Goal: Task Accomplishment & Management: Use online tool/utility

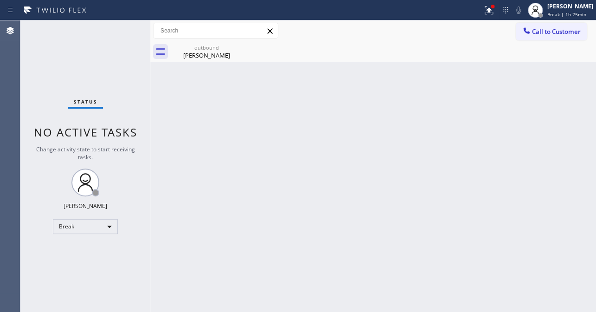
click at [518, 125] on div "Back to Dashboard Change Sender ID Customers Technicians Select a contact Outbo…" at bounding box center [373, 165] width 446 height 291
click at [83, 234] on div "Status No active tasks Change activity state to start receiving tasks. Loveña G…" at bounding box center [85, 165] width 130 height 291
click at [84, 228] on div "Break" at bounding box center [85, 226] width 65 height 15
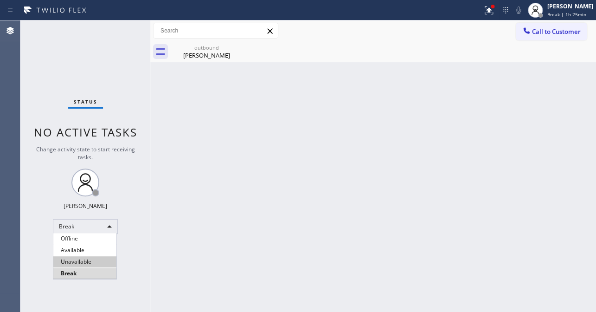
click at [69, 258] on li "Unavailable" at bounding box center [84, 261] width 63 height 11
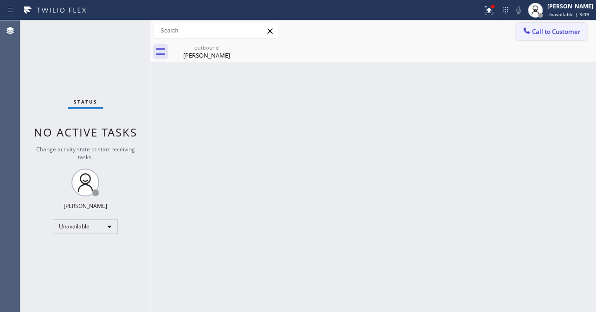
click at [551, 31] on span "Call to Customer" at bounding box center [556, 31] width 49 height 8
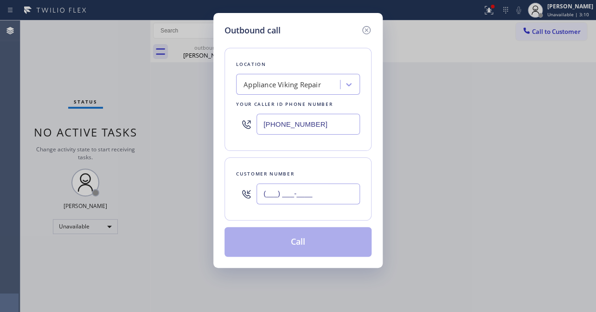
click at [311, 194] on input "(___) ___-____" at bounding box center [307, 193] width 103 height 21
paste input "626) 590-6175"
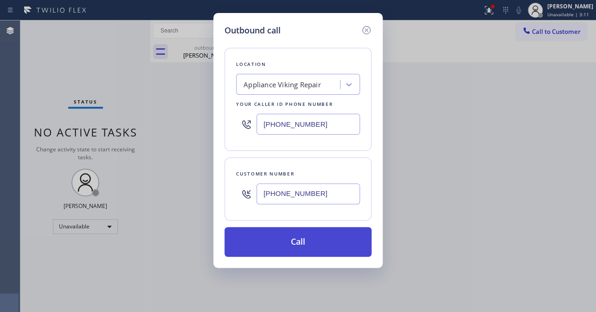
click at [285, 241] on button "Call" at bounding box center [297, 242] width 147 height 30
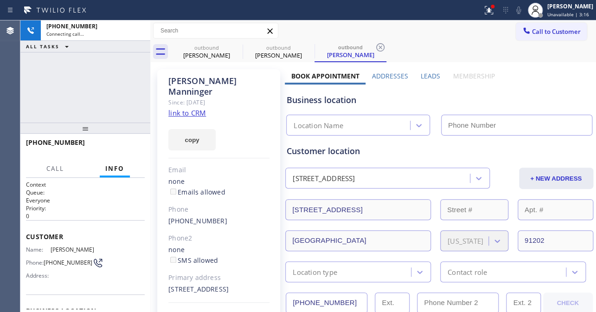
click at [422, 77] on label "Leads" at bounding box center [429, 75] width 19 height 9
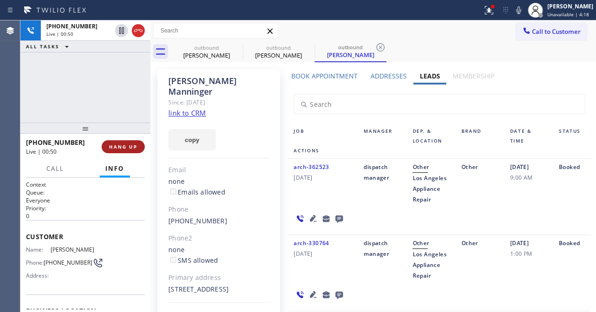
click at [113, 144] on span "HANG UP" at bounding box center [123, 146] width 28 height 6
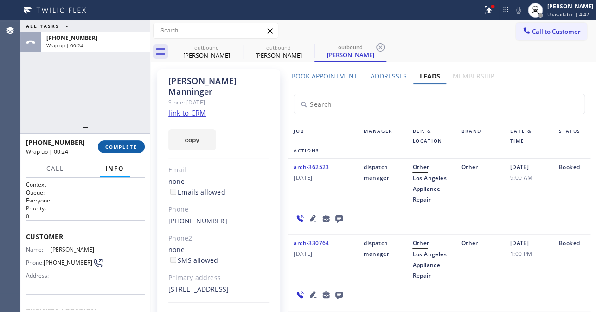
click at [106, 143] on span "COMPLETE" at bounding box center [121, 146] width 32 height 6
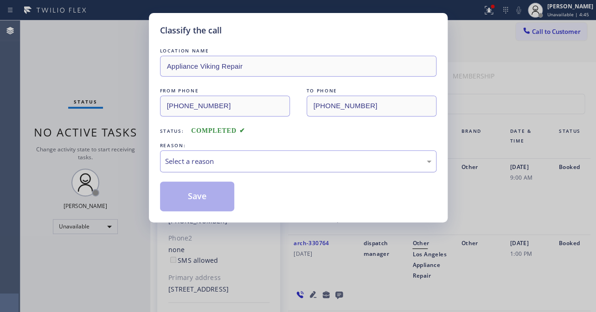
click at [208, 158] on div "Select a reason" at bounding box center [298, 161] width 266 height 11
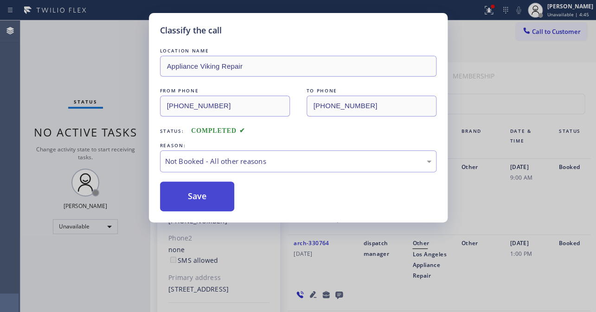
click at [206, 190] on button "Save" at bounding box center [197, 196] width 75 height 30
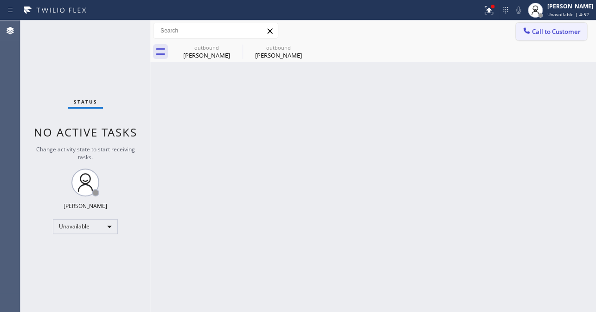
click at [538, 35] on span "Call to Customer" at bounding box center [556, 31] width 49 height 8
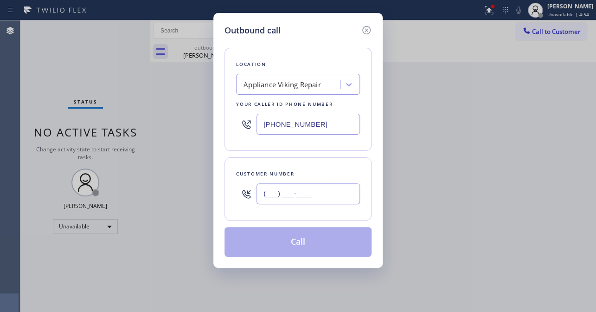
click at [313, 200] on input "(___) ___-____" at bounding box center [307, 193] width 103 height 21
paste input "626) 590-6175"
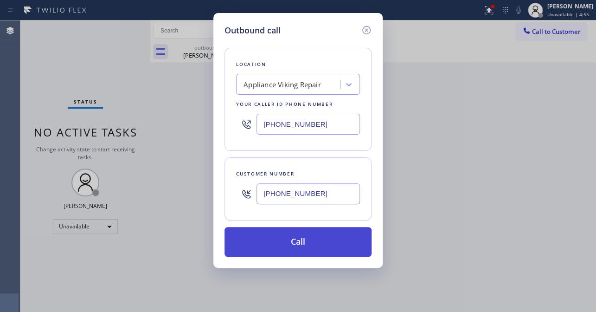
type input "(626) 590-6175"
click at [293, 241] on button "Call" at bounding box center [297, 242] width 147 height 30
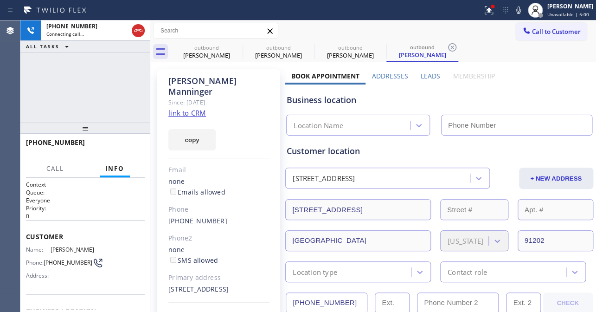
click at [433, 77] on label "Leads" at bounding box center [429, 75] width 19 height 9
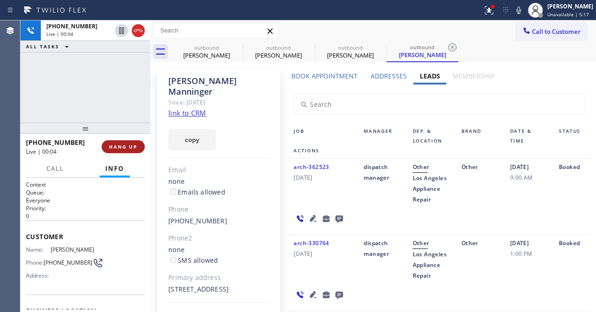
click at [127, 147] on span "HANG UP" at bounding box center [123, 146] width 28 height 6
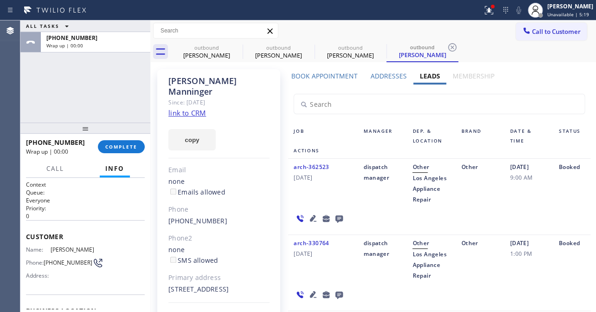
click at [339, 221] on icon at bounding box center [338, 218] width 7 height 7
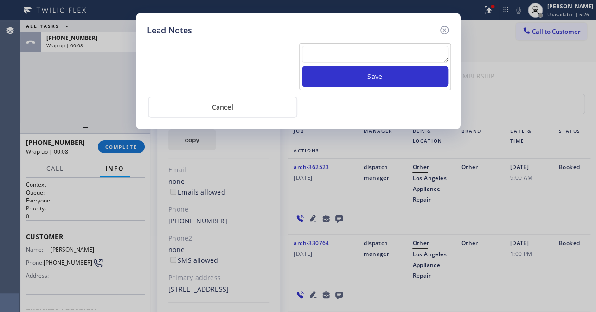
click at [382, 52] on textarea at bounding box center [375, 54] width 146 height 17
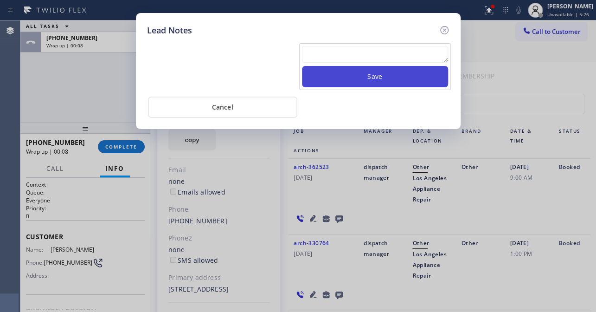
paste textarea "Routed to Voice mail// If CX will call back please transfer to me- Love:*"
type textarea "Routed to Voice mail// If CX will call back please transfer to me- Love:*"
click at [378, 81] on button "Save" at bounding box center [375, 76] width 146 height 21
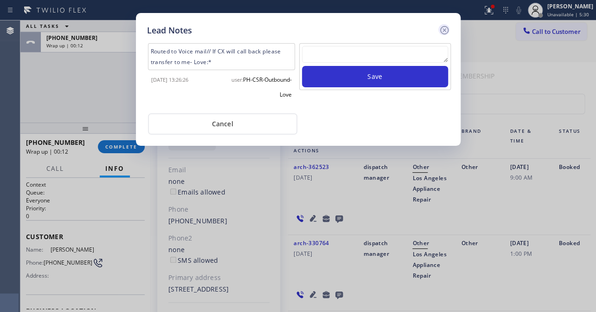
click at [444, 30] on icon at bounding box center [444, 30] width 8 height 8
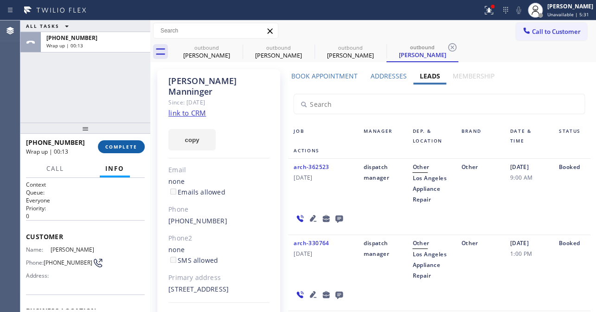
click at [102, 151] on button "COMPLETE" at bounding box center [121, 146] width 47 height 13
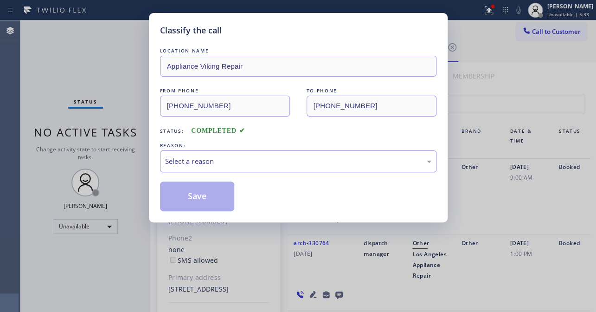
click at [238, 157] on div "Select a reason" at bounding box center [298, 161] width 266 height 11
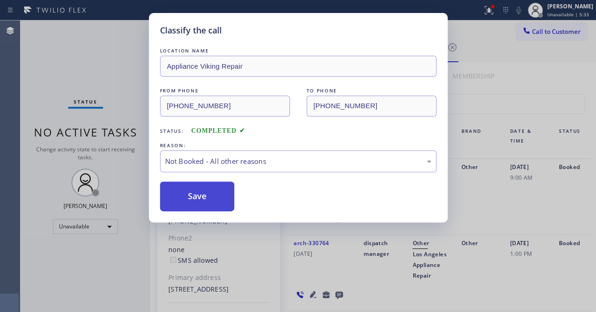
click at [201, 193] on button "Save" at bounding box center [197, 196] width 75 height 30
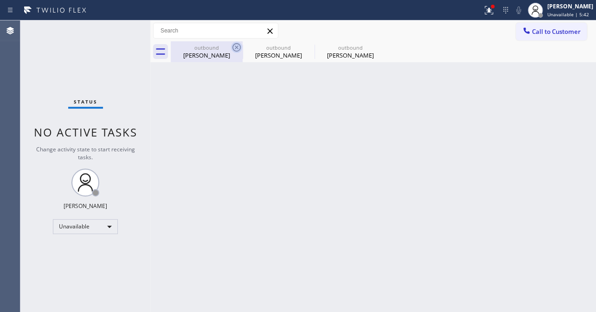
click at [237, 49] on icon at bounding box center [236, 47] width 11 height 11
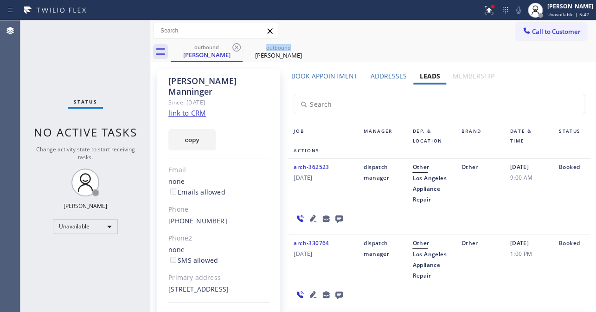
click at [237, 49] on icon at bounding box center [236, 47] width 11 height 11
click at [0, 0] on icon at bounding box center [0, 0] width 0 height 0
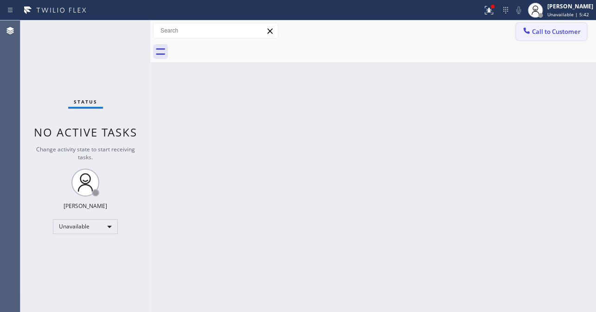
click at [547, 37] on button "Call to Customer" at bounding box center [551, 32] width 71 height 18
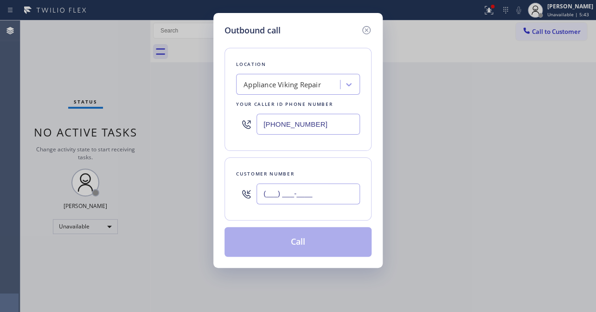
click at [325, 198] on input "(___) ___-____" at bounding box center [307, 193] width 103 height 21
paste input "650) 340-0088"
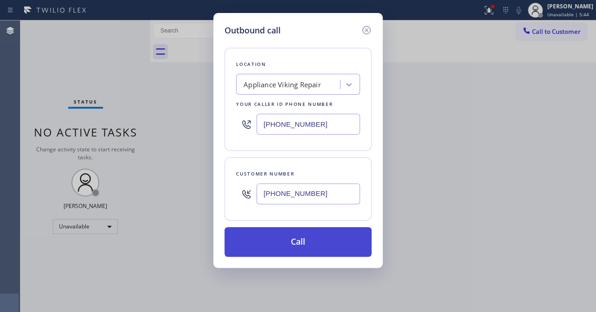
type input "(650) 340-0088"
click at [285, 239] on button "Call" at bounding box center [297, 242] width 147 height 30
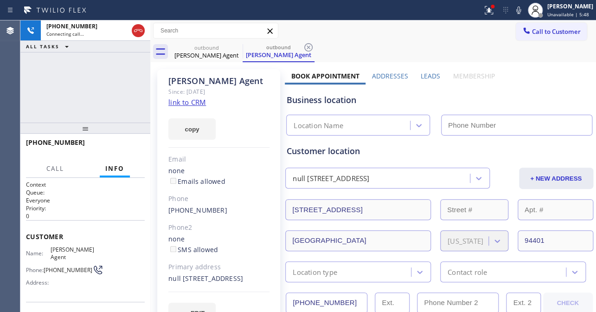
click at [521, 95] on div "Business location" at bounding box center [439, 100] width 305 height 13
click at [420, 75] on label "Leads" at bounding box center [429, 75] width 19 height 9
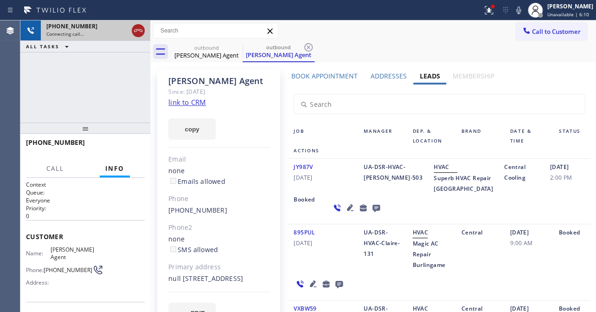
click at [134, 34] on icon at bounding box center [138, 30] width 11 height 11
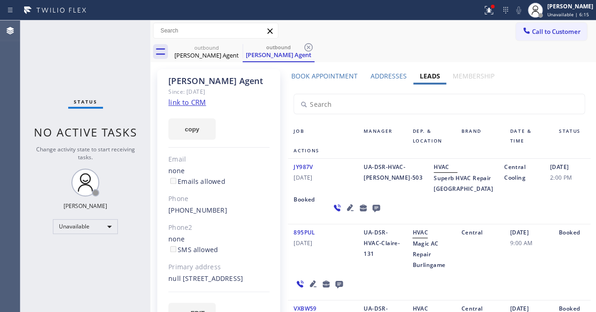
click at [372, 212] on icon at bounding box center [375, 207] width 7 height 7
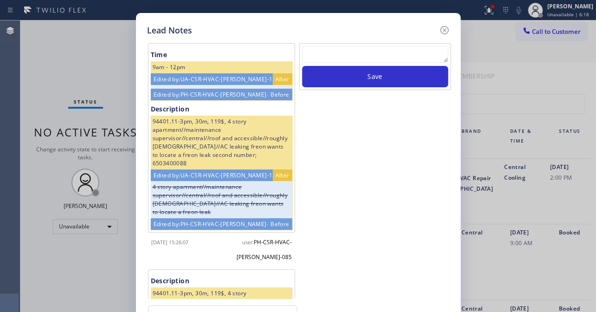
click at [315, 50] on textarea at bounding box center [375, 54] width 146 height 17
paste textarea "Routed to Voice mail// If CX will call back please transfer to me- Love:*"
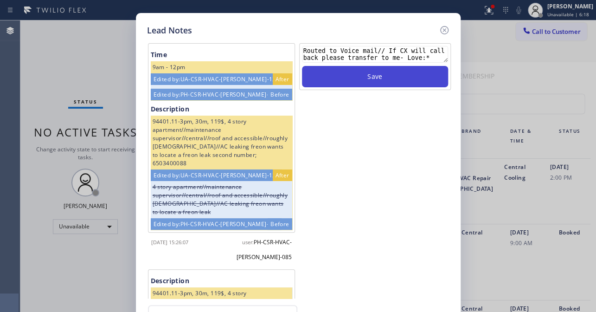
type textarea "Routed to Voice mail// If CX will call back please transfer to me- Love:*"
click at [354, 80] on button "Save" at bounding box center [375, 76] width 146 height 21
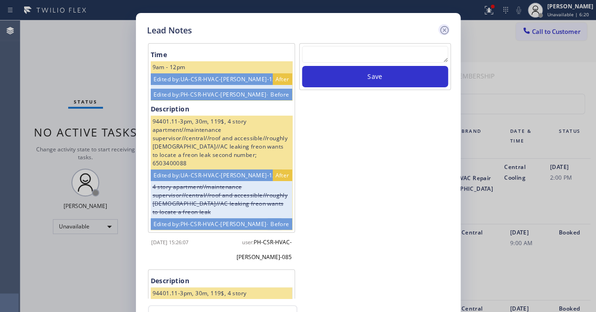
click at [440, 26] on icon at bounding box center [444, 30] width 11 height 11
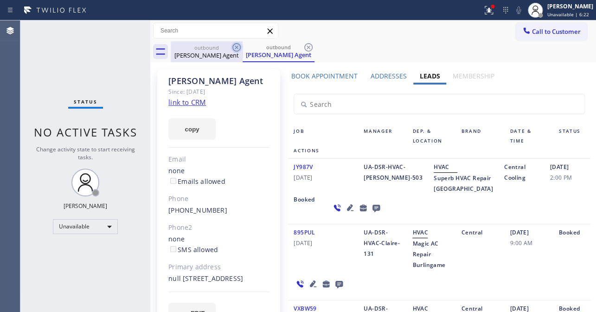
click at [239, 48] on icon at bounding box center [236, 47] width 11 height 11
click at [236, 48] on icon at bounding box center [236, 47] width 11 height 11
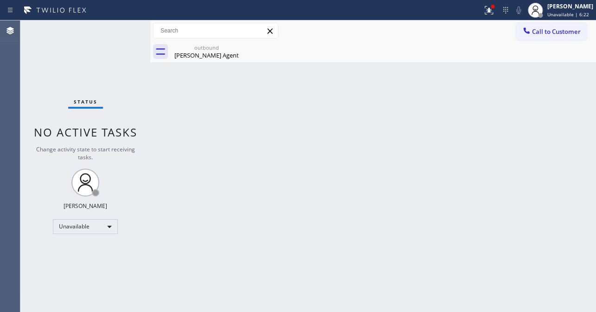
click at [0, 0] on icon at bounding box center [0, 0] width 0 height 0
click at [556, 27] on span "Call to Customer" at bounding box center [556, 31] width 49 height 8
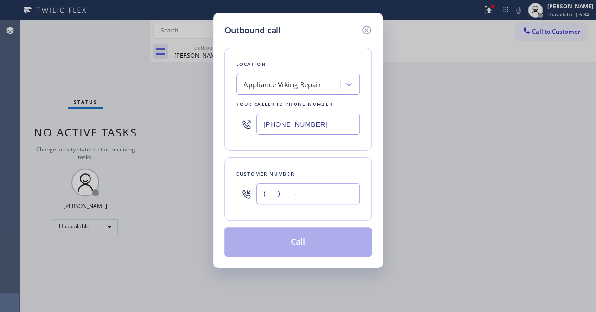
click at [310, 198] on input "(___) ___-____" at bounding box center [307, 193] width 103 height 21
paste input "310) 459-0357"
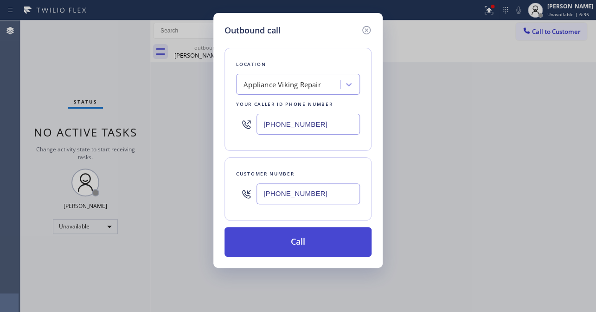
type input "(310) 459-0357"
click at [312, 241] on button "Call" at bounding box center [297, 242] width 147 height 30
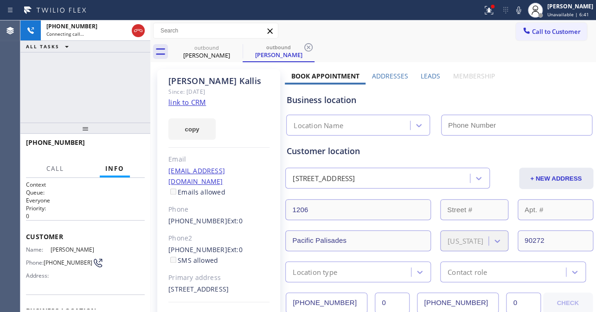
click at [425, 74] on label "Leads" at bounding box center [429, 75] width 19 height 9
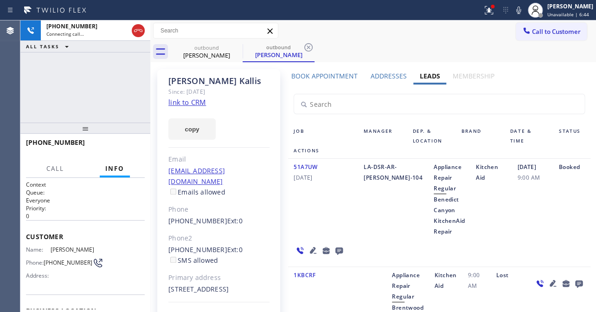
click at [312, 249] on icon at bounding box center [313, 250] width 6 height 6
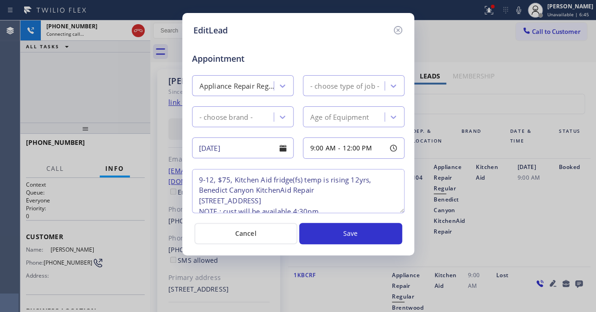
type textarea "9-12, $75, Kitchen Aid fridge(fs) temp is rising 12yrs, Benedict Canyon Kitchen…"
click at [395, 31] on icon at bounding box center [397, 30] width 11 height 11
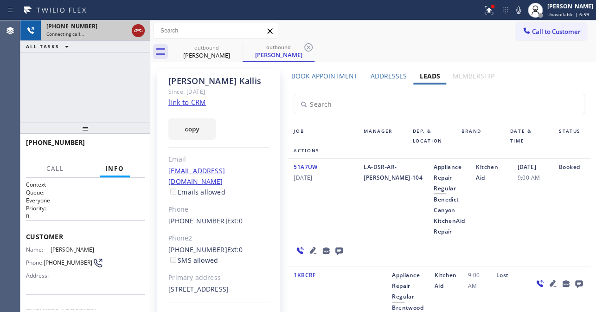
click at [139, 28] on icon at bounding box center [138, 30] width 11 height 11
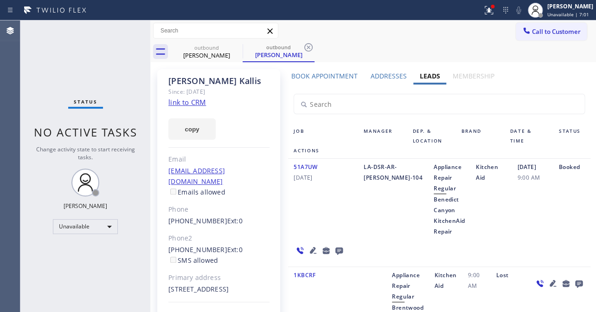
click at [337, 251] on icon at bounding box center [338, 250] width 11 height 12
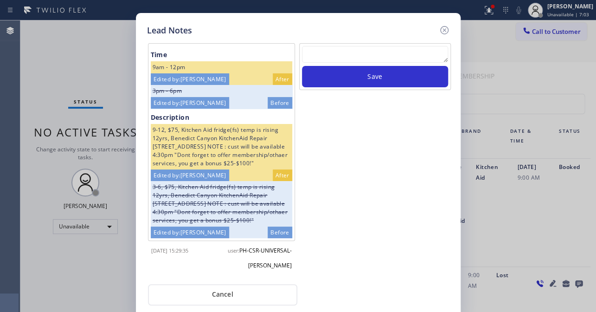
click at [397, 52] on textarea at bounding box center [375, 54] width 146 height 17
paste textarea "Routed to Voice mail// If CX will call back please transfer to me- Love:*"
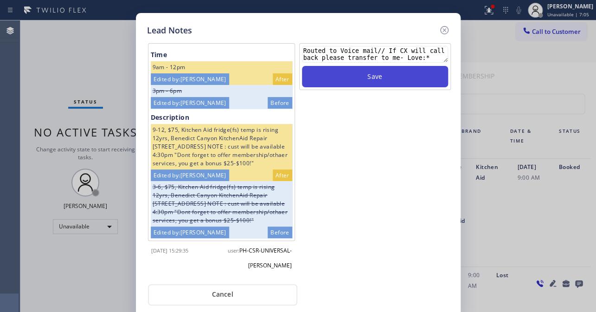
type textarea "Routed to Voice mail// If CX will call back please transfer to me- Love:*"
click at [392, 84] on button "Save" at bounding box center [375, 76] width 146 height 21
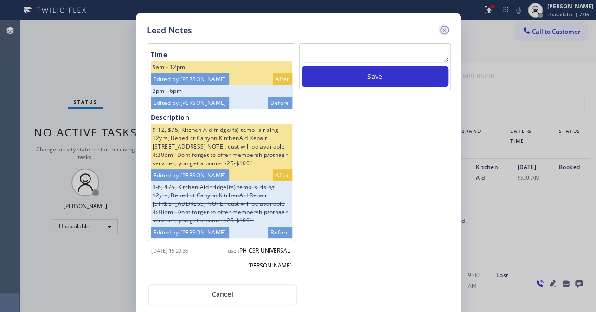
click at [442, 30] on icon at bounding box center [444, 30] width 11 height 11
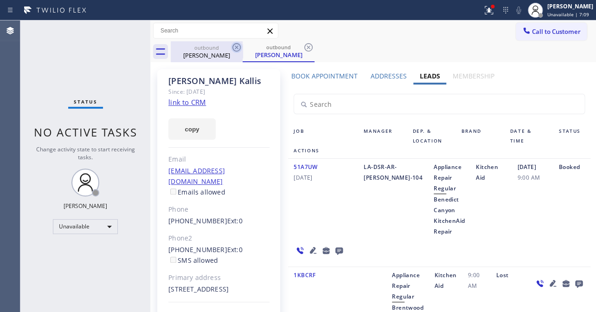
click at [237, 48] on icon at bounding box center [236, 47] width 8 height 8
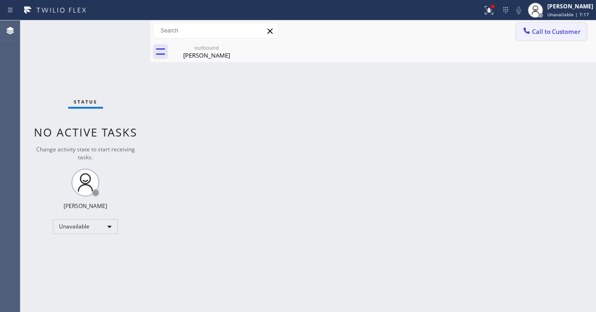
click at [549, 29] on span "Call to Customer" at bounding box center [556, 31] width 49 height 8
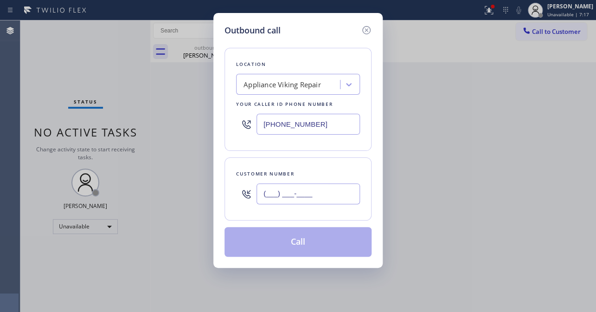
click at [286, 199] on input "(___) ___-____" at bounding box center [307, 193] width 103 height 21
paste input "323) 854-1517"
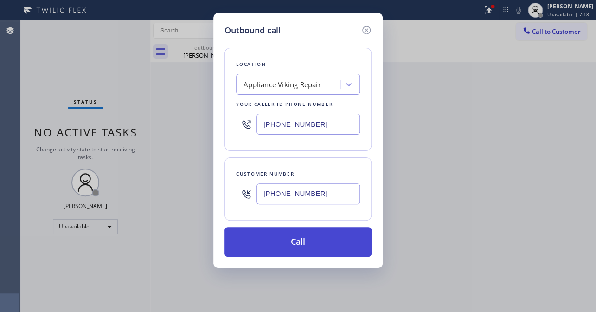
type input "(323) 854-1517"
click at [274, 250] on button "Call" at bounding box center [297, 242] width 147 height 30
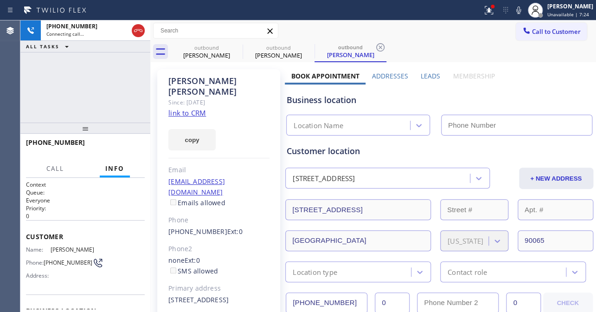
type input "[PHONE_NUMBER]"
click at [432, 76] on label "Leads" at bounding box center [429, 75] width 19 height 9
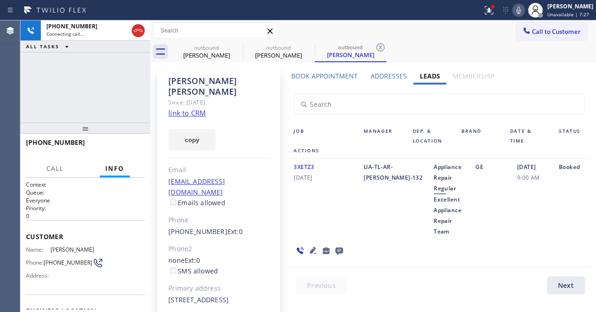
click at [516, 11] on icon at bounding box center [518, 9] width 5 height 7
click at [124, 147] on span "HANG UP" at bounding box center [123, 146] width 28 height 6
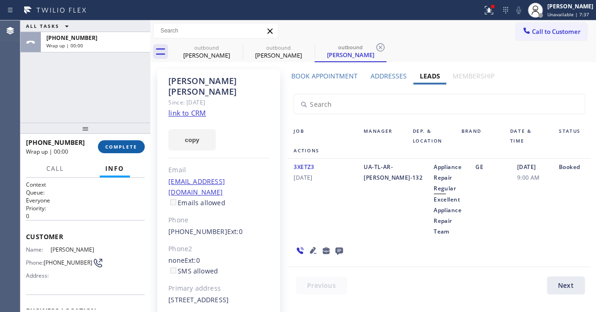
click at [114, 145] on span "COMPLETE" at bounding box center [121, 146] width 32 height 6
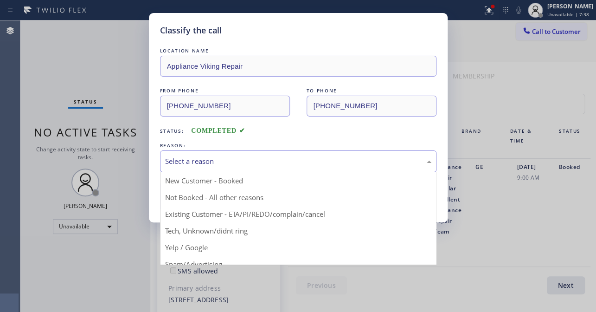
click at [257, 156] on div "Select a reason" at bounding box center [298, 161] width 266 height 11
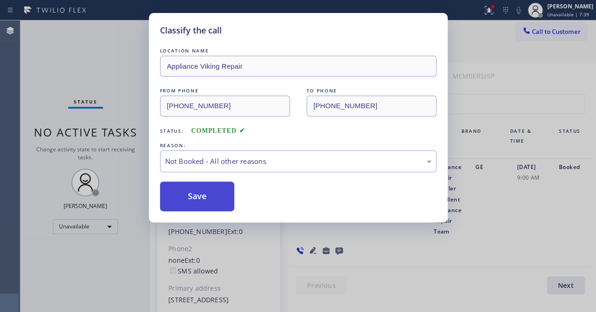
click at [216, 193] on button "Save" at bounding box center [197, 196] width 75 height 30
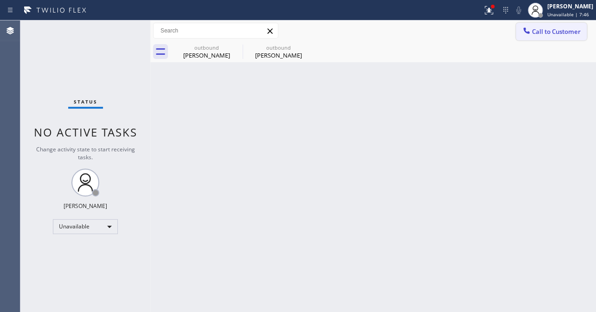
click at [570, 30] on span "Call to Customer" at bounding box center [556, 31] width 49 height 8
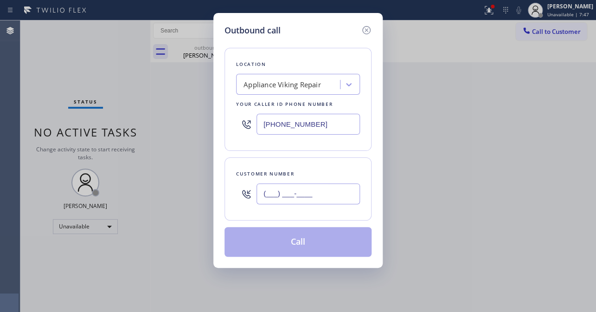
click at [327, 200] on input "(___) ___-____" at bounding box center [307, 193] width 103 height 21
paste input "805) 807-5993"
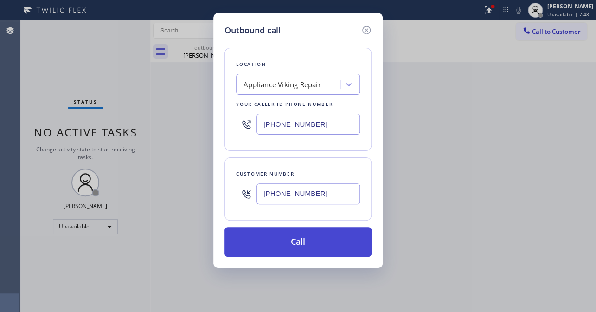
type input "(805) 807-5993"
click at [301, 238] on button "Call" at bounding box center [297, 242] width 147 height 30
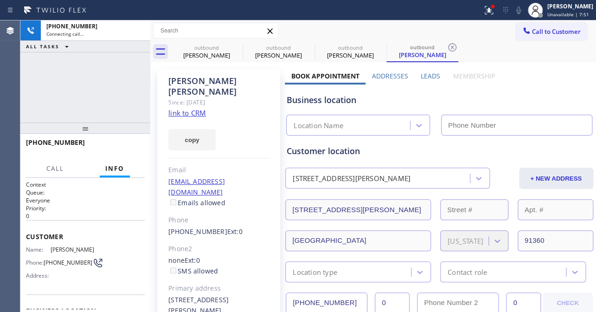
click at [429, 73] on label "Leads" at bounding box center [429, 75] width 19 height 9
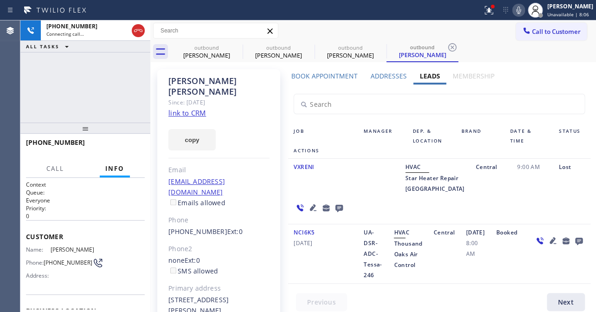
click at [513, 9] on icon at bounding box center [518, 10] width 11 height 11
click at [115, 145] on span "HANG UP" at bounding box center [123, 146] width 28 height 6
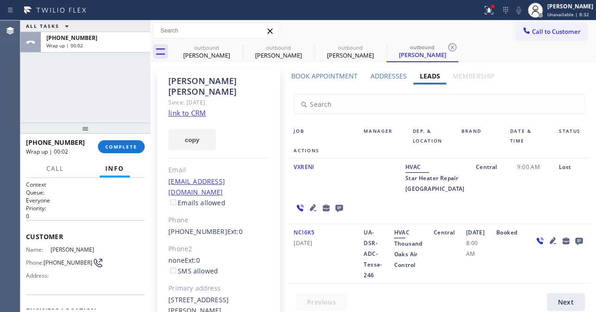
click at [573, 246] on icon at bounding box center [578, 241] width 11 height 12
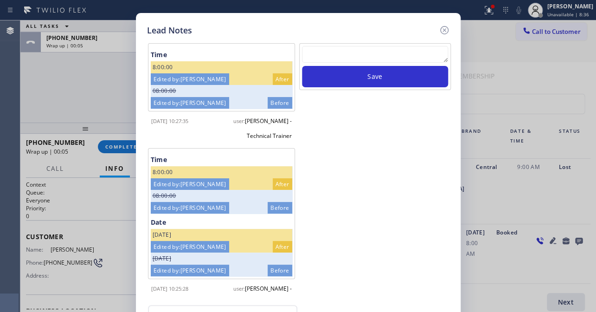
click at [355, 51] on textarea at bounding box center [375, 54] width 146 height 17
paste textarea "Routed to Voice mail// If CX will call back please transfer to me- Love:*"
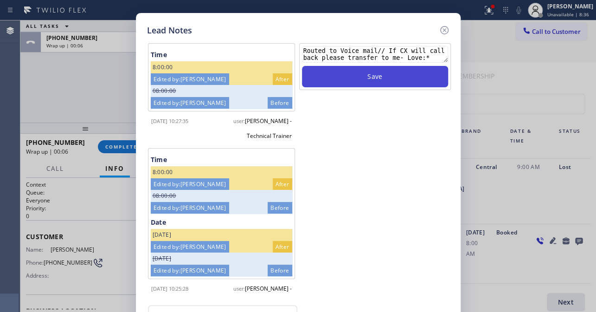
type textarea "Routed to Voice mail// If CX will call back please transfer to me- Love:*"
click at [367, 78] on button "Save" at bounding box center [375, 76] width 146 height 21
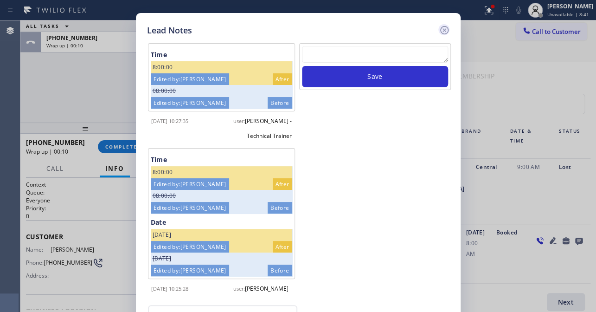
click at [440, 26] on icon at bounding box center [444, 30] width 11 height 11
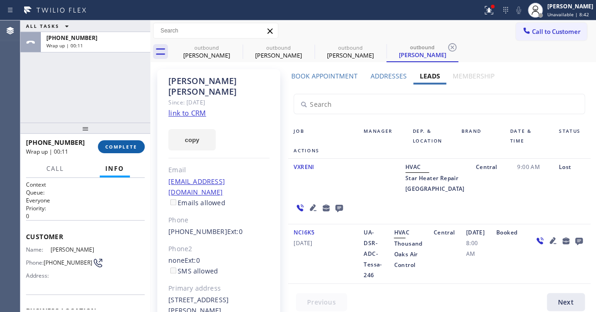
click at [119, 144] on span "COMPLETE" at bounding box center [121, 146] width 32 height 6
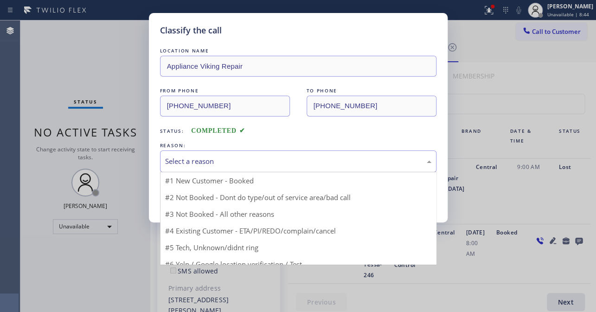
click at [236, 161] on div "Select a reason" at bounding box center [298, 161] width 266 height 11
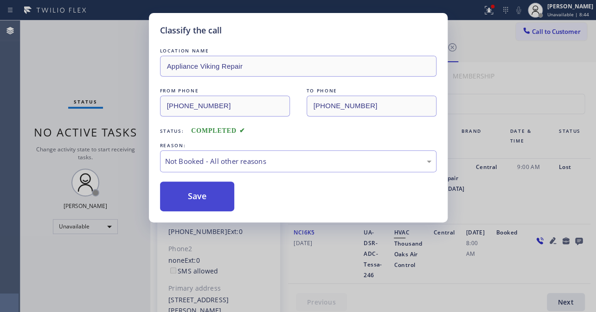
click at [202, 193] on button "Save" at bounding box center [197, 196] width 75 height 30
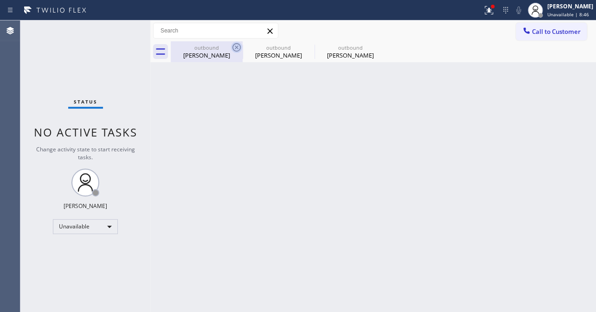
click at [238, 46] on icon at bounding box center [236, 47] width 11 height 11
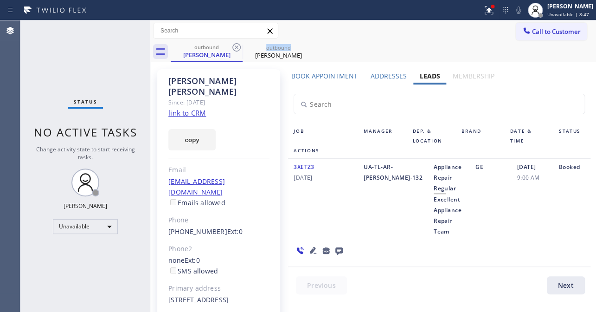
click at [238, 46] on icon at bounding box center [236, 47] width 11 height 11
click at [0, 0] on icon at bounding box center [0, 0] width 0 height 0
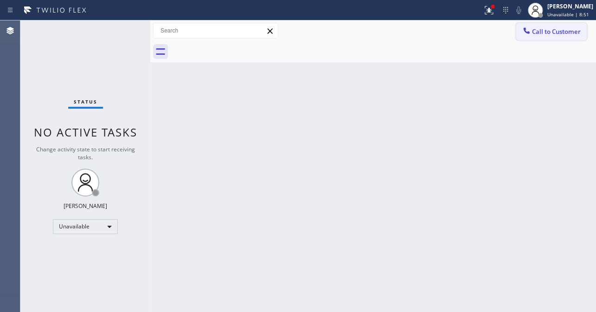
click at [537, 27] on span "Call to Customer" at bounding box center [556, 31] width 49 height 8
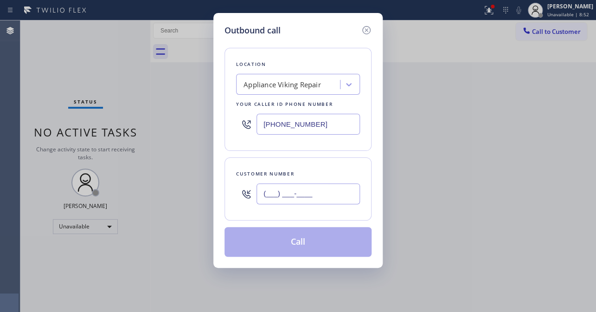
click at [288, 184] on input "(___) ___-____" at bounding box center [307, 193] width 103 height 21
paste input "805) 252-2634"
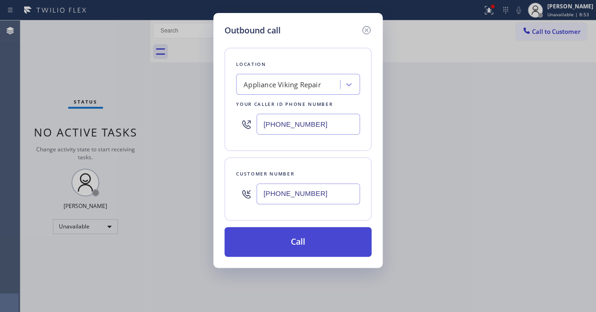
click at [312, 239] on button "Call" at bounding box center [297, 242] width 147 height 30
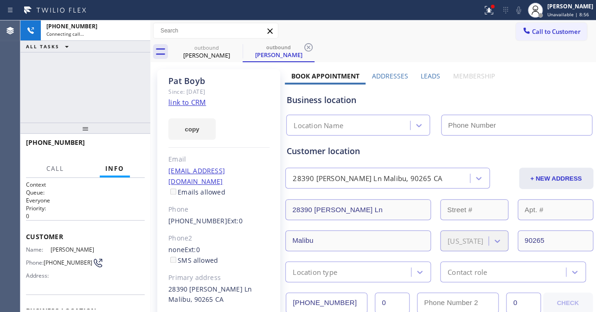
click at [427, 77] on label "Leads" at bounding box center [429, 75] width 19 height 9
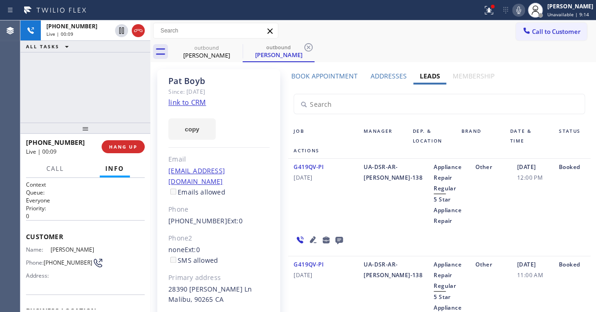
click at [128, 153] on div "+18052522634 Live | 00:09 HANG UP" at bounding box center [85, 146] width 119 height 24
click at [130, 141] on button "HANG UP" at bounding box center [123, 146] width 43 height 13
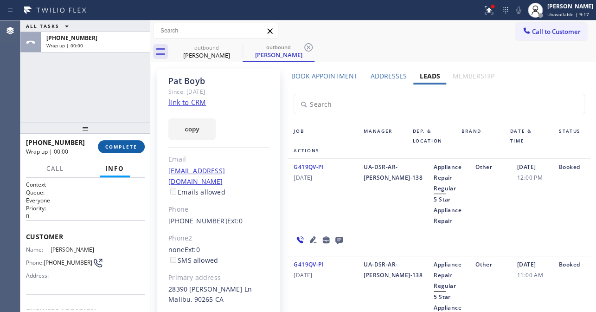
click at [118, 151] on button "COMPLETE" at bounding box center [121, 146] width 47 height 13
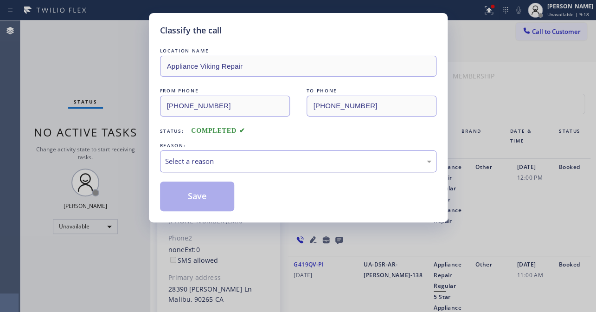
click at [194, 156] on div "Select a reason" at bounding box center [298, 161] width 266 height 11
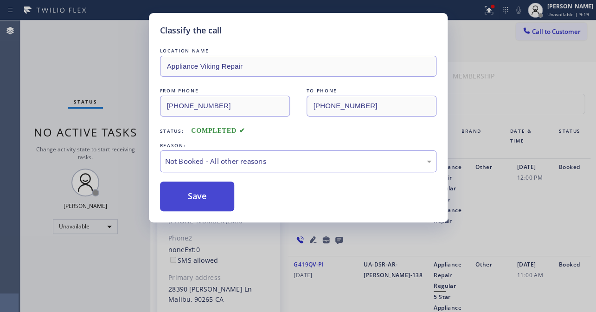
click at [183, 193] on button "Save" at bounding box center [197, 196] width 75 height 30
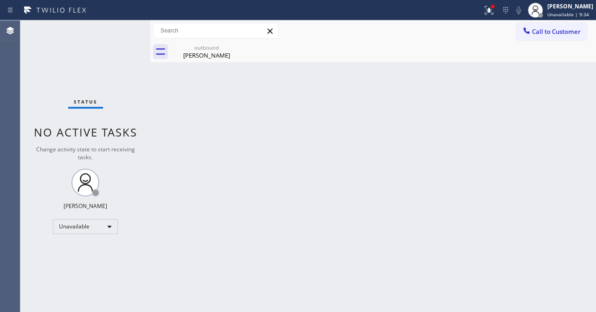
click at [538, 32] on span "Call to Customer" at bounding box center [556, 31] width 49 height 8
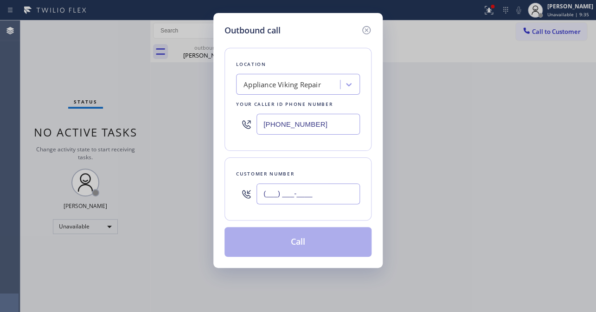
click at [320, 193] on input "(___) ___-____" at bounding box center [307, 193] width 103 height 21
paste input "949) 650-9060"
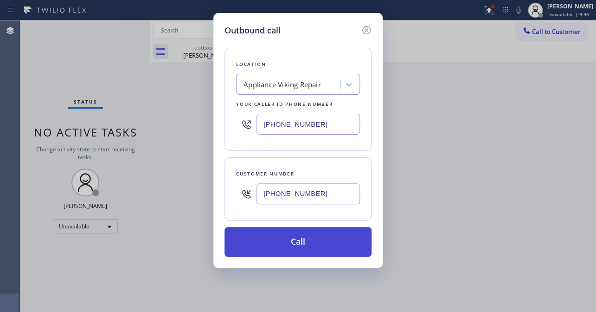
click at [302, 241] on button "Call" at bounding box center [297, 242] width 147 height 30
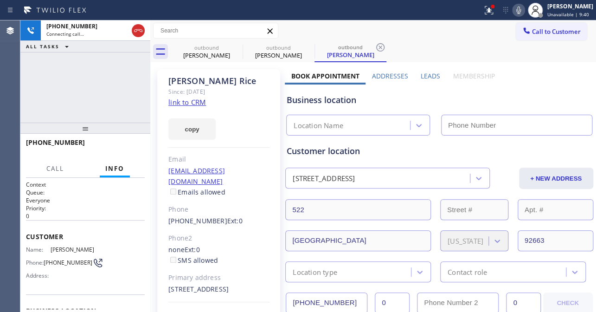
click at [425, 72] on label "Leads" at bounding box center [429, 75] width 19 height 9
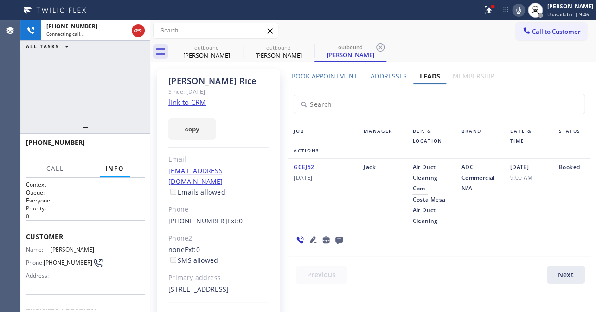
click at [516, 10] on icon at bounding box center [518, 9] width 5 height 7
click at [130, 143] on span "HANG UP" at bounding box center [123, 146] width 28 height 6
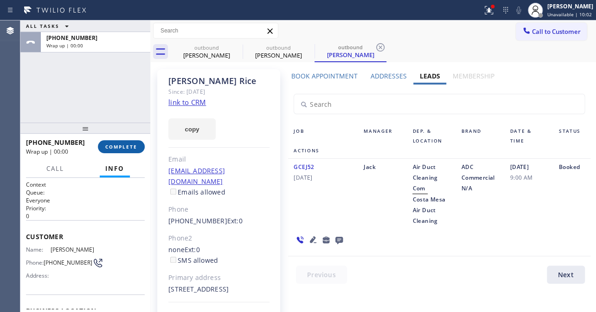
click at [130, 143] on span "COMPLETE" at bounding box center [121, 146] width 32 height 6
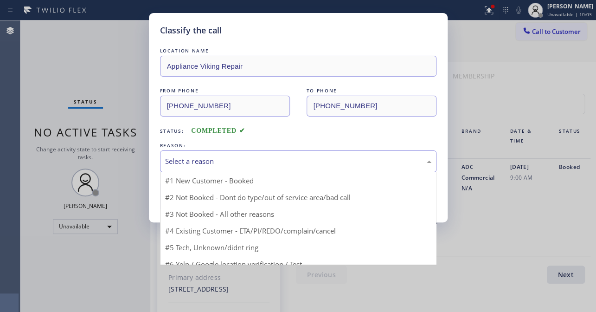
click at [203, 158] on div "Select a reason" at bounding box center [298, 161] width 266 height 11
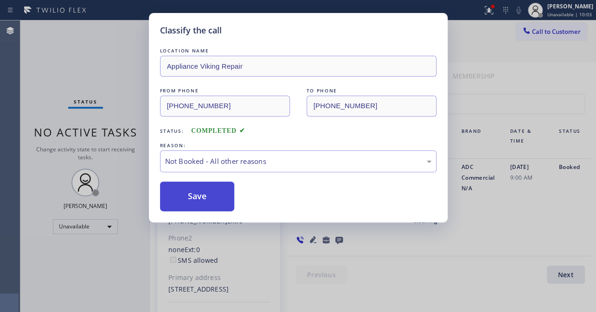
click at [192, 196] on button "Save" at bounding box center [197, 196] width 75 height 30
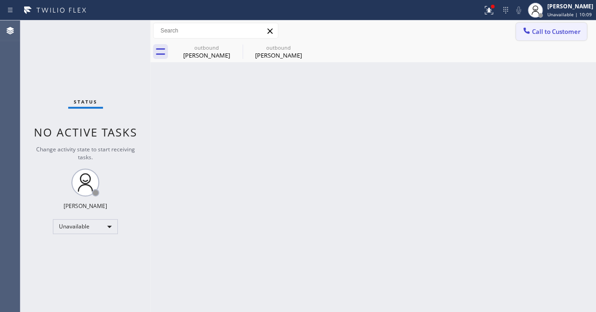
click at [540, 34] on span "Call to Customer" at bounding box center [556, 31] width 49 height 8
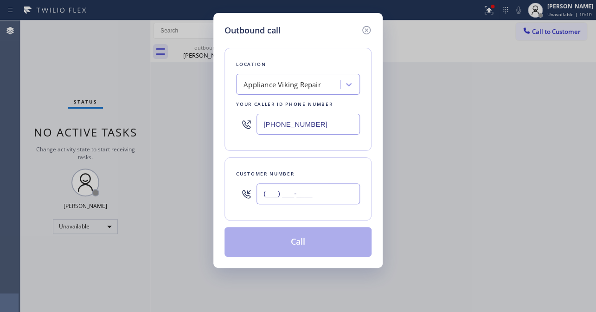
click at [340, 194] on input "(___) ___-____" at bounding box center [307, 193] width 103 height 21
paste input "562) 445-0163"
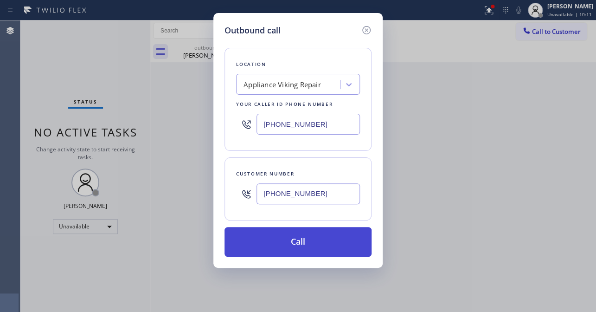
type input "(562) 445-0163"
click at [306, 240] on button "Call" at bounding box center [297, 242] width 147 height 30
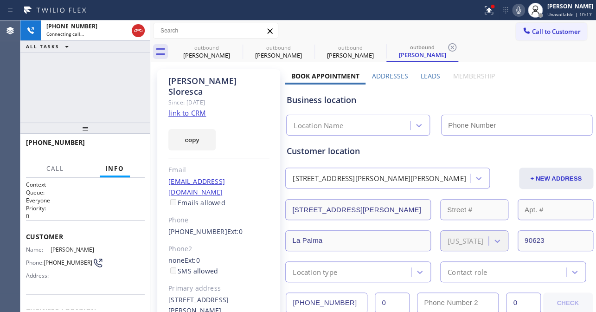
type input "[PHONE_NUMBER]"
click at [505, 16] on div "Status report Issues detected These issues could affect your workflow. Please c…" at bounding box center [536, 10] width 117 height 20
click at [513, 13] on icon at bounding box center [518, 10] width 11 height 11
click at [428, 75] on label "Leads" at bounding box center [429, 75] width 19 height 9
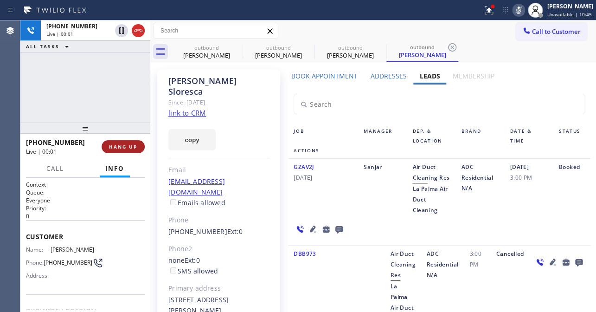
click at [111, 140] on button "HANG UP" at bounding box center [123, 146] width 43 height 13
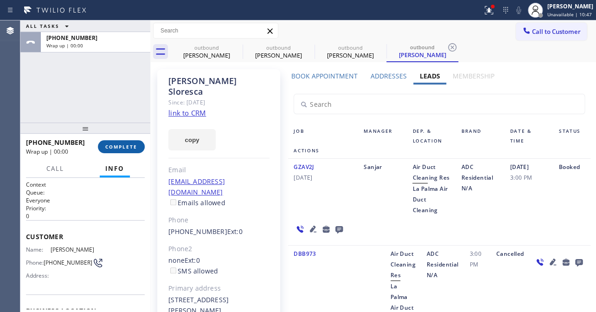
click at [125, 149] on button "COMPLETE" at bounding box center [121, 146] width 47 height 13
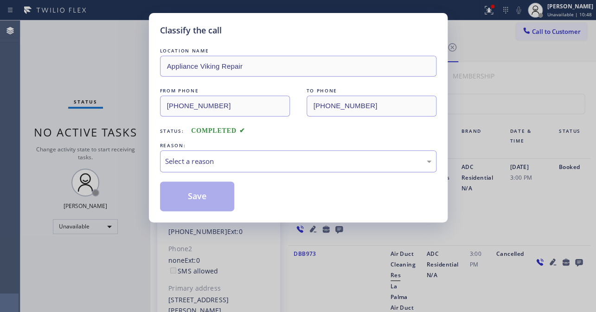
click at [217, 158] on div "Select a reason" at bounding box center [298, 161] width 266 height 11
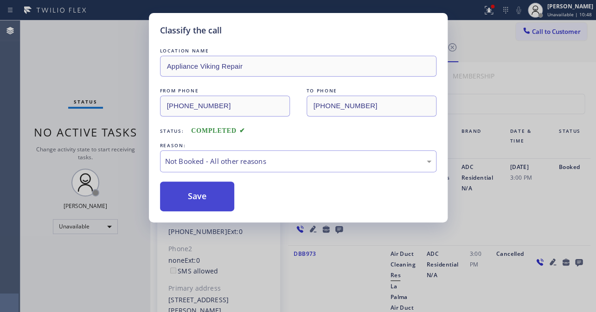
click at [202, 195] on button "Save" at bounding box center [197, 196] width 75 height 30
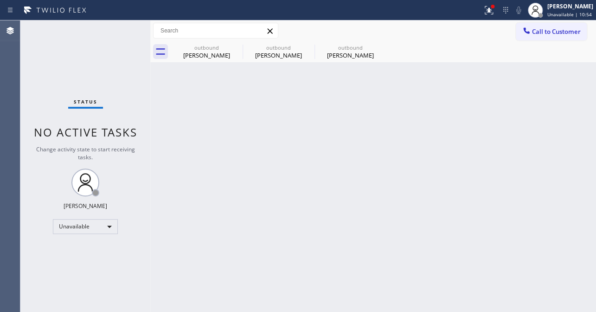
click at [547, 46] on div "outbound Pat Boyb outbound Derek Rice outbound Randy Sloresca" at bounding box center [383, 51] width 425 height 21
click at [548, 38] on button "Call to Customer" at bounding box center [551, 32] width 71 height 18
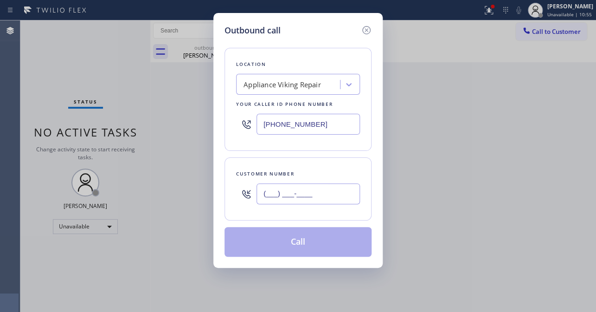
click at [298, 185] on input "(___) ___-____" at bounding box center [307, 193] width 103 height 21
paste input "301) 529-6235"
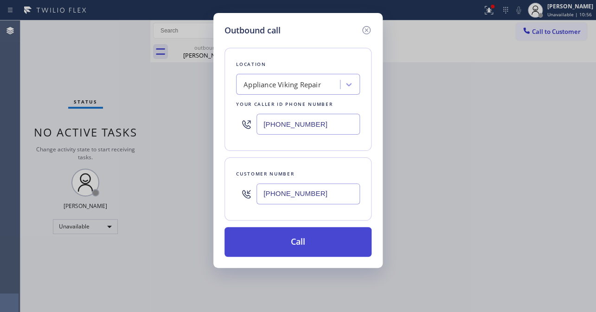
click at [291, 236] on button "Call" at bounding box center [297, 242] width 147 height 30
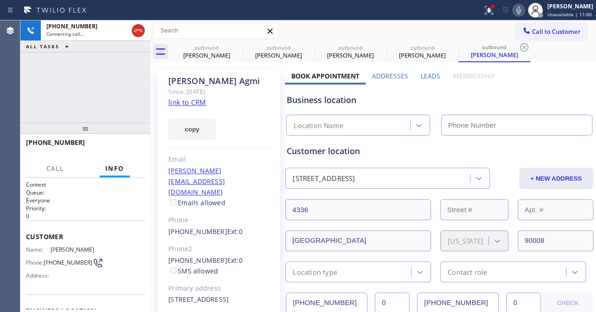
click at [426, 71] on label "Leads" at bounding box center [429, 75] width 19 height 9
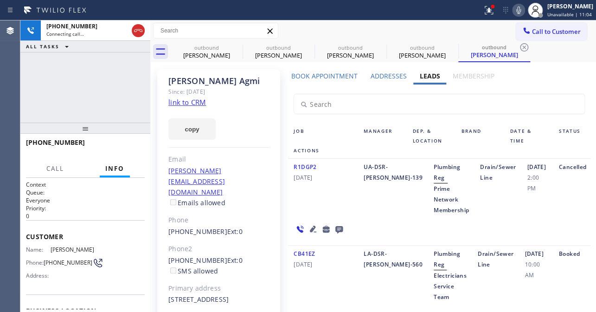
click at [513, 11] on icon at bounding box center [518, 10] width 11 height 11
click at [513, 8] on icon at bounding box center [518, 10] width 11 height 11
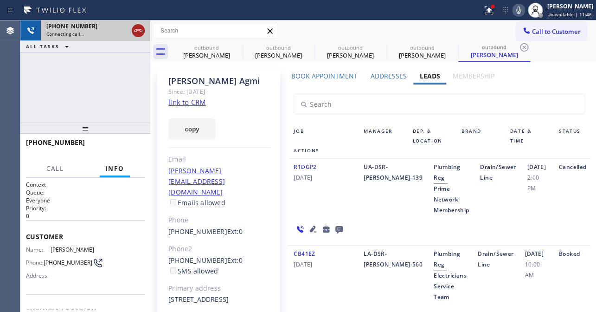
click at [134, 32] on icon at bounding box center [138, 30] width 11 height 11
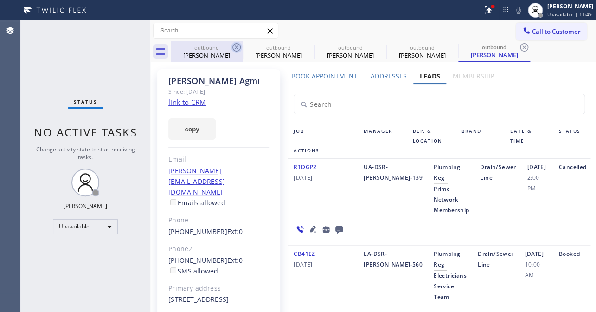
click at [239, 46] on icon at bounding box center [236, 47] width 11 height 11
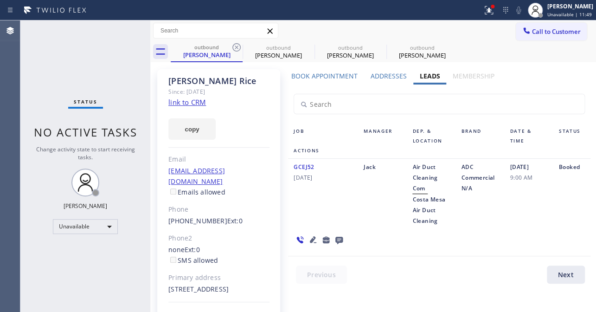
click at [239, 46] on icon at bounding box center [236, 47] width 11 height 11
click at [0, 0] on icon at bounding box center [0, 0] width 0 height 0
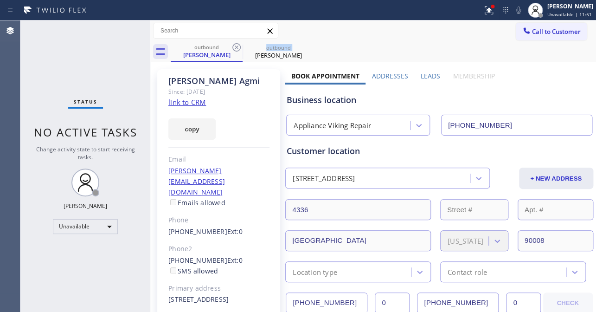
click at [239, 46] on icon at bounding box center [236, 47] width 11 height 11
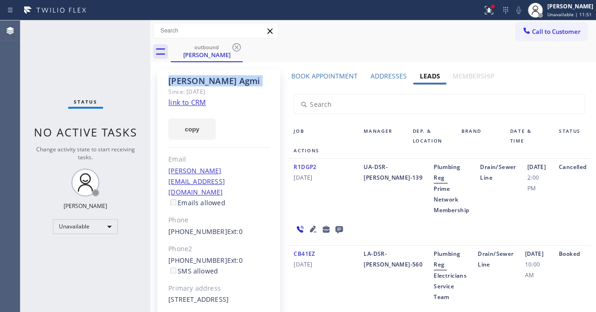
click at [239, 46] on icon at bounding box center [236, 47] width 11 height 11
click at [239, 46] on div "outbound Ari Agmi" at bounding box center [383, 51] width 425 height 21
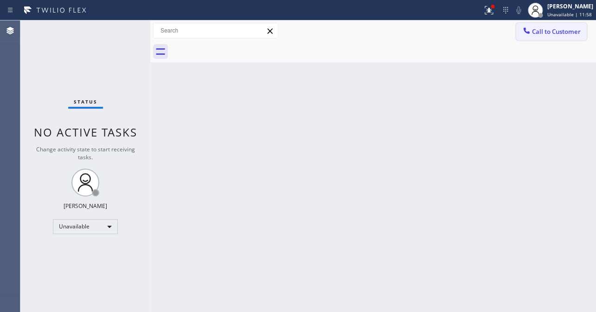
click at [524, 35] on div at bounding box center [526, 31] width 11 height 11
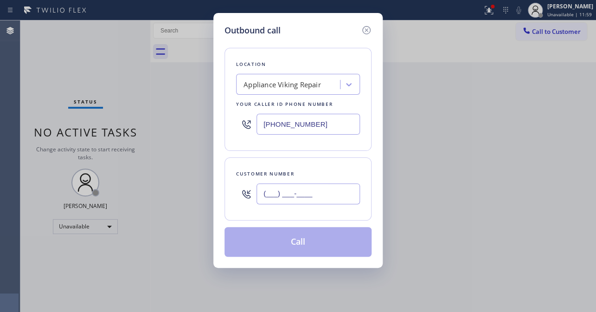
click at [309, 188] on input "(___) ___-____" at bounding box center [307, 193] width 103 height 21
paste input "425) 515-9353"
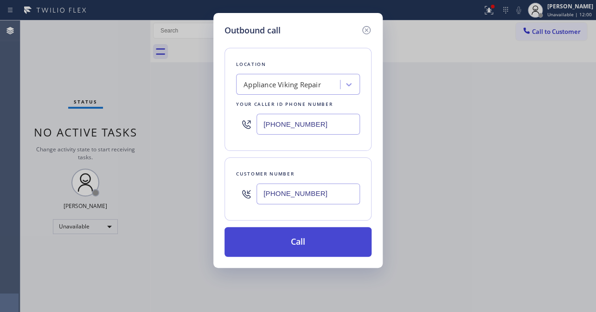
type input "(425) 515-9353"
click at [293, 247] on button "Call" at bounding box center [297, 242] width 147 height 30
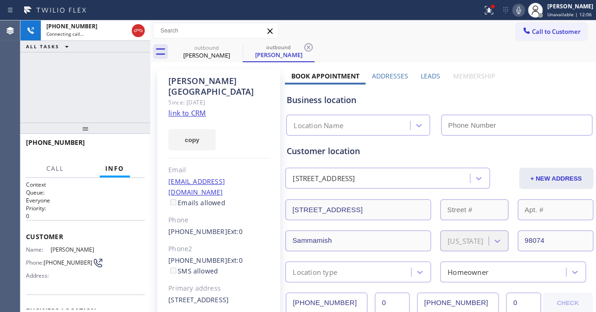
type input "[PHONE_NUMBER]"
click at [432, 74] on label "Leads" at bounding box center [429, 75] width 19 height 9
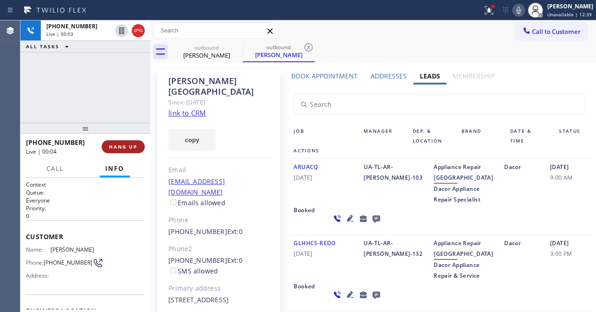
click at [123, 148] on span "HANG UP" at bounding box center [123, 146] width 28 height 6
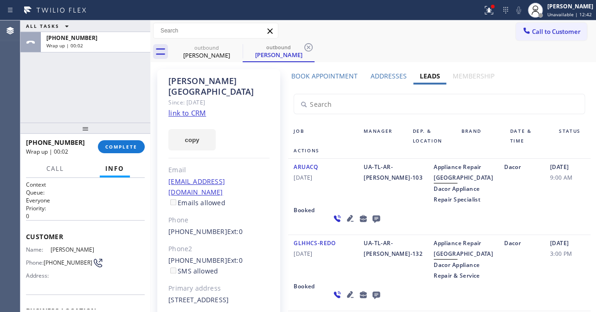
click at [370, 224] on icon at bounding box center [375, 218] width 11 height 12
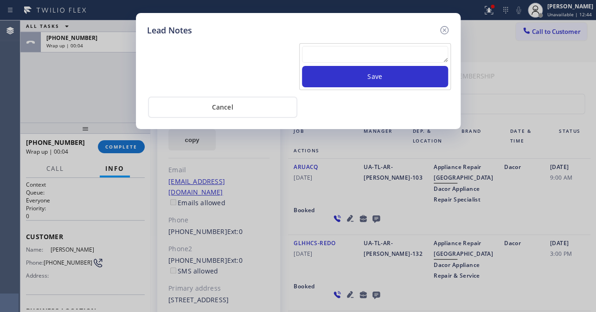
click at [369, 48] on textarea at bounding box center [375, 54] width 146 height 17
paste textarea "Routed to Voice mail// If CX will call back please transfer to me- Love:*"
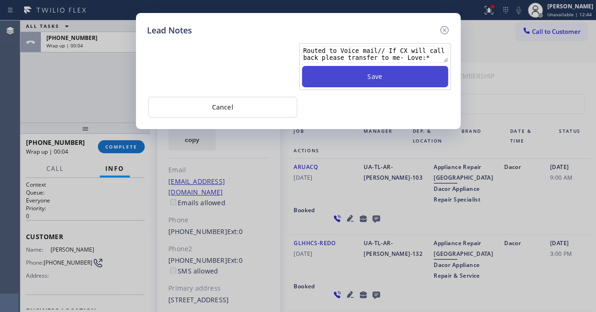
type textarea "Routed to Voice mail// If CX will call back please transfer to me- Love:*"
click at [367, 78] on button "Save" at bounding box center [375, 76] width 146 height 21
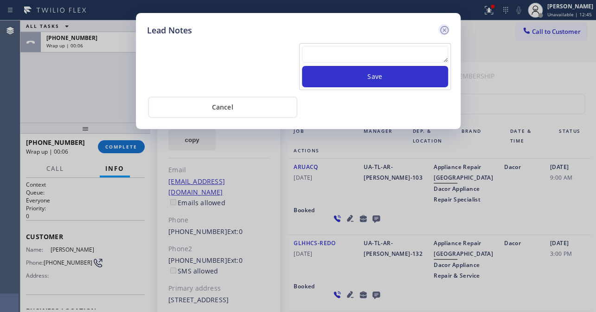
click at [442, 29] on icon at bounding box center [444, 30] width 8 height 8
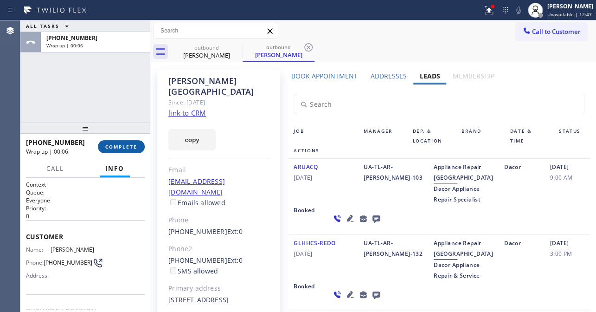
click at [129, 143] on span "COMPLETE" at bounding box center [121, 146] width 32 height 6
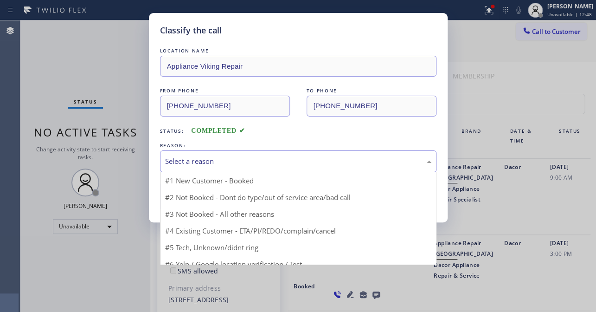
click at [209, 164] on div "Select a reason" at bounding box center [298, 161] width 266 height 11
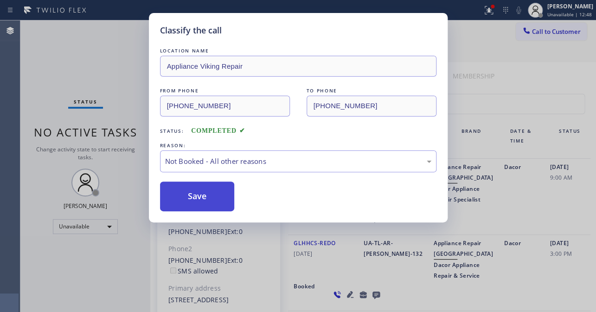
click at [188, 197] on button "Save" at bounding box center [197, 196] width 75 height 30
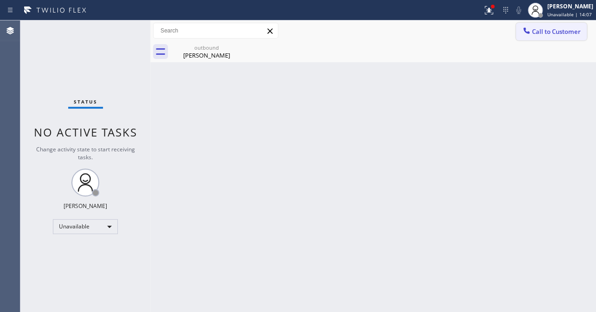
click at [561, 28] on span "Call to Customer" at bounding box center [556, 31] width 49 height 8
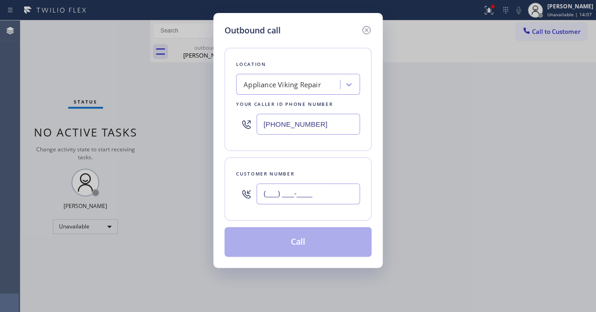
click at [329, 202] on input "(___) ___-____" at bounding box center [307, 193] width 103 height 21
paste input "661) 297-0212"
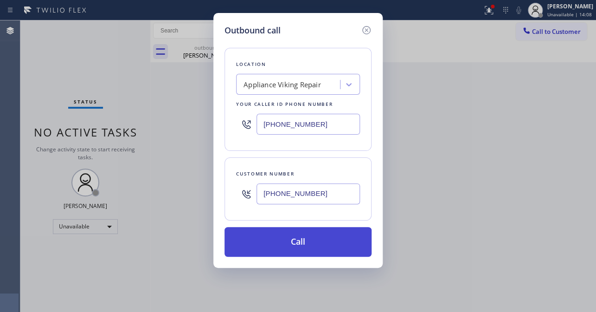
type input "(661) 297-0212"
click at [301, 236] on button "Call" at bounding box center [297, 242] width 147 height 30
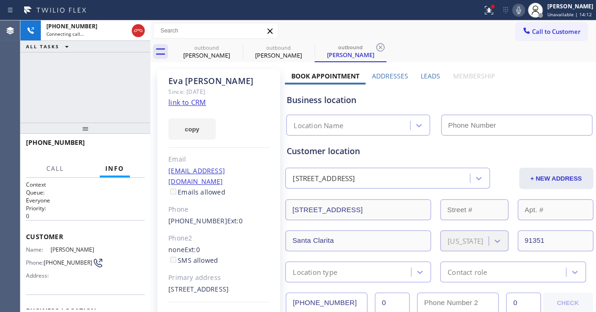
click at [427, 76] on label "Leads" at bounding box center [429, 75] width 19 height 9
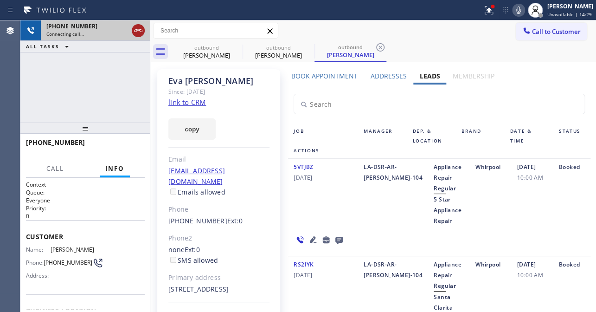
click at [133, 26] on icon at bounding box center [138, 30] width 11 height 11
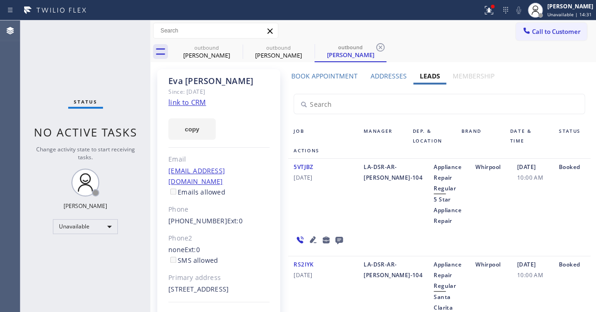
click at [336, 236] on icon at bounding box center [338, 240] width 11 height 12
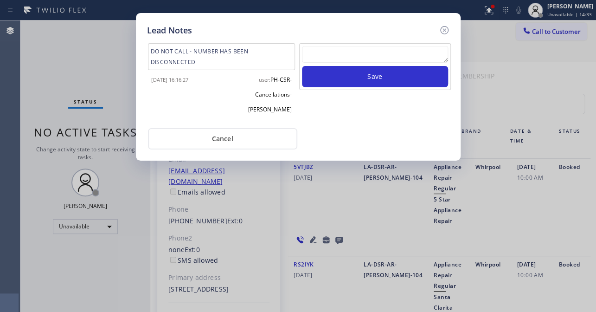
click at [374, 51] on textarea at bounding box center [375, 54] width 146 height 17
paste textarea "Routed to Voice mail// If CX will call back please transfer to me- Love:*"
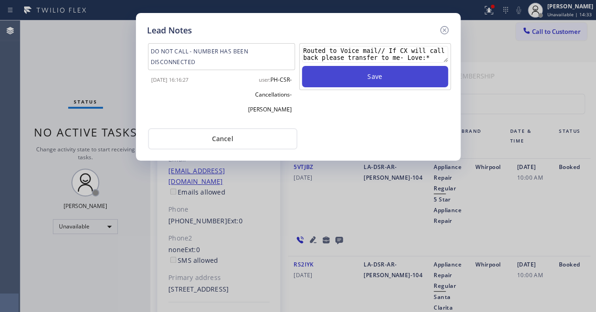
type textarea "Routed to Voice mail// If CX will call back please transfer to me- Love:*"
click at [387, 76] on button "Save" at bounding box center [375, 76] width 146 height 21
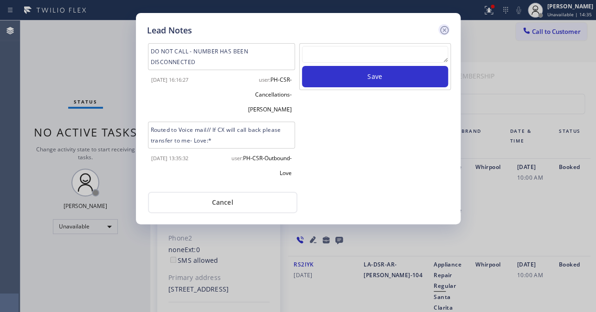
click at [443, 28] on icon at bounding box center [444, 30] width 11 height 11
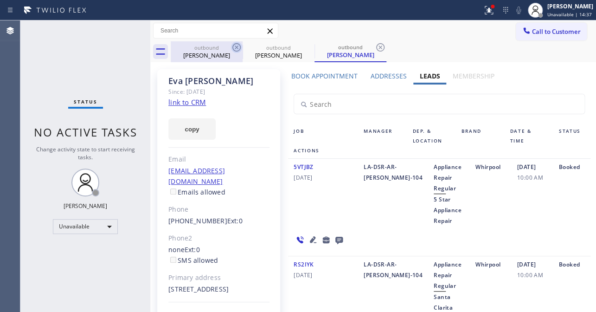
click at [236, 43] on icon at bounding box center [236, 47] width 8 height 8
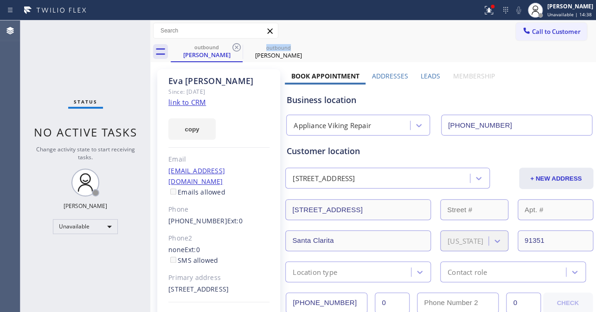
click at [236, 43] on icon at bounding box center [236, 47] width 8 height 8
click at [0, 0] on icon at bounding box center [0, 0] width 0 height 0
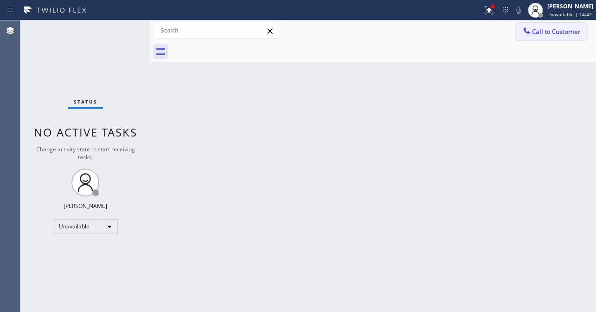
click at [542, 27] on span "Call to Customer" at bounding box center [556, 31] width 49 height 8
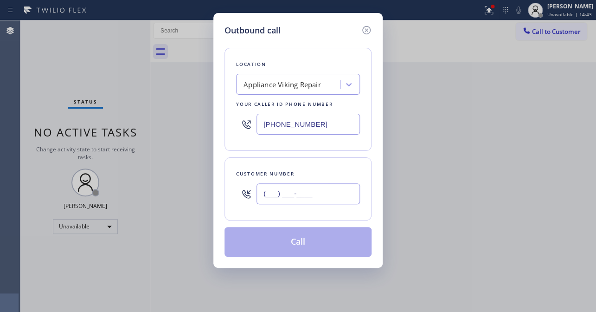
click at [301, 200] on input "(___) ___-____" at bounding box center [307, 193] width 103 height 21
paste input "562) 857-2947"
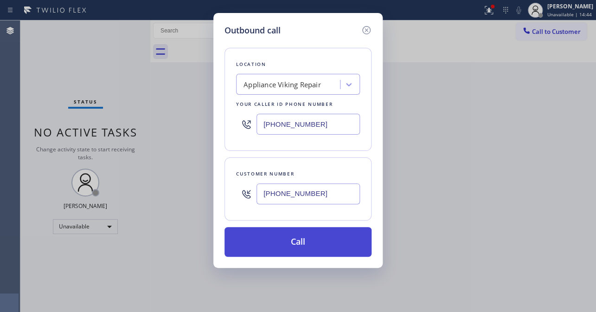
type input "(562) 857-2947"
click at [269, 242] on button "Call" at bounding box center [297, 242] width 147 height 30
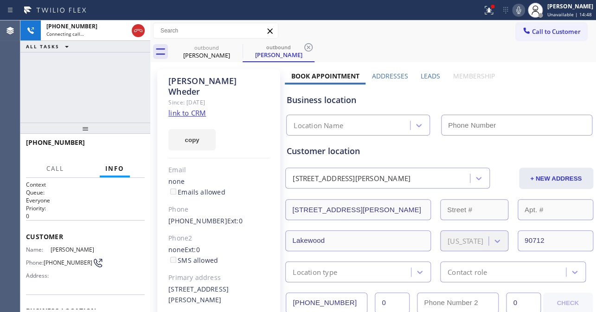
click at [426, 76] on label "Leads" at bounding box center [429, 75] width 19 height 9
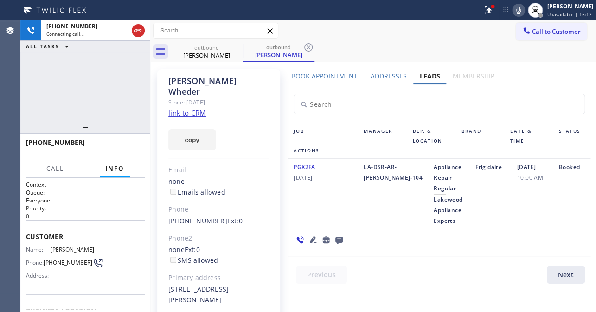
click at [335, 240] on icon at bounding box center [338, 239] width 7 height 7
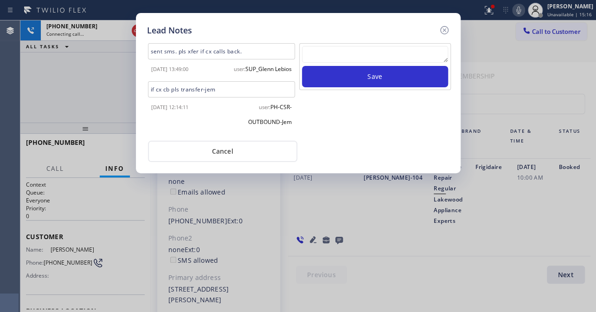
click at [329, 51] on textarea at bounding box center [375, 54] width 146 height 17
paste textarea "Routed to Voice mail// If CX will call back please transfer to me- Love:*"
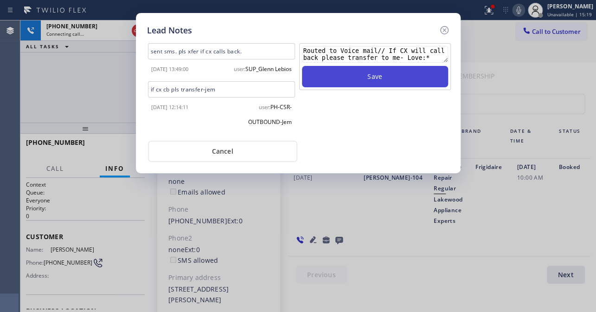
type textarea "Routed to Voice mail// If CX will call back please transfer to me- Love:*"
click at [389, 81] on button "Save" at bounding box center [375, 76] width 146 height 21
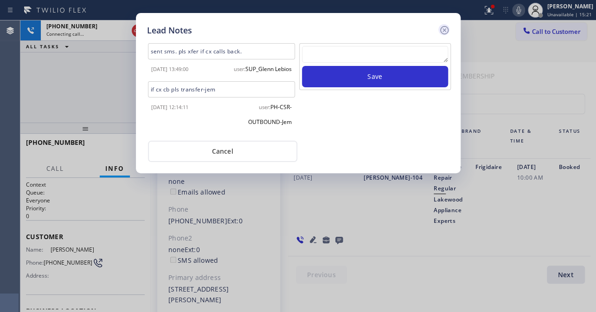
click at [442, 30] on icon at bounding box center [444, 30] width 11 height 11
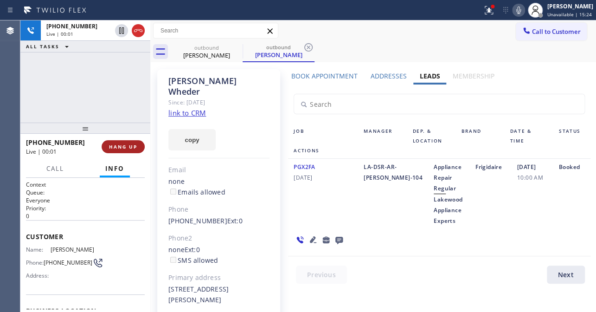
click at [130, 149] on button "HANG UP" at bounding box center [123, 146] width 43 height 13
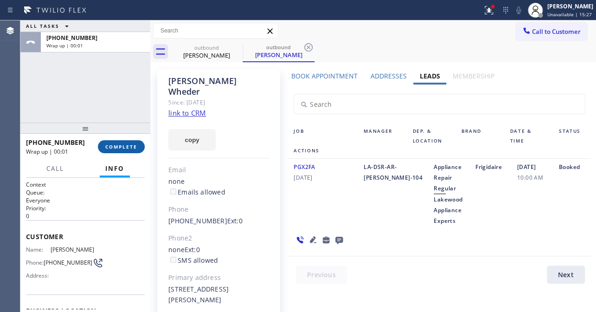
click at [127, 149] on span "COMPLETE" at bounding box center [121, 146] width 32 height 6
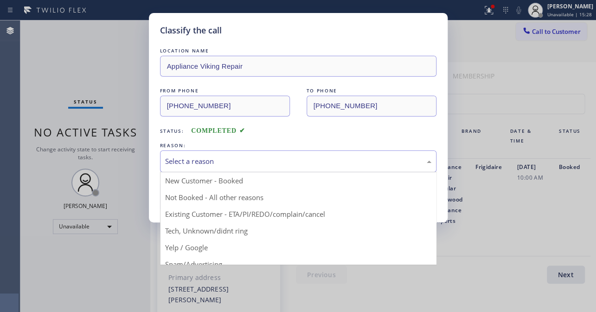
click at [193, 163] on div "Select a reason" at bounding box center [298, 161] width 266 height 11
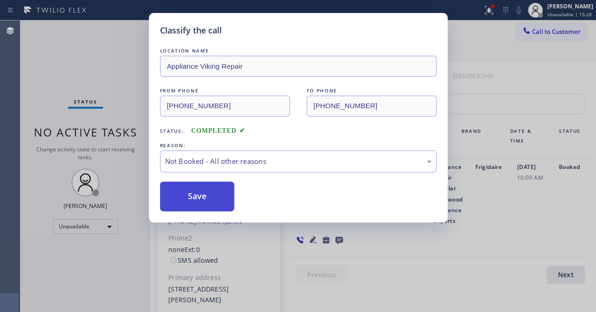
click at [182, 197] on button "Save" at bounding box center [197, 196] width 75 height 30
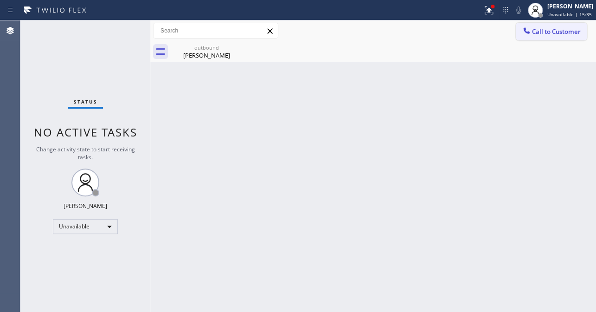
click at [546, 29] on span "Call to Customer" at bounding box center [556, 31] width 49 height 8
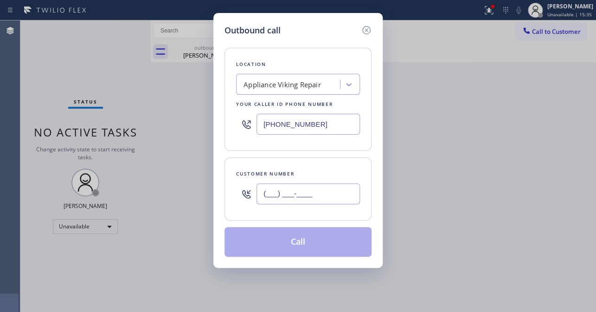
click at [332, 190] on input "(___) ___-____" at bounding box center [307, 193] width 103 height 21
paste input "310) 889-5569"
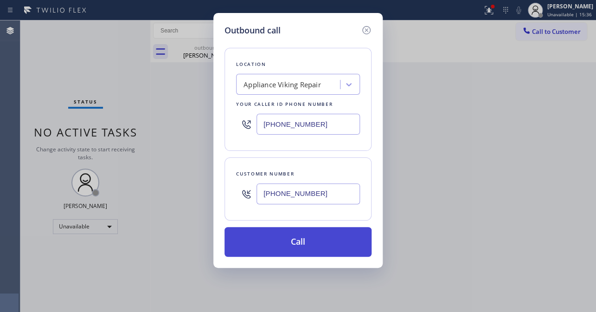
type input "(310) 889-5569"
click at [308, 239] on button "Call" at bounding box center [297, 242] width 147 height 30
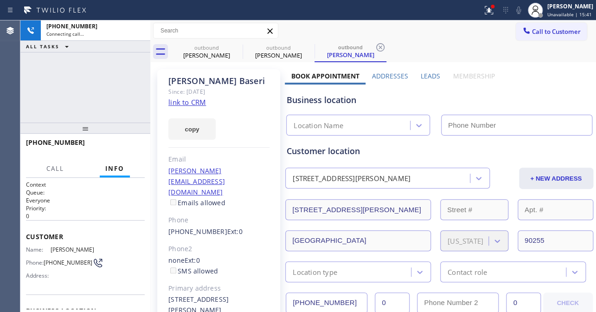
click at [429, 76] on label "Leads" at bounding box center [429, 75] width 19 height 9
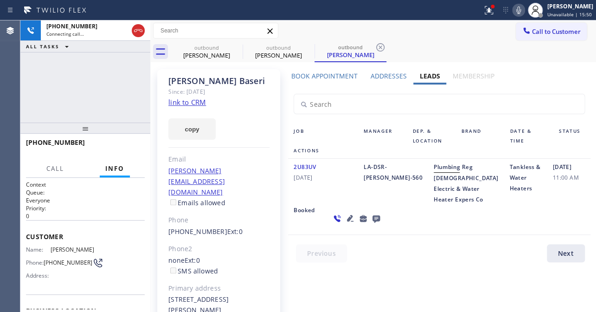
click at [372, 223] on icon at bounding box center [375, 218] width 7 height 7
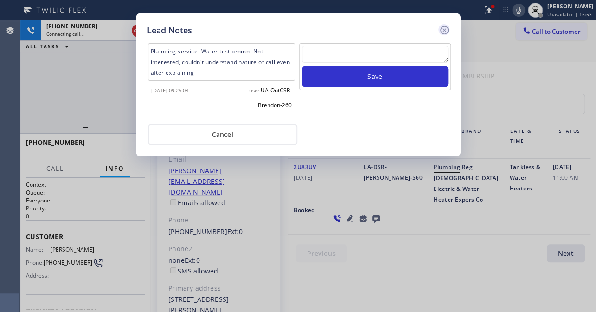
click at [442, 29] on icon at bounding box center [444, 30] width 8 height 8
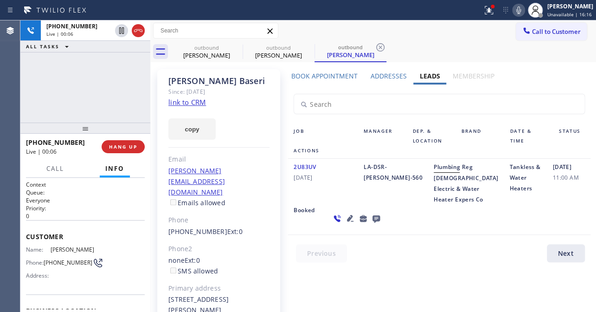
click at [347, 221] on icon at bounding box center [350, 218] width 6 height 6
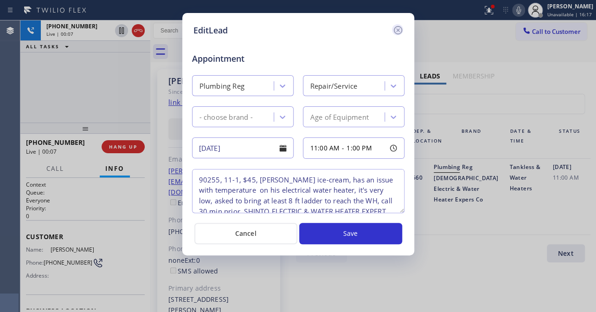
click at [400, 28] on icon at bounding box center [397, 30] width 11 height 11
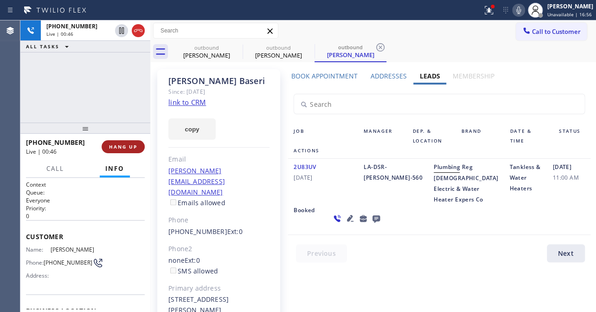
click at [115, 142] on button "HANG UP" at bounding box center [123, 146] width 43 height 13
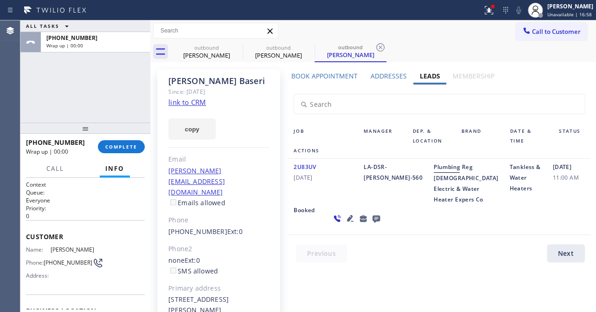
click at [372, 223] on icon at bounding box center [375, 218] width 7 height 7
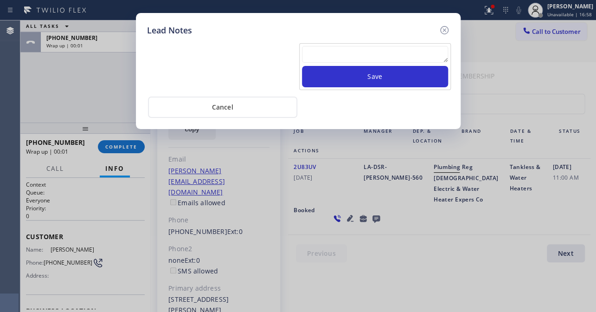
drag, startPoint x: 358, startPoint y: 52, endPoint x: 346, endPoint y: 58, distance: 13.5
click at [355, 54] on textarea at bounding box center [375, 54] width 146 height 17
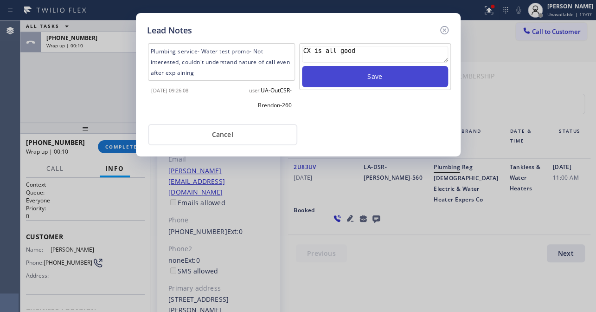
type textarea "CX is all good"
click at [377, 70] on button "Save" at bounding box center [375, 76] width 146 height 21
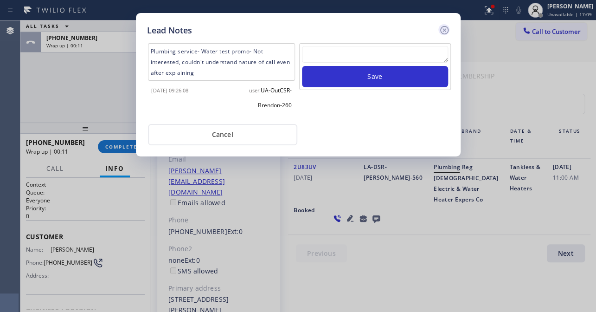
click at [444, 28] on icon at bounding box center [444, 30] width 11 height 11
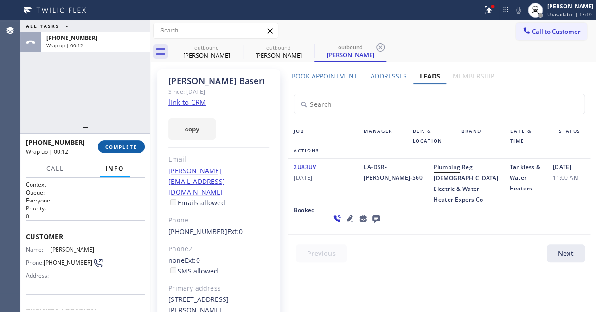
click at [117, 150] on button "COMPLETE" at bounding box center [121, 146] width 47 height 13
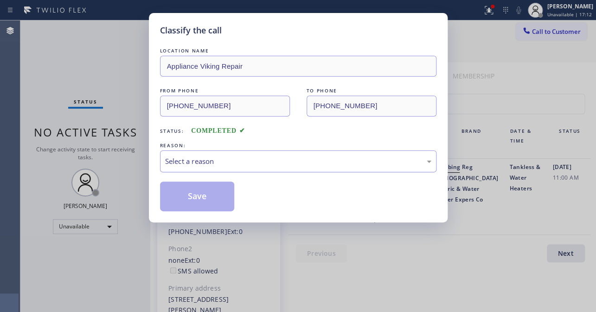
click at [241, 159] on div "Select a reason" at bounding box center [298, 161] width 266 height 11
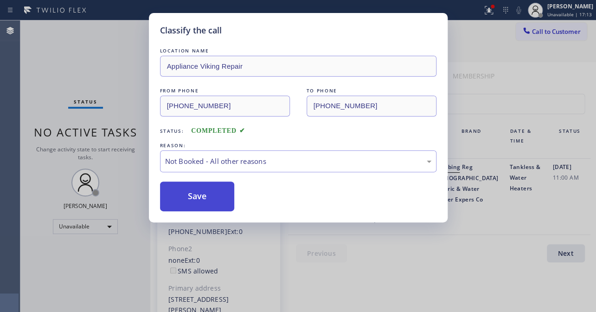
click at [199, 199] on button "Save" at bounding box center [197, 196] width 75 height 30
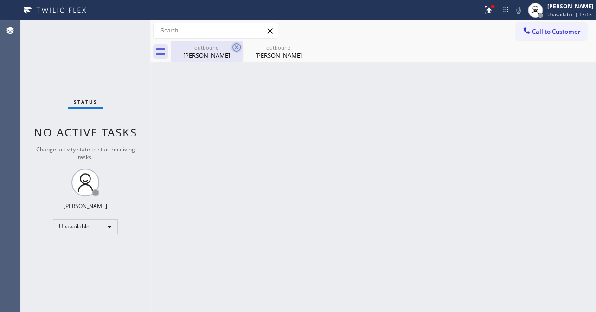
click at [232, 48] on icon at bounding box center [236, 47] width 8 height 8
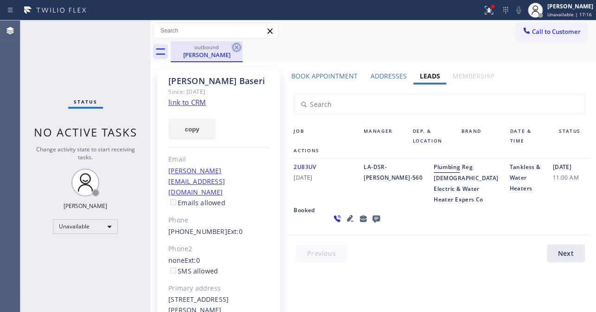
click at [233, 47] on icon at bounding box center [236, 47] width 11 height 11
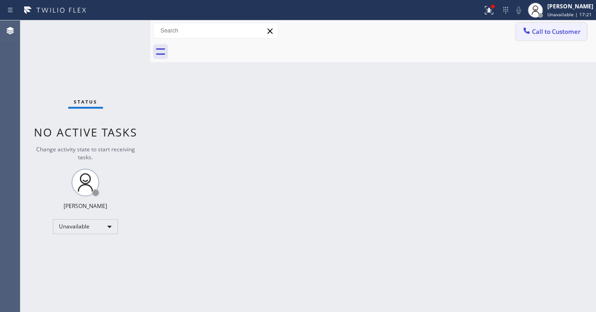
click at [549, 29] on span "Call to Customer" at bounding box center [556, 31] width 49 height 8
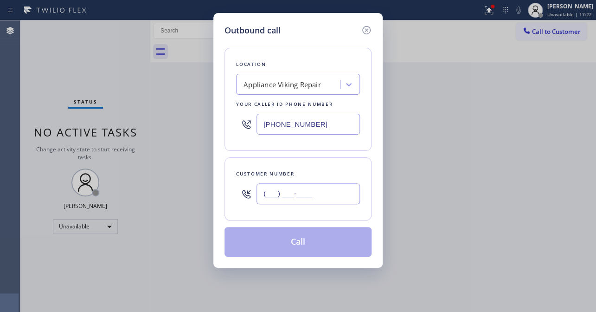
click at [314, 197] on input "(___) ___-____" at bounding box center [307, 193] width 103 height 21
paste input "310) 601-0183"
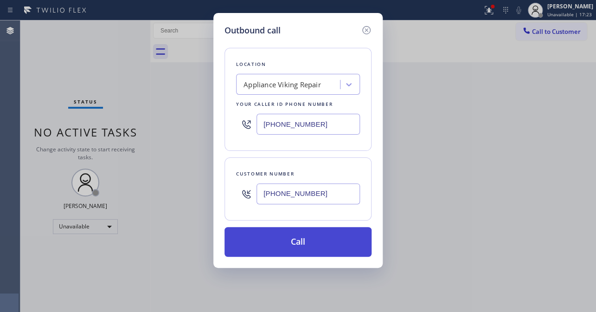
type input "(310) 601-0183"
click at [313, 248] on button "Call" at bounding box center [297, 242] width 147 height 30
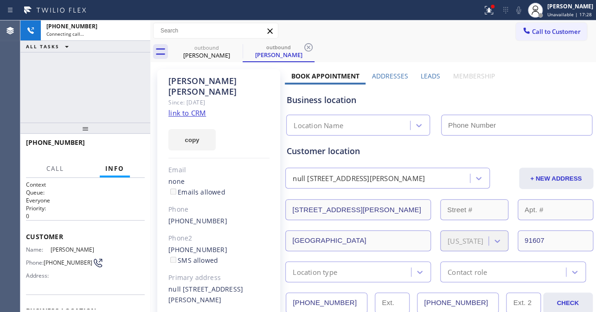
type input "[PHONE_NUMBER]"
click at [430, 76] on label "Leads" at bounding box center [429, 75] width 19 height 9
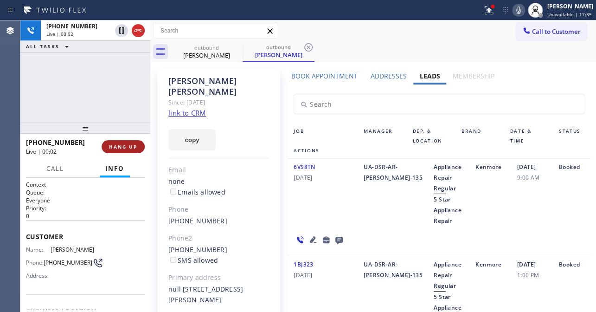
click at [140, 143] on button "HANG UP" at bounding box center [123, 146] width 43 height 13
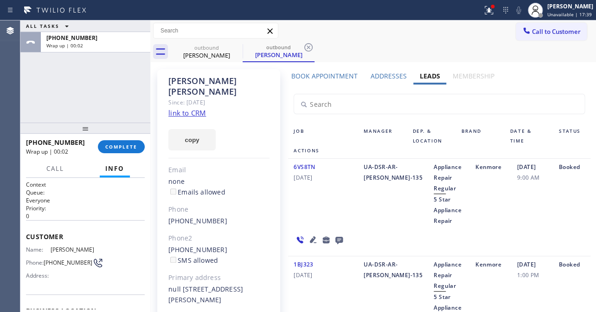
click at [338, 240] on icon at bounding box center [338, 239] width 7 height 7
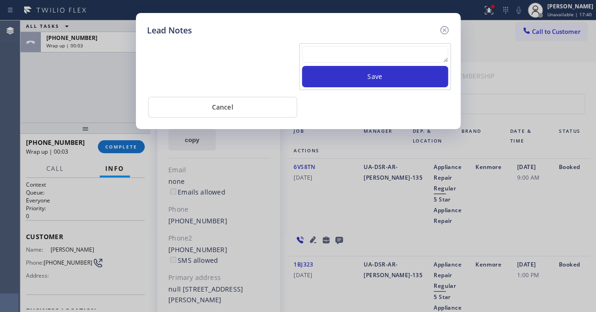
click at [347, 50] on textarea at bounding box center [375, 54] width 146 height 17
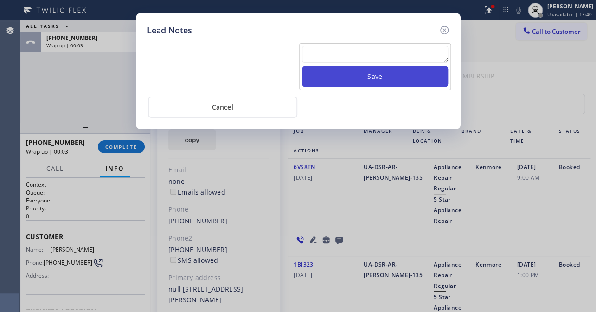
paste textarea "Routed to Voice mail// If CX will call back please transfer to me- Love:*"
type textarea "Routed to Voice mail// If CX will call back please transfer to me- Love:*"
click at [370, 76] on button "Save" at bounding box center [375, 76] width 146 height 21
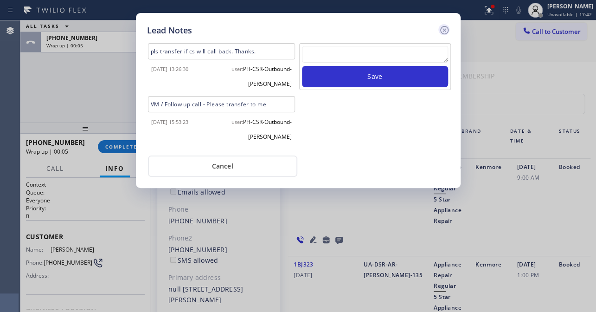
click at [440, 31] on icon at bounding box center [444, 30] width 8 height 8
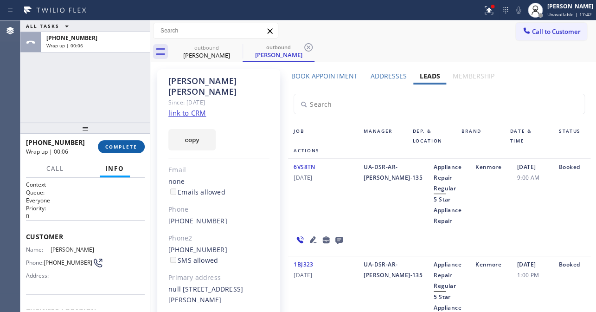
click at [131, 144] on span "COMPLETE" at bounding box center [121, 146] width 32 height 6
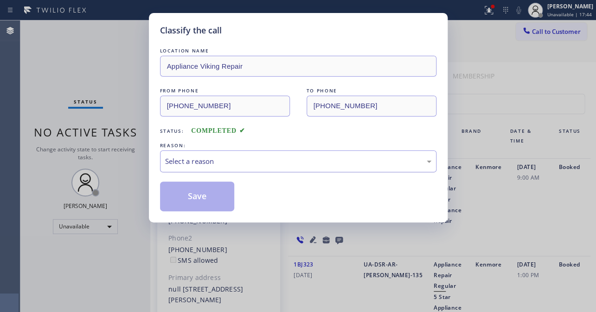
click at [261, 162] on div "Select a reason" at bounding box center [298, 161] width 266 height 11
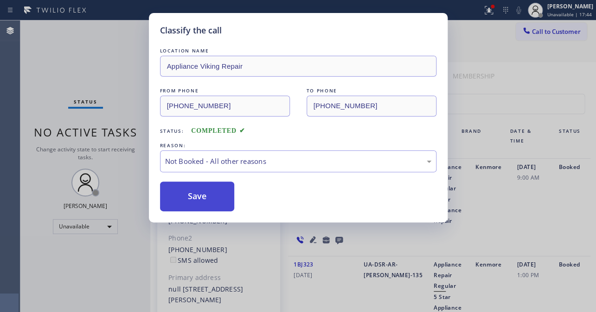
click at [199, 195] on button "Save" at bounding box center [197, 196] width 75 height 30
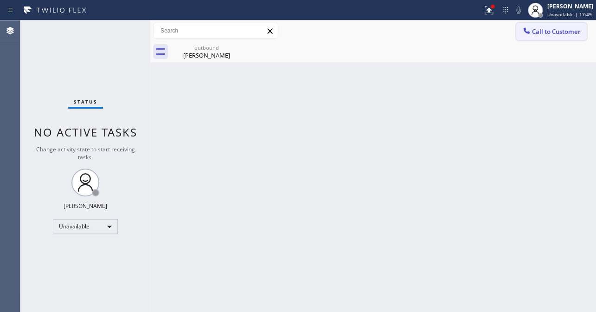
click at [531, 33] on div at bounding box center [526, 31] width 11 height 11
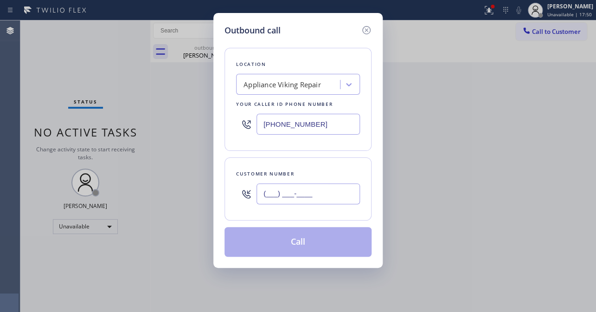
click at [308, 194] on input "(___) ___-____" at bounding box center [307, 193] width 103 height 21
paste input "801) 361-4845"
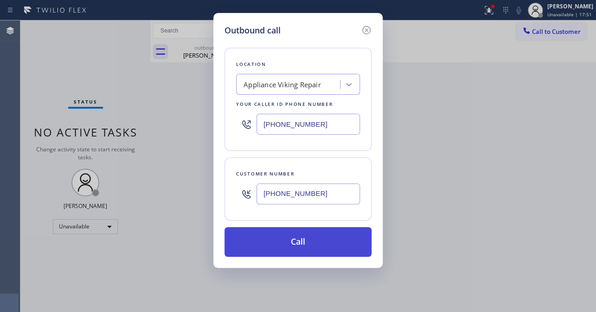
type input "(801) 361-4845"
click at [287, 239] on button "Call" at bounding box center [297, 242] width 147 height 30
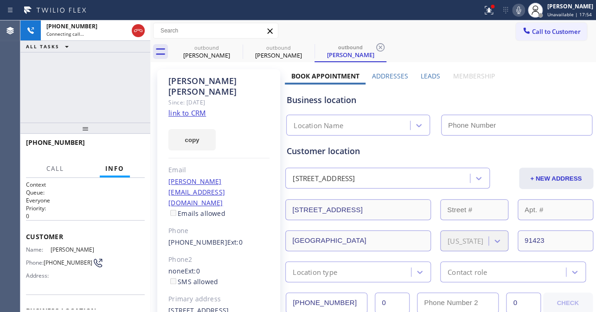
click at [427, 76] on label "Leads" at bounding box center [429, 75] width 19 height 9
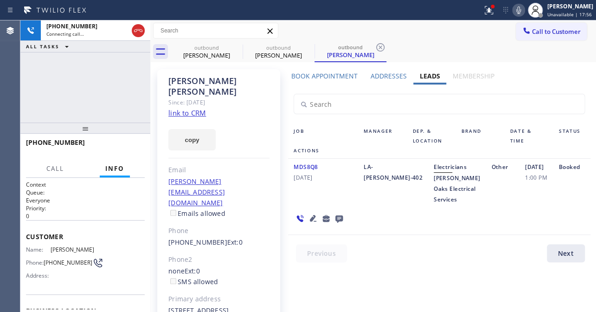
click at [312, 221] on icon at bounding box center [313, 218] width 6 height 6
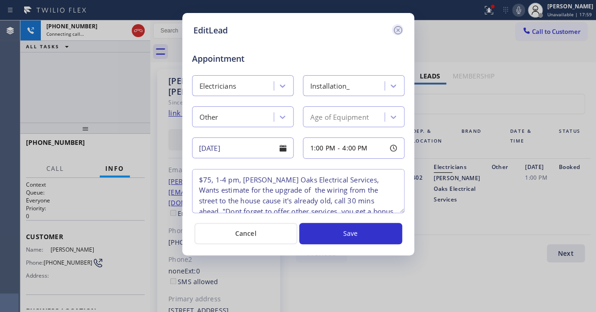
click at [398, 25] on icon at bounding box center [397, 30] width 11 height 11
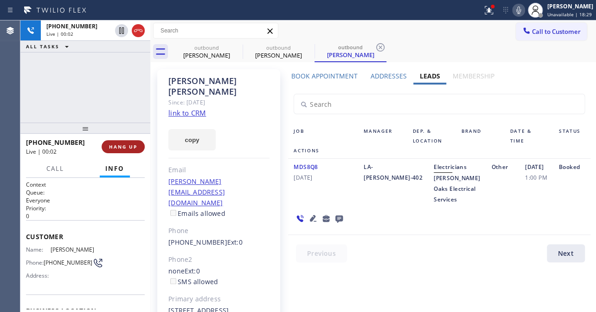
click at [118, 150] on button "HANG UP" at bounding box center [123, 146] width 43 height 13
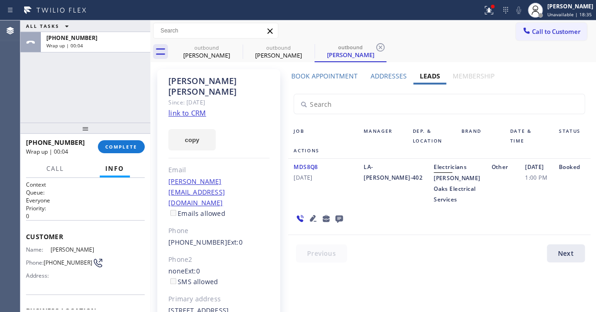
click at [336, 223] on icon at bounding box center [338, 218] width 7 height 7
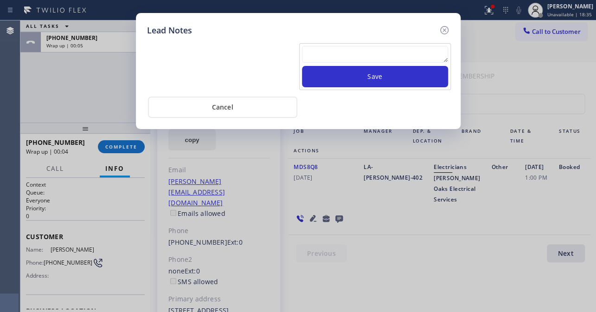
click at [342, 59] on textarea at bounding box center [375, 54] width 146 height 17
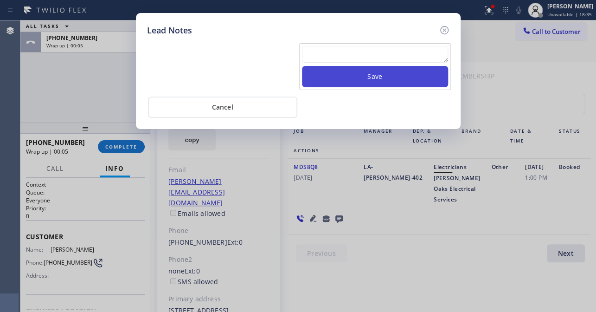
paste textarea "Routed to Voice mail// If CX will call back please transfer to me- Love:*"
type textarea "Routed to Voice mail// If CX will call back please transfer to me- Love:*"
click at [342, 80] on button "Save" at bounding box center [375, 76] width 146 height 21
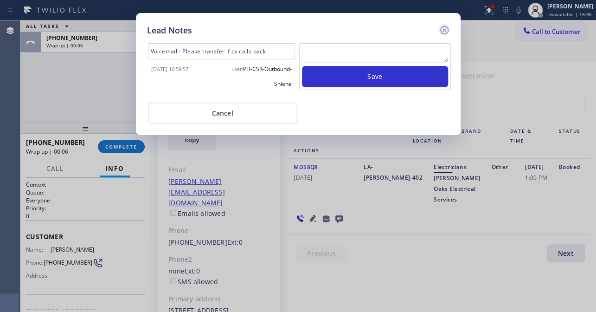
click at [446, 27] on icon at bounding box center [444, 30] width 11 height 11
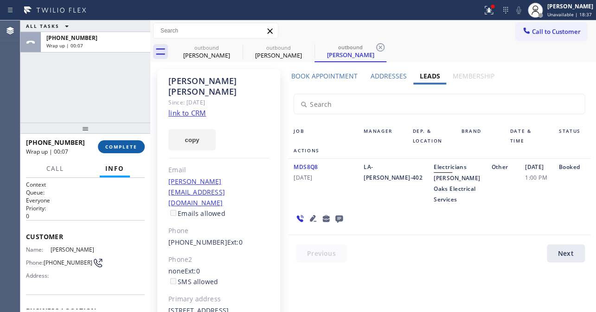
click at [123, 140] on button "COMPLETE" at bounding box center [121, 146] width 47 height 13
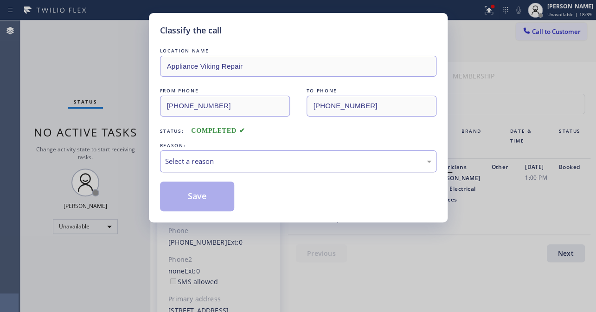
click at [232, 163] on div "Select a reason" at bounding box center [298, 161] width 266 height 11
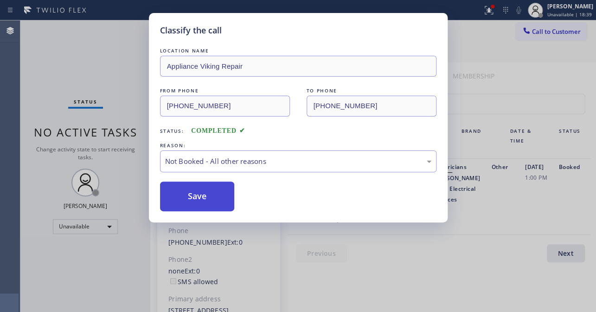
click at [199, 196] on button "Save" at bounding box center [197, 196] width 75 height 30
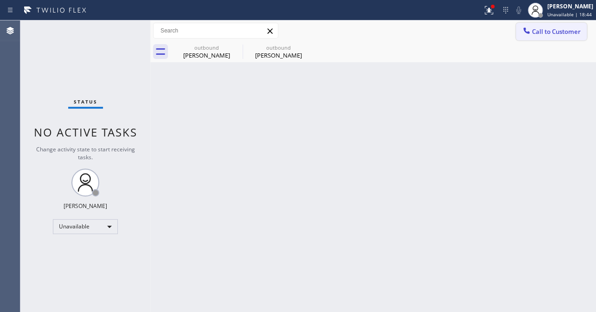
click at [553, 27] on span "Call to Customer" at bounding box center [556, 31] width 49 height 8
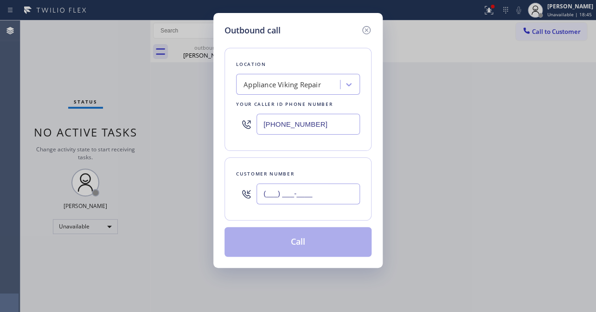
click at [296, 186] on input "(___) ___-____" at bounding box center [307, 193] width 103 height 21
paste input "469) 520-0402"
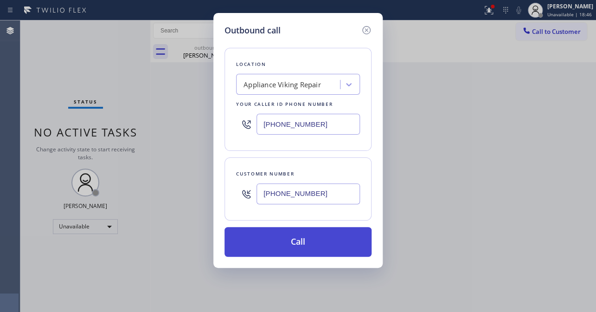
type input "(469) 520-0402"
click at [279, 248] on button "Call" at bounding box center [297, 242] width 147 height 30
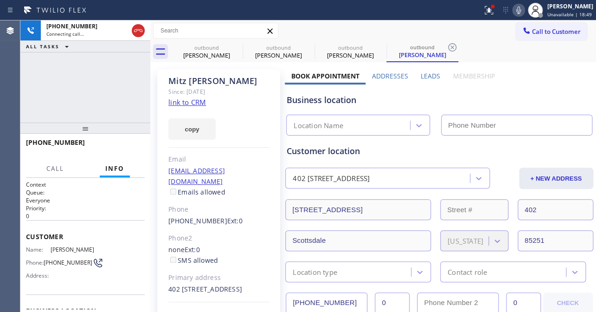
click at [428, 74] on label "Leads" at bounding box center [429, 75] width 19 height 9
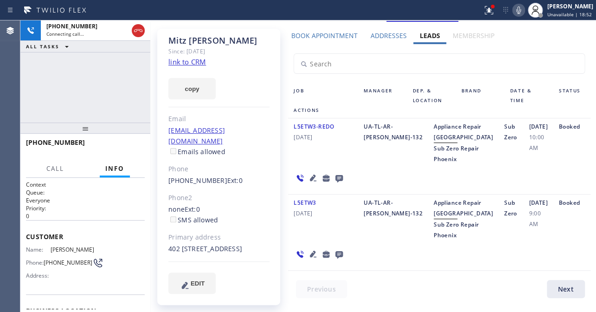
scroll to position [76, 0]
click at [513, 11] on icon at bounding box center [518, 10] width 11 height 11
click at [338, 258] on icon at bounding box center [338, 254] width 7 height 7
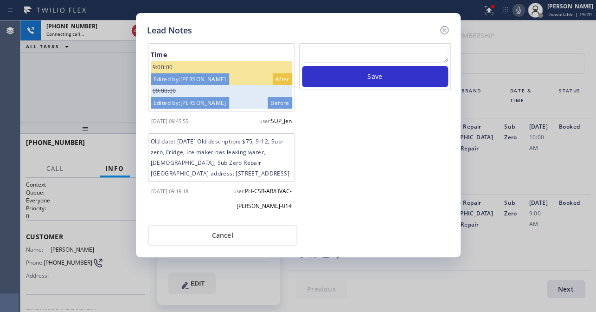
click at [499, 12] on div "Lead Notes Time 9:00:00 Edited by: Jen After 09:00:00 Edited by: Jen Before 201…" at bounding box center [298, 156] width 596 height 312
click at [503, 11] on div "Lead Notes Time 9:00:00 Edited by: Jen After 09:00:00 Edited by: Jen Before 201…" at bounding box center [298, 156] width 596 height 312
click at [349, 47] on textarea at bounding box center [375, 54] width 146 height 17
paste textarea "Routed to Voice mail// If CX will call back please transfer to me- Love:*"
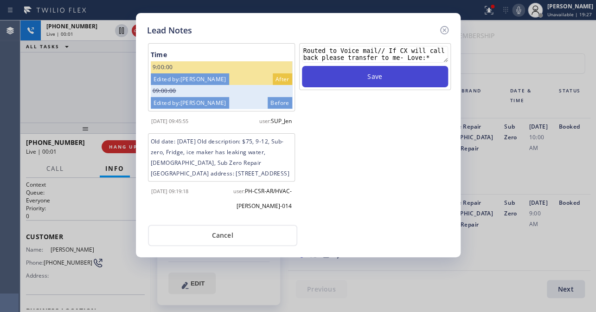
type textarea "Routed to Voice mail// If CX will call back please transfer to me- Love:*"
click at [352, 76] on button "Save" at bounding box center [375, 76] width 146 height 21
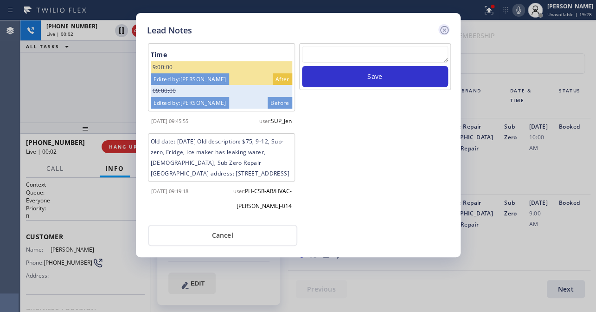
click at [440, 32] on icon at bounding box center [444, 30] width 8 height 8
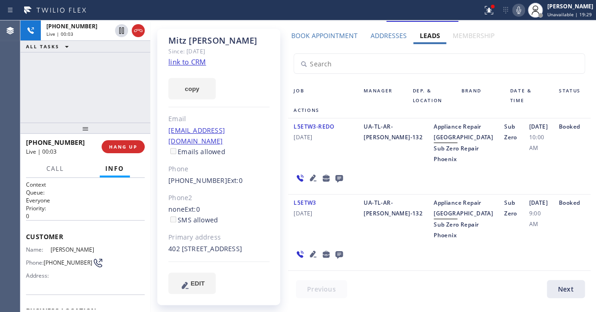
click at [125, 154] on div "+14695200402 Live | 00:03 HANG UP" at bounding box center [85, 146] width 119 height 24
click at [128, 147] on span "HANG UP" at bounding box center [123, 146] width 28 height 6
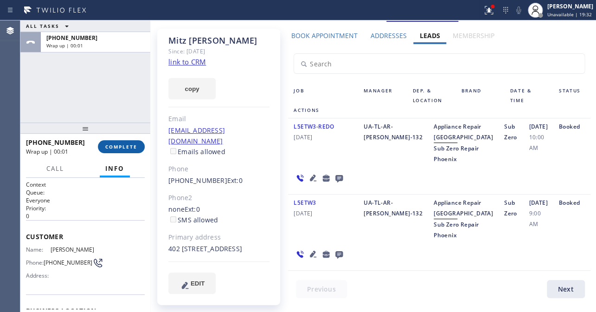
click at [120, 148] on span "COMPLETE" at bounding box center [121, 146] width 32 height 6
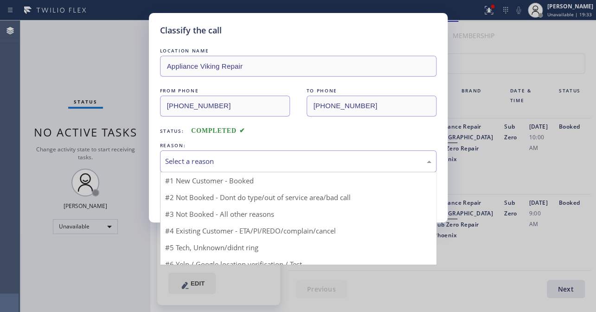
click at [260, 159] on div "Select a reason" at bounding box center [298, 161] width 266 height 11
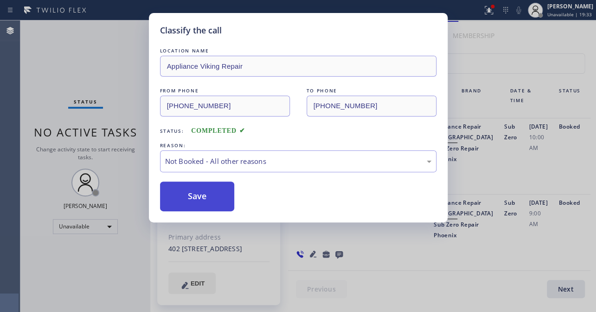
click at [194, 195] on button "Save" at bounding box center [197, 196] width 75 height 30
click at [199, 194] on button "Save" at bounding box center [197, 196] width 75 height 30
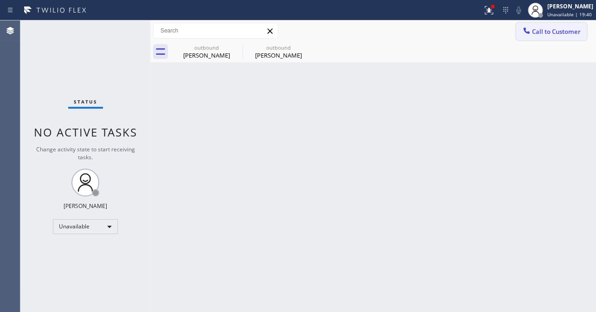
click at [557, 33] on span "Call to Customer" at bounding box center [556, 31] width 49 height 8
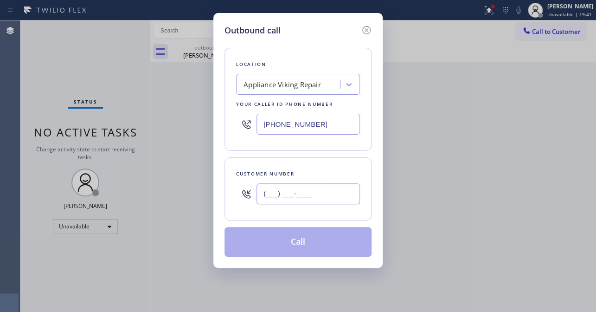
click at [320, 192] on input "(___) ___-____" at bounding box center [307, 193] width 103 height 21
paste input "650) 520-5122"
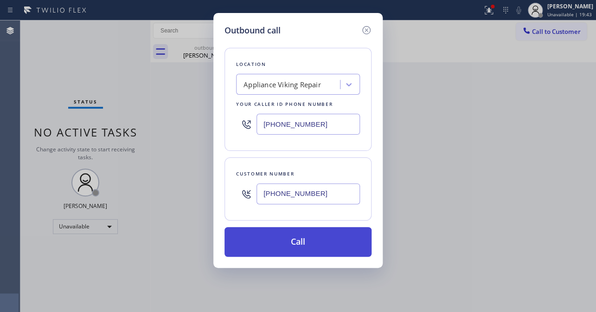
type input "(650) 520-5122"
click at [325, 241] on button "Call" at bounding box center [297, 242] width 147 height 30
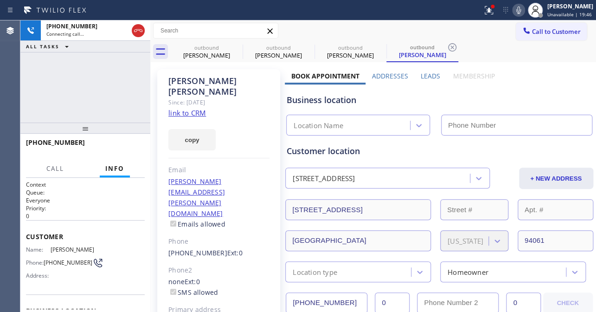
click at [426, 77] on label "Leads" at bounding box center [429, 75] width 19 height 9
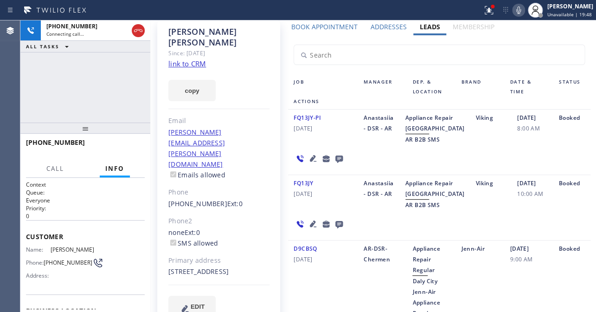
scroll to position [84, 0]
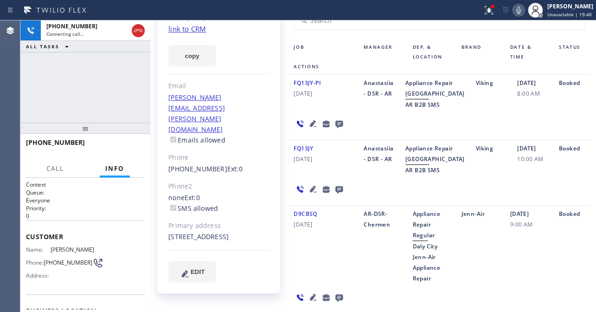
click at [308, 194] on icon at bounding box center [312, 188] width 11 height 11
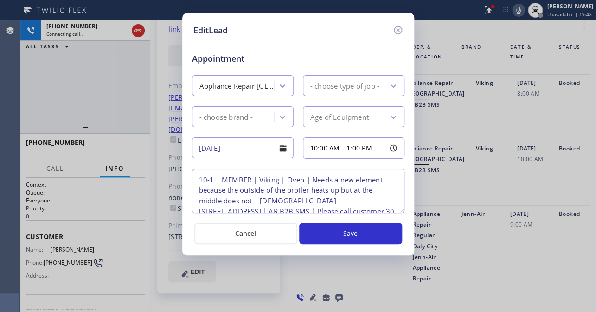
type textarea "10-1 | MEMBER | Viking | Oven | Needs a new element because the outside of the …"
click at [395, 30] on icon at bounding box center [397, 30] width 11 height 11
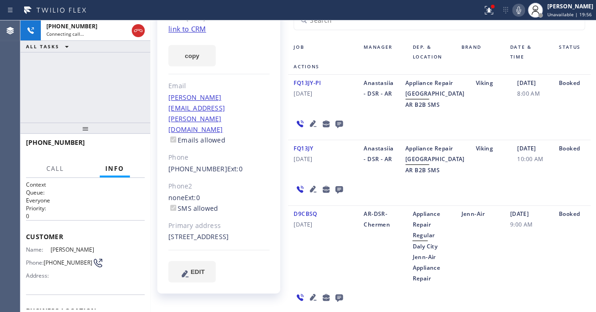
scroll to position [0, 0]
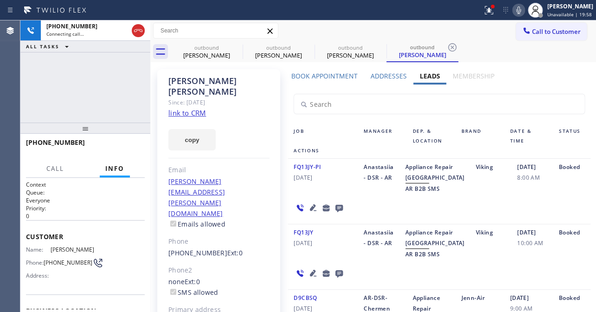
click at [310, 210] on icon at bounding box center [313, 207] width 6 height 6
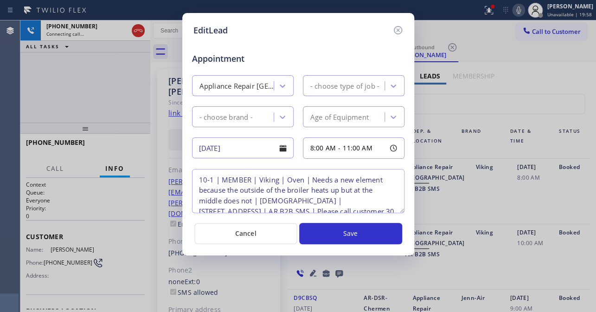
type textarea "10-1 | MEMBER | Viking | Oven | Needs a new element because the outside of the …"
click at [399, 32] on icon at bounding box center [397, 30] width 11 height 11
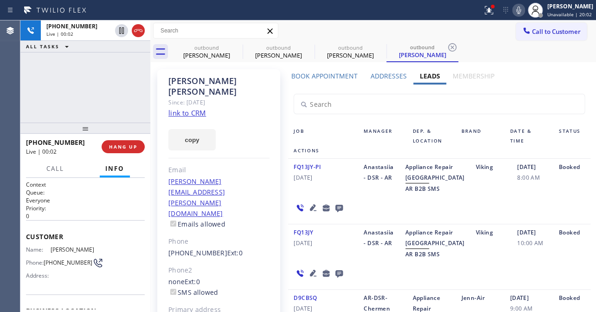
click at [307, 278] on icon at bounding box center [312, 272] width 11 height 11
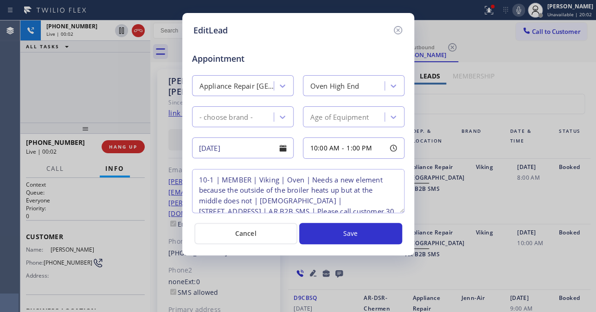
type textarea "10-1 | MEMBER | Viking | Oven | Needs a new element because the outside of the …"
click at [395, 27] on icon at bounding box center [397, 30] width 8 height 8
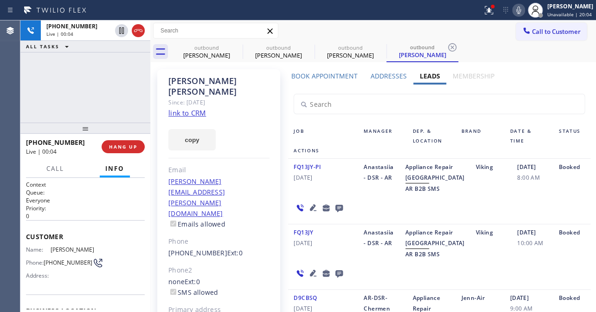
click at [105, 139] on div "+16505205122 Live | 00:04 HANG UP" at bounding box center [85, 146] width 119 height 24
click at [115, 144] on span "HANG UP" at bounding box center [123, 146] width 28 height 6
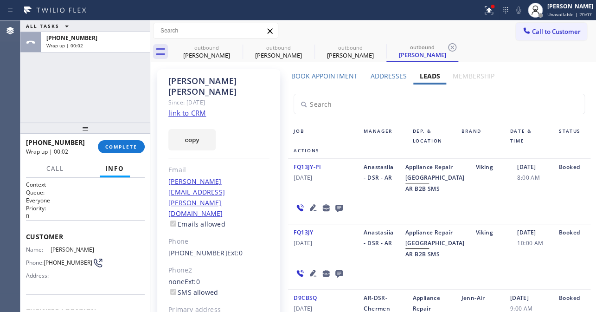
click at [338, 212] on icon at bounding box center [338, 207] width 7 height 7
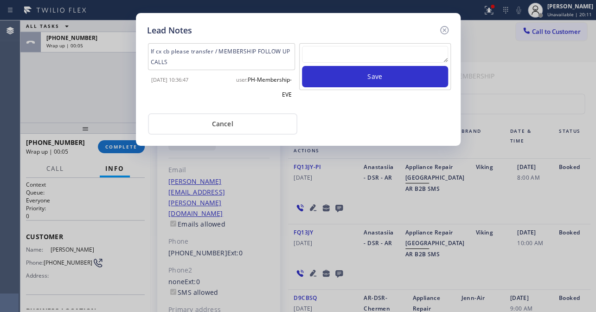
click at [382, 55] on textarea at bounding box center [375, 54] width 146 height 17
paste textarea "Routed to Voice mail// If CX will call back please transfer to me- Love:*"
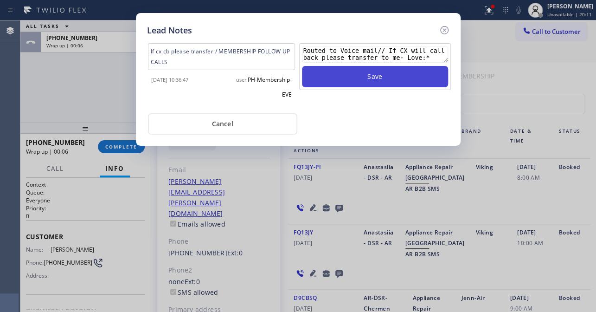
type textarea "Routed to Voice mail// If CX will call back please transfer to me- Love:*"
click at [382, 75] on button "Save" at bounding box center [375, 76] width 146 height 21
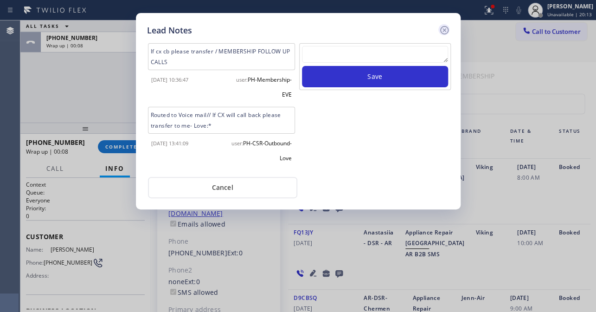
click at [445, 29] on icon at bounding box center [444, 30] width 11 height 11
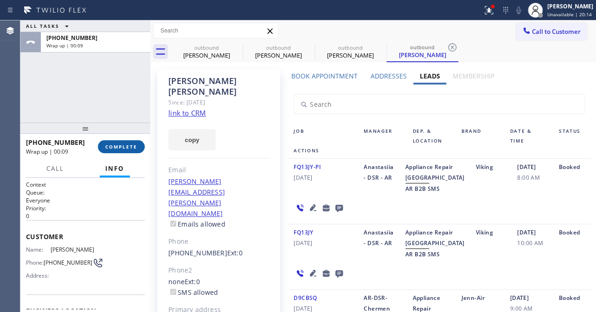
click at [108, 151] on button "COMPLETE" at bounding box center [121, 146] width 47 height 13
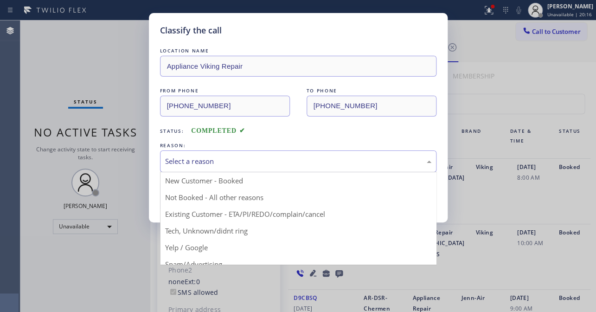
click at [188, 161] on div "Select a reason" at bounding box center [298, 161] width 266 height 11
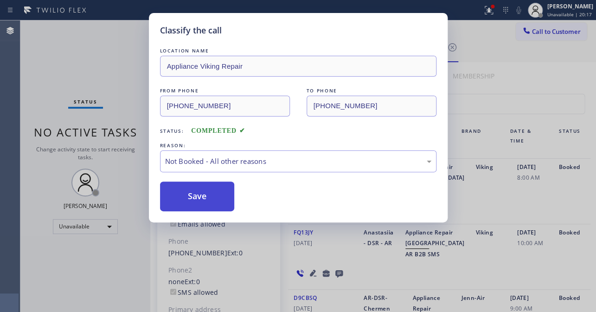
click at [185, 194] on button "Save" at bounding box center [197, 196] width 75 height 30
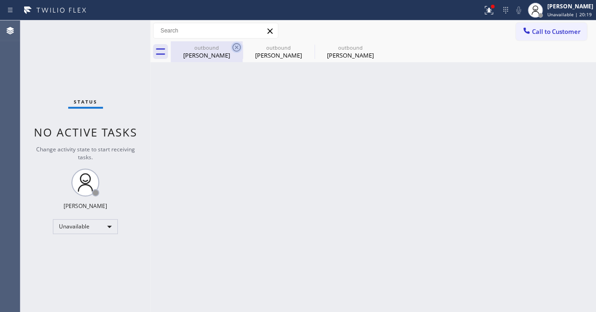
click at [236, 45] on icon at bounding box center [236, 47] width 11 height 11
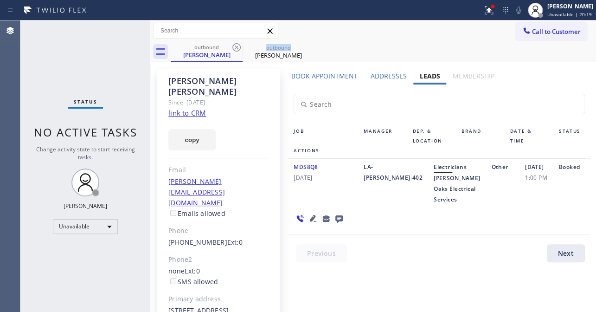
click at [236, 45] on icon at bounding box center [236, 47] width 11 height 11
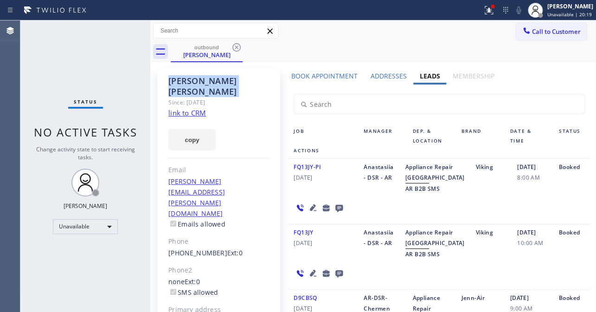
click at [236, 45] on icon at bounding box center [236, 47] width 11 height 11
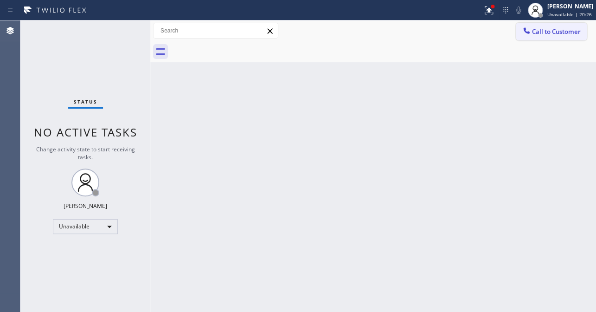
click at [556, 33] on span "Call to Customer" at bounding box center [556, 31] width 49 height 8
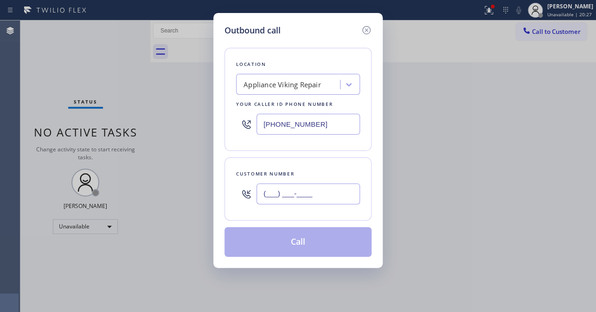
click at [282, 203] on input "(___) ___-____" at bounding box center [307, 193] width 103 height 21
paste input "714) 655-1489"
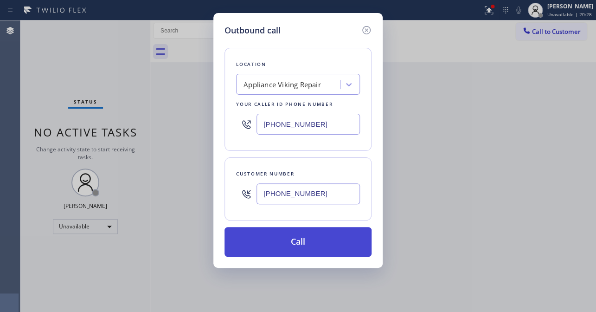
type input "(714) 655-1489"
click at [282, 243] on button "Call" at bounding box center [297, 242] width 147 height 30
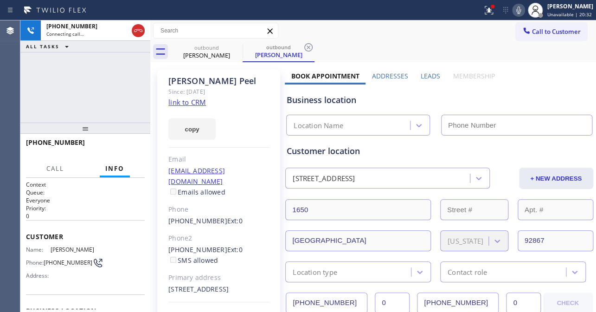
click at [426, 75] on label "Leads" at bounding box center [429, 75] width 19 height 9
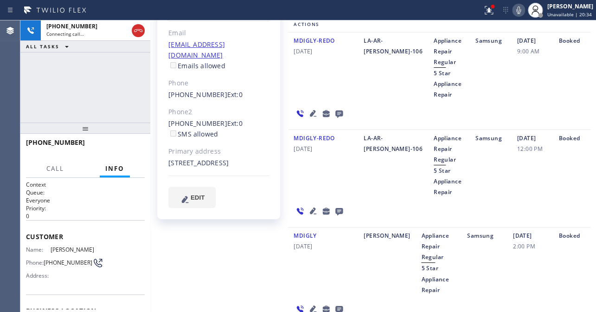
scroll to position [168, 0]
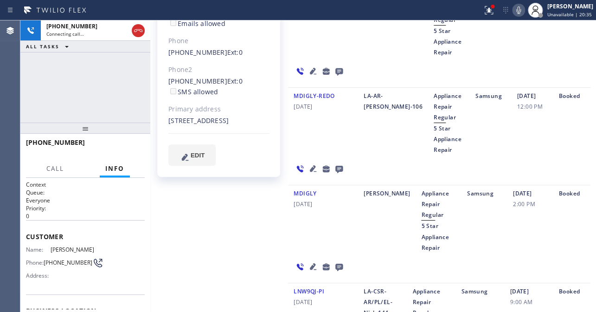
click at [310, 263] on icon at bounding box center [312, 266] width 11 height 11
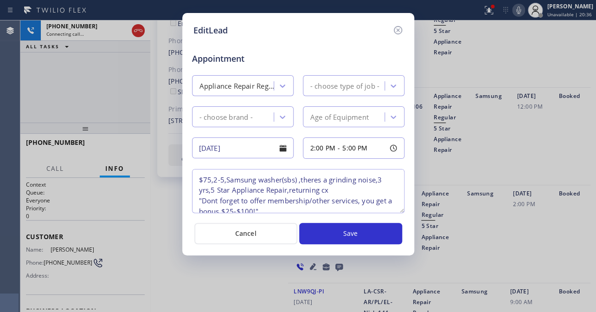
type textarea "$75,2-5,Samsung washer(sbs) ,theres a grinding noise,3 yrs,5 Star Appliance Rep…"
click at [395, 30] on icon at bounding box center [397, 30] width 11 height 11
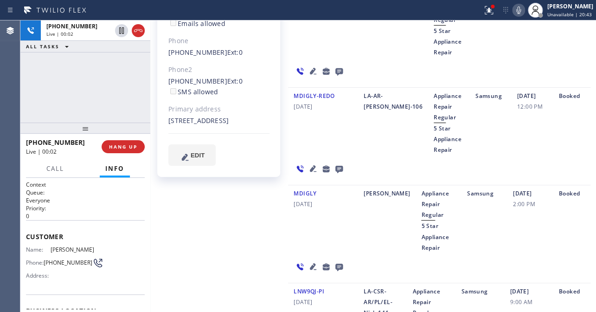
click at [309, 264] on icon at bounding box center [312, 266] width 11 height 11
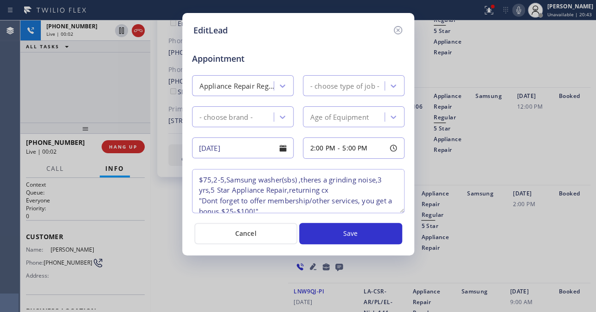
type textarea "$75,2-5,Samsung washer(sbs) ,theres a grinding noise,3 yrs,5 Star Appliance Rep…"
click at [395, 26] on icon at bounding box center [397, 30] width 8 height 8
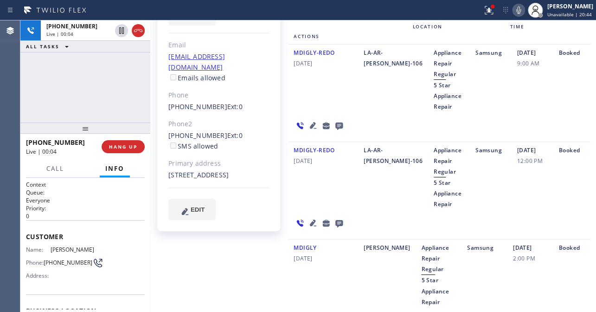
scroll to position [0, 0]
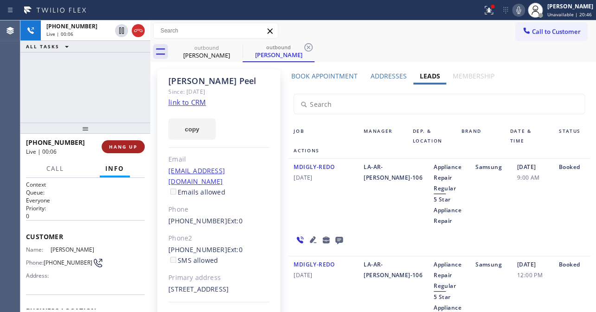
click at [130, 144] on span "HANG UP" at bounding box center [123, 146] width 28 height 6
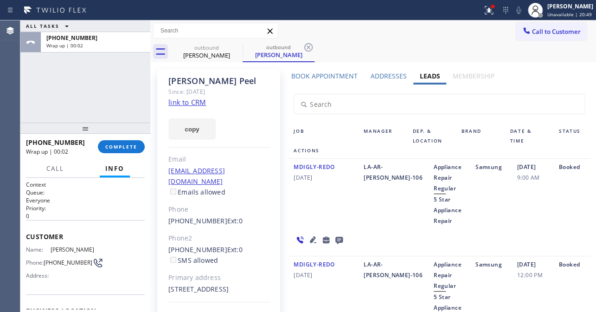
click at [337, 241] on icon at bounding box center [338, 239] width 7 height 7
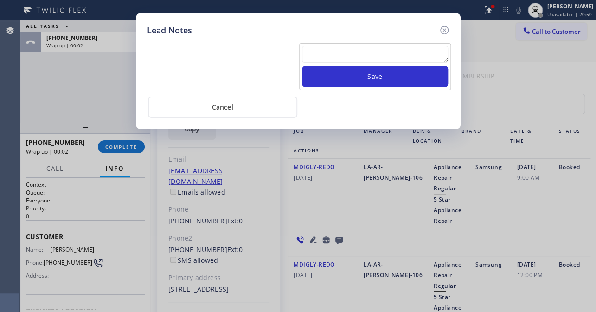
click at [332, 55] on textarea at bounding box center [375, 54] width 146 height 17
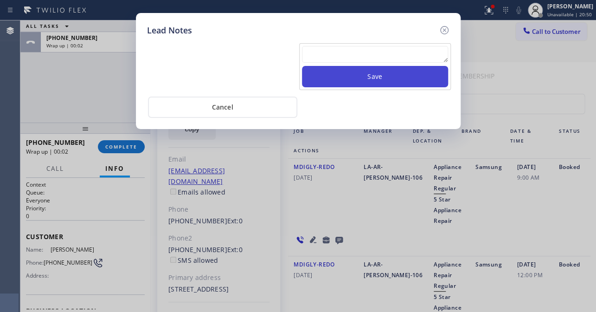
paste textarea "Routed to Voice mail// If CX will call back please transfer to me- Love:*"
type textarea "Routed to Voice mail// If CX will call back please transfer to me- Love:*"
click at [367, 76] on button "Save" at bounding box center [375, 76] width 146 height 21
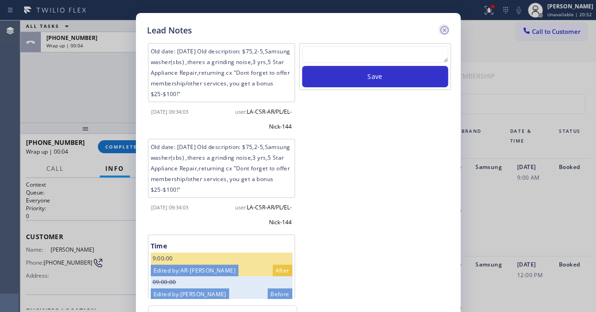
click at [442, 27] on icon at bounding box center [444, 30] width 11 height 11
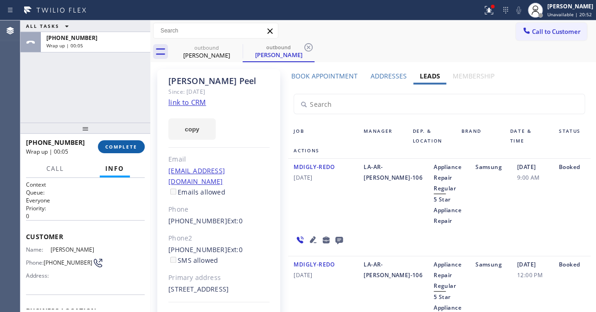
click at [120, 148] on span "COMPLETE" at bounding box center [121, 146] width 32 height 6
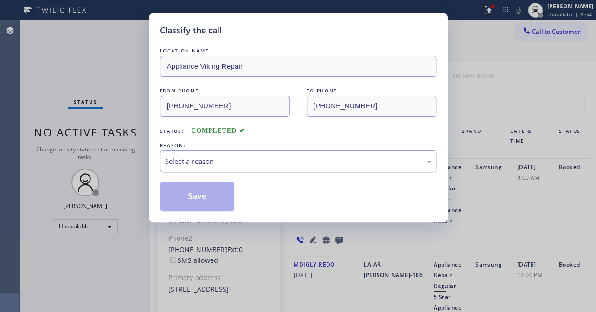
click at [257, 164] on div "Select a reason" at bounding box center [298, 161] width 266 height 11
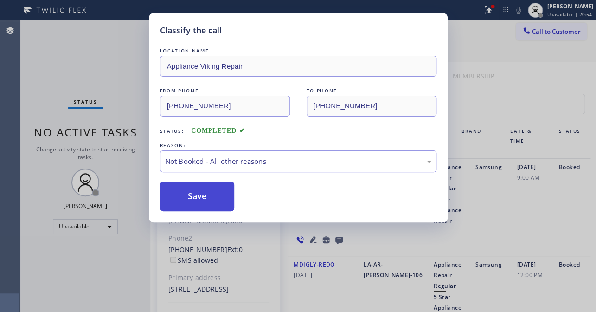
click at [185, 191] on button "Save" at bounding box center [197, 196] width 75 height 30
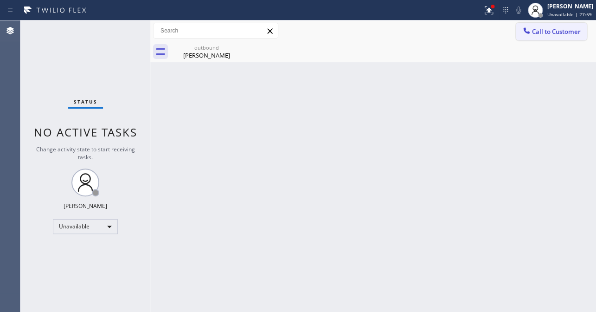
click at [561, 36] on button "Call to Customer" at bounding box center [551, 32] width 71 height 18
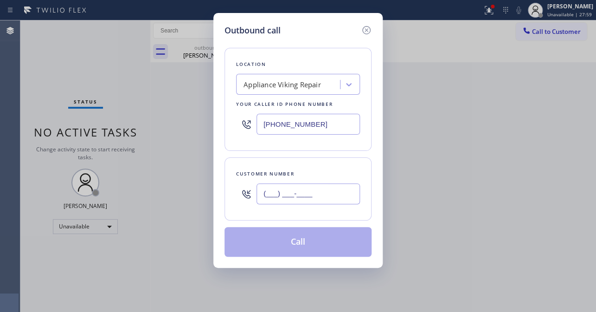
click at [314, 202] on input "(___) ___-____" at bounding box center [307, 193] width 103 height 21
paste input "657) 289-0064"
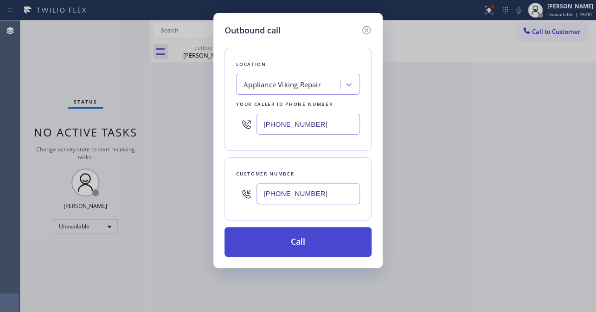
type input "(657) 289-0064"
click at [292, 240] on button "Call" at bounding box center [297, 242] width 147 height 30
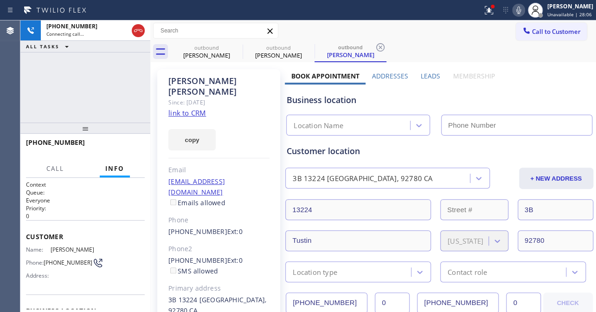
type input "[PHONE_NUMBER]"
click at [425, 74] on label "Leads" at bounding box center [429, 75] width 19 height 9
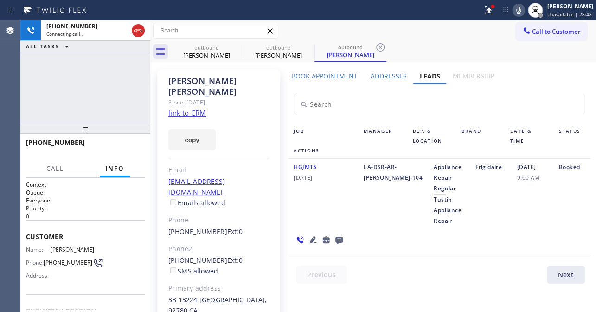
click at [513, 7] on icon at bounding box center [518, 10] width 11 height 11
click at [513, 9] on icon at bounding box center [518, 10] width 11 height 11
click at [335, 240] on icon at bounding box center [338, 239] width 7 height 7
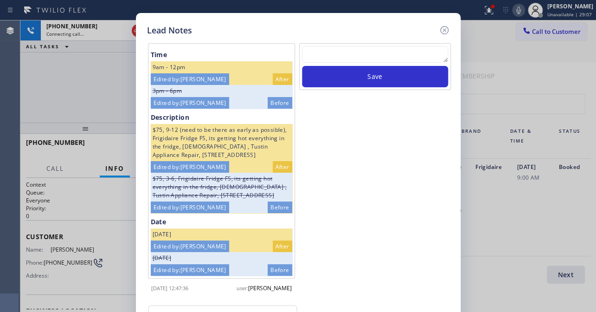
click at [363, 61] on textarea at bounding box center [375, 54] width 146 height 17
paste textarea "Routed to Voice mail// If CX will call back please transfer to me- Love:*"
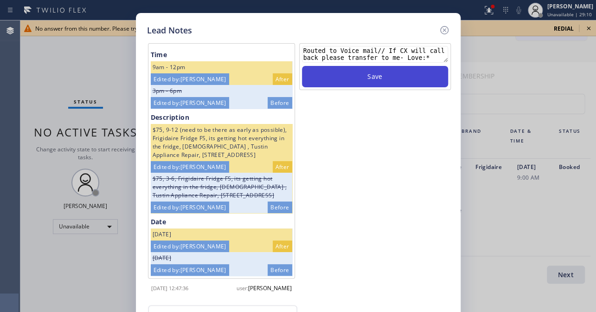
type textarea "Routed to Voice mail// If CX will call back please transfer to me- Love:*"
click at [396, 83] on button "Save" at bounding box center [375, 76] width 146 height 21
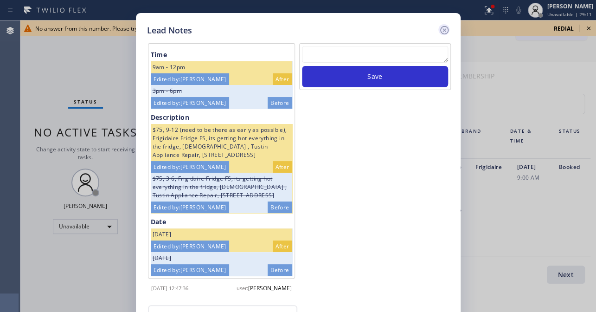
click at [443, 31] on icon at bounding box center [444, 30] width 8 height 8
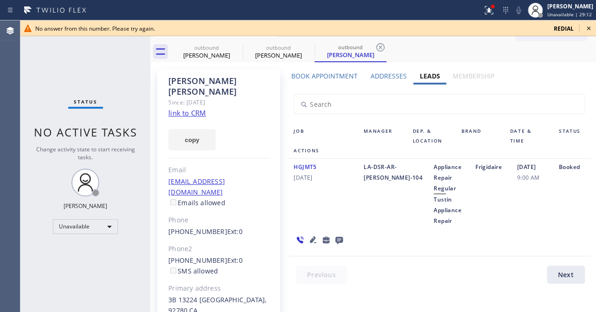
click at [587, 28] on icon at bounding box center [588, 28] width 11 height 11
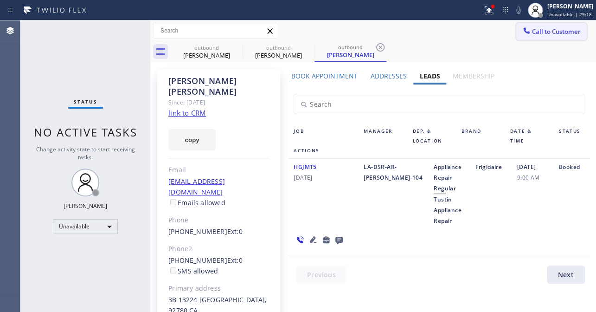
click at [553, 29] on span "Call to Customer" at bounding box center [556, 31] width 49 height 8
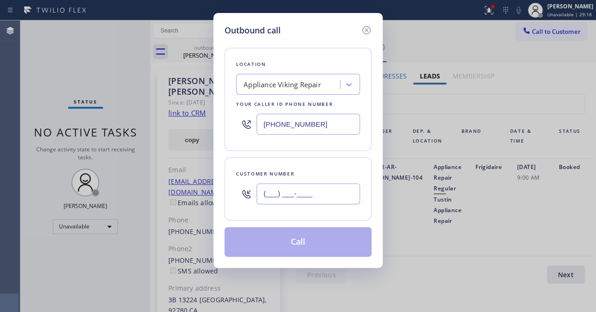
click at [314, 191] on input "(___) ___-____" at bounding box center [307, 193] width 103 height 21
paste input "425) 785-7212"
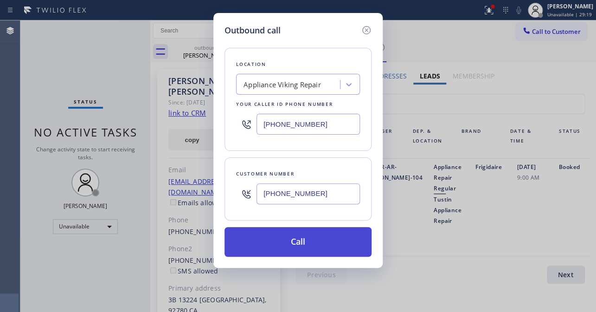
type input "(425) 785-7212"
click at [288, 240] on button "Call" at bounding box center [297, 242] width 147 height 30
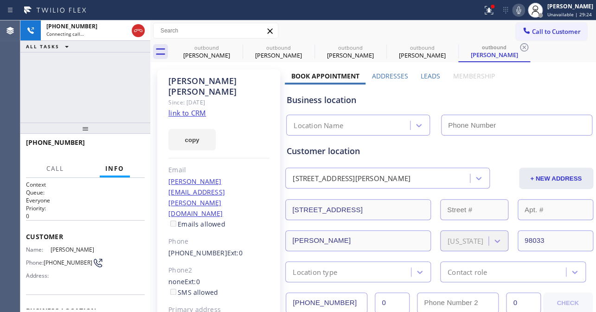
click at [420, 74] on label "Leads" at bounding box center [429, 75] width 19 height 9
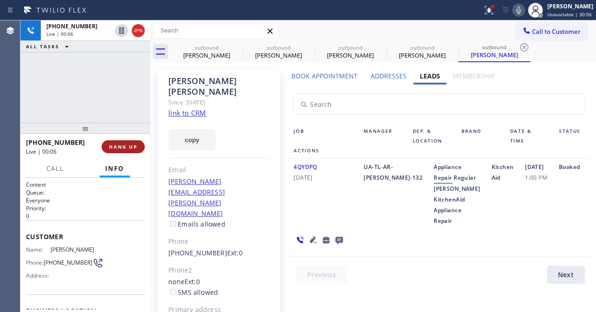
click at [120, 150] on button "HANG UP" at bounding box center [123, 146] width 43 height 13
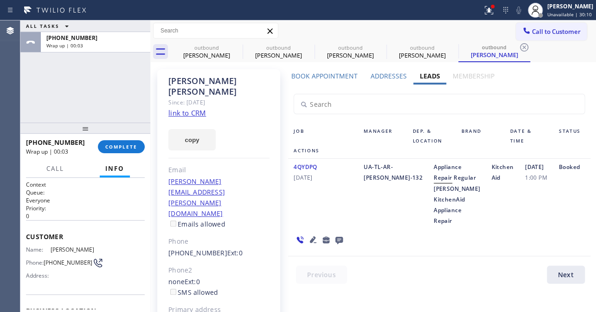
click at [339, 244] on icon at bounding box center [338, 239] width 7 height 7
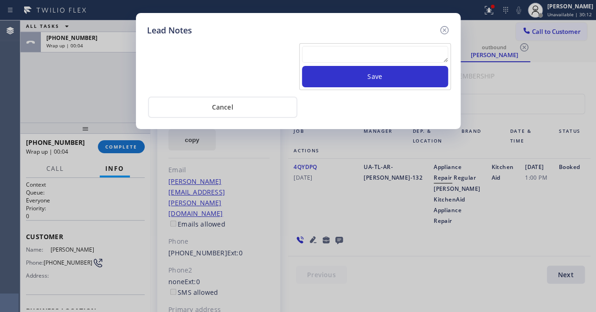
click at [353, 59] on textarea at bounding box center [375, 54] width 146 height 17
paste textarea "Routed to Voice mail// If CX will call back please transfer to me- Love:*"
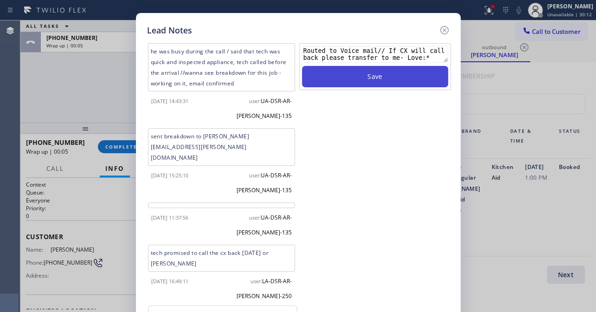
type textarea "Routed to Voice mail// If CX will call back please transfer to me- Love:*"
click at [362, 79] on button "Save" at bounding box center [375, 76] width 146 height 21
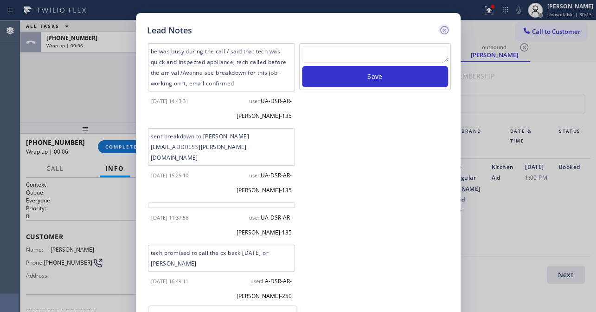
click at [440, 31] on icon at bounding box center [444, 30] width 8 height 8
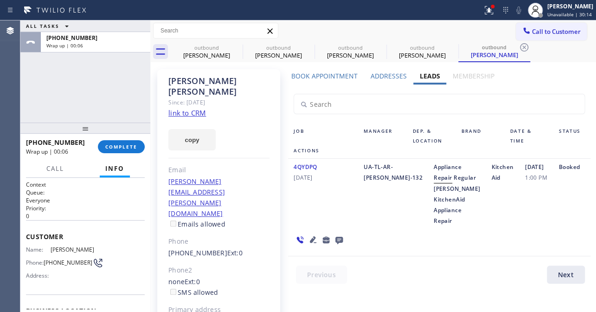
click at [116, 153] on div "+14257857212 Wrap up | 00:06 COMPLETE" at bounding box center [85, 146] width 119 height 24
click at [119, 144] on span "COMPLETE" at bounding box center [121, 146] width 32 height 6
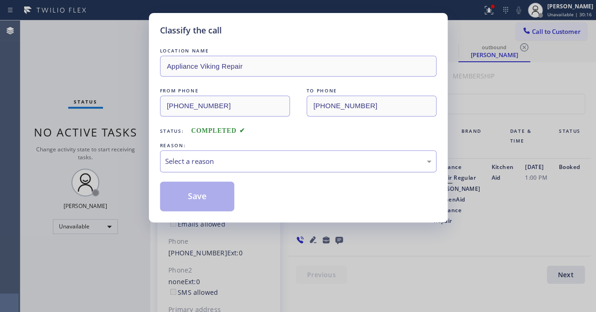
click at [174, 153] on div "Select a reason" at bounding box center [298, 161] width 276 height 22
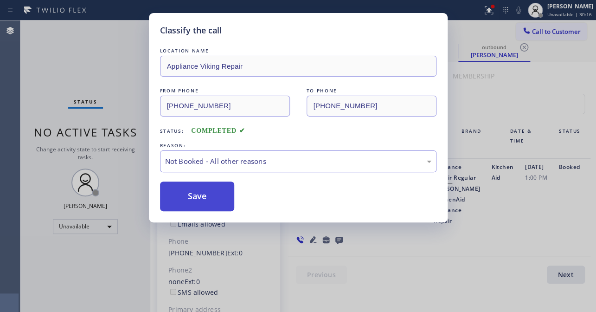
click at [181, 195] on button "Save" at bounding box center [197, 196] width 75 height 30
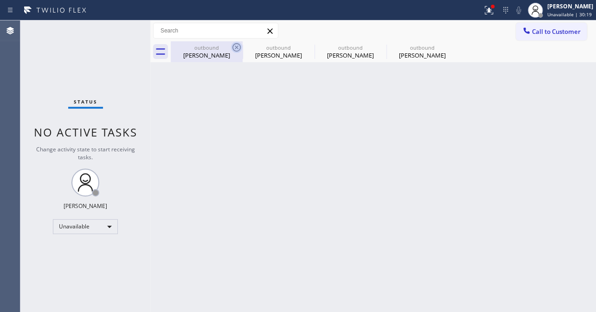
click at [234, 49] on icon at bounding box center [236, 47] width 11 height 11
click at [0, 0] on icon at bounding box center [0, 0] width 0 height 0
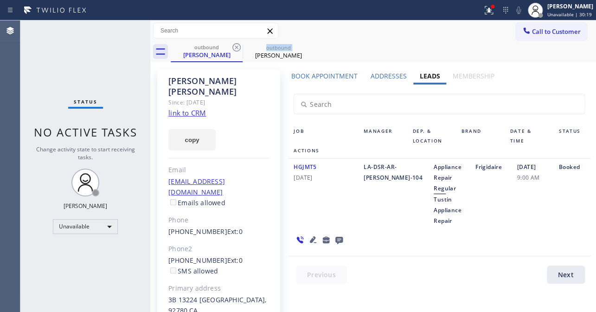
click at [234, 49] on icon at bounding box center [236, 47] width 11 height 11
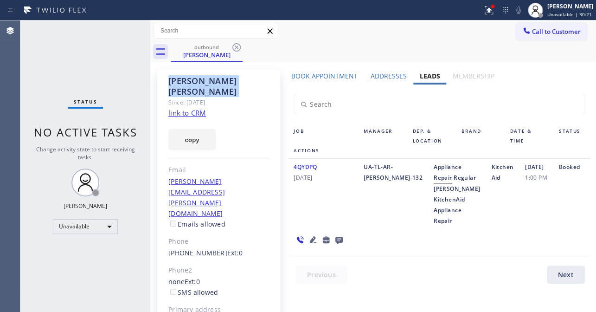
click at [234, 49] on icon at bounding box center [236, 47] width 11 height 11
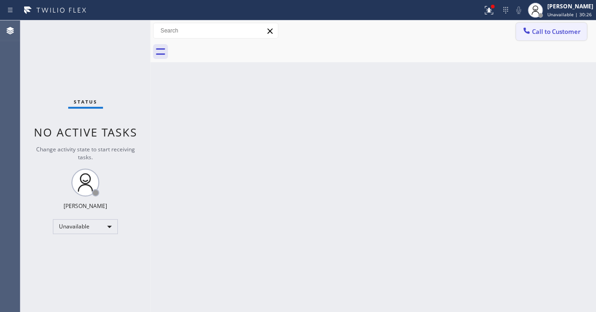
click at [527, 32] on icon at bounding box center [526, 30] width 6 height 6
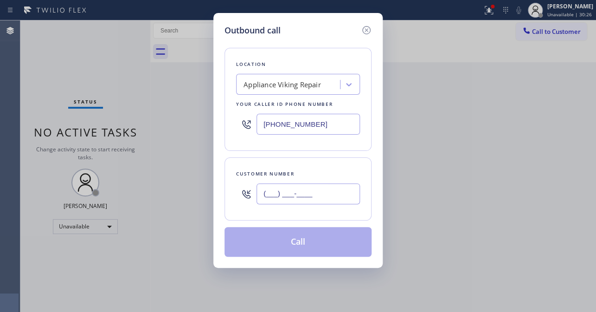
click at [320, 192] on input "(___) ___-____" at bounding box center [307, 193] width 103 height 21
paste input "818) 858-2610"
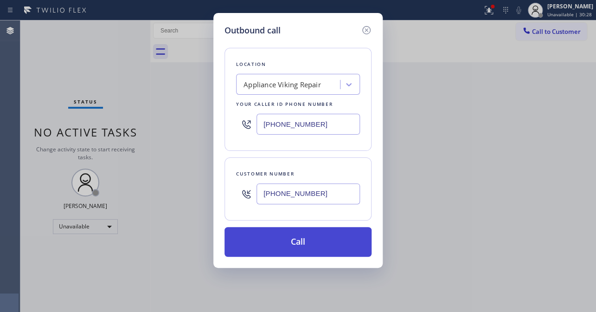
type input "(818) 858-2610"
click at [305, 246] on button "Call" at bounding box center [297, 242] width 147 height 30
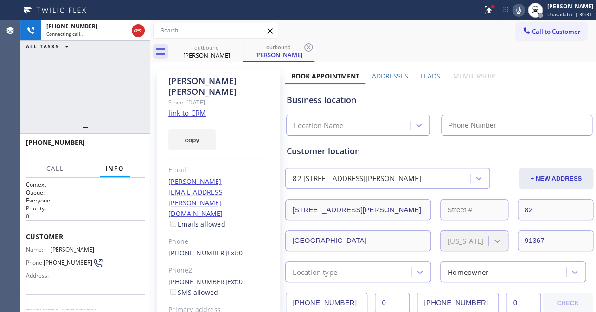
click at [421, 75] on label "Leads" at bounding box center [429, 75] width 19 height 9
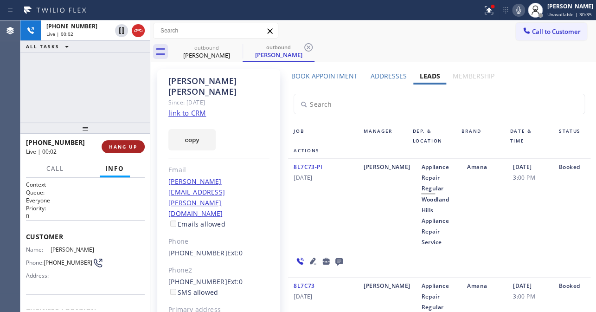
click at [127, 143] on span "HANG UP" at bounding box center [123, 146] width 28 height 6
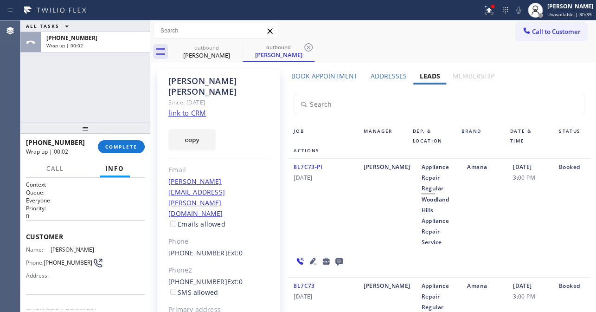
click at [338, 261] on icon at bounding box center [338, 261] width 7 height 7
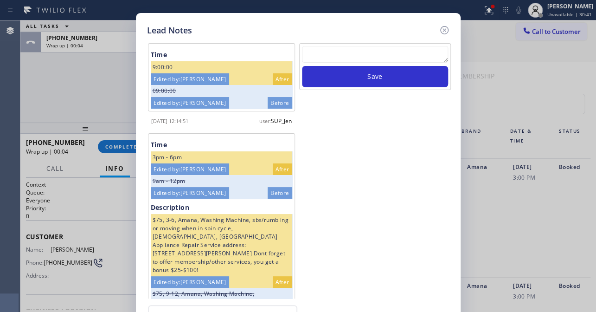
click at [368, 54] on textarea at bounding box center [375, 54] width 146 height 17
paste textarea "Routed to Voice mail// If CX will call back please transfer to me- Love:*"
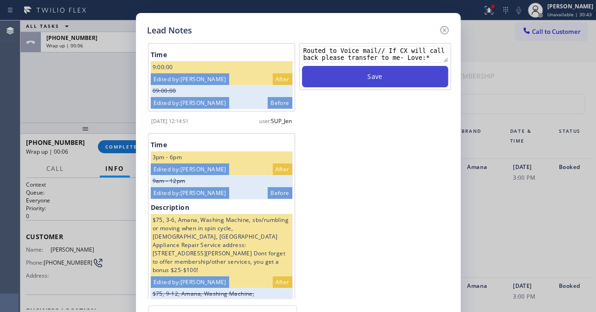
type textarea "Routed to Voice mail// If CX will call back please transfer to me- Love:*"
click at [380, 79] on button "Save" at bounding box center [375, 76] width 146 height 21
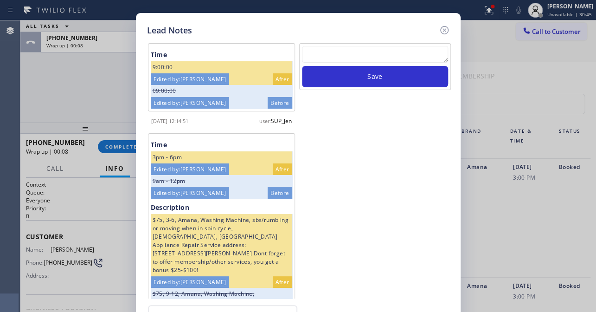
drag, startPoint x: 446, startPoint y: 31, endPoint x: 440, endPoint y: 27, distance: 6.3
click at [445, 31] on icon at bounding box center [444, 30] width 11 height 11
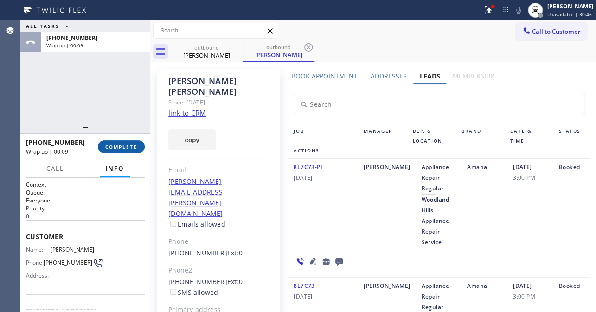
click at [123, 144] on span "COMPLETE" at bounding box center [121, 146] width 32 height 6
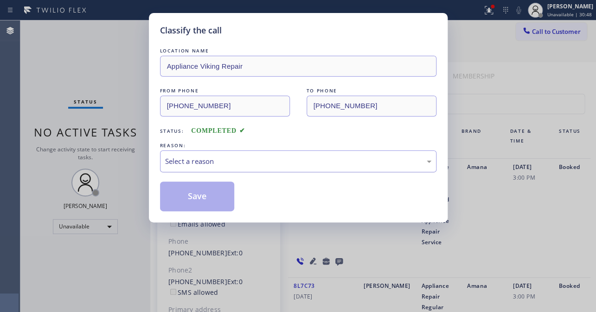
click at [225, 156] on div "Select a reason" at bounding box center [298, 161] width 266 height 11
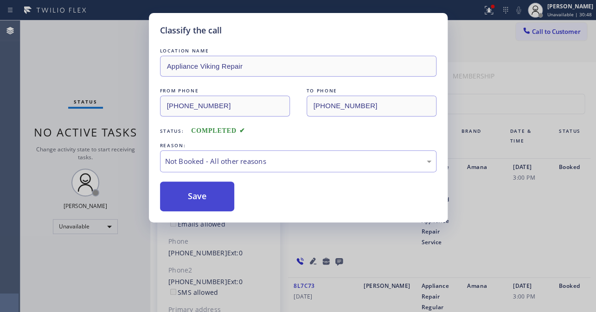
click at [199, 194] on button "Save" at bounding box center [197, 196] width 75 height 30
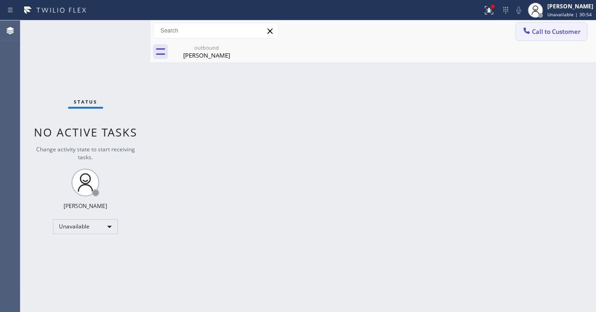
click at [561, 30] on span "Call to Customer" at bounding box center [556, 31] width 49 height 8
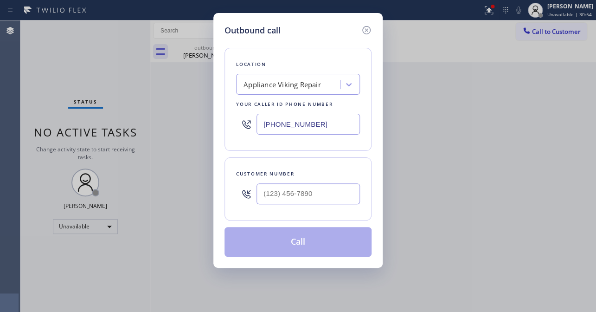
click at [288, 205] on div at bounding box center [307, 193] width 103 height 30
click at [289, 195] on input "(___) ___-____" at bounding box center [307, 193] width 103 height 21
paste input "415) 205-8095"
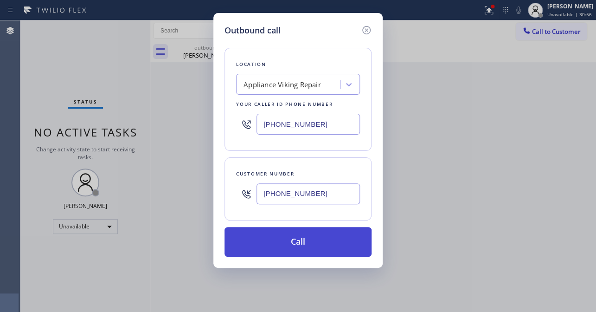
type input "(415) 205-8095"
click at [295, 240] on button "Call" at bounding box center [297, 242] width 147 height 30
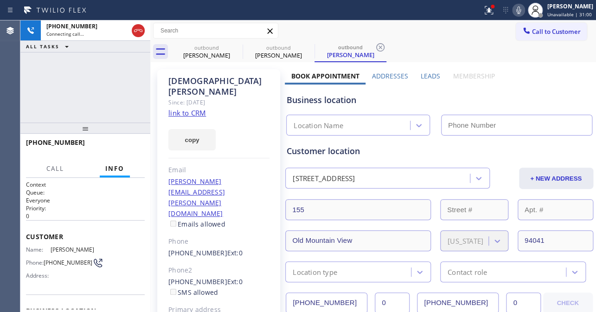
type input "[PHONE_NUMBER]"
click at [420, 77] on label "Leads" at bounding box center [429, 75] width 19 height 9
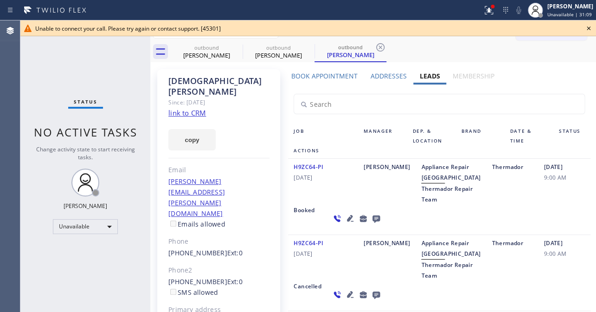
click at [585, 27] on icon at bounding box center [588, 28] width 11 height 11
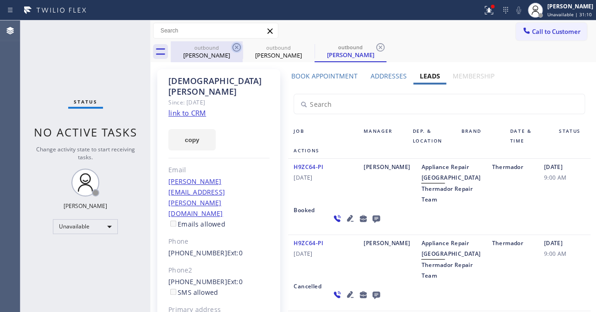
click at [237, 46] on icon at bounding box center [236, 47] width 11 height 11
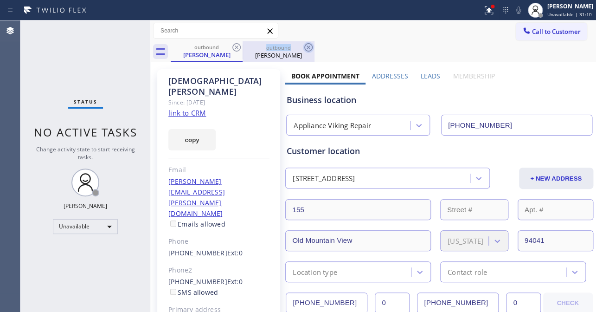
click at [236, 46] on icon at bounding box center [236, 47] width 11 height 11
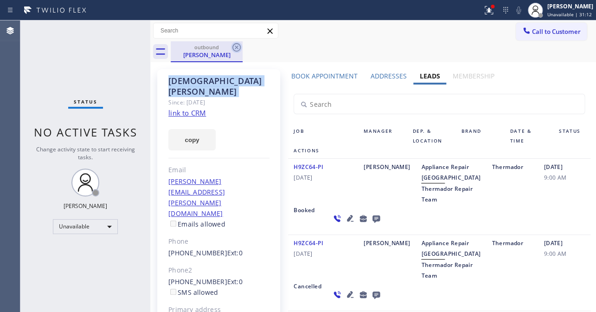
click at [236, 46] on icon at bounding box center [236, 47] width 8 height 8
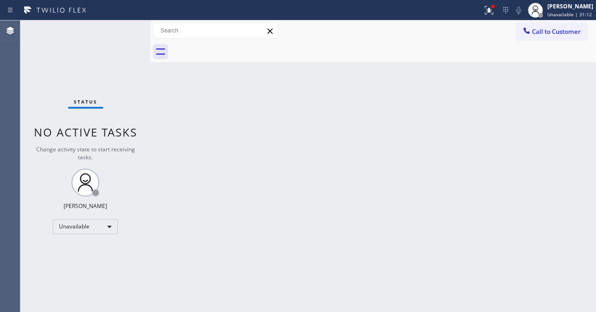
click at [236, 46] on div at bounding box center [383, 51] width 425 height 21
drag, startPoint x: 544, startPoint y: 38, endPoint x: 520, endPoint y: 27, distance: 27.0
click at [544, 38] on button "Call to Customer" at bounding box center [551, 32] width 71 height 18
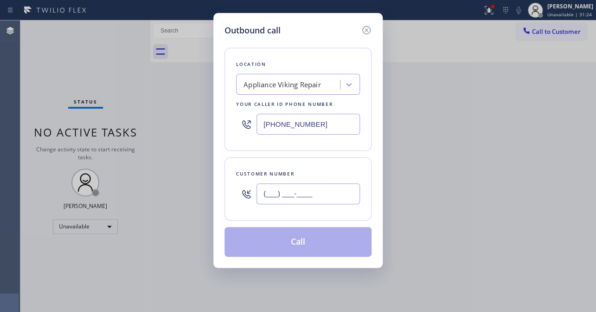
click at [300, 198] on input "(___) ___-____" at bounding box center [307, 193] width 103 height 21
paste input "949) 322-0958"
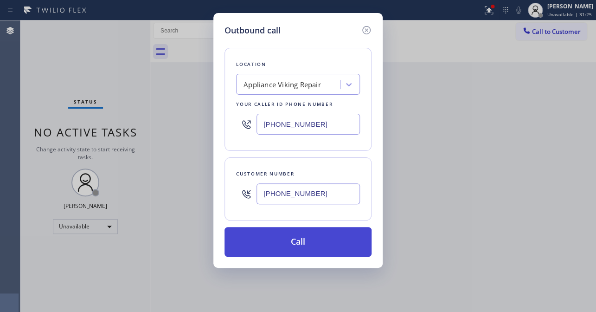
type input "(949) 322-0958"
click at [303, 236] on button "Call" at bounding box center [297, 242] width 147 height 30
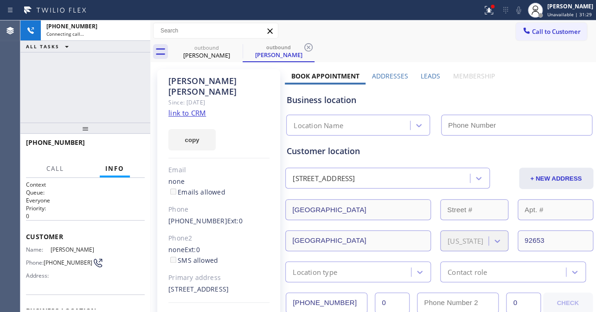
click at [423, 79] on label "Leads" at bounding box center [429, 75] width 19 height 9
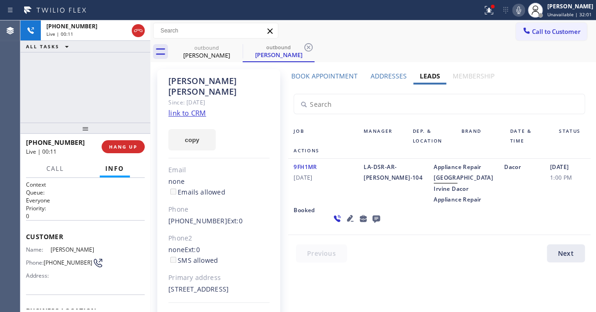
click at [347, 221] on icon at bounding box center [350, 218] width 6 height 6
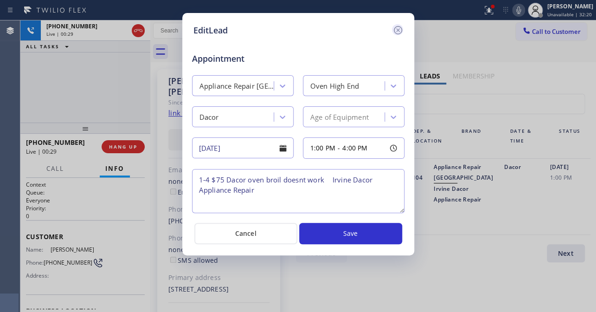
click at [398, 30] on icon at bounding box center [397, 30] width 8 height 8
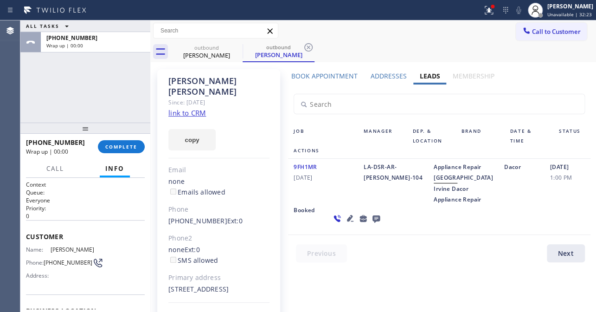
click at [372, 223] on icon at bounding box center [375, 218] width 7 height 7
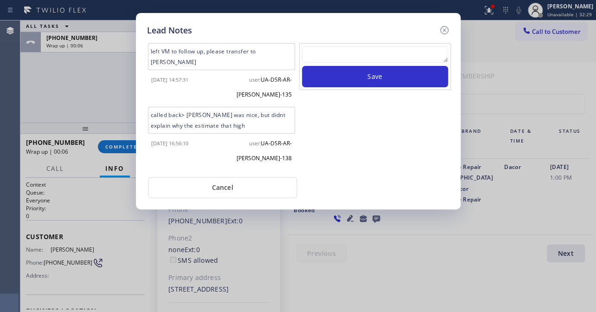
click at [369, 46] on textarea at bounding box center [375, 54] width 146 height 17
paste textarea "Routed to Voice mail// If CX will call back please transfer to me- Love:*"
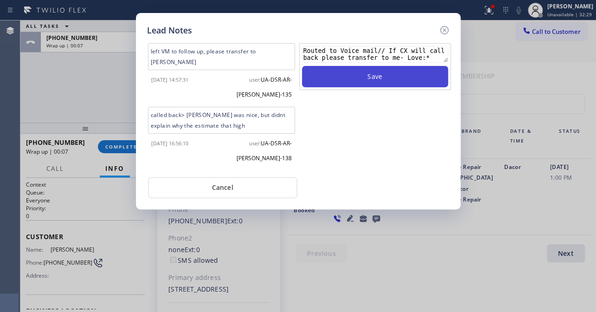
type textarea "Routed to Voice mail// If CX will call back please transfer to me- Love:*"
click at [369, 70] on button "Save" at bounding box center [375, 76] width 146 height 21
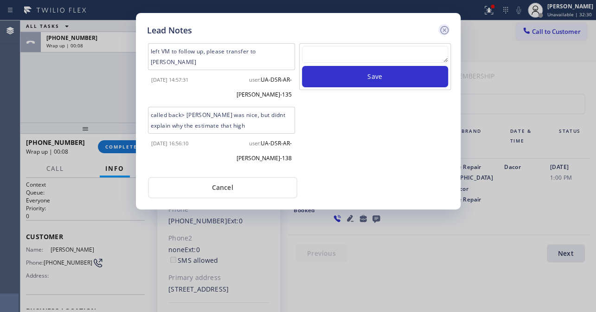
click at [442, 26] on icon at bounding box center [444, 30] width 8 height 8
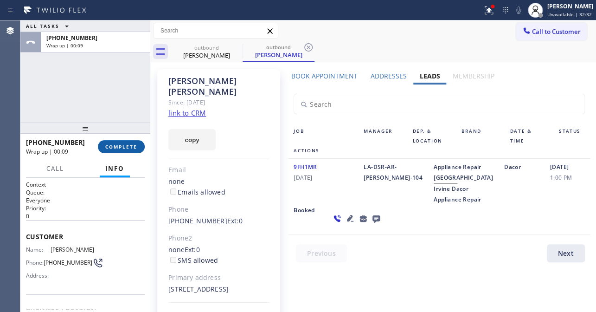
click at [116, 142] on button "COMPLETE" at bounding box center [121, 146] width 47 height 13
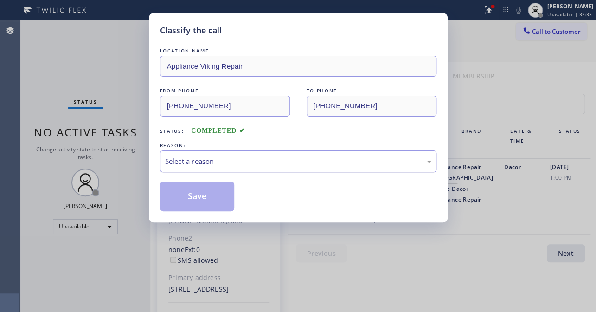
click at [253, 159] on div "Select a reason" at bounding box center [298, 161] width 266 height 11
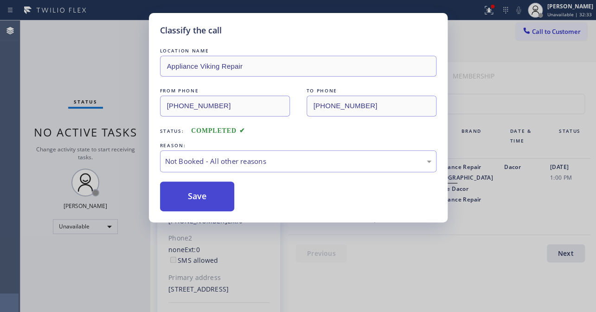
click at [196, 199] on button "Save" at bounding box center [197, 196] width 75 height 30
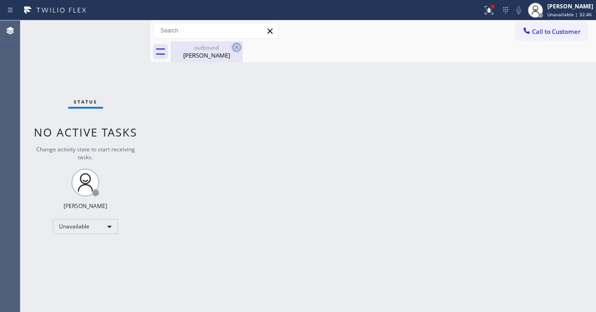
click at [235, 48] on icon at bounding box center [236, 47] width 11 height 11
click at [531, 31] on div at bounding box center [526, 31] width 11 height 11
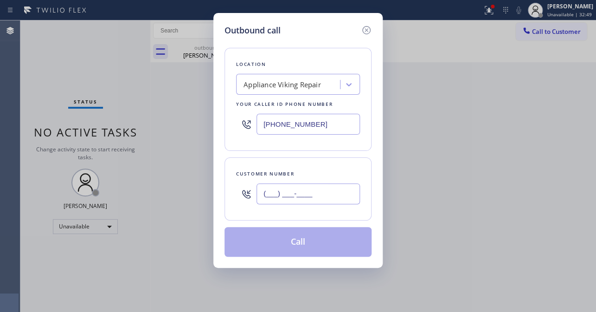
click at [283, 195] on input "(___) ___-____" at bounding box center [307, 193] width 103 height 21
paste input "310) 866-0701"
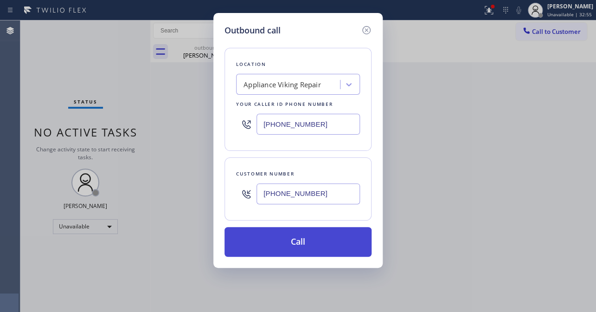
type input "(310) 866-0701"
click at [332, 247] on button "Call" at bounding box center [297, 242] width 147 height 30
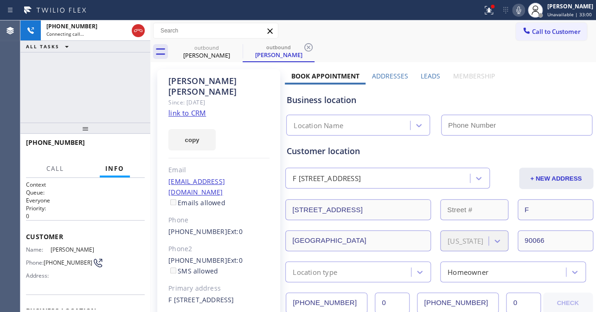
click at [513, 9] on icon at bounding box center [518, 10] width 11 height 11
type input "[PHONE_NUMBER]"
click at [431, 72] on label "Leads" at bounding box center [429, 75] width 19 height 9
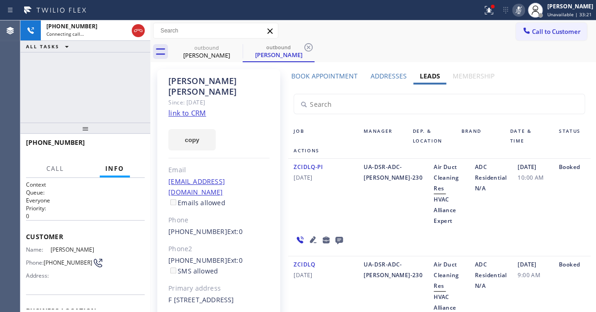
click at [513, 13] on icon at bounding box center [518, 10] width 11 height 11
click at [335, 236] on icon at bounding box center [338, 239] width 7 height 7
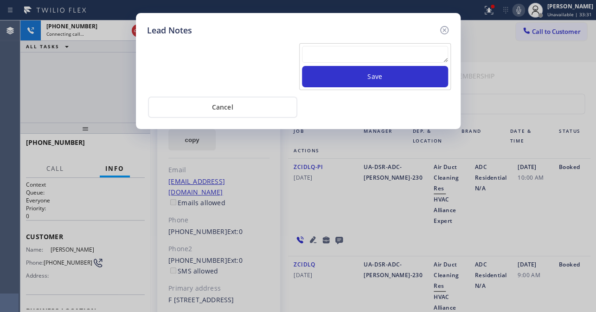
click at [321, 51] on textarea at bounding box center [375, 54] width 146 height 17
paste textarea "Routed to Voice mail// If CX will call back please transfer to me- Love:*"
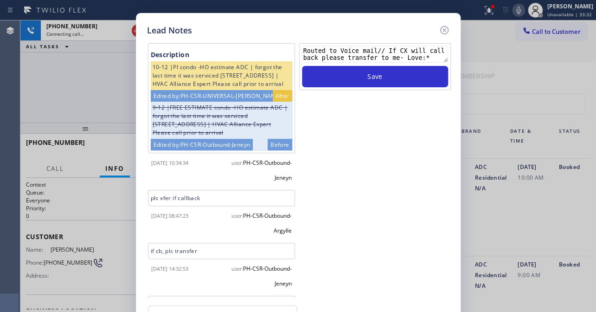
scroll to position [158, 0]
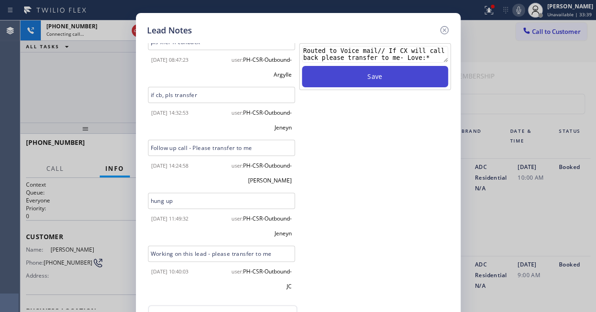
type textarea "Routed to Voice mail// If CX will call back please transfer to me- Love:*"
click at [403, 79] on button "Save" at bounding box center [375, 76] width 146 height 21
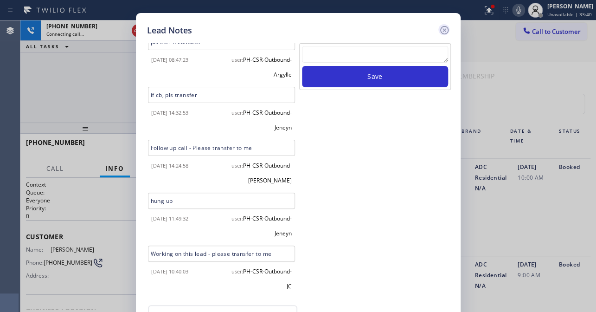
click at [444, 28] on icon at bounding box center [444, 30] width 11 height 11
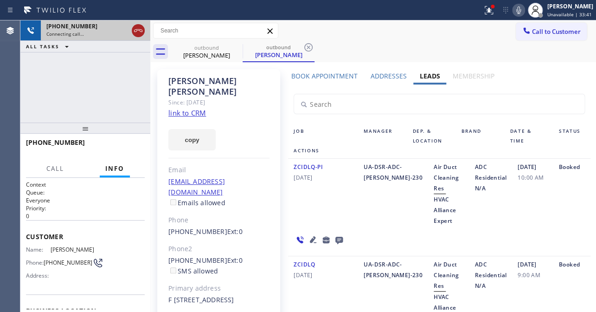
click at [142, 32] on icon at bounding box center [138, 30] width 11 height 11
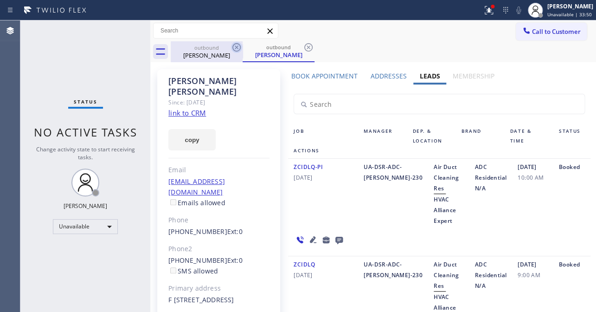
click at [235, 47] on icon at bounding box center [236, 47] width 11 height 11
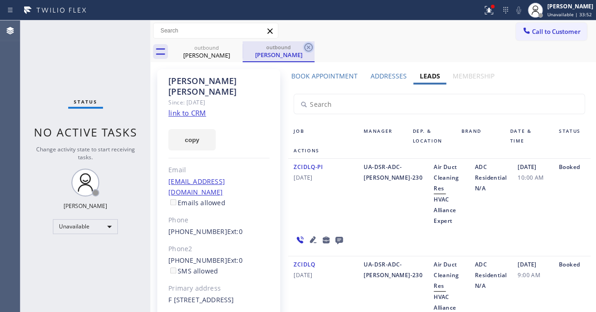
click at [308, 47] on icon at bounding box center [308, 47] width 8 height 8
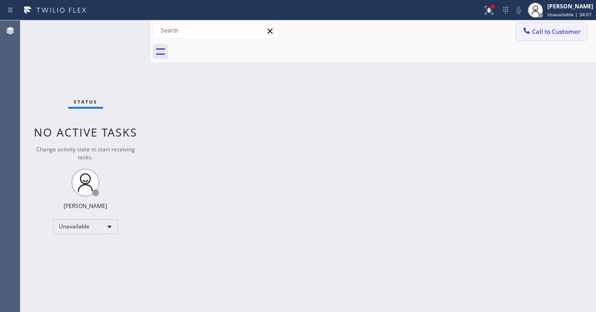
click at [538, 37] on button "Call to Customer" at bounding box center [551, 32] width 71 height 18
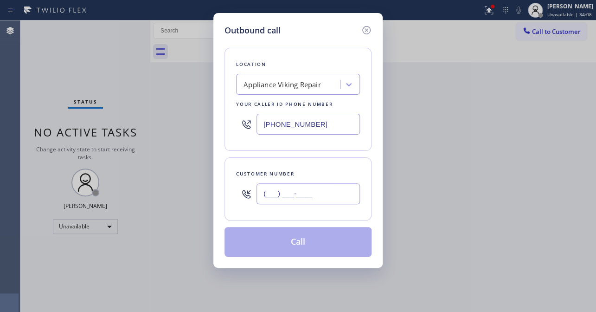
click at [304, 195] on input "(___) ___-____" at bounding box center [307, 193] width 103 height 21
paste input "310) 200-9359"
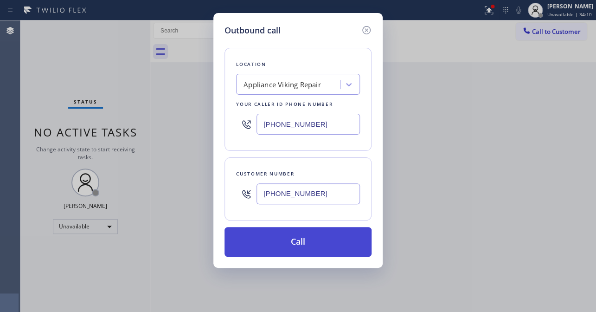
type input "(310) 200-9359"
click at [294, 246] on button "Call" at bounding box center [297, 242] width 147 height 30
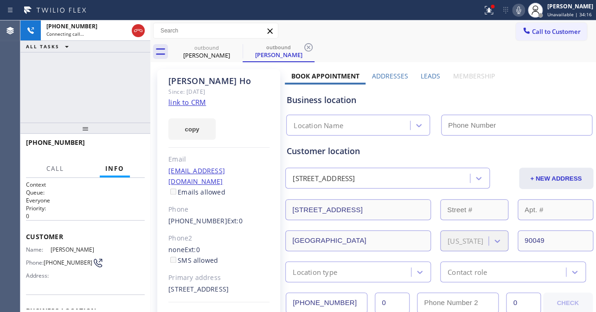
type input "[PHONE_NUMBER]"
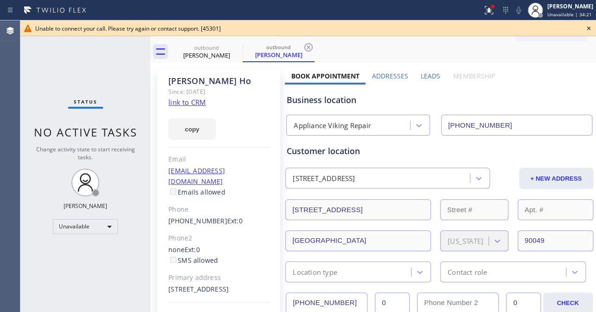
click at [423, 75] on label "Leads" at bounding box center [429, 75] width 19 height 9
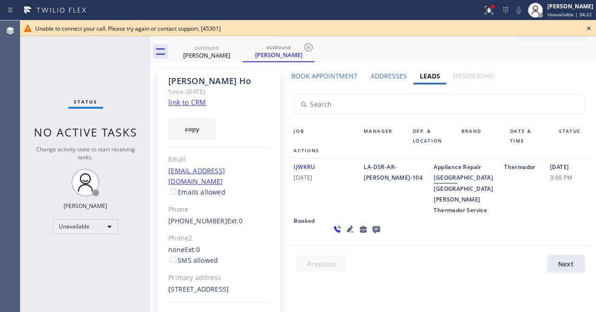
click at [584, 28] on icon at bounding box center [588, 28] width 11 height 11
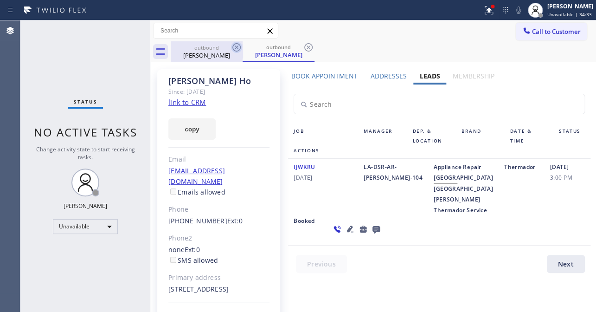
click at [235, 49] on icon at bounding box center [236, 47] width 11 height 11
drag, startPoint x: 306, startPoint y: 46, endPoint x: 281, endPoint y: 9, distance: 44.7
click at [306, 46] on icon at bounding box center [308, 47] width 11 height 11
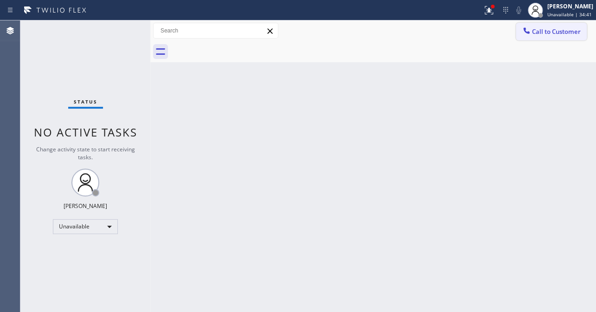
click at [533, 37] on button "Call to Customer" at bounding box center [551, 32] width 71 height 18
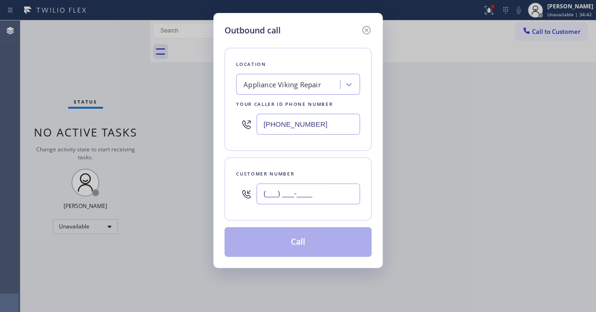
click at [303, 197] on input "(___) ___-____" at bounding box center [307, 193] width 103 height 21
paste input "818) 406-5512"
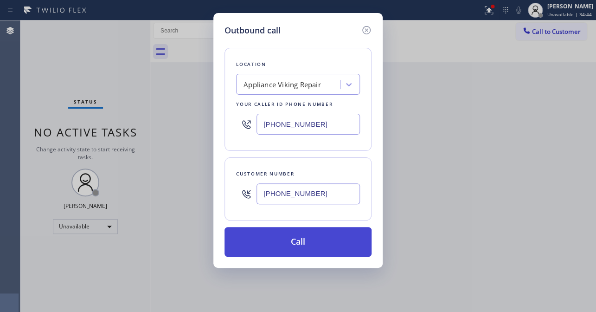
click at [275, 242] on button "Call" at bounding box center [297, 242] width 147 height 30
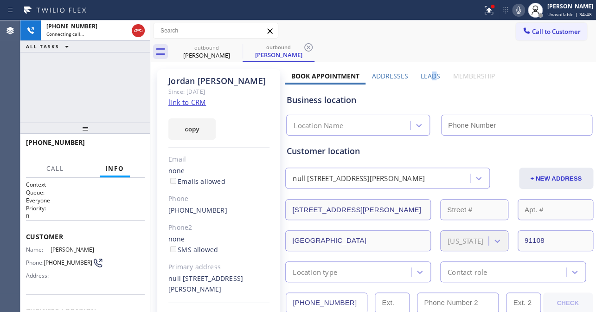
click at [429, 73] on label "Leads" at bounding box center [429, 75] width 19 height 9
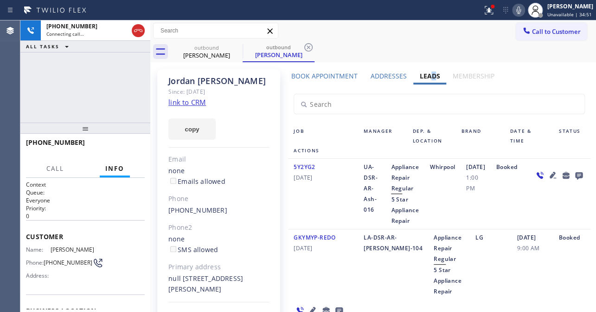
click at [428, 77] on label "Leads" at bounding box center [429, 75] width 20 height 9
drag, startPoint x: 132, startPoint y: 145, endPoint x: 121, endPoint y: 154, distance: 14.2
click at [130, 145] on span "HANG UP" at bounding box center [123, 146] width 28 height 6
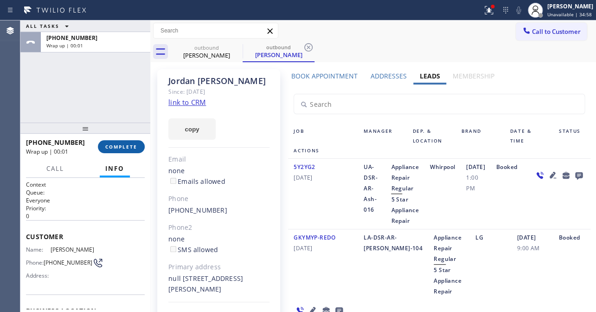
click at [123, 148] on span "COMPLETE" at bounding box center [121, 146] width 32 height 6
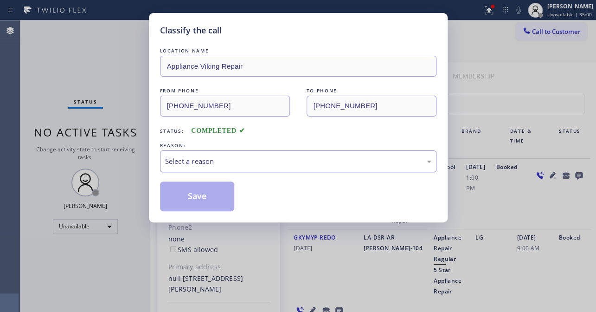
click at [279, 154] on div "Select a reason" at bounding box center [298, 161] width 276 height 22
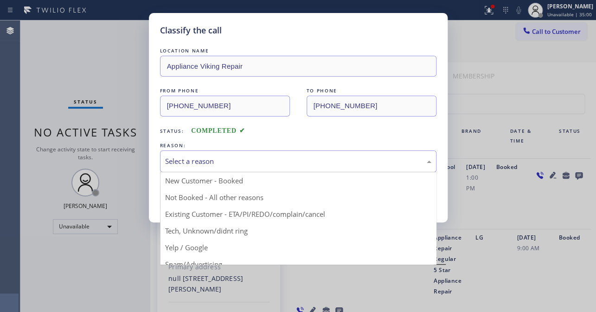
drag, startPoint x: 229, startPoint y: 191, endPoint x: 223, endPoint y: 193, distance: 6.2
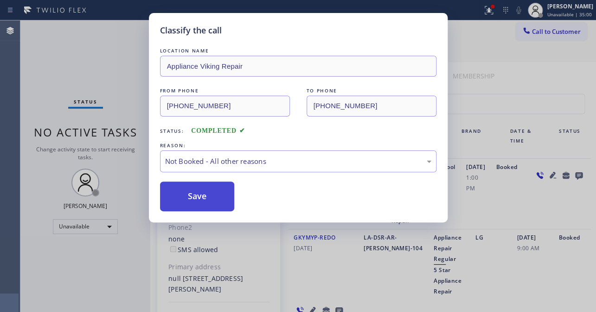
click at [214, 193] on button "Save" at bounding box center [197, 196] width 75 height 30
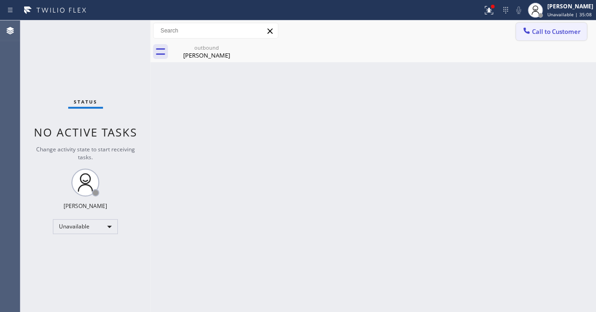
click at [542, 29] on span "Call to Customer" at bounding box center [556, 31] width 49 height 8
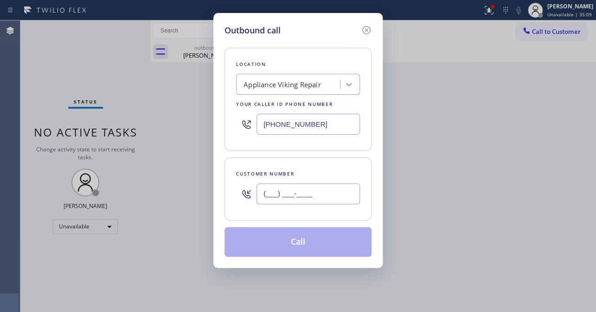
click at [322, 197] on input "(___) ___-____" at bounding box center [307, 193] width 103 height 21
paste input "805) 527-5765"
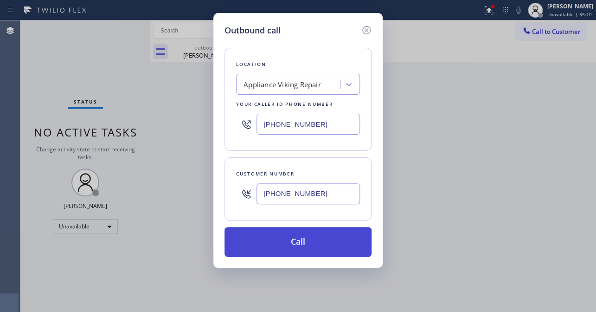
type input "(805) 527-5765"
click at [279, 242] on button "Call" at bounding box center [297, 242] width 147 height 30
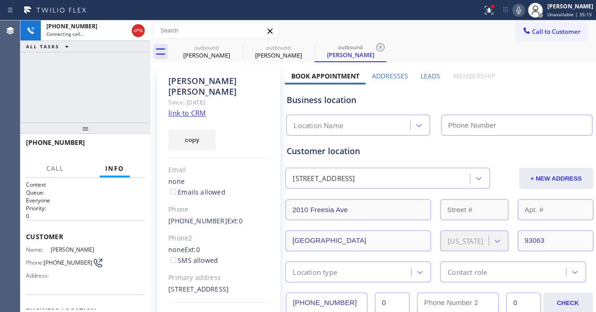
type input "[PHONE_NUMBER]"
click at [429, 77] on label "Leads" at bounding box center [429, 75] width 19 height 9
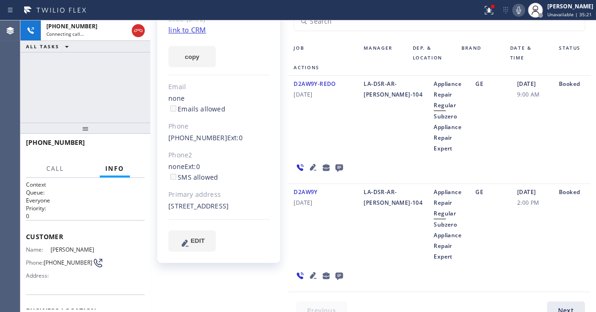
scroll to position [97, 0]
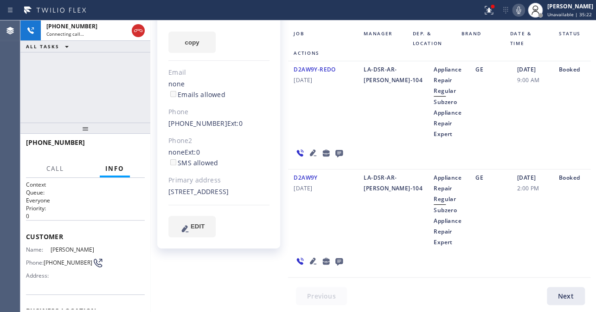
click at [310, 257] on icon at bounding box center [312, 260] width 11 height 11
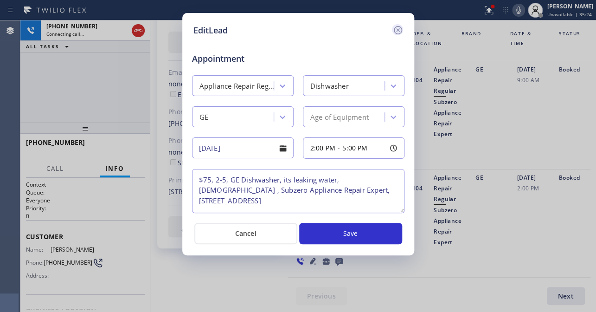
click at [392, 31] on icon at bounding box center [397, 30] width 11 height 11
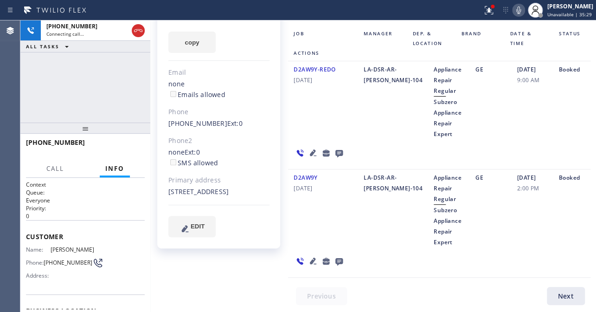
scroll to position [0, 0]
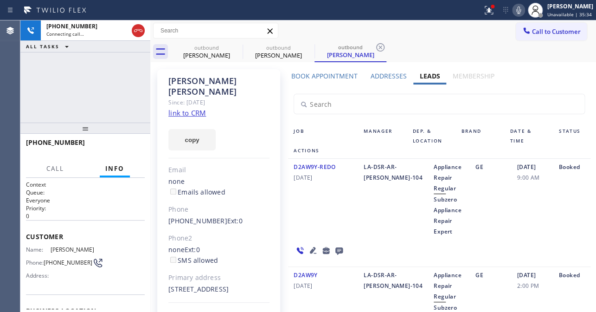
click at [513, 5] on icon at bounding box center [518, 10] width 11 height 11
click at [337, 247] on icon at bounding box center [338, 250] width 7 height 7
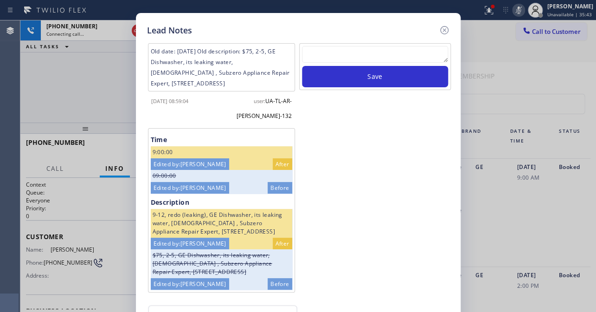
click at [348, 53] on textarea at bounding box center [375, 54] width 146 height 17
paste textarea "Routed to Voice mail// If CX will call back please transfer to me- Love:*"
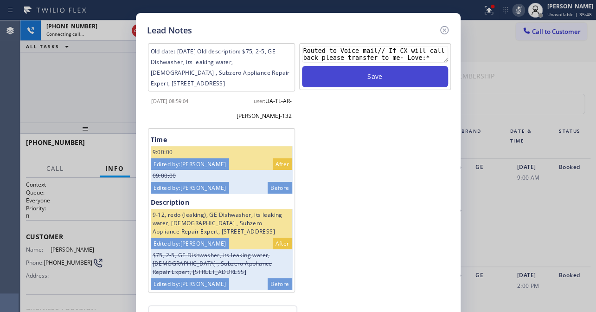
type textarea "Routed to Voice mail// If CX will call back please transfer to me- Love:*"
drag, startPoint x: 362, startPoint y: 79, endPoint x: 367, endPoint y: 79, distance: 5.1
click at [362, 79] on button "Save" at bounding box center [375, 76] width 146 height 21
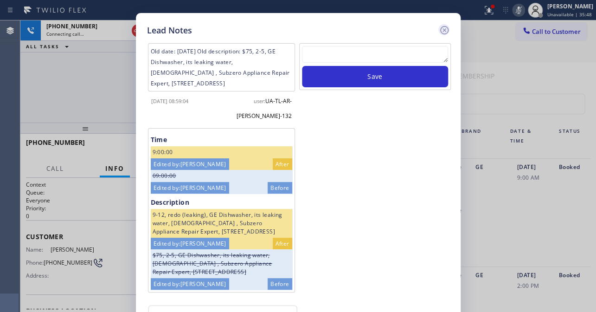
click at [442, 29] on icon at bounding box center [444, 30] width 8 height 8
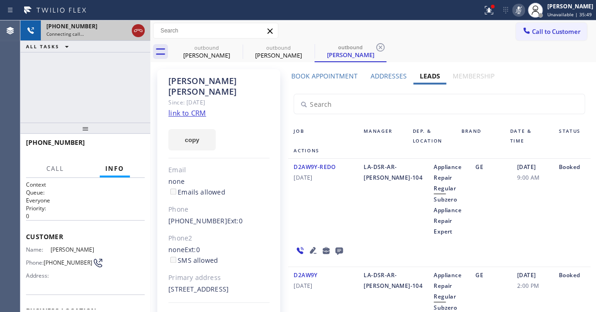
click at [138, 34] on icon at bounding box center [138, 30] width 11 height 11
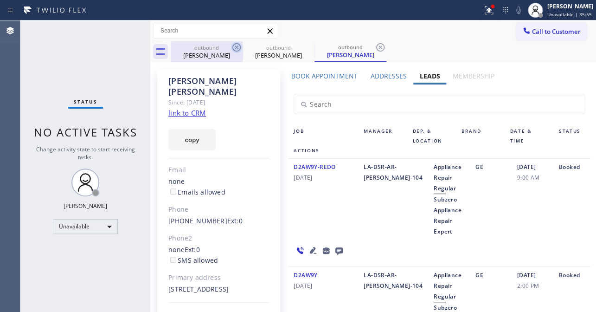
click at [236, 45] on icon at bounding box center [236, 47] width 11 height 11
click at [0, 0] on icon at bounding box center [0, 0] width 0 height 0
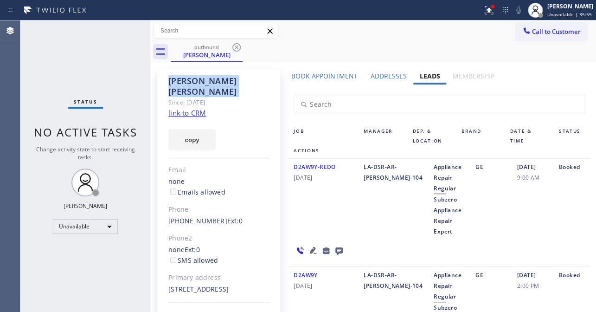
click at [236, 45] on icon at bounding box center [236, 47] width 11 height 11
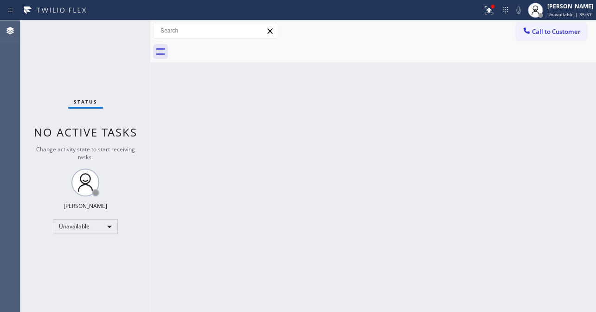
click at [236, 45] on div at bounding box center [383, 51] width 425 height 21
click at [557, 36] on button "Call to Customer" at bounding box center [551, 32] width 71 height 18
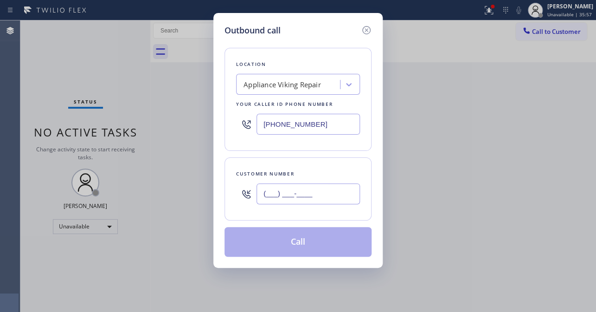
click at [317, 194] on input "(___) ___-____" at bounding box center [307, 193] width 103 height 21
paste input "619) 267-2628"
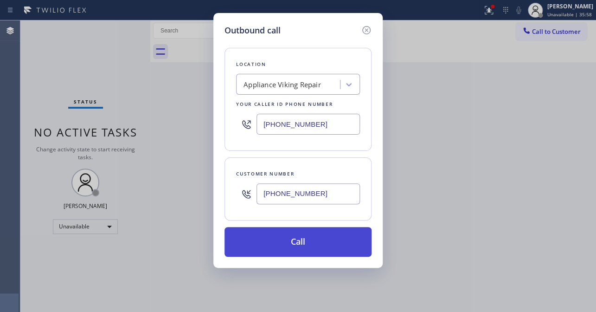
type input "(619) 267-2628"
click at [287, 234] on button "Call" at bounding box center [297, 242] width 147 height 30
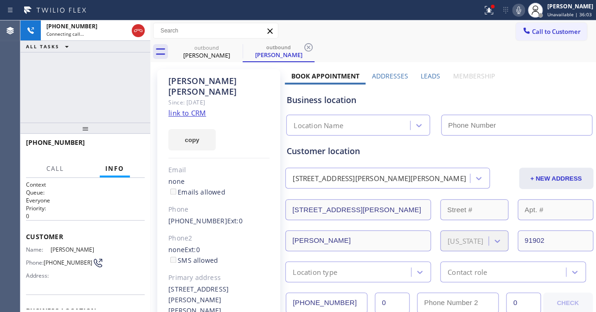
type input "[PHONE_NUMBER]"
click at [430, 76] on label "Leads" at bounding box center [429, 75] width 19 height 9
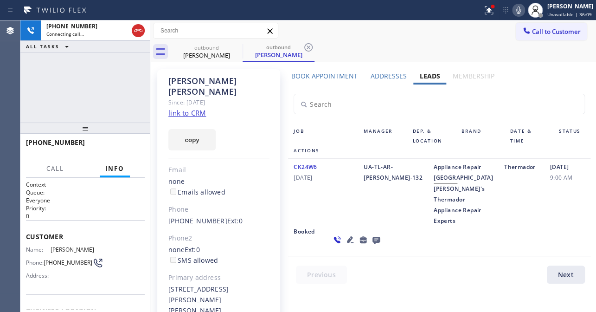
click at [513, 6] on icon at bounding box center [518, 10] width 11 height 11
click at [124, 146] on span "HANG UP" at bounding box center [123, 146] width 28 height 6
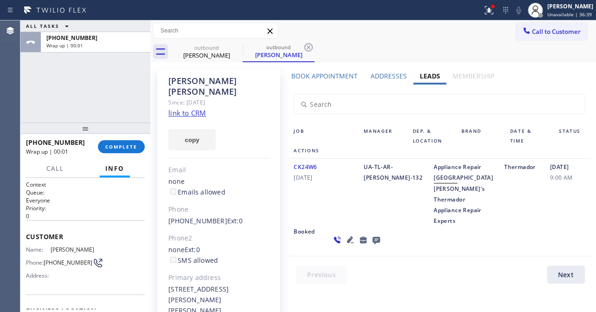
click at [370, 245] on icon at bounding box center [375, 240] width 11 height 12
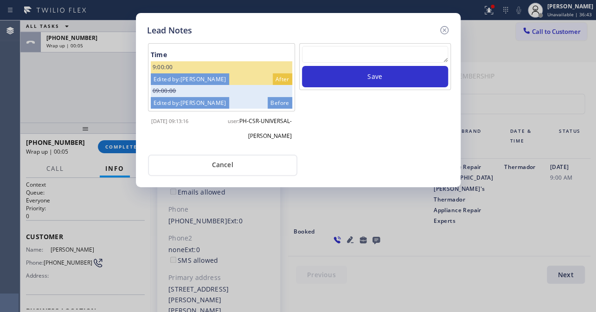
click at [359, 57] on textarea at bounding box center [375, 54] width 146 height 17
paste textarea "Routed to Voice mail// If CX will call back please transfer to me- Love:*"
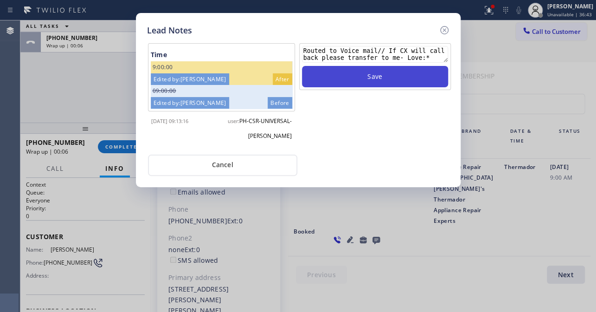
type textarea "Routed to Voice mail// If CX will call back please transfer to me- Love:*"
click at [361, 77] on button "Save" at bounding box center [375, 76] width 146 height 21
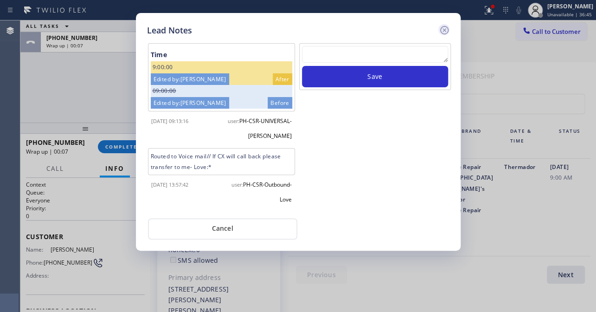
click at [445, 28] on icon at bounding box center [444, 30] width 8 height 8
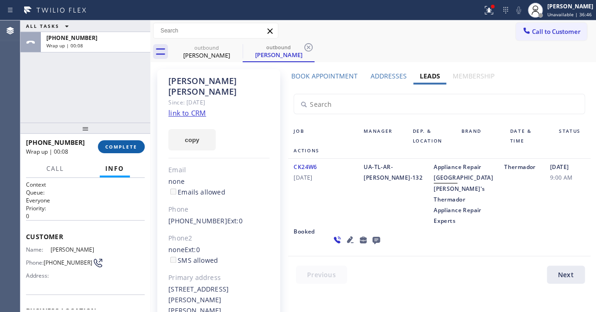
click at [124, 140] on button "COMPLETE" at bounding box center [121, 146] width 47 height 13
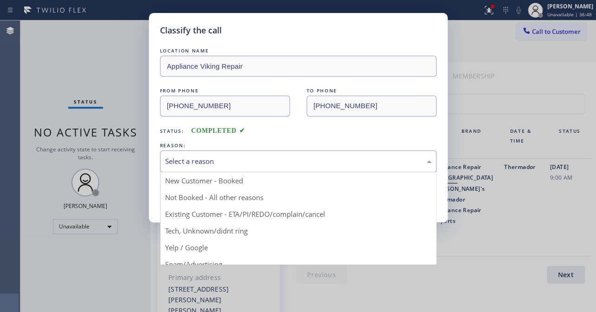
click at [241, 164] on div "Select a reason" at bounding box center [298, 161] width 266 height 11
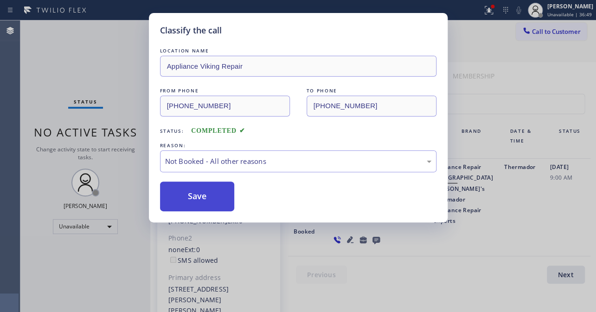
click at [193, 199] on button "Save" at bounding box center [197, 196] width 75 height 30
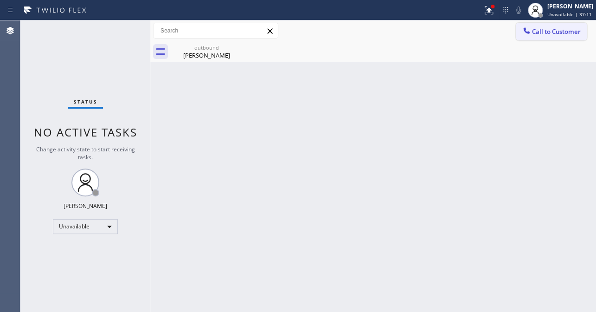
click at [545, 27] on span "Call to Customer" at bounding box center [556, 31] width 49 height 8
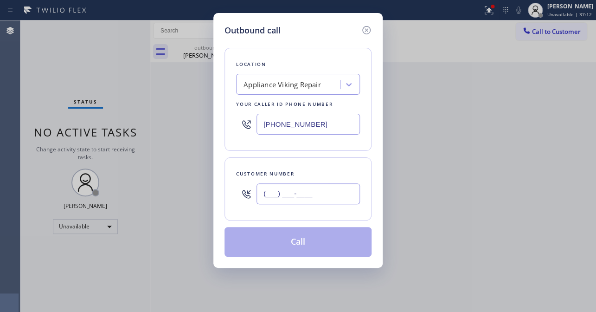
click at [311, 192] on input "(___) ___-____" at bounding box center [307, 193] width 103 height 21
paste input "250) 307-6947"
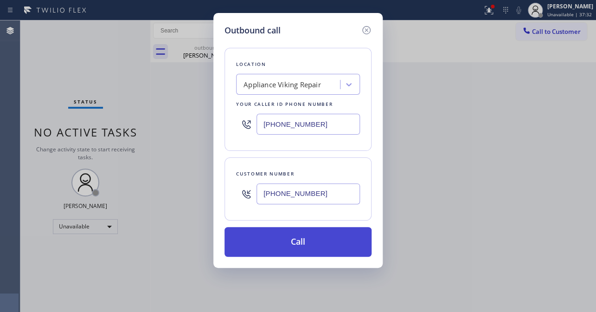
click at [316, 236] on button "Call" at bounding box center [297, 242] width 147 height 30
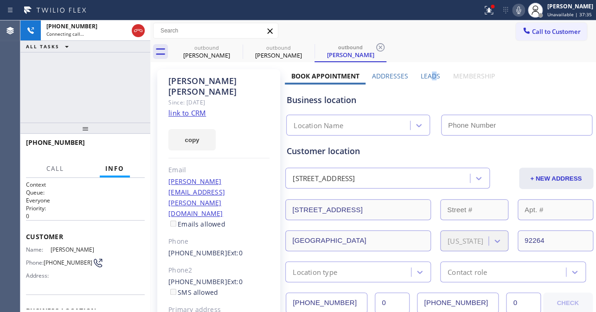
click at [430, 73] on label "Leads" at bounding box center [429, 75] width 19 height 9
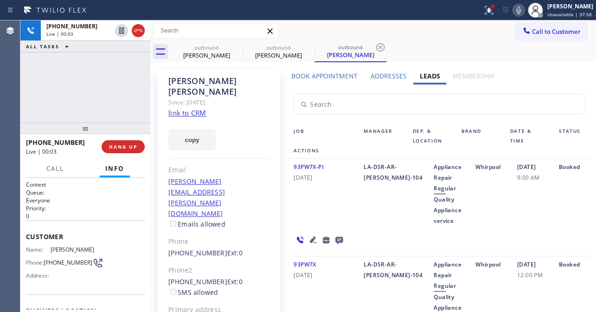
click at [114, 153] on div "+12503076947 Live | 00:03 HANG UP" at bounding box center [85, 146] width 119 height 24
click at [115, 148] on span "HANG UP" at bounding box center [123, 146] width 28 height 6
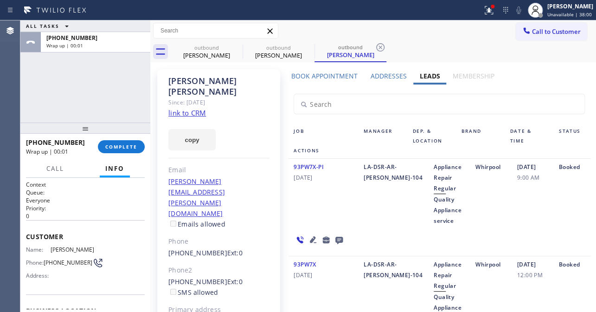
click at [341, 240] on icon at bounding box center [338, 240] width 11 height 12
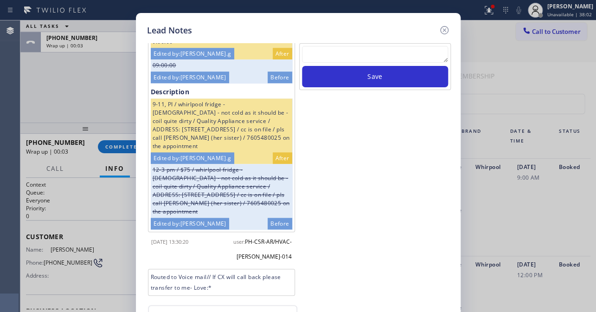
scroll to position [343, 0]
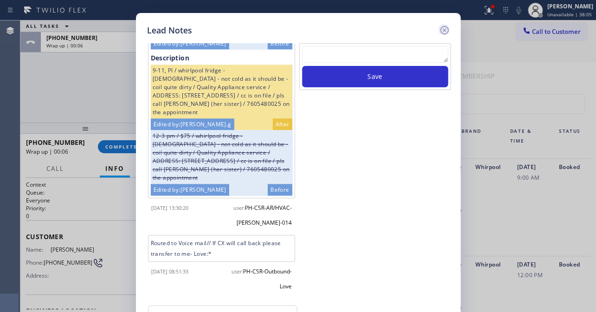
click at [445, 28] on icon at bounding box center [444, 30] width 11 height 11
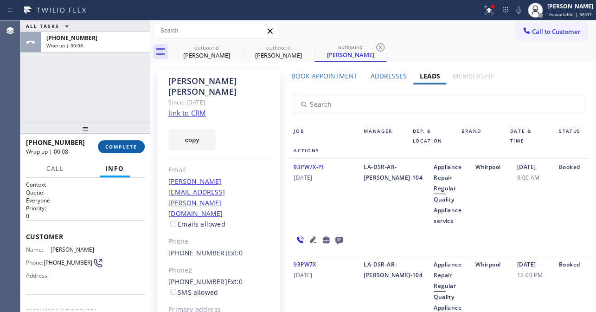
click at [129, 144] on span "COMPLETE" at bounding box center [121, 146] width 32 height 6
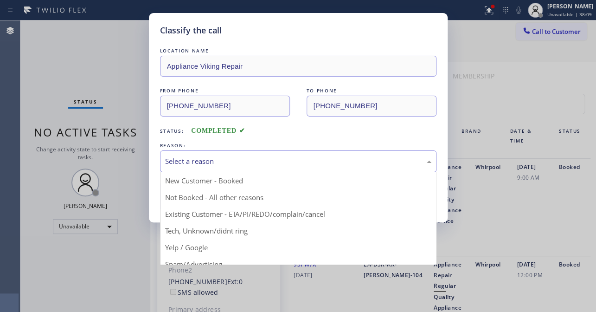
click at [203, 157] on div "Select a reason" at bounding box center [298, 161] width 266 height 11
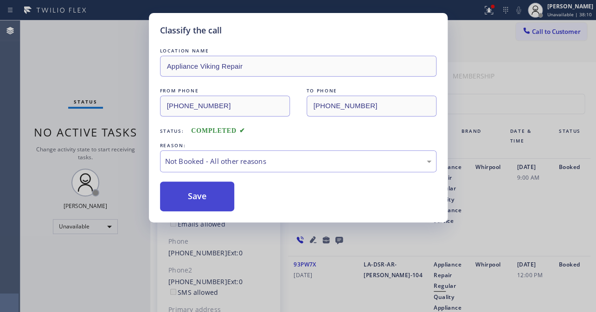
click at [195, 199] on button "Save" at bounding box center [197, 196] width 75 height 30
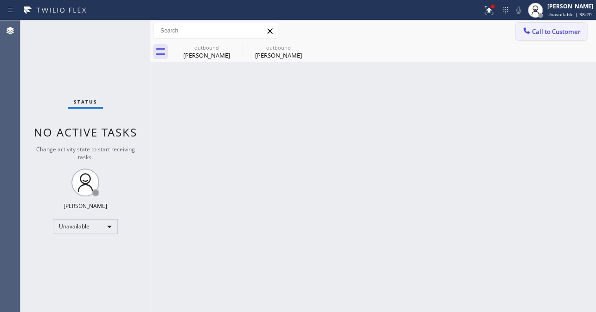
click at [560, 32] on span "Call to Customer" at bounding box center [556, 31] width 49 height 8
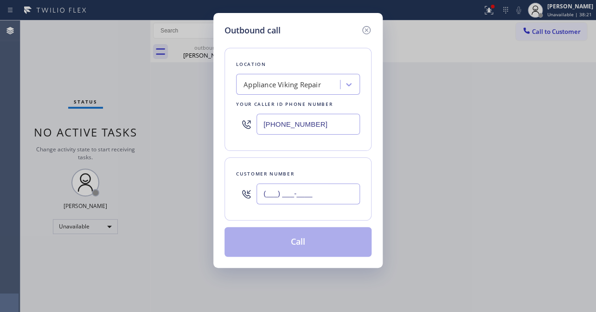
click at [300, 191] on input "(___) ___-____" at bounding box center [307, 193] width 103 height 21
paste input "206) 643-8480"
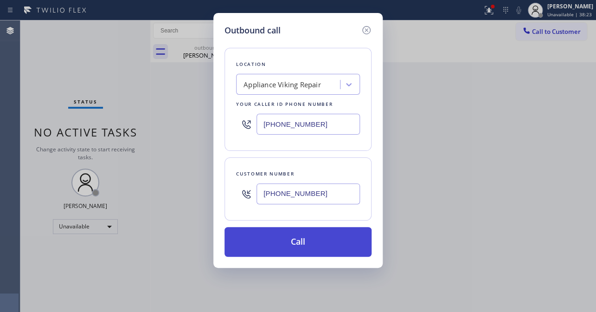
type input "(206) 643-8480"
click at [295, 242] on button "Call" at bounding box center [297, 242] width 147 height 30
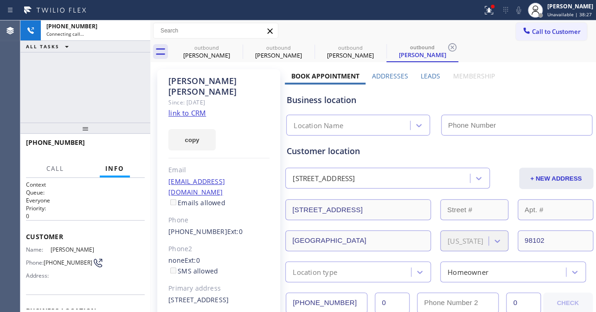
click at [426, 74] on label "Leads" at bounding box center [429, 75] width 19 height 9
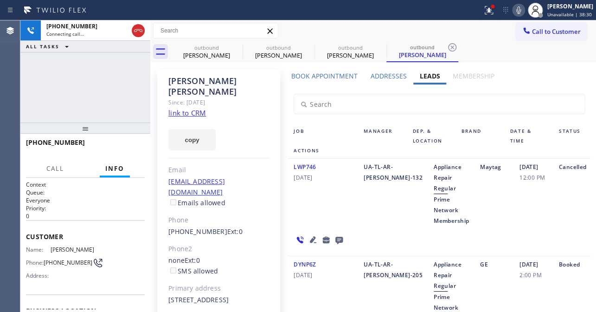
click at [513, 10] on icon at bounding box center [518, 10] width 11 height 11
drag, startPoint x: 126, startPoint y: 141, endPoint x: 121, endPoint y: 130, distance: 12.1
click at [126, 141] on button "HANG UP" at bounding box center [123, 146] width 43 height 13
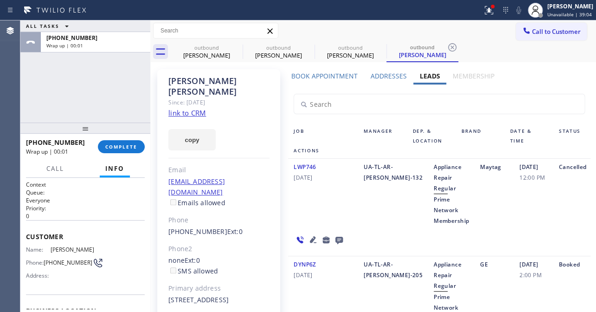
click at [337, 240] on icon at bounding box center [338, 239] width 7 height 7
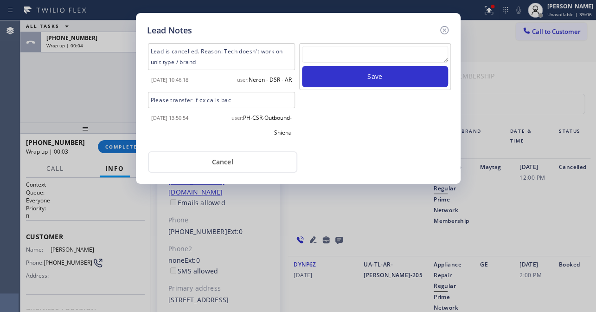
click at [380, 63] on textarea at bounding box center [375, 54] width 146 height 17
paste textarea "Routed to Voice mail// If CX will call back please transfer to me- Love:*"
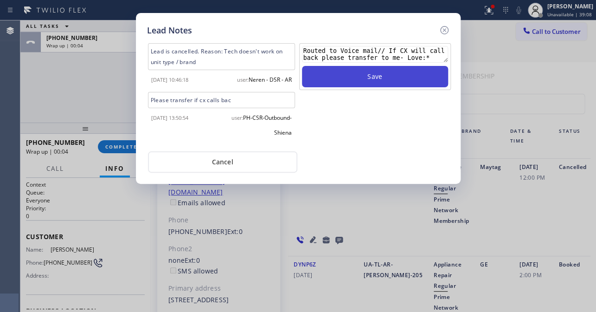
type textarea "Routed to Voice mail// If CX will call back please transfer to me- Love:*"
click at [383, 80] on button "Save" at bounding box center [375, 76] width 146 height 21
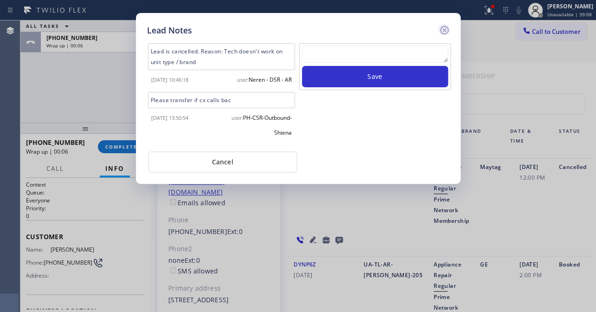
click at [444, 27] on icon at bounding box center [444, 30] width 11 height 11
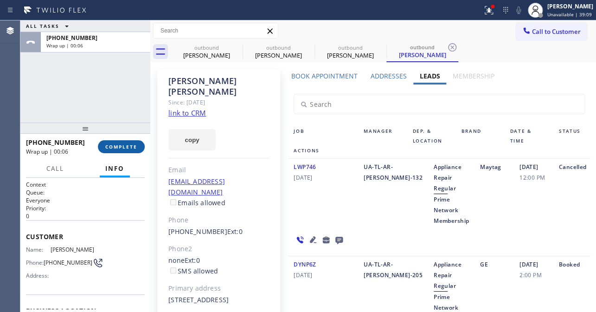
click at [101, 148] on button "COMPLETE" at bounding box center [121, 146] width 47 height 13
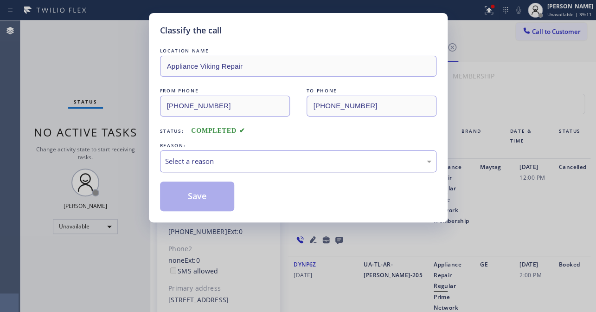
click at [205, 156] on div "Select a reason" at bounding box center [298, 161] width 266 height 11
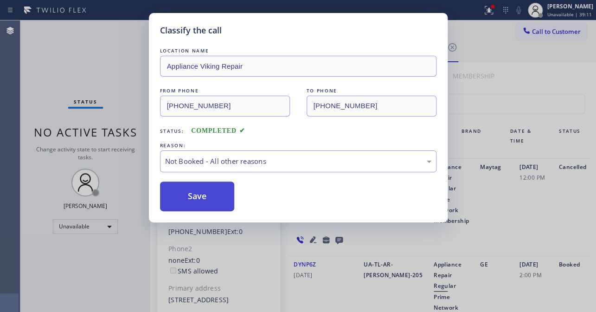
drag, startPoint x: 201, startPoint y: 194, endPoint x: 223, endPoint y: 185, distance: 23.3
click at [201, 194] on button "Save" at bounding box center [197, 196] width 75 height 30
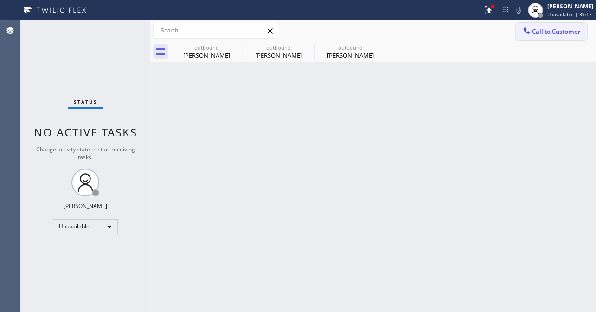
click at [561, 33] on span "Call to Customer" at bounding box center [556, 31] width 49 height 8
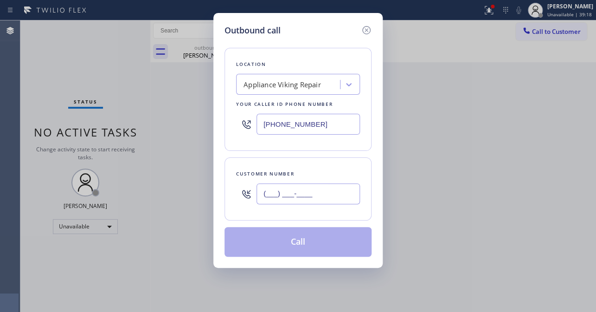
click at [314, 194] on input "(___) ___-____" at bounding box center [307, 193] width 103 height 21
paste input "818) 378-0275"
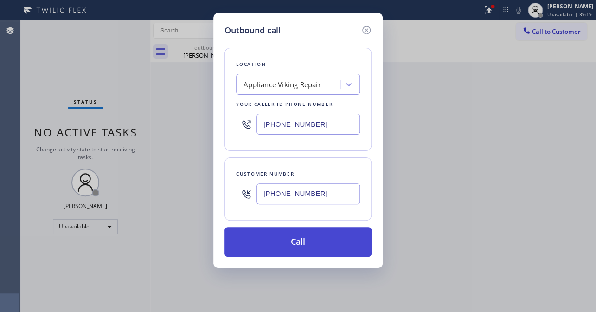
click at [297, 238] on button "Call" at bounding box center [297, 242] width 147 height 30
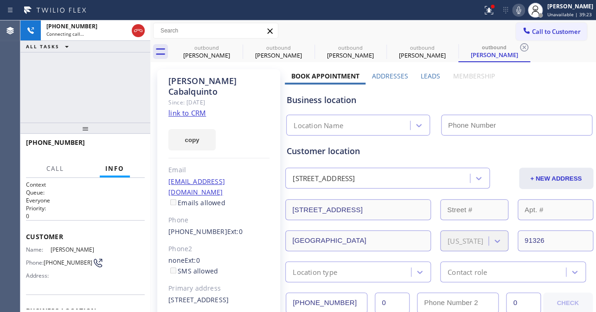
drag, startPoint x: 426, startPoint y: 74, endPoint x: 417, endPoint y: 74, distance: 8.8
click at [426, 74] on label "Leads" at bounding box center [429, 75] width 19 height 9
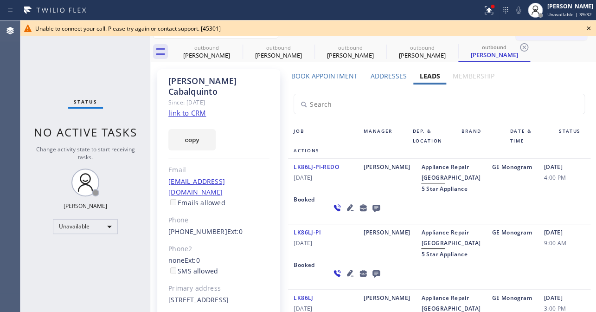
click at [588, 23] on icon at bounding box center [588, 28] width 11 height 11
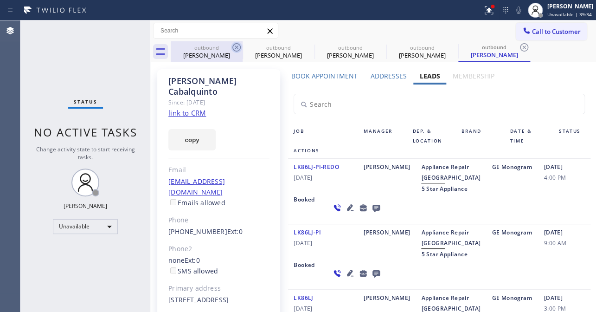
click at [236, 47] on icon at bounding box center [236, 47] width 8 height 8
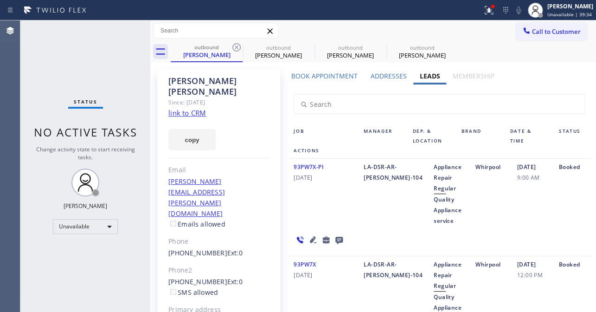
click at [236, 47] on icon at bounding box center [236, 47] width 8 height 8
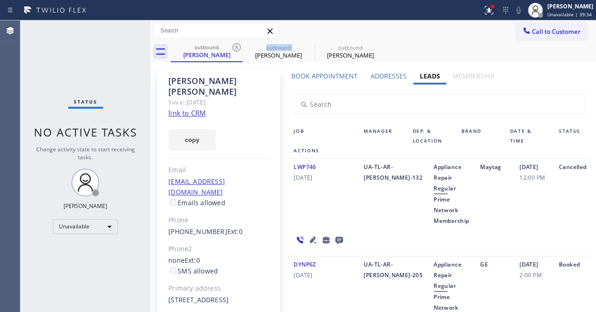
click at [236, 47] on icon at bounding box center [236, 47] width 8 height 8
click at [0, 0] on icon at bounding box center [0, 0] width 0 height 0
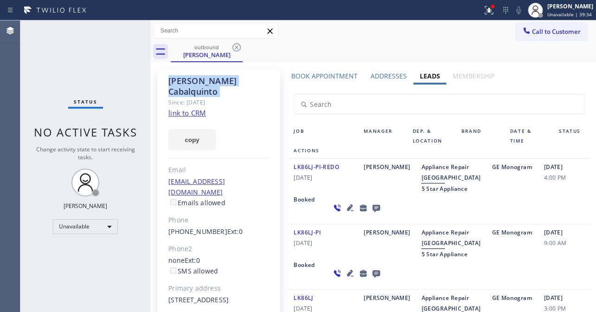
click at [236, 47] on icon at bounding box center [236, 47] width 8 height 8
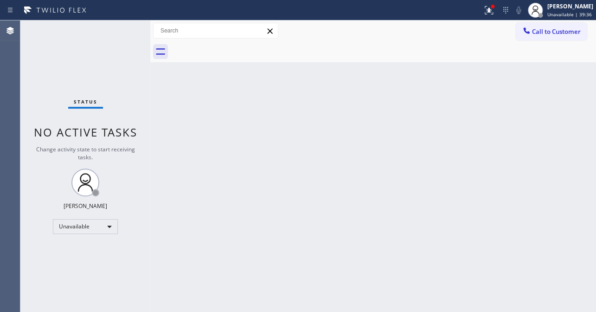
click at [236, 47] on div at bounding box center [383, 51] width 425 height 21
click at [552, 34] on span "Call to Customer" at bounding box center [556, 31] width 49 height 8
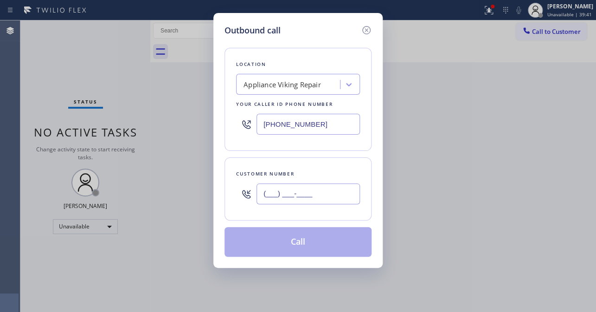
click at [276, 188] on input "(___) ___-____" at bounding box center [307, 193] width 103 height 21
paste input "805) 637-4342"
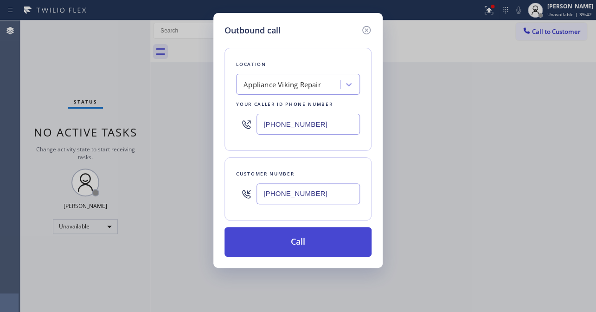
type input "(805) 637-4342"
click at [274, 239] on button "Call" at bounding box center [297, 242] width 147 height 30
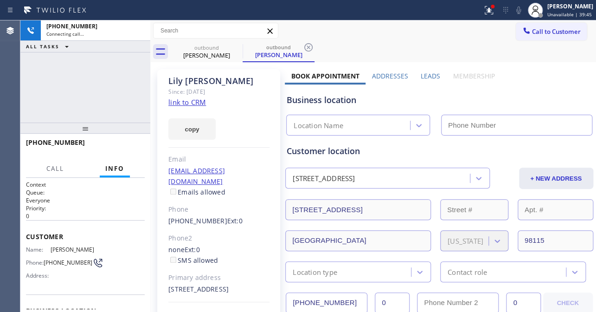
click at [425, 73] on label "Leads" at bounding box center [429, 75] width 19 height 9
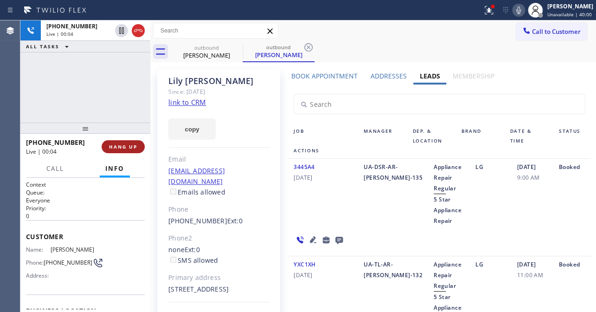
click at [114, 149] on button "HANG UP" at bounding box center [123, 146] width 43 height 13
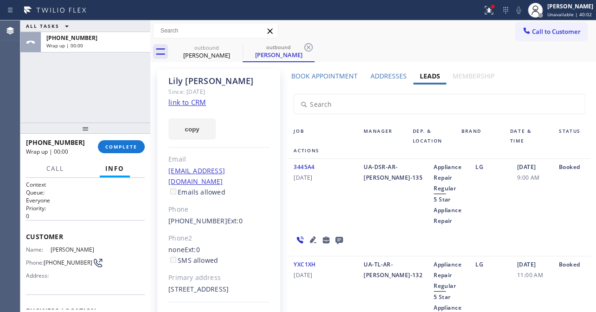
click at [340, 239] on icon at bounding box center [338, 239] width 7 height 7
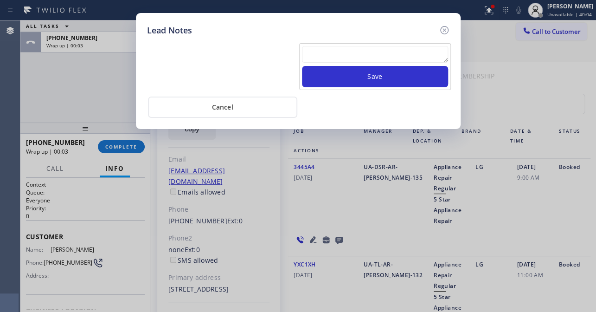
click at [386, 57] on textarea at bounding box center [375, 54] width 146 height 17
paste textarea "Routed to Voice mail// If CX will call back please transfer to me- Love:*"
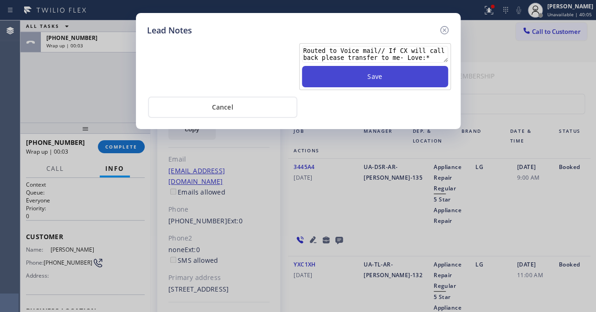
type textarea "Routed to Voice mail// If CX will call back please transfer to me- Love:*"
click at [382, 76] on button "Save" at bounding box center [375, 76] width 146 height 21
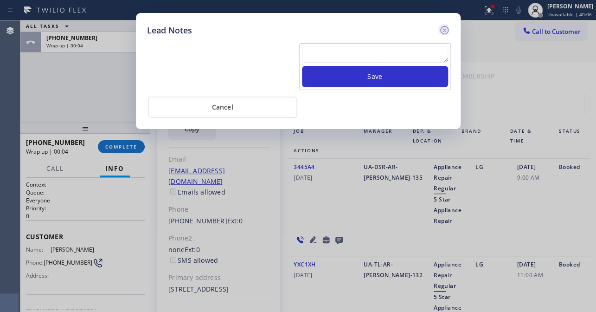
drag, startPoint x: 445, startPoint y: 28, endPoint x: 133, endPoint y: 119, distance: 325.1
click at [445, 28] on icon at bounding box center [444, 30] width 11 height 11
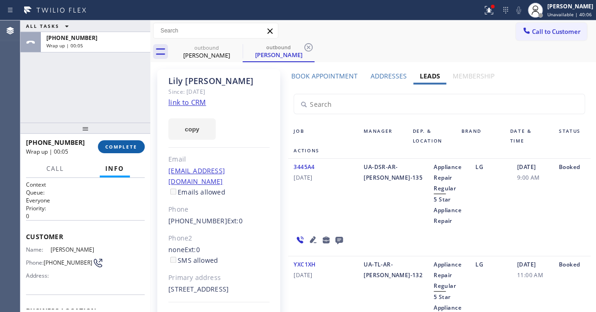
click at [125, 146] on span "COMPLETE" at bounding box center [121, 146] width 32 height 6
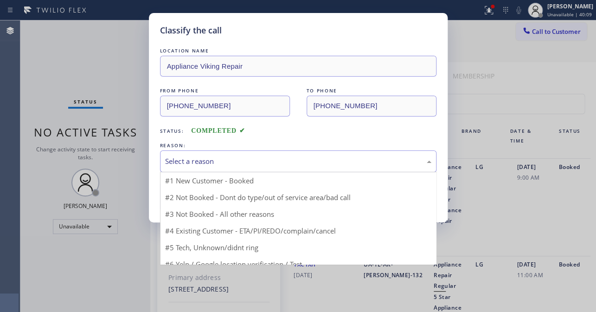
click at [222, 159] on div "Select a reason" at bounding box center [298, 161] width 266 height 11
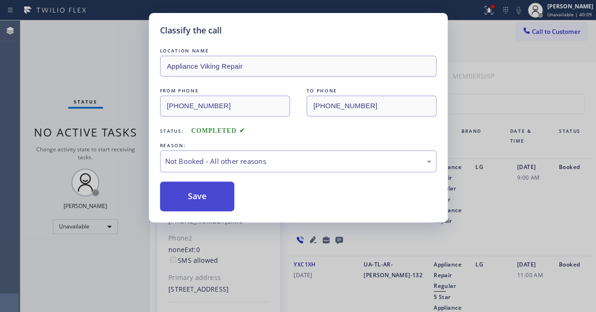
click at [190, 191] on button "Save" at bounding box center [197, 196] width 75 height 30
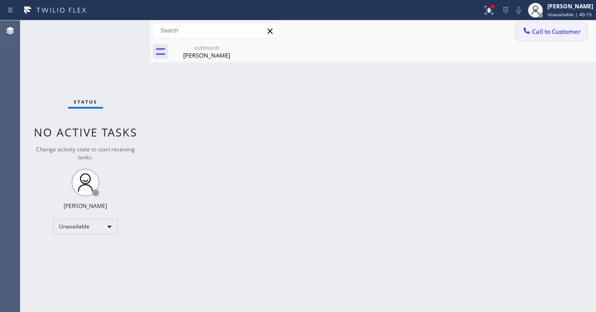
click at [546, 31] on span "Call to Customer" at bounding box center [556, 31] width 49 height 8
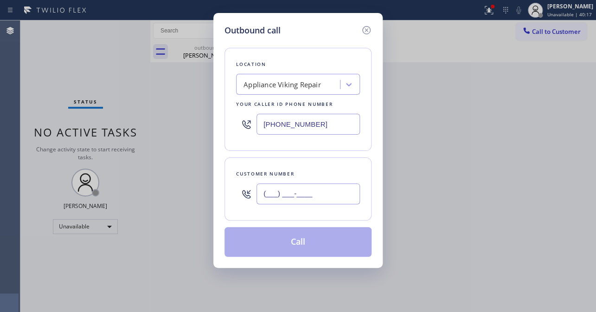
click at [305, 199] on input "(___) ___-____" at bounding box center [307, 193] width 103 height 21
paste input "425) 785-6525"
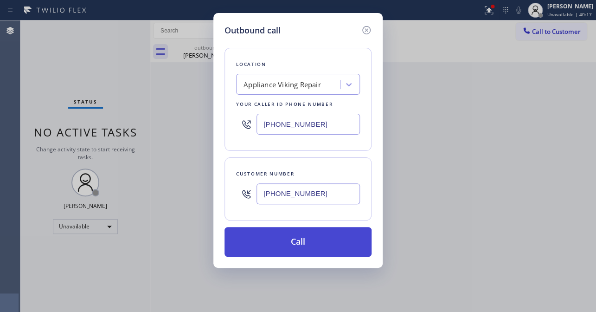
type input "(425) 785-6525"
click at [301, 242] on button "Call" at bounding box center [297, 242] width 147 height 30
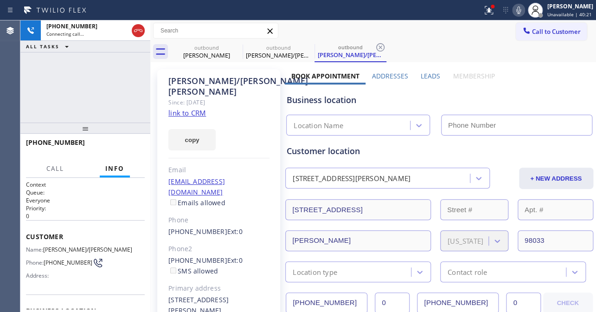
click at [430, 73] on label "Leads" at bounding box center [429, 75] width 19 height 9
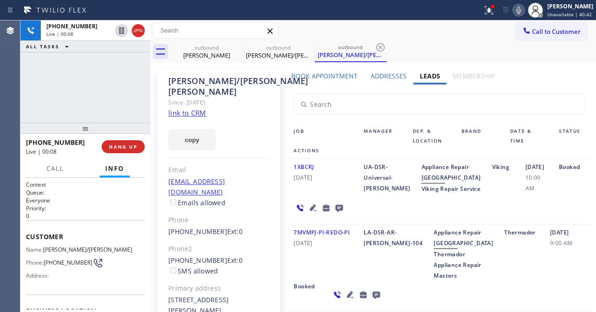
click at [484, 224] on div "1XBCRJ 01/29/2025 UA-DSR-Universal-Daniel Appliance Repair High End Viking Repa…" at bounding box center [439, 191] width 302 height 65
click at [124, 148] on span "HANG UP" at bounding box center [123, 146] width 28 height 6
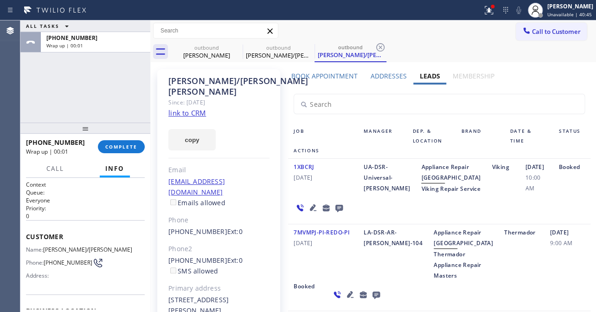
click at [338, 213] on icon at bounding box center [338, 208] width 11 height 12
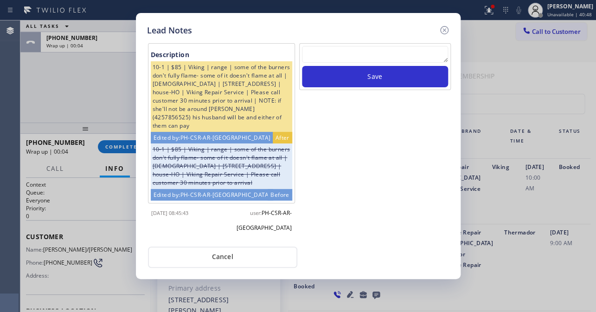
click at [338, 47] on textarea at bounding box center [375, 54] width 146 height 17
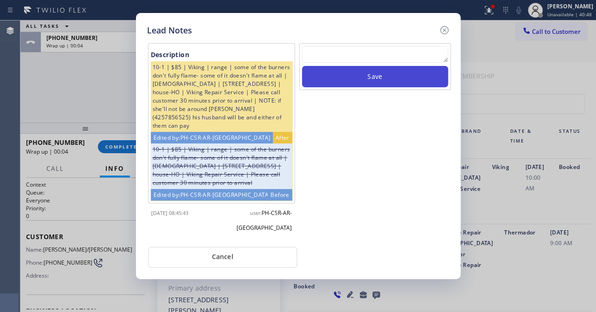
paste textarea "Routed to Voice mail// If CX will call back please transfer to me- Love:*"
type textarea "Routed to Voice mail// If CX will call back please transfer to me- Love:*"
click at [363, 74] on button "Save" at bounding box center [375, 76] width 146 height 21
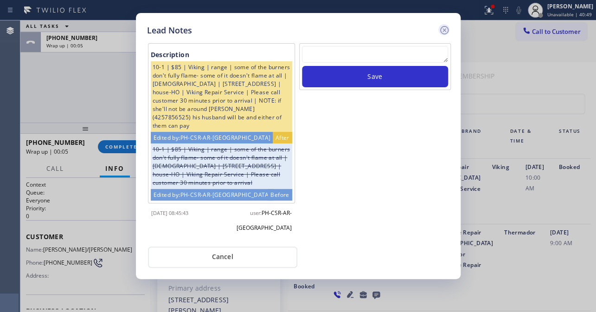
click at [443, 28] on icon at bounding box center [444, 30] width 11 height 11
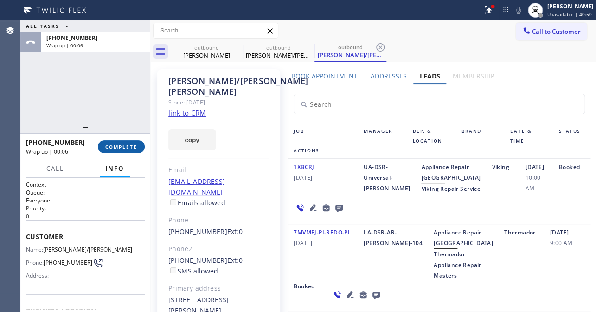
click at [111, 145] on span "COMPLETE" at bounding box center [121, 146] width 32 height 6
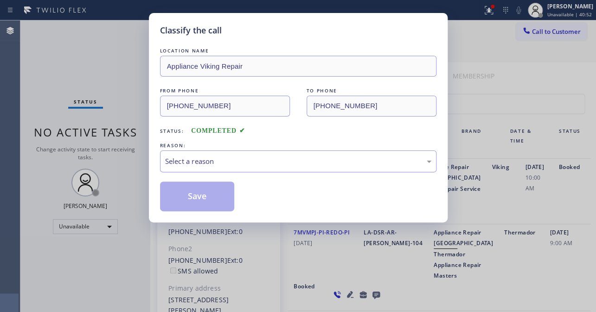
click at [242, 164] on div "Select a reason" at bounding box center [298, 161] width 266 height 11
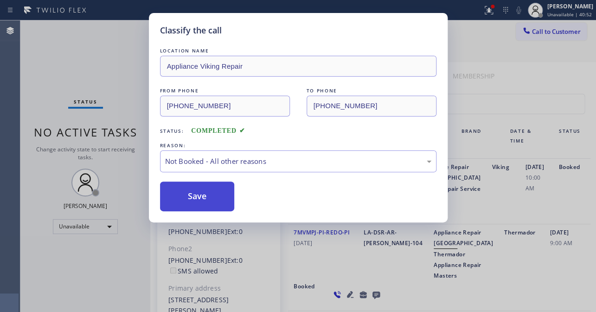
click at [185, 207] on button "Save" at bounding box center [197, 196] width 75 height 30
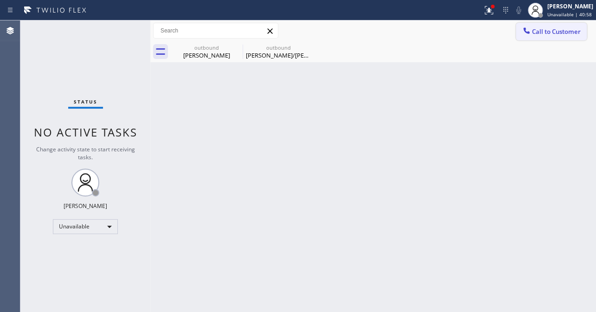
click at [538, 28] on span "Call to Customer" at bounding box center [556, 31] width 49 height 8
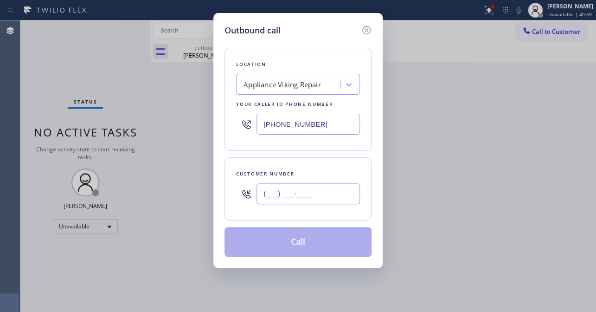
click at [338, 197] on input "(___) ___-____" at bounding box center [307, 193] width 103 height 21
paste input "310) 713-8385"
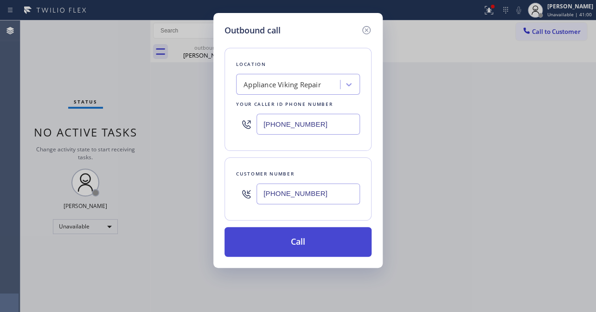
type input "(310) 713-8385"
click at [319, 239] on button "Call" at bounding box center [297, 242] width 147 height 30
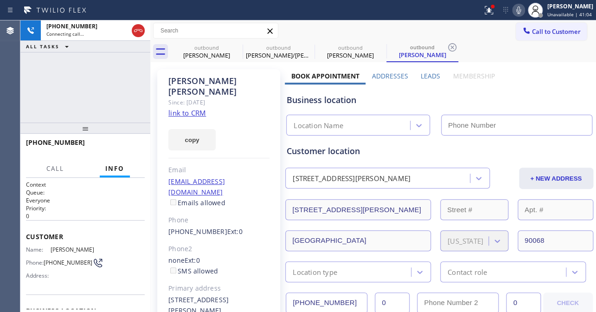
click at [427, 74] on label "Leads" at bounding box center [429, 75] width 19 height 9
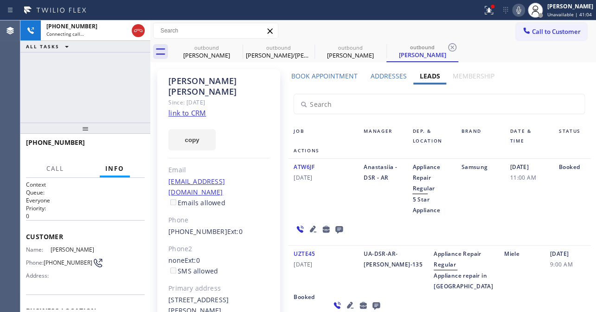
click at [310, 230] on icon at bounding box center [313, 228] width 6 height 6
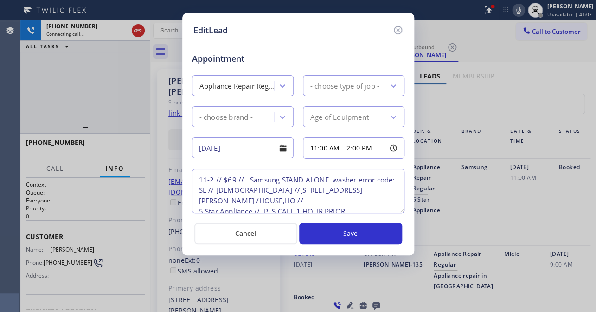
type textarea "11-2 // $69 // Samsung STAND ALONE washer error code: SE // 10 YO //3355 North …"
click at [395, 26] on icon at bounding box center [397, 30] width 11 height 11
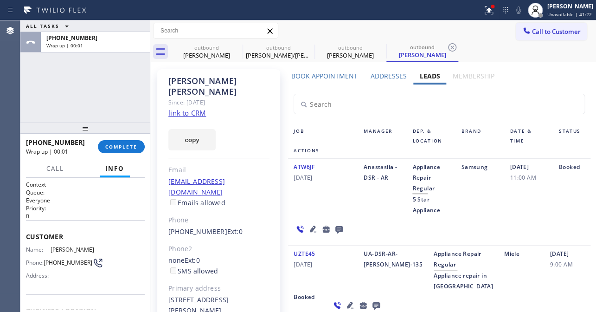
click at [335, 224] on icon at bounding box center [338, 229] width 11 height 12
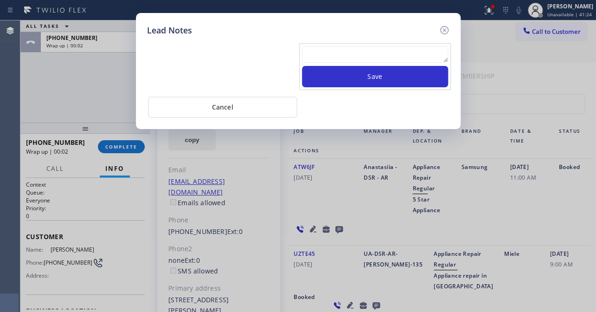
click at [354, 56] on textarea at bounding box center [375, 54] width 146 height 17
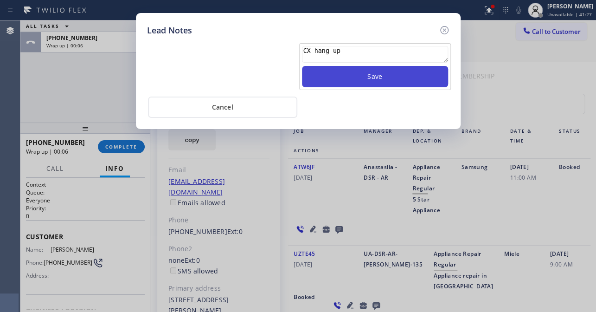
type textarea "CX hang up"
click at [394, 75] on button "Save" at bounding box center [375, 76] width 146 height 21
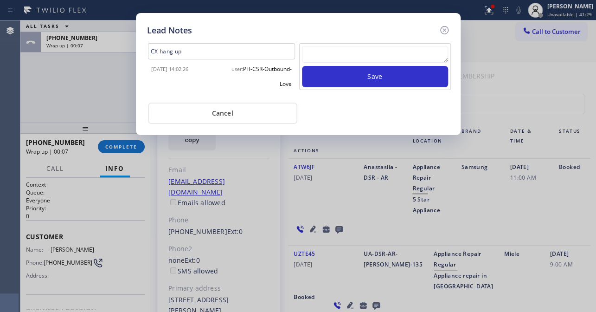
drag, startPoint x: 444, startPoint y: 25, endPoint x: 363, endPoint y: 23, distance: 80.7
click at [442, 25] on icon at bounding box center [444, 30] width 11 height 11
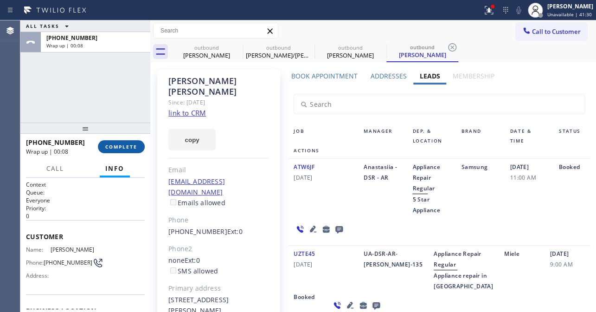
click at [131, 145] on span "COMPLETE" at bounding box center [121, 146] width 32 height 6
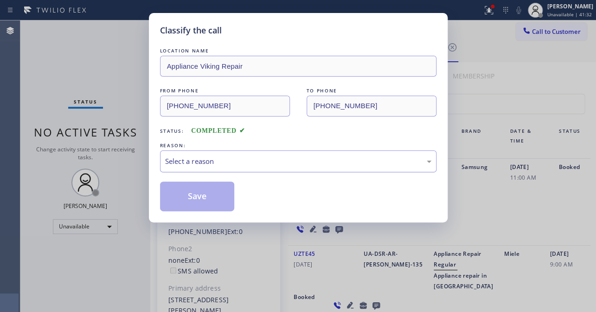
click at [215, 161] on div "Select a reason" at bounding box center [298, 161] width 266 height 11
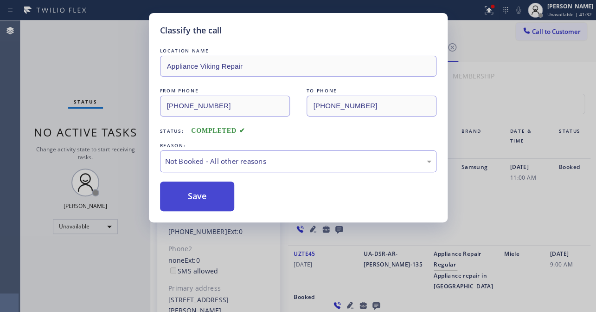
click at [204, 194] on button "Save" at bounding box center [197, 196] width 75 height 30
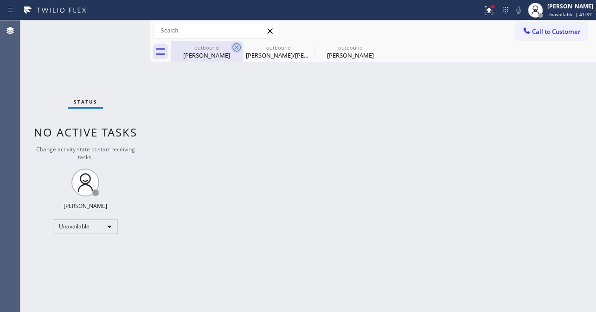
click at [234, 48] on icon at bounding box center [236, 47] width 11 height 11
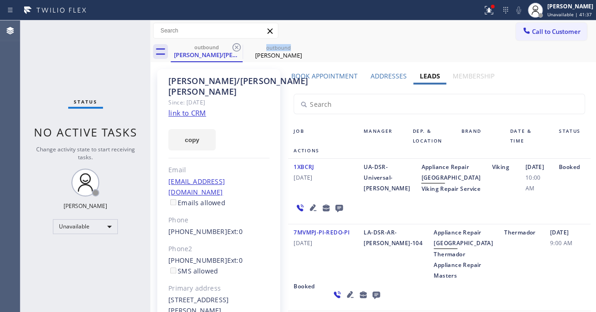
click at [234, 48] on icon at bounding box center [236, 47] width 11 height 11
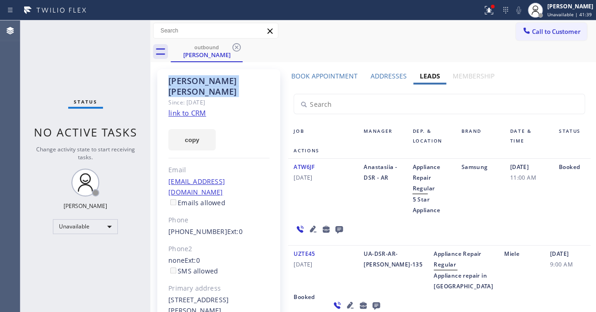
click at [234, 48] on icon at bounding box center [236, 47] width 11 height 11
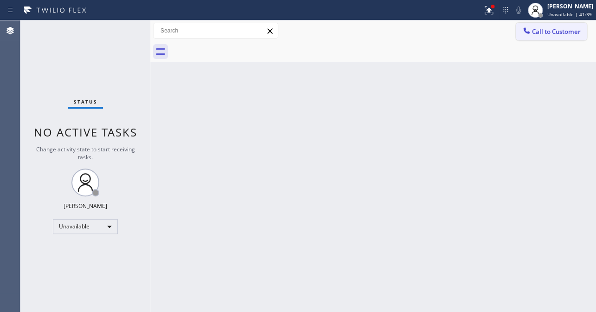
click at [534, 30] on span "Call to Customer" at bounding box center [556, 31] width 49 height 8
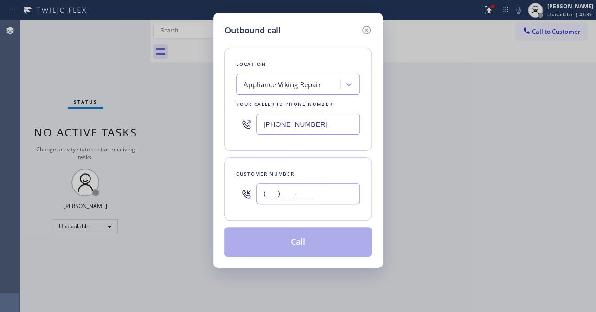
click at [287, 191] on input "(___) ___-____" at bounding box center [307, 193] width 103 height 21
paste input "562) 857-8595"
type input "(562) 857-8595"
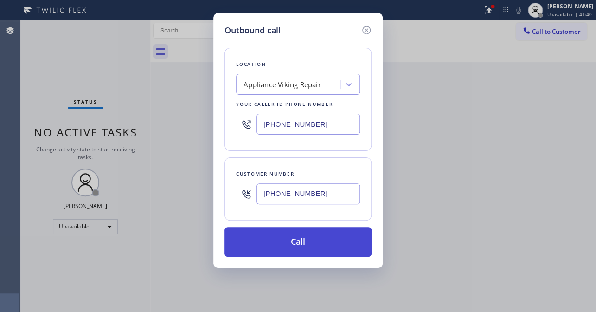
click at [313, 241] on button "Call" at bounding box center [297, 242] width 147 height 30
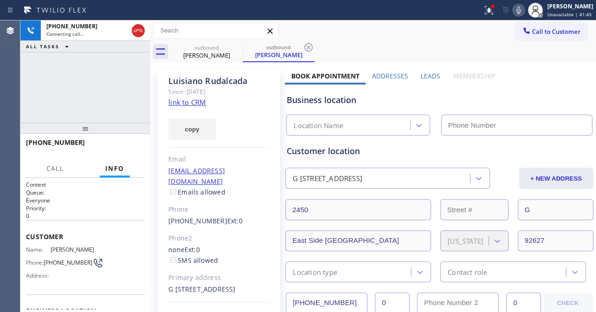
type input "[PHONE_NUMBER]"
click at [534, 88] on div "Business location Appliance Viking Repair (617) 219-9255" at bounding box center [439, 109] width 308 height 51
click at [425, 76] on label "Leads" at bounding box center [429, 75] width 19 height 9
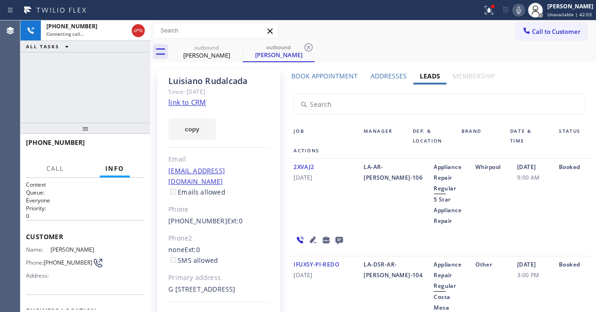
click at [513, 11] on icon at bounding box center [518, 10] width 11 height 11
click at [114, 151] on button "HANG UP" at bounding box center [123, 146] width 43 height 13
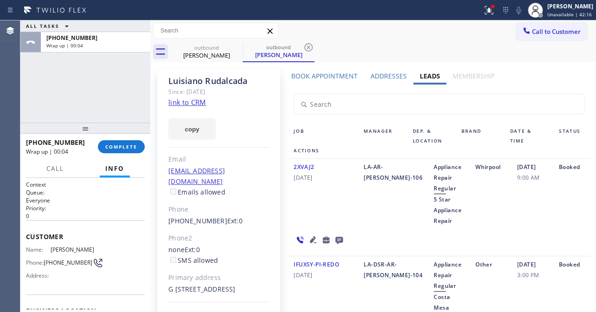
click at [337, 240] on icon at bounding box center [338, 240] width 11 height 12
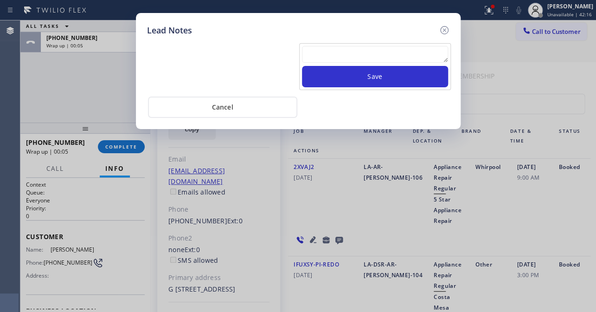
click at [366, 61] on textarea at bounding box center [375, 54] width 146 height 17
paste textarea "Routed to Voice mail// If CX will call back please transfer to me- Love:*"
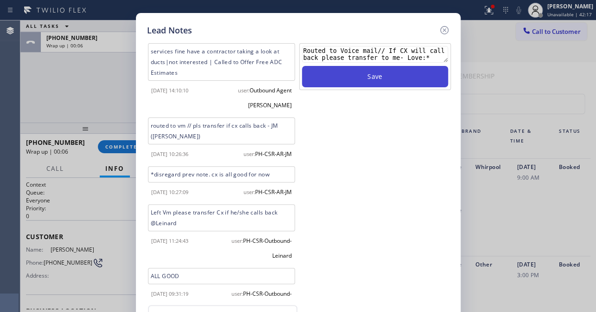
type textarea "Routed to Voice mail// If CX will call back please transfer to me- Love:*"
click at [368, 73] on button "Save" at bounding box center [375, 76] width 146 height 21
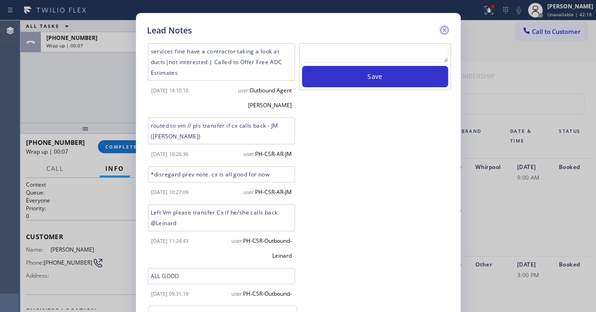
click at [443, 25] on icon at bounding box center [444, 30] width 11 height 11
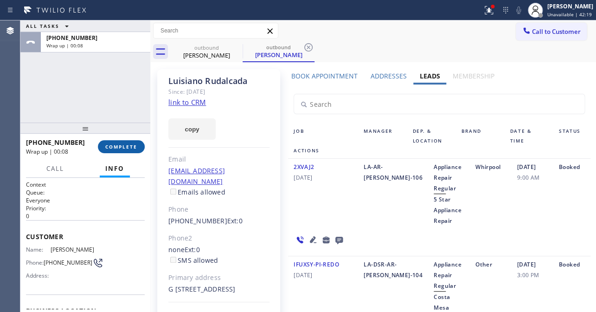
click at [125, 146] on span "COMPLETE" at bounding box center [121, 146] width 32 height 6
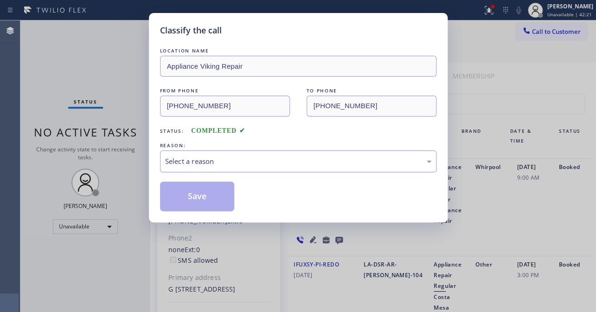
click at [222, 158] on div "Select a reason" at bounding box center [298, 161] width 266 height 11
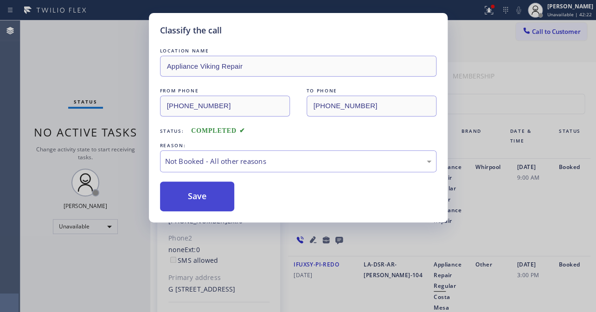
click at [199, 196] on button "Save" at bounding box center [197, 196] width 75 height 30
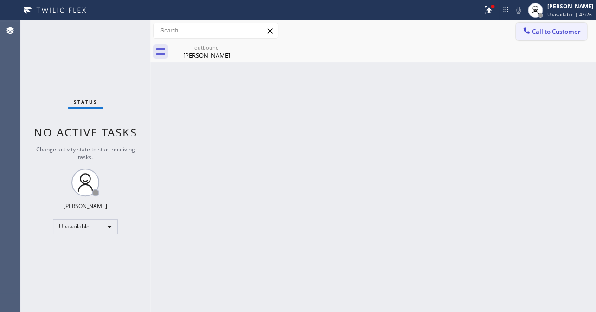
click at [561, 23] on button "Call to Customer" at bounding box center [551, 32] width 71 height 18
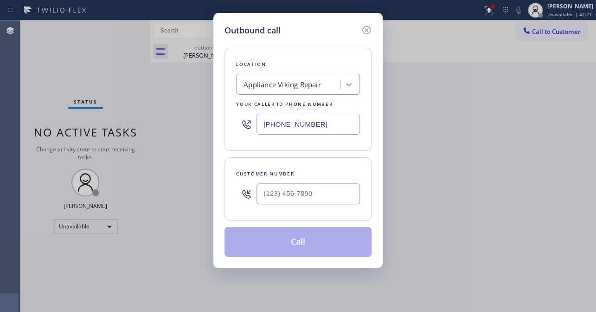
click at [311, 204] on div at bounding box center [307, 193] width 103 height 30
click at [308, 196] on input "(___) ___-____" at bounding box center [307, 193] width 103 height 21
paste input "786) 245-9458"
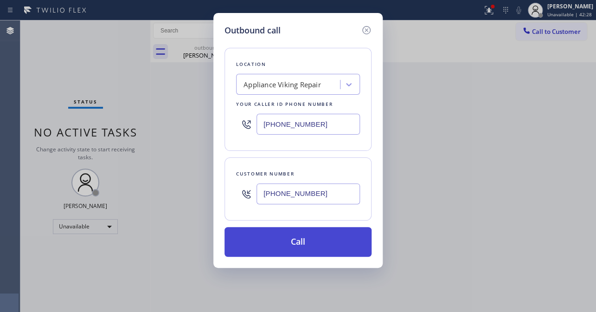
type input "(786) 245-9458"
click at [302, 238] on button "Call" at bounding box center [297, 242] width 147 height 30
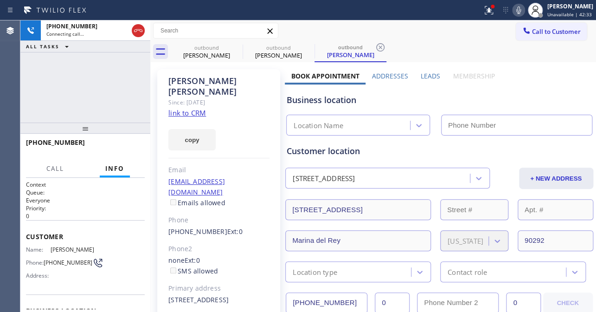
click at [420, 77] on label "Leads" at bounding box center [429, 75] width 19 height 9
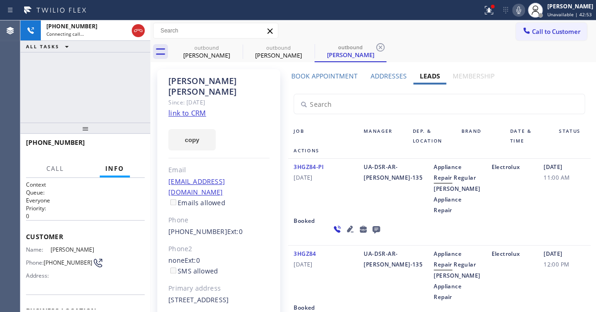
click at [344, 234] on icon at bounding box center [349, 228] width 11 height 11
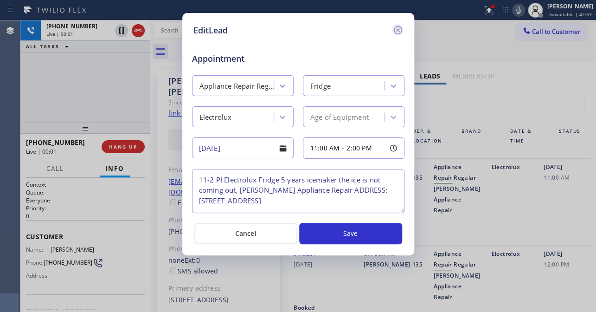
click at [398, 25] on icon at bounding box center [397, 30] width 11 height 11
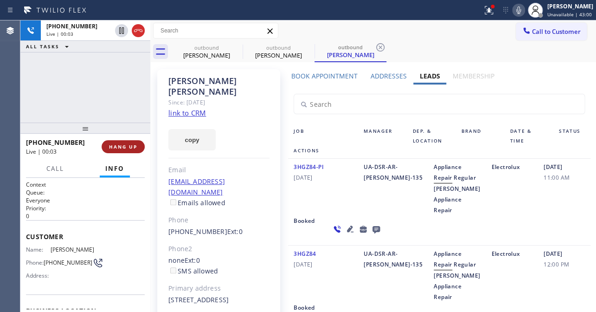
click at [128, 145] on span "HANG UP" at bounding box center [123, 146] width 28 height 6
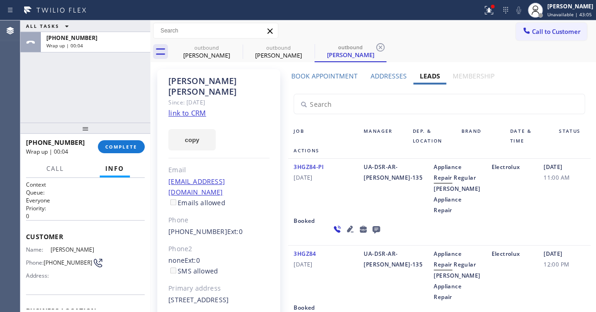
click at [372, 233] on icon at bounding box center [375, 229] width 7 height 7
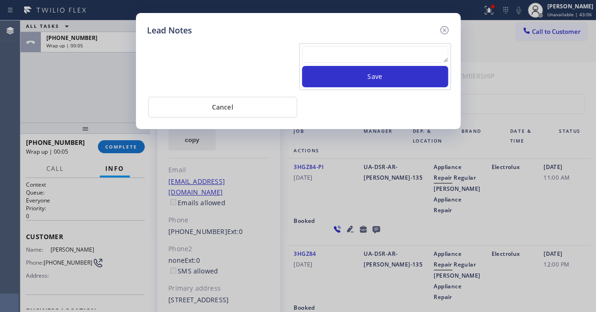
click at [366, 61] on textarea at bounding box center [375, 54] width 146 height 17
paste textarea "Routed to Voice mail// If CX will call back please transfer to me- Love:*"
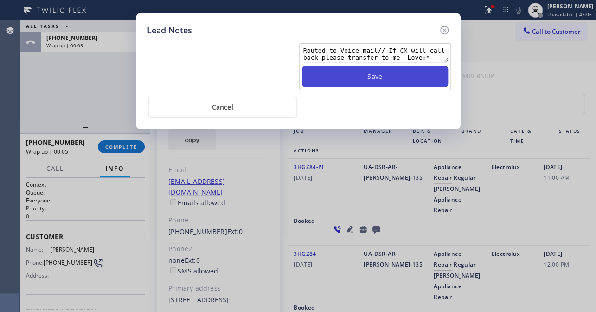
type textarea "Routed to Voice mail// If CX will call back please transfer to me- Love:*"
click at [365, 82] on button "Save" at bounding box center [375, 76] width 146 height 21
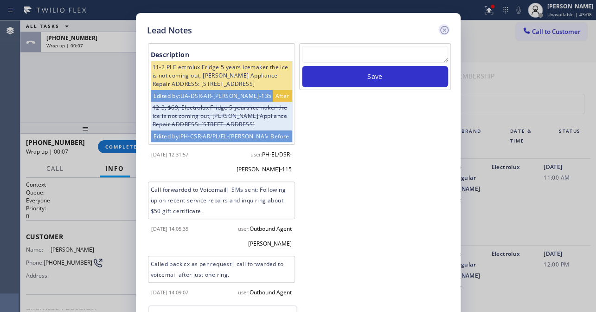
click at [441, 28] on icon at bounding box center [444, 30] width 11 height 11
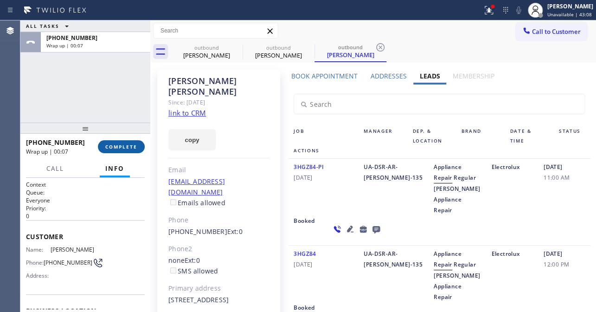
click at [118, 143] on span "COMPLETE" at bounding box center [121, 146] width 32 height 6
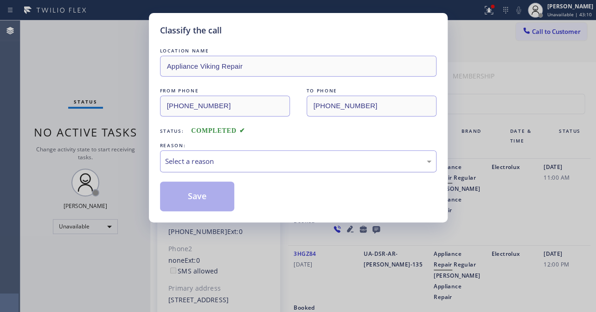
click at [261, 158] on div "Select a reason" at bounding box center [298, 161] width 266 height 11
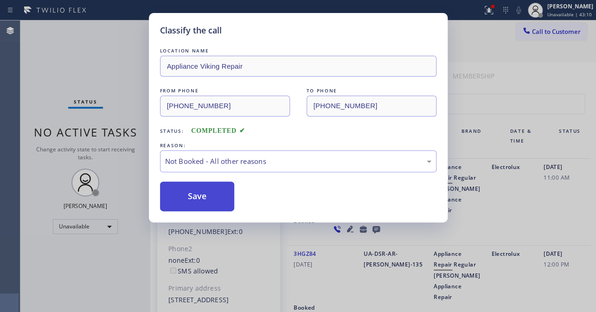
click at [208, 199] on button "Save" at bounding box center [197, 196] width 75 height 30
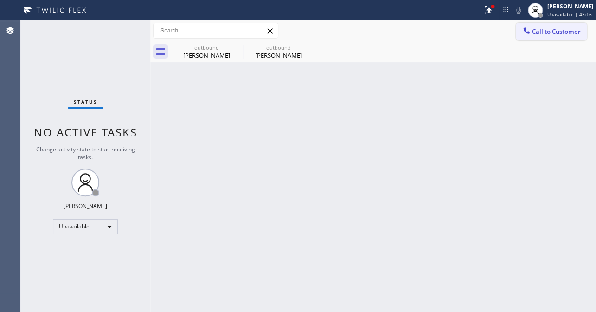
click at [534, 32] on span "Call to Customer" at bounding box center [556, 31] width 49 height 8
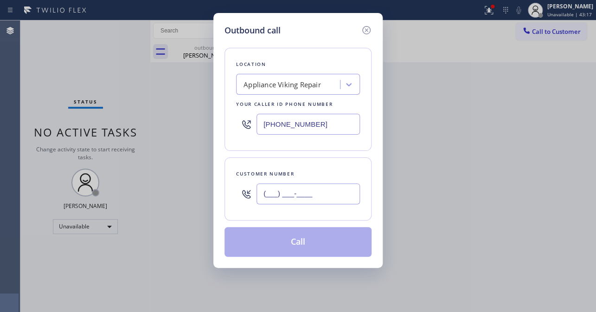
click at [280, 200] on input "(___) ___-____" at bounding box center [307, 193] width 103 height 21
paste input "415) 407-0228"
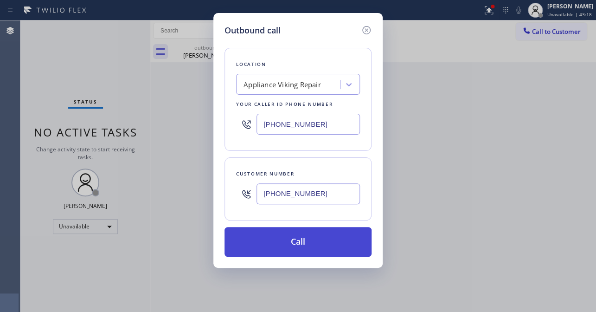
type input "(415) 407-0228"
click at [287, 243] on button "Call" at bounding box center [297, 242] width 147 height 30
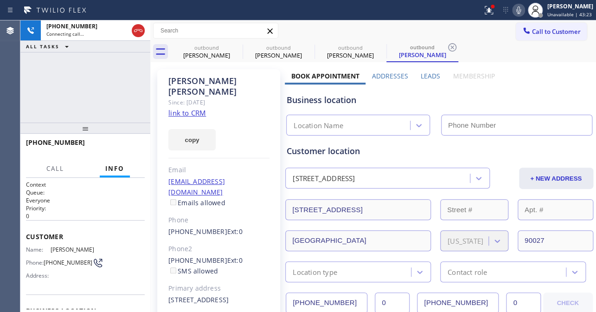
click at [426, 76] on label "Leads" at bounding box center [429, 75] width 19 height 9
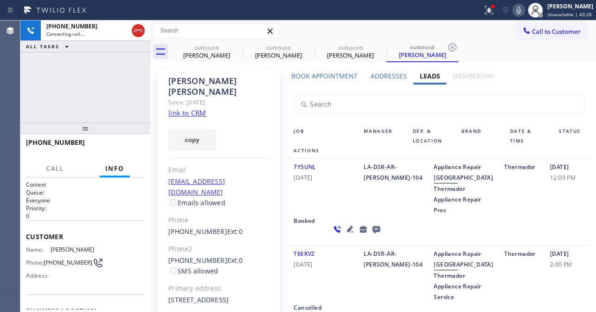
click at [344, 234] on icon at bounding box center [349, 228] width 11 height 11
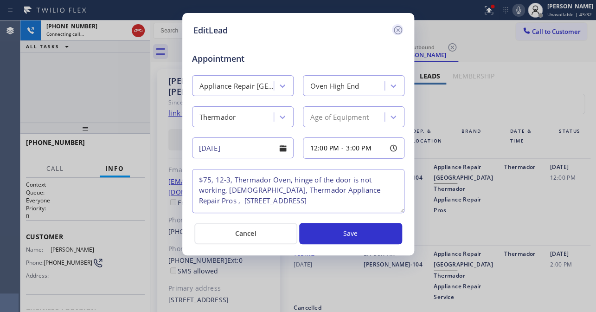
click at [398, 25] on icon at bounding box center [397, 30] width 11 height 11
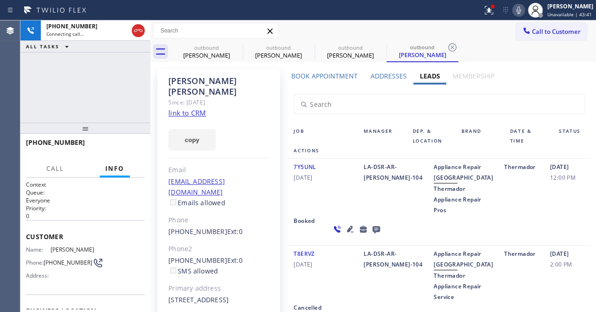
click at [370, 235] on icon at bounding box center [375, 229] width 11 height 12
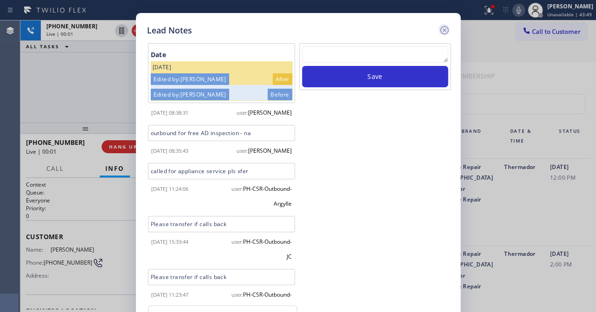
click at [443, 27] on icon at bounding box center [444, 30] width 11 height 11
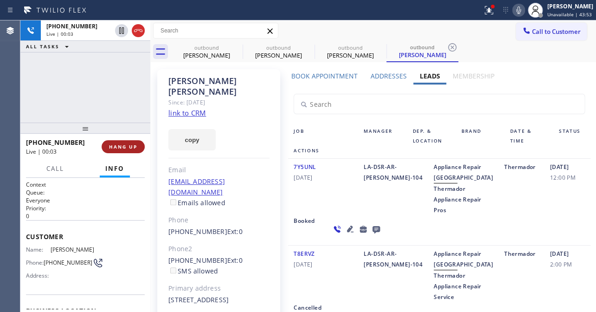
click at [127, 148] on span "HANG UP" at bounding box center [123, 146] width 28 height 6
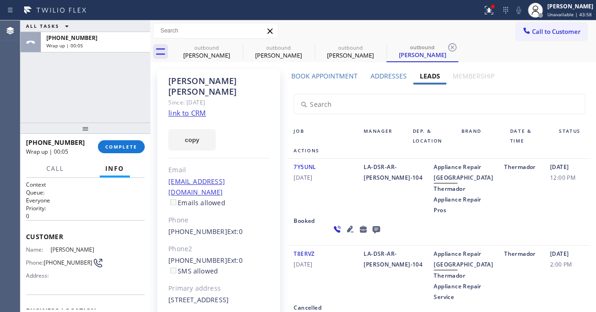
click at [372, 233] on icon at bounding box center [375, 229] width 7 height 7
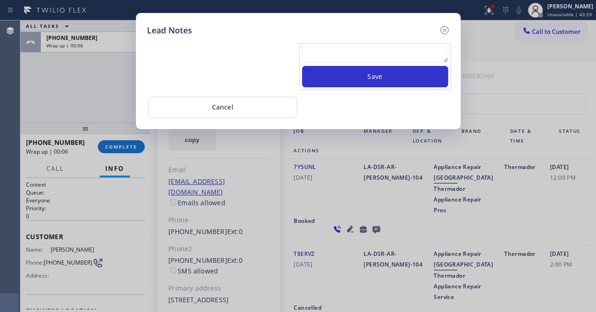
click at [337, 50] on textarea at bounding box center [375, 54] width 146 height 17
paste textarea "Routed to Voice mail// If CX will call back please transfer to me- Love:*"
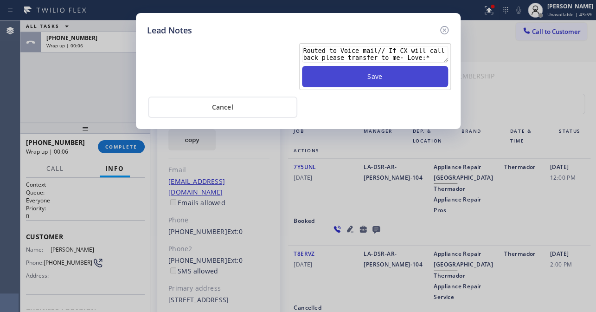
type textarea "Routed to Voice mail// If CX will call back please transfer to me- Love:*"
click at [362, 81] on button "Save" at bounding box center [375, 76] width 146 height 21
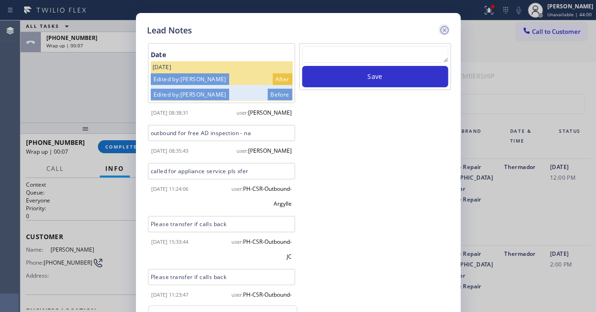
click at [441, 29] on icon at bounding box center [444, 30] width 11 height 11
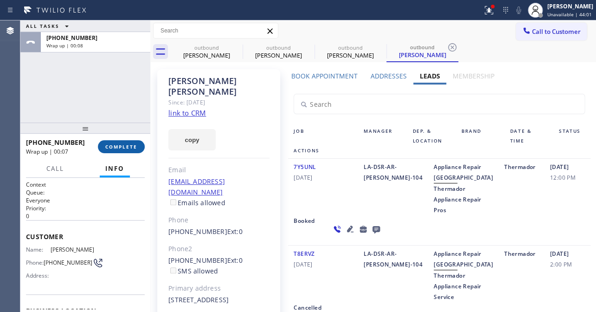
click at [112, 144] on span "COMPLETE" at bounding box center [121, 146] width 32 height 6
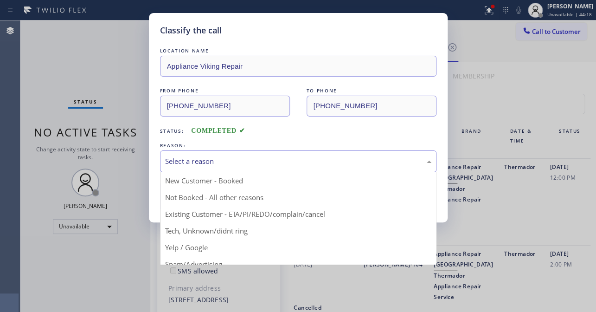
click at [308, 158] on div "Select a reason" at bounding box center [298, 161] width 266 height 11
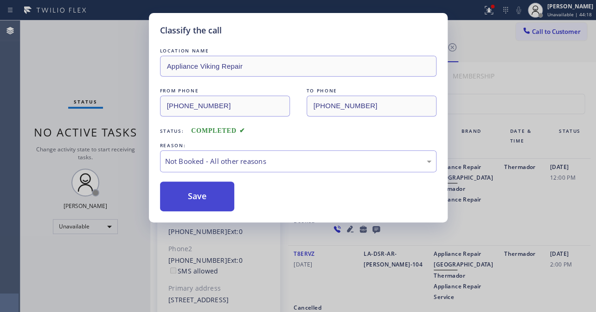
click at [204, 194] on button "Save" at bounding box center [197, 196] width 75 height 30
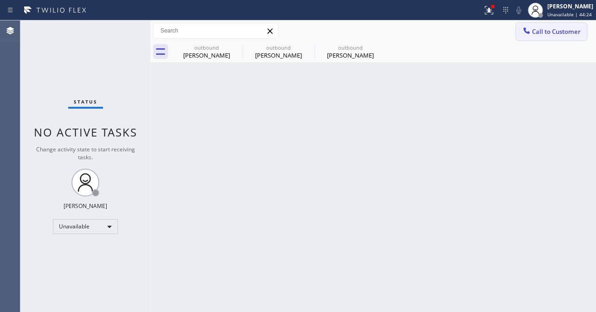
click at [525, 32] on icon at bounding box center [526, 30] width 6 height 6
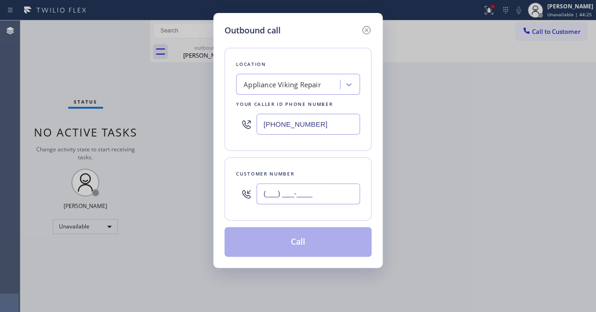
click at [307, 189] on input "(___) ___-____" at bounding box center [307, 193] width 103 height 21
paste input "323) 559-3443"
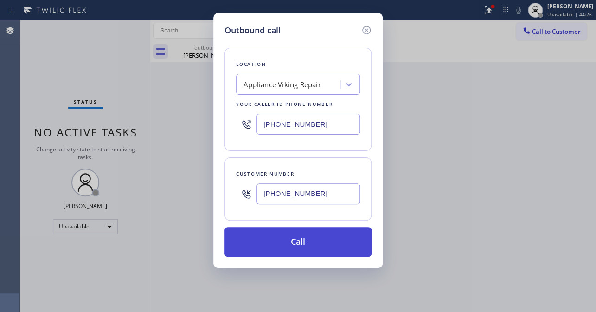
type input "(323) 559-3443"
click at [292, 248] on button "Call" at bounding box center [297, 242] width 147 height 30
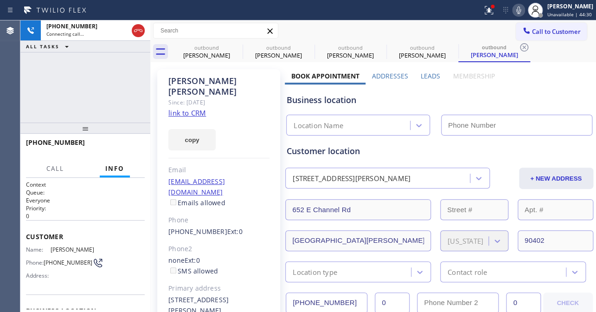
click at [432, 75] on label "Leads" at bounding box center [429, 75] width 19 height 9
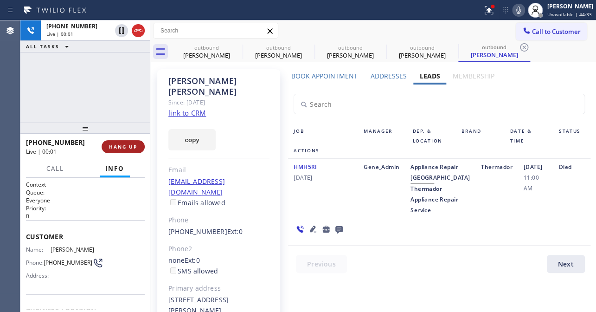
click at [123, 145] on span "HANG UP" at bounding box center [123, 146] width 28 height 6
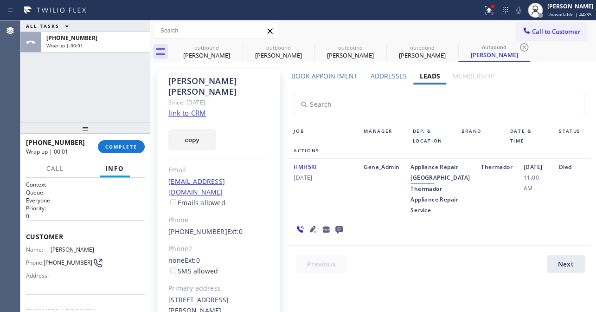
click at [338, 233] on icon at bounding box center [338, 229] width 7 height 7
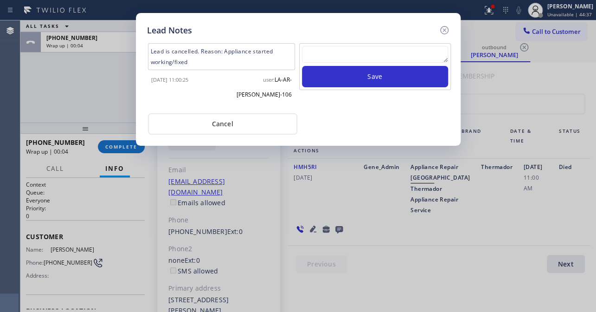
click at [363, 64] on div at bounding box center [375, 56] width 146 height 20
click at [373, 55] on textarea at bounding box center [375, 54] width 146 height 17
paste textarea "Routed to Voice mail// If CX will call back please transfer to me- Love:*"
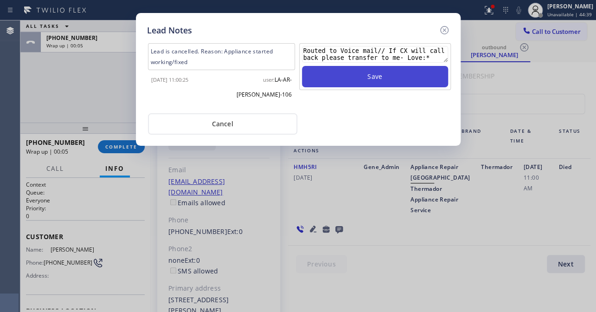
type textarea "Routed to Voice mail// If CX will call back please transfer to me- Love:*"
click at [373, 76] on button "Save" at bounding box center [375, 76] width 146 height 21
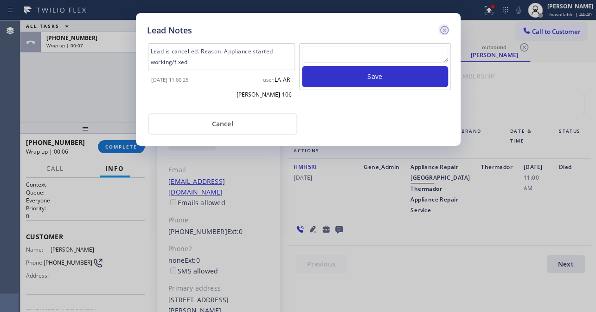
click at [440, 32] on icon at bounding box center [444, 30] width 8 height 8
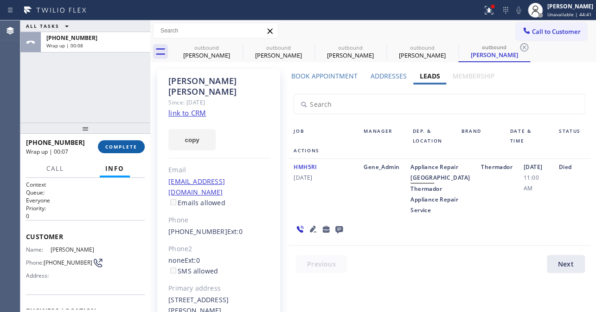
click at [106, 146] on span "COMPLETE" at bounding box center [121, 146] width 32 height 6
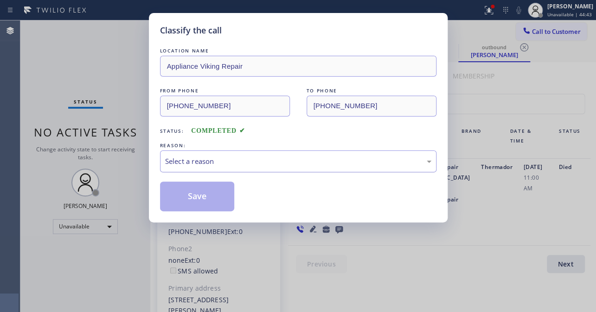
click at [299, 158] on div "Select a reason" at bounding box center [298, 161] width 266 height 11
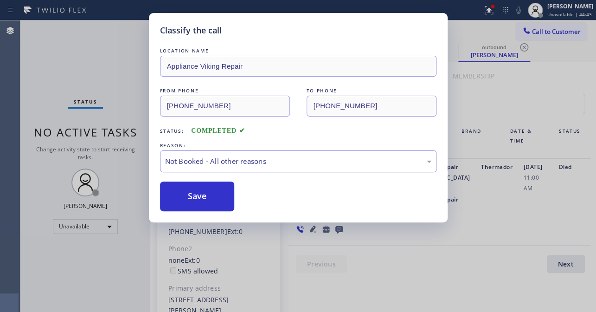
click at [185, 197] on button "Save" at bounding box center [197, 196] width 75 height 30
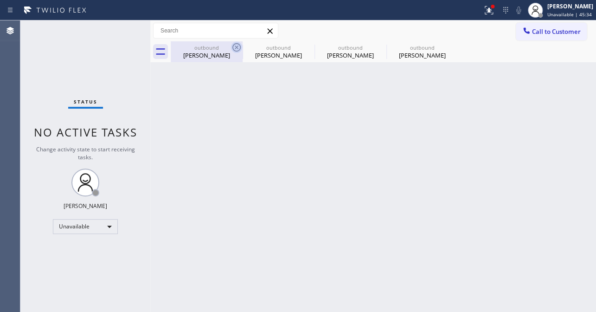
click at [233, 48] on icon at bounding box center [236, 47] width 11 height 11
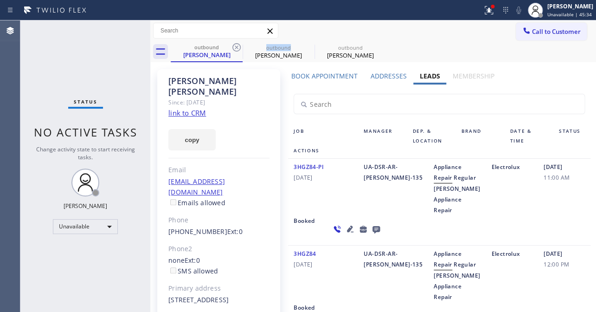
click at [233, 48] on icon at bounding box center [236, 47] width 11 height 11
click at [0, 0] on icon at bounding box center [0, 0] width 0 height 0
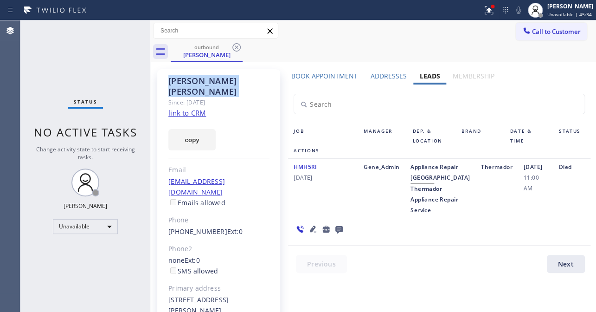
click at [233, 48] on icon at bounding box center [236, 47] width 11 height 11
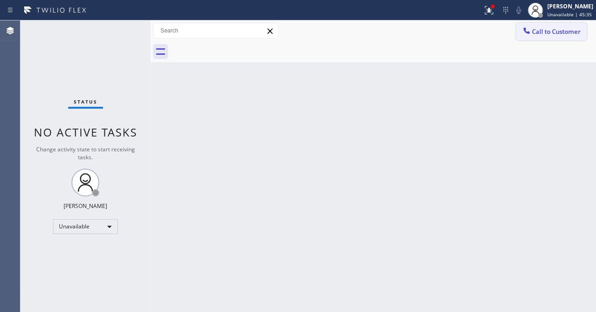
click at [541, 32] on span "Call to Customer" at bounding box center [556, 31] width 49 height 8
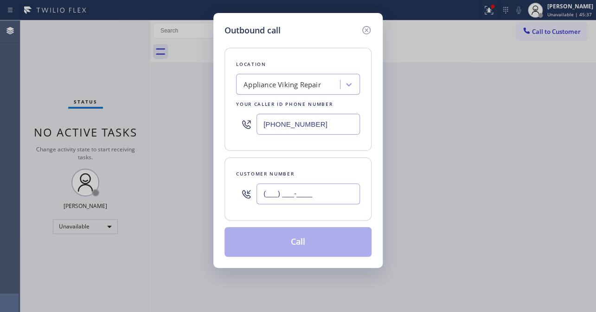
click at [290, 193] on input "(___) ___-____" at bounding box center [307, 193] width 103 height 21
paste input "562) 577-4115"
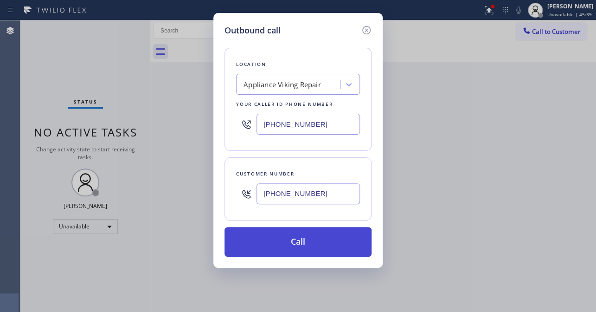
type input "(562) 577-4115"
click at [297, 244] on button "Call" at bounding box center [297, 242] width 147 height 30
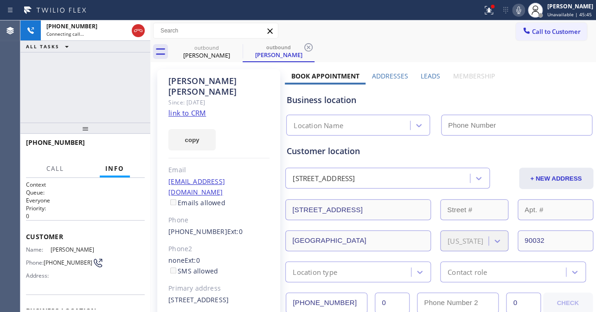
click at [421, 74] on label "Leads" at bounding box center [429, 75] width 19 height 9
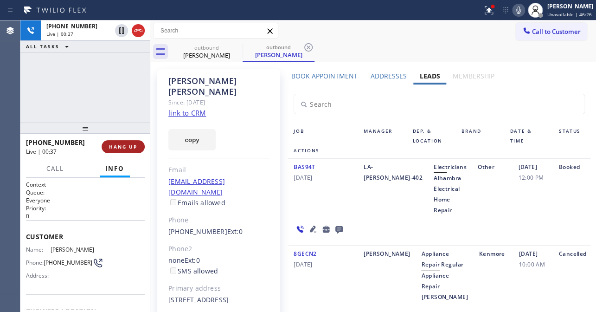
click at [117, 143] on span "HANG UP" at bounding box center [123, 146] width 28 height 6
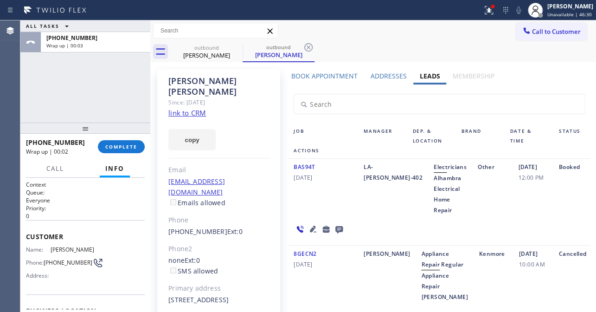
click at [337, 230] on icon at bounding box center [338, 229] width 7 height 7
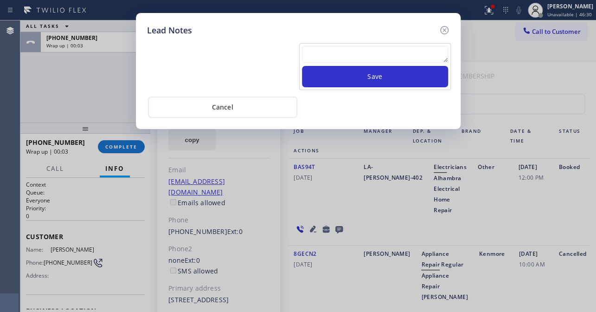
click at [359, 48] on textarea at bounding box center [375, 54] width 146 height 17
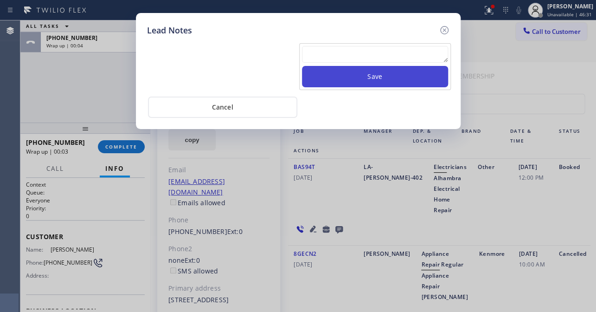
paste textarea "Routed to Voice mail// If CX will call back please transfer to me- Love:*"
type textarea "Routed to Voice mail// If CX will call back please transfer to me- Love:*"
click at [357, 79] on button "Save" at bounding box center [375, 76] width 146 height 21
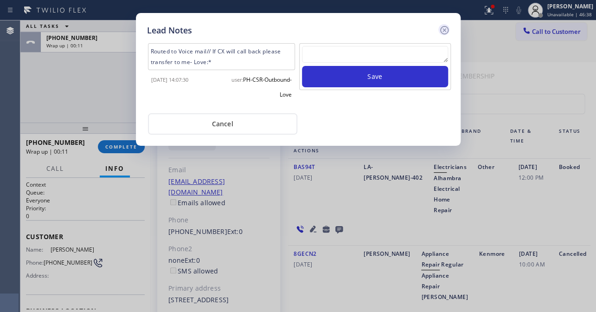
click at [443, 30] on icon at bounding box center [444, 30] width 8 height 8
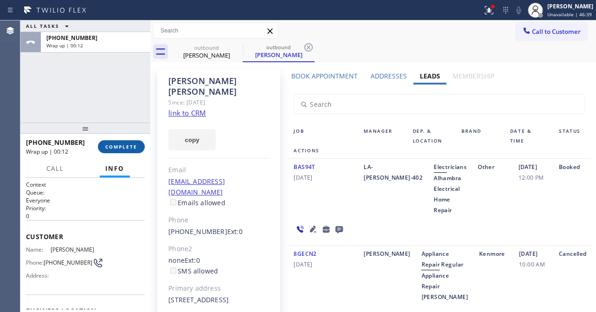
click at [137, 148] on button "COMPLETE" at bounding box center [121, 146] width 47 height 13
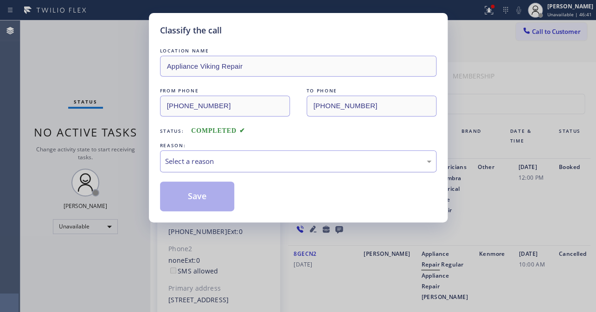
click at [217, 153] on div "Select a reason" at bounding box center [298, 161] width 276 height 22
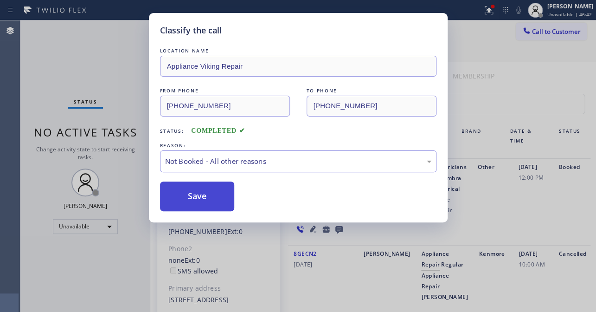
click at [195, 193] on button "Save" at bounding box center [197, 196] width 75 height 30
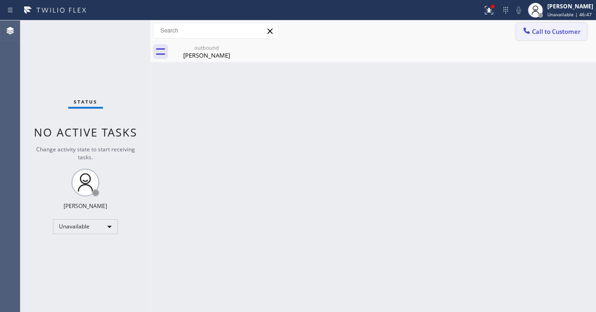
click at [543, 32] on span "Call to Customer" at bounding box center [556, 31] width 49 height 8
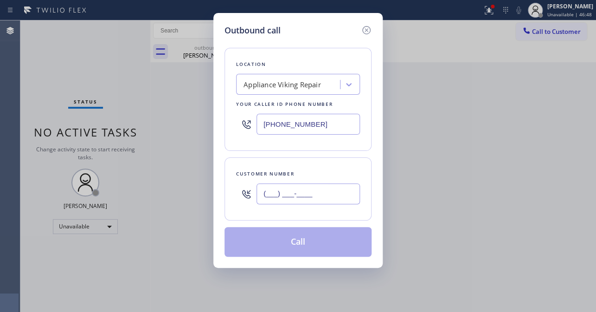
click at [313, 195] on input "(___) ___-____" at bounding box center [307, 193] width 103 height 21
paste input "310) 880-0497"
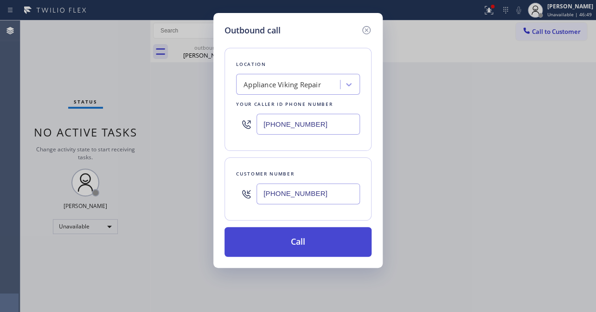
type input "(310) 880-0497"
click at [315, 248] on button "Call" at bounding box center [297, 242] width 147 height 30
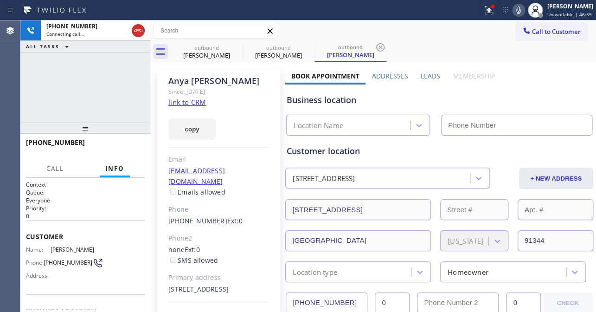
type input "[PHONE_NUMBER]"
click at [421, 76] on label "Leads" at bounding box center [429, 75] width 19 height 9
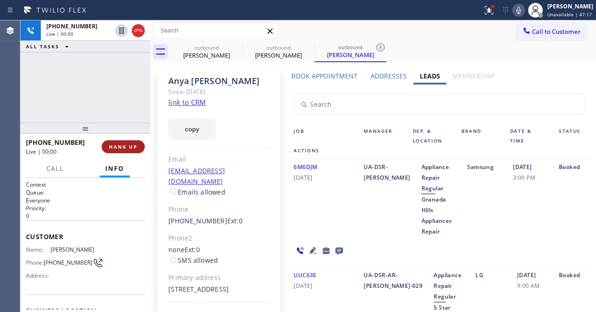
click at [121, 143] on span "HANG UP" at bounding box center [123, 146] width 28 height 6
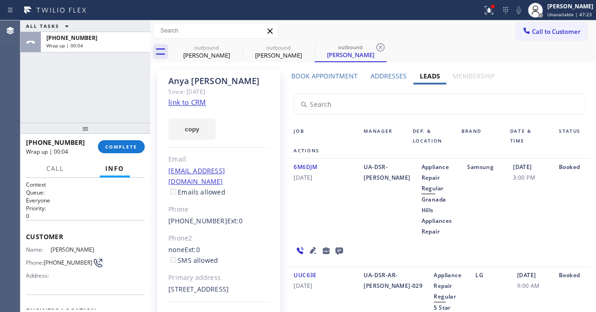
click at [339, 247] on icon at bounding box center [338, 250] width 7 height 7
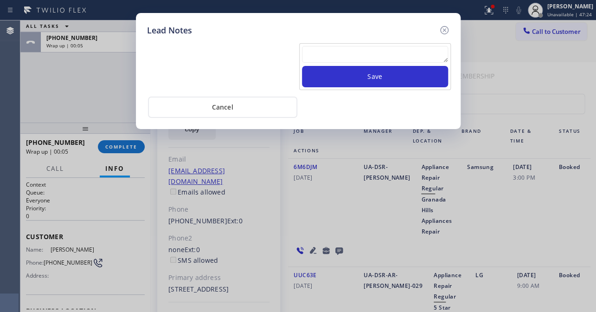
drag, startPoint x: 342, startPoint y: 54, endPoint x: 349, endPoint y: 54, distance: 6.5
click at [342, 54] on textarea at bounding box center [375, 54] width 146 height 17
paste textarea "Routed to Voice mail// If CX will call back please transfer to me- Love:*"
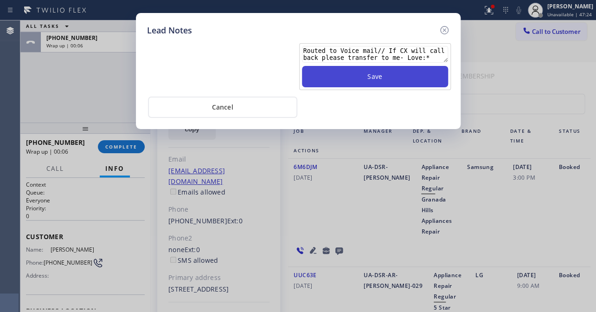
type textarea "Routed to Voice mail// If CX will call back please transfer to me- Love:*"
click at [377, 74] on button "Save" at bounding box center [375, 76] width 146 height 21
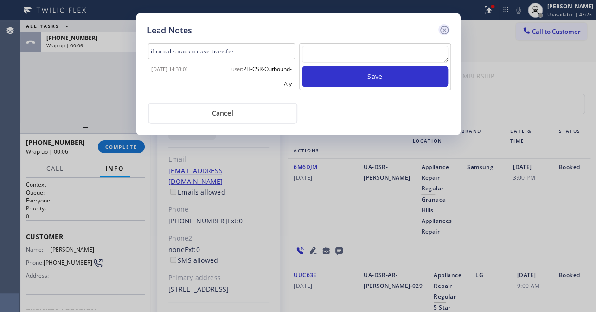
click at [441, 28] on icon at bounding box center [444, 30] width 11 height 11
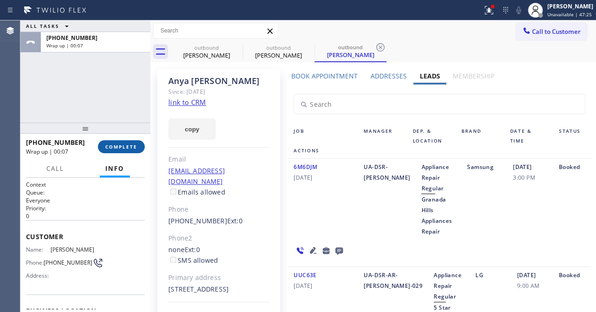
click at [123, 142] on button "COMPLETE" at bounding box center [121, 146] width 47 height 13
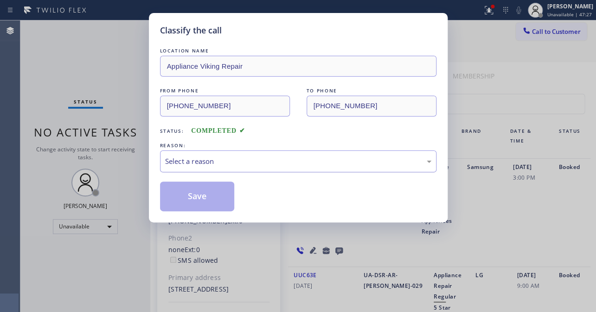
click at [223, 159] on div "Select a reason" at bounding box center [298, 161] width 266 height 11
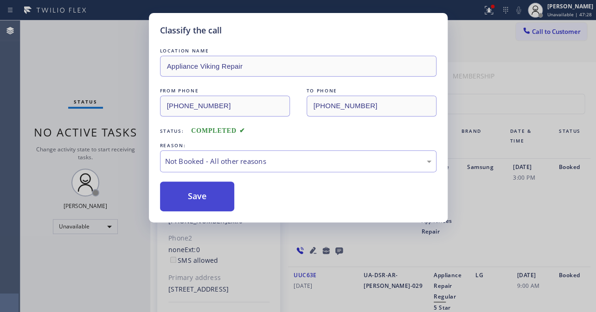
click at [194, 197] on button "Save" at bounding box center [197, 196] width 75 height 30
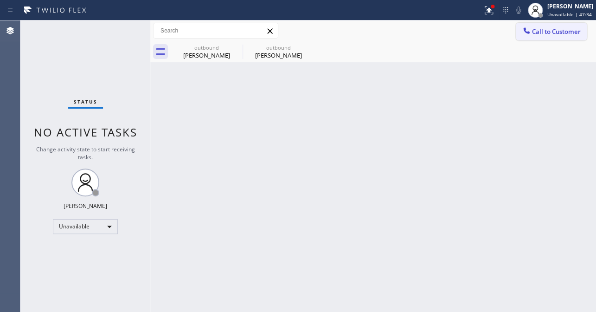
click at [548, 29] on span "Call to Customer" at bounding box center [556, 31] width 49 height 8
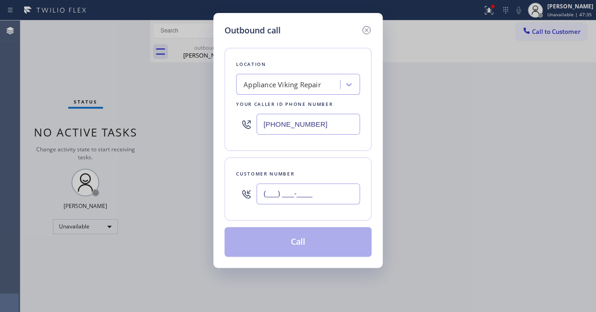
click at [307, 193] on input "(___) ___-____" at bounding box center [307, 193] width 103 height 21
paste input "314) 956-3052"
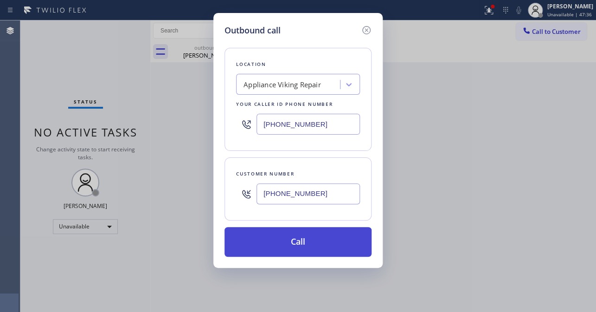
click at [283, 243] on button "Call" at bounding box center [297, 242] width 147 height 30
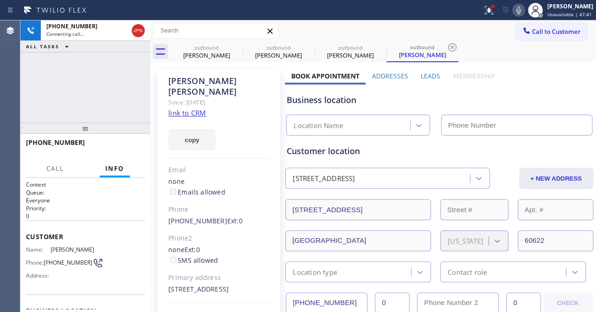
click at [424, 76] on label "Leads" at bounding box center [429, 75] width 19 height 9
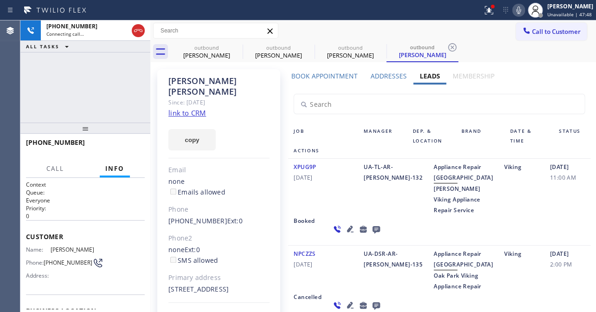
click at [347, 232] on icon at bounding box center [350, 228] width 6 height 6
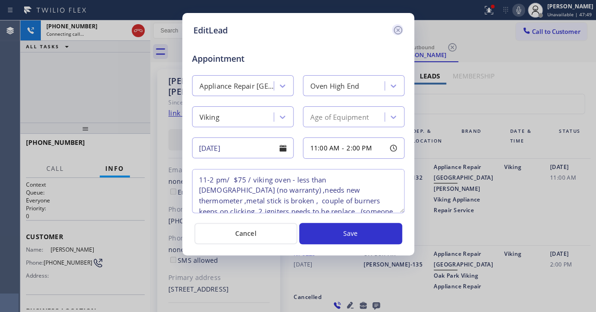
click at [397, 32] on icon at bounding box center [397, 30] width 11 height 11
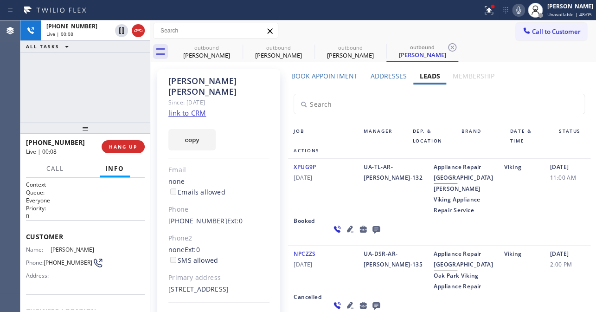
click at [347, 232] on icon at bounding box center [350, 228] width 6 height 6
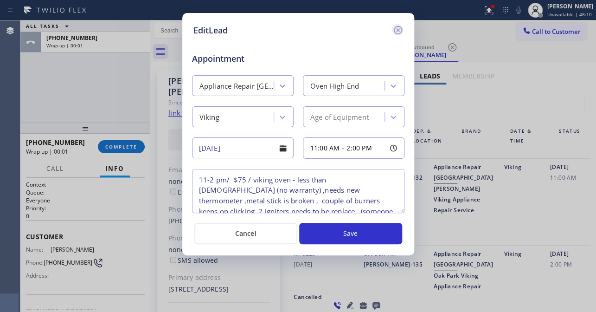
click at [399, 28] on icon at bounding box center [397, 30] width 8 height 8
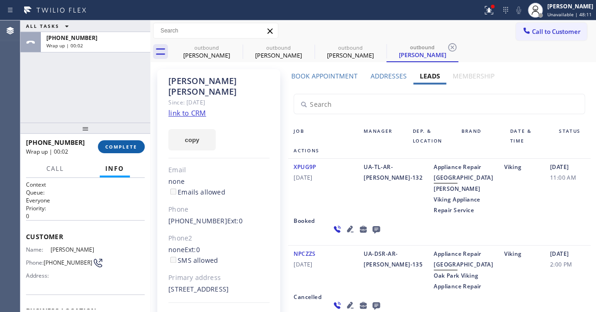
click at [122, 142] on button "COMPLETE" at bounding box center [121, 146] width 47 height 13
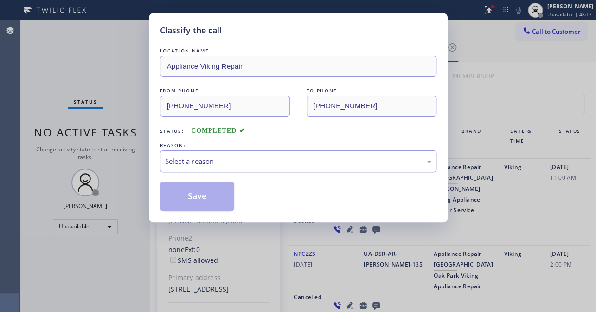
click at [226, 157] on div "Select a reason" at bounding box center [298, 161] width 266 height 11
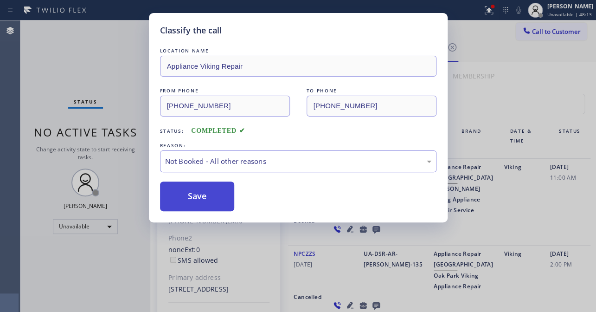
click at [191, 196] on button "Save" at bounding box center [197, 196] width 75 height 30
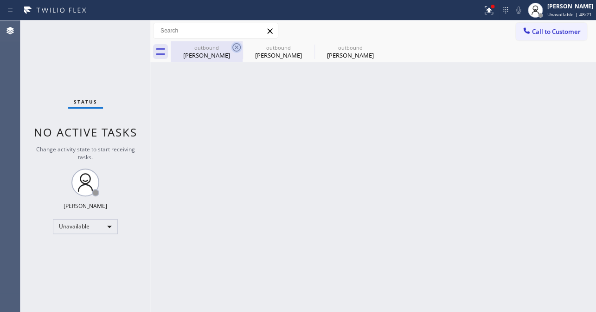
click at [238, 45] on icon at bounding box center [236, 47] width 11 height 11
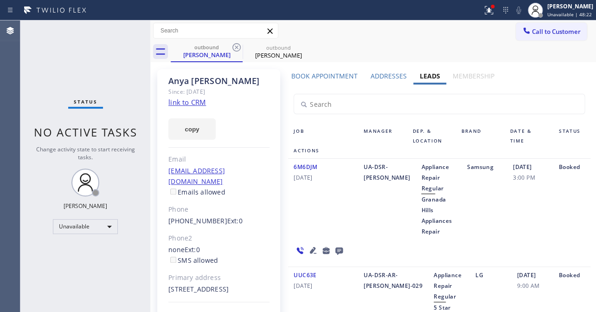
click at [238, 45] on icon at bounding box center [236, 47] width 11 height 11
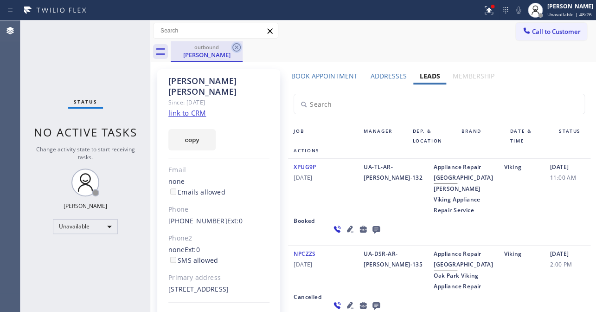
click at [236, 46] on icon at bounding box center [236, 47] width 11 height 11
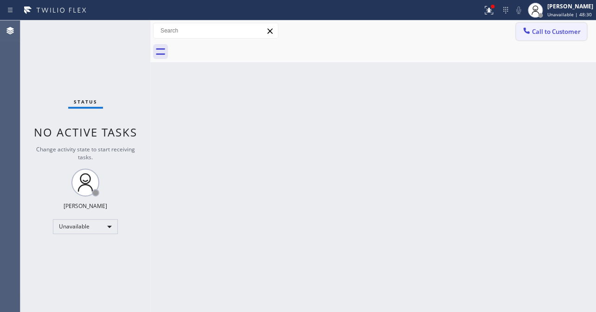
click at [529, 27] on icon at bounding box center [526, 30] width 9 height 9
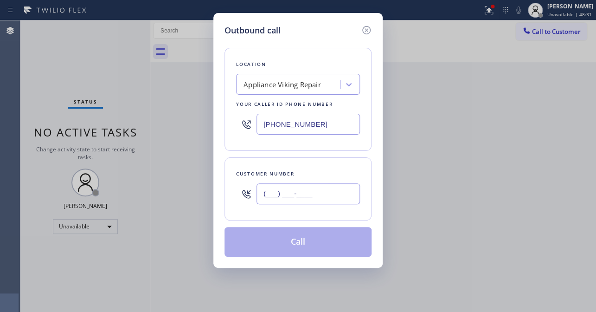
click at [306, 188] on input "(___) ___-____" at bounding box center [307, 193] width 103 height 21
paste input "818) 501-8580"
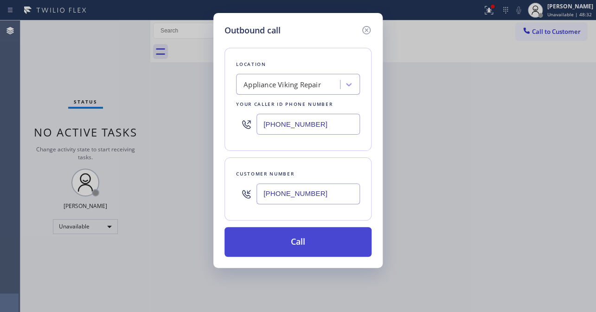
type input "(818) 501-8580"
click at [292, 240] on button "Call" at bounding box center [297, 242] width 147 height 30
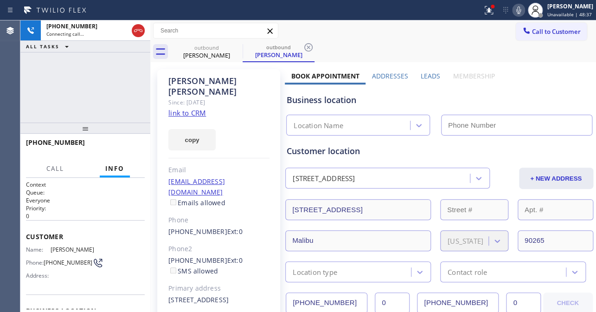
type input "[PHONE_NUMBER]"
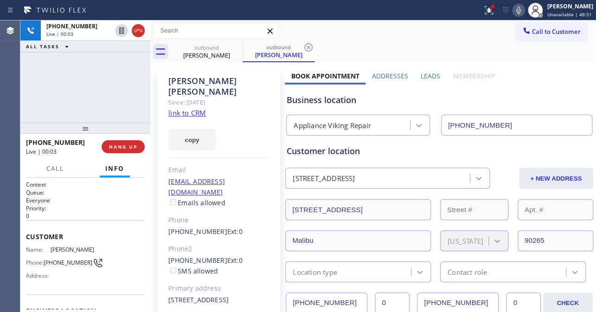
click at [429, 77] on label "Leads" at bounding box center [429, 75] width 19 height 9
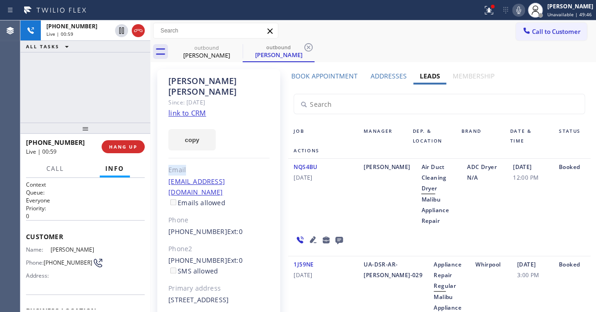
drag, startPoint x: 201, startPoint y: 147, endPoint x: 261, endPoint y: 147, distance: 59.8
click at [261, 147] on div "Melissa Watkins Since: 20 may 2020 link to CRM copy Email dbrewer@schulmanlobel…" at bounding box center [218, 212] width 123 height 287
click at [246, 148] on div "Melissa Watkins Since: 20 may 2020 link to CRM copy Email dbrewer@schulmanlobel…" at bounding box center [218, 212] width 123 height 287
click at [236, 148] on div "Melissa Watkins Since: 20 may 2020 link to CRM copy Email dbrewer@schulmanlobel…" at bounding box center [218, 212] width 123 height 287
drag, startPoint x: 217, startPoint y: 147, endPoint x: 252, endPoint y: 148, distance: 34.8
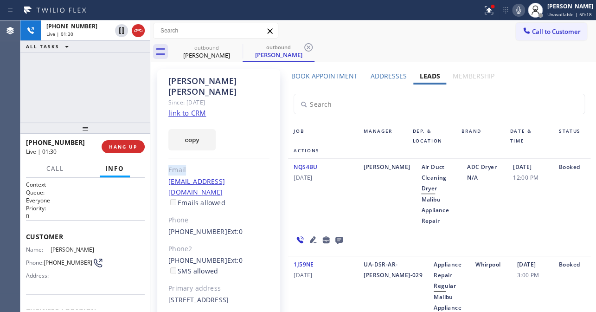
click at [252, 148] on div "Melissa Watkins Since: 20 may 2020 link to CRM copy Email dbrewer@schulmanlobel…" at bounding box center [218, 212] width 123 height 287
click at [255, 152] on div "Melissa Watkins Since: 20 may 2020 link to CRM copy Email dbrewer@schulmanlobel…" at bounding box center [218, 212] width 123 height 287
click at [320, 75] on label "Book Appointment" at bounding box center [324, 75] width 66 height 9
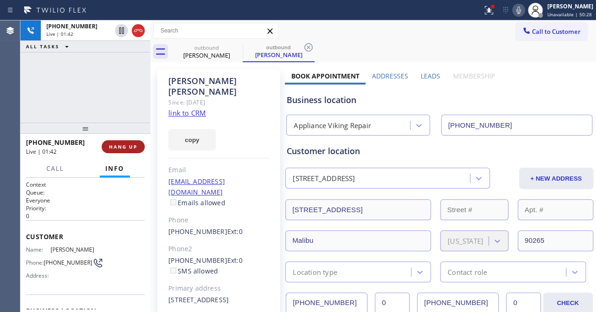
click at [115, 149] on span "HANG UP" at bounding box center [123, 146] width 28 height 6
click at [127, 146] on span "HANG UP" at bounding box center [123, 146] width 28 height 6
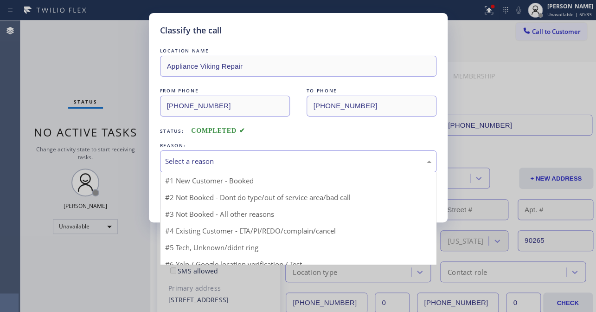
click at [223, 166] on div "Select a reason" at bounding box center [298, 161] width 266 height 11
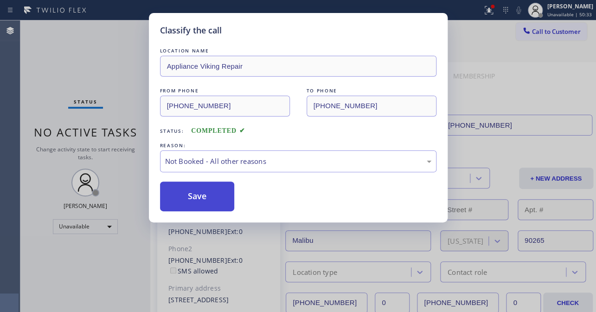
click at [199, 197] on button "Save" at bounding box center [197, 196] width 75 height 30
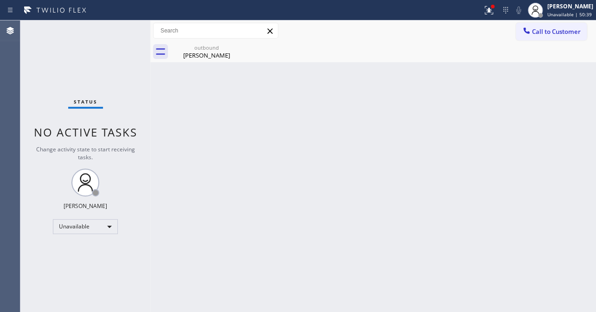
click at [550, 35] on span "Call to Customer" at bounding box center [556, 31] width 49 height 8
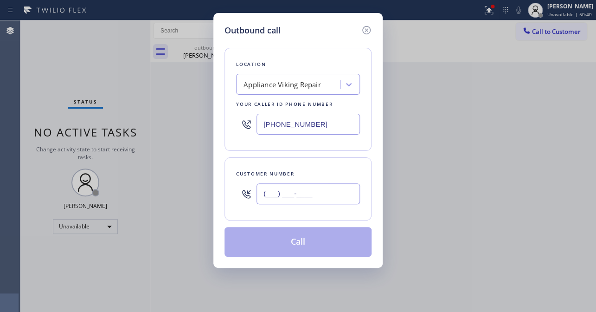
click at [326, 192] on input "(___) ___-____" at bounding box center [307, 193] width 103 height 21
paste input "818) 319-5778"
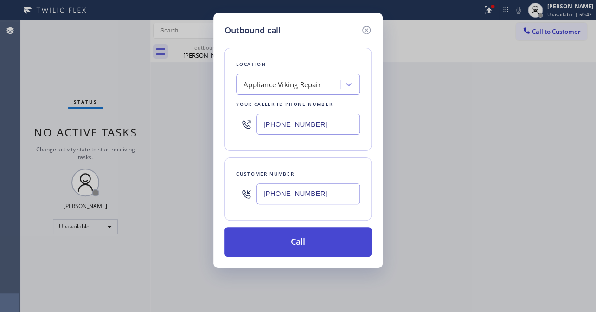
type input "(818) 319-5778"
click at [293, 239] on button "Call" at bounding box center [297, 242] width 147 height 30
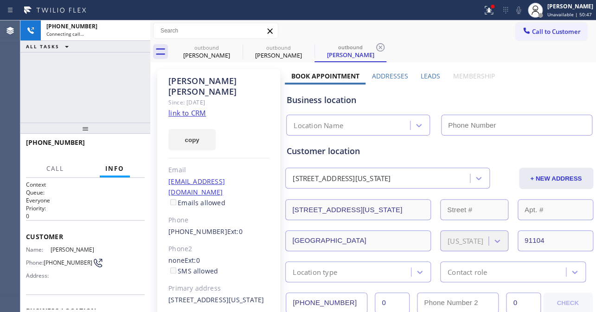
type input "[PHONE_NUMBER]"
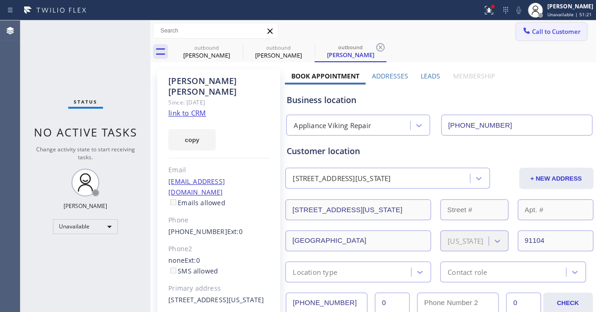
click at [541, 30] on span "Call to Customer" at bounding box center [556, 31] width 49 height 8
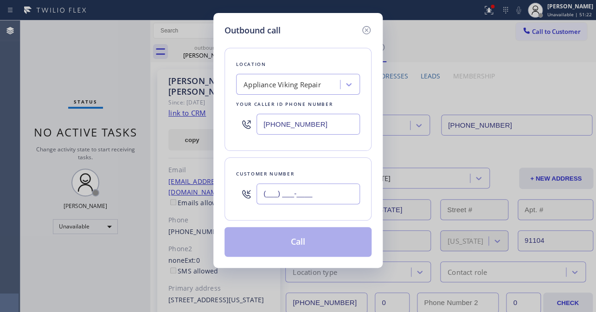
click at [286, 197] on input "(___) ___-____" at bounding box center [307, 193] width 103 height 21
paste input "714) 313-0089"
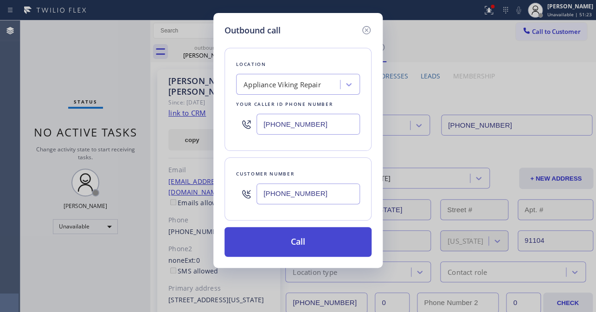
type input "(714) 313-0089"
click at [303, 248] on button "Call" at bounding box center [297, 242] width 147 height 30
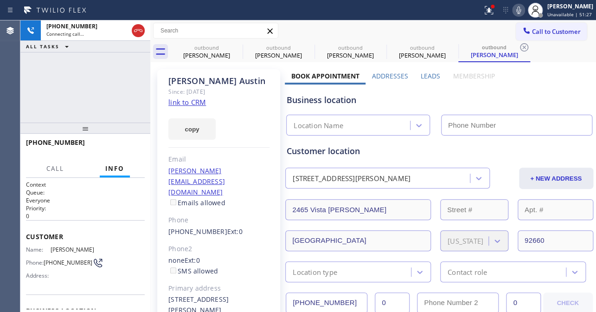
type input "[PHONE_NUMBER]"
click at [427, 73] on label "Leads" at bounding box center [429, 75] width 19 height 9
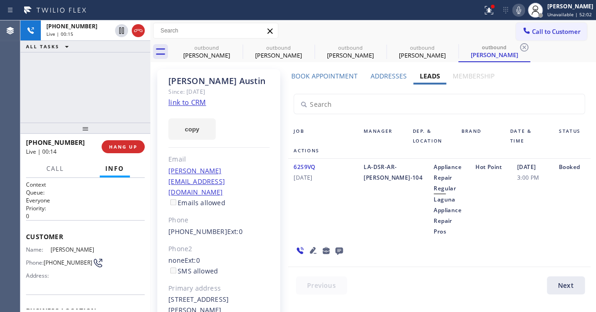
drag, startPoint x: 127, startPoint y: 147, endPoint x: 112, endPoint y: 135, distance: 19.2
click at [127, 147] on span "HANG UP" at bounding box center [123, 146] width 28 height 6
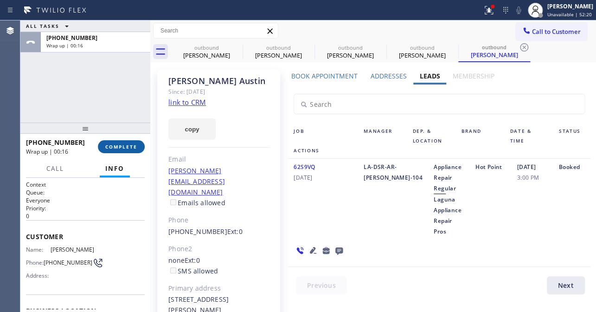
click at [114, 150] on button "COMPLETE" at bounding box center [121, 146] width 47 height 13
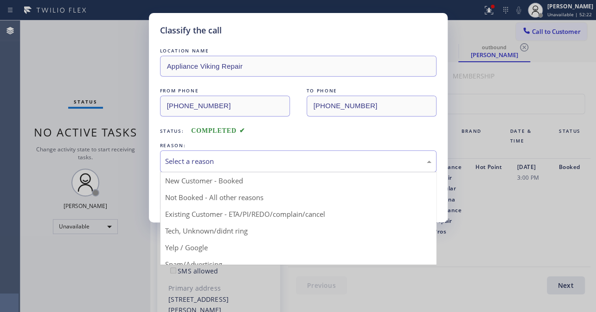
click at [216, 156] on div "Select a reason" at bounding box center [298, 161] width 266 height 11
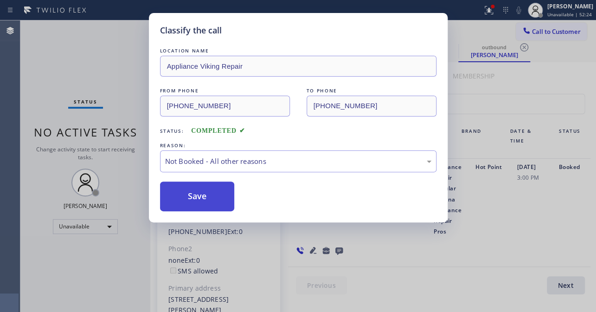
click at [198, 203] on button "Save" at bounding box center [197, 196] width 75 height 30
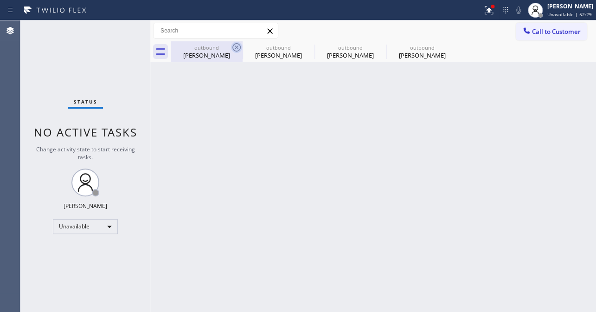
click at [236, 48] on icon at bounding box center [236, 47] width 8 height 8
click at [0, 0] on icon at bounding box center [0, 0] width 0 height 0
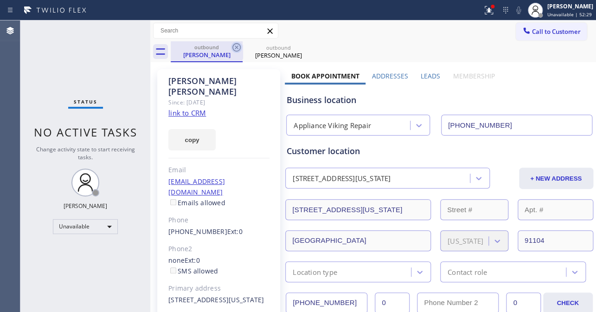
click at [235, 48] on icon at bounding box center [236, 47] width 11 height 11
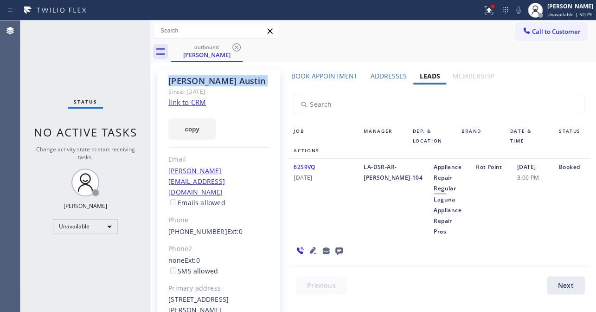
click at [235, 48] on icon at bounding box center [236, 47] width 11 height 11
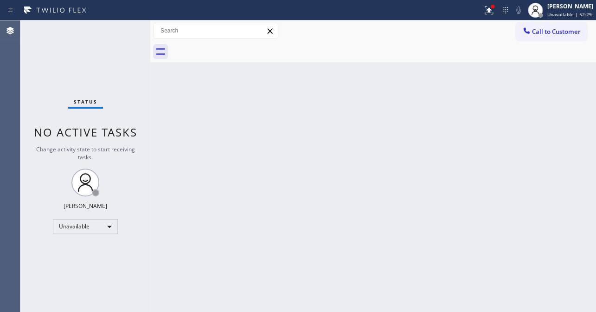
click at [235, 48] on div at bounding box center [383, 51] width 425 height 21
click at [532, 33] on span "Call to Customer" at bounding box center [556, 31] width 49 height 8
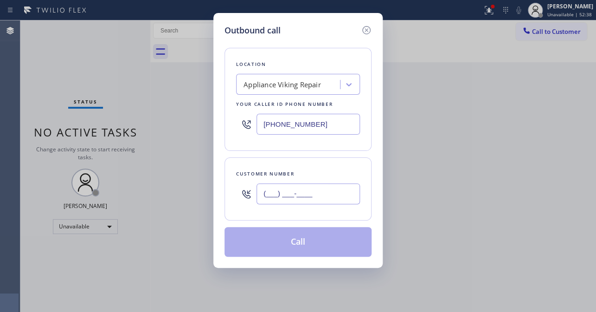
click at [293, 192] on input "(___) ___-____" at bounding box center [307, 193] width 103 height 21
paste input "703) 887-9445"
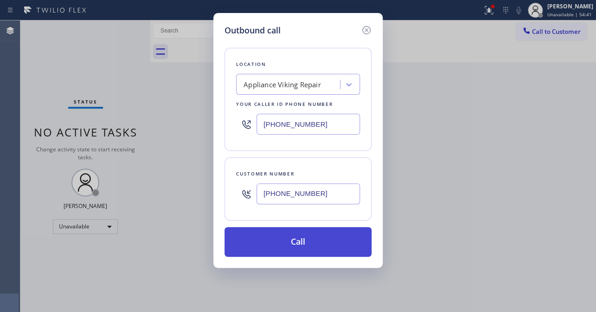
type input "(703) 887-9445"
click at [304, 236] on button "Call" at bounding box center [297, 242] width 147 height 30
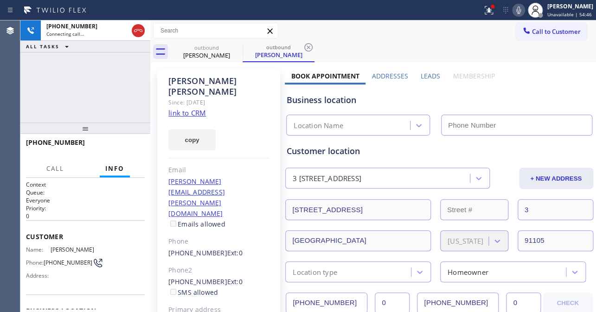
click at [427, 74] on label "Leads" at bounding box center [429, 75] width 19 height 9
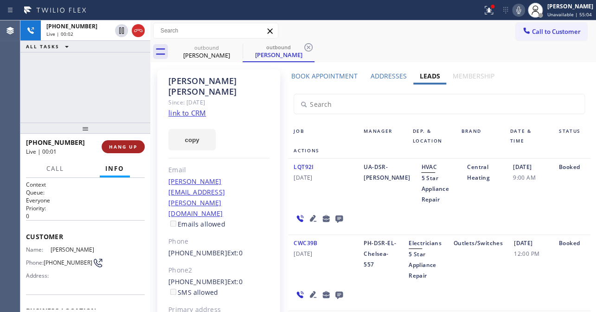
click at [121, 141] on button "HANG UP" at bounding box center [123, 146] width 43 height 13
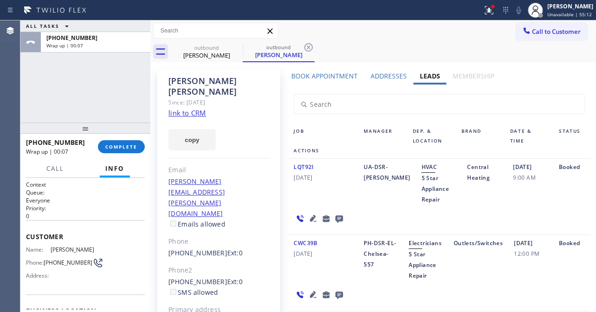
click at [335, 219] on icon at bounding box center [338, 218] width 7 height 7
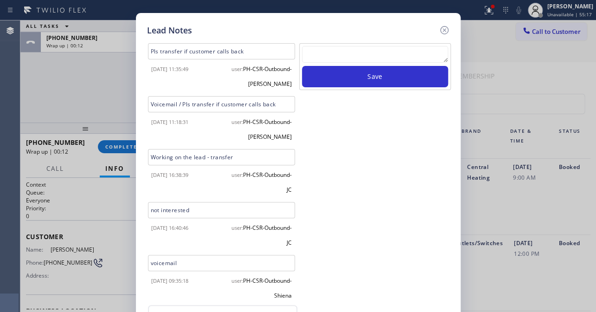
click at [386, 54] on textarea at bounding box center [375, 54] width 146 height 17
paste textarea "Routed to Voice mail// If CX will call back please transfer to me- Love:*"
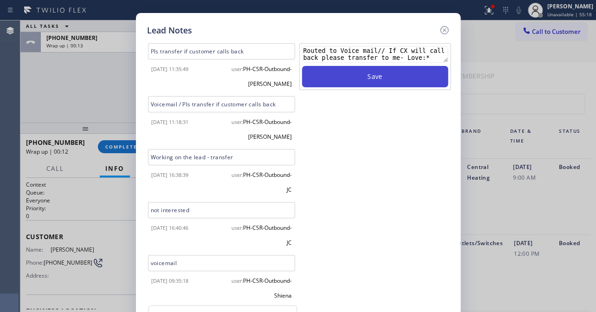
type textarea "Routed to Voice mail// If CX will call back please transfer to me- Love:*"
click at [377, 81] on button "Save" at bounding box center [375, 76] width 146 height 21
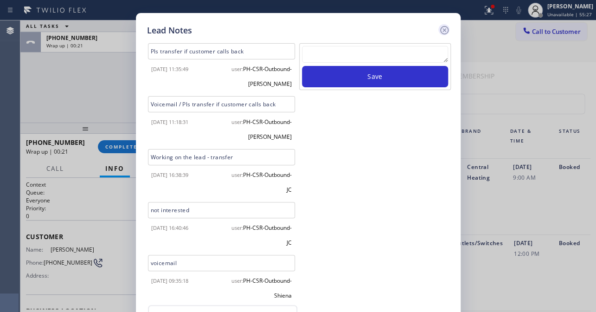
click at [446, 27] on icon at bounding box center [444, 30] width 11 height 11
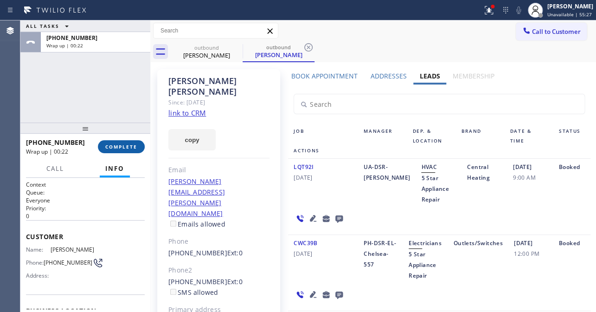
click at [115, 148] on span "COMPLETE" at bounding box center [121, 146] width 32 height 6
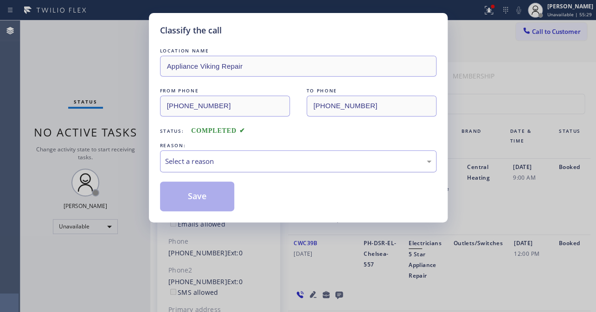
click at [218, 157] on div "Select a reason" at bounding box center [298, 161] width 266 height 11
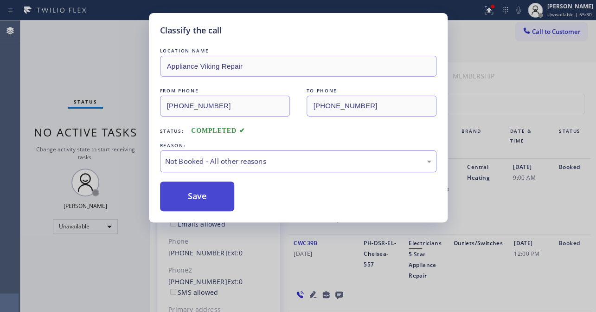
click at [189, 191] on button "Save" at bounding box center [197, 196] width 75 height 30
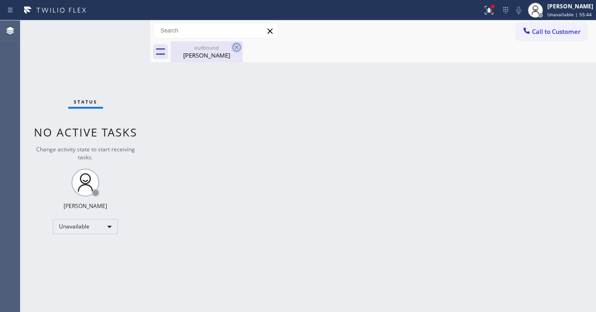
click at [237, 50] on icon at bounding box center [236, 47] width 11 height 11
click at [552, 35] on span "Call to Customer" at bounding box center [556, 31] width 49 height 8
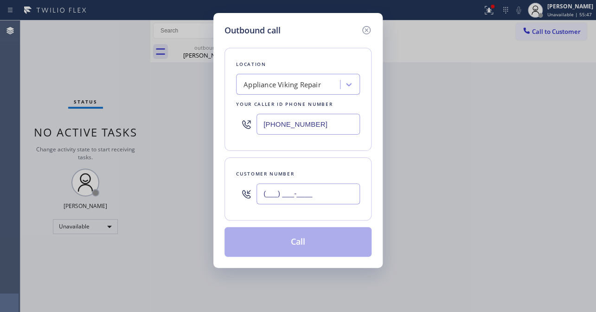
click at [293, 191] on input "(___) ___-____" at bounding box center [307, 193] width 103 height 21
paste input "786) 283-9868"
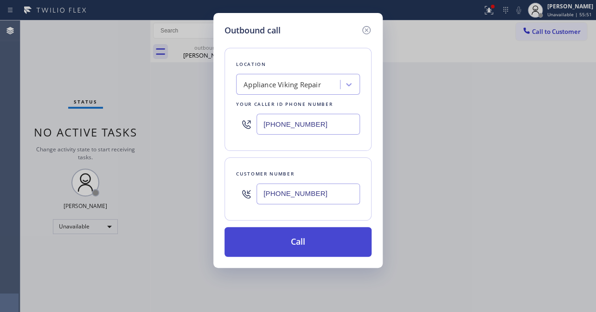
click at [309, 240] on button "Call" at bounding box center [297, 242] width 147 height 30
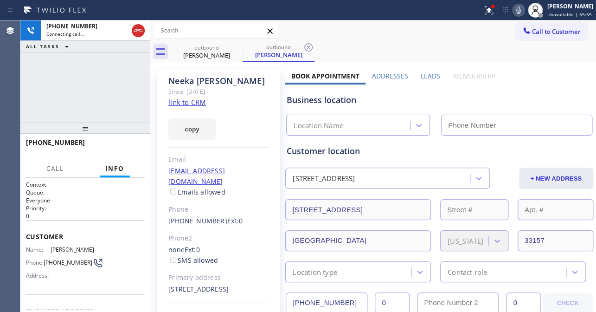
click at [430, 72] on label "Leads" at bounding box center [429, 75] width 19 height 9
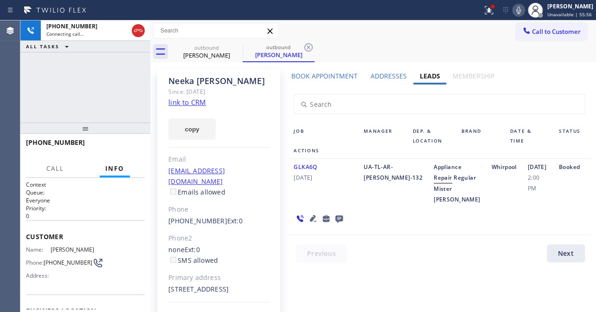
click at [310, 217] on icon at bounding box center [313, 218] width 6 height 6
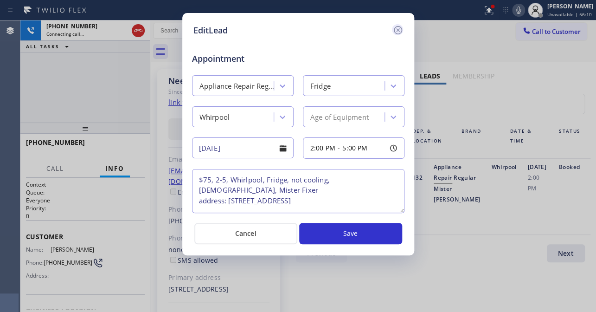
click at [394, 28] on icon at bounding box center [397, 30] width 8 height 8
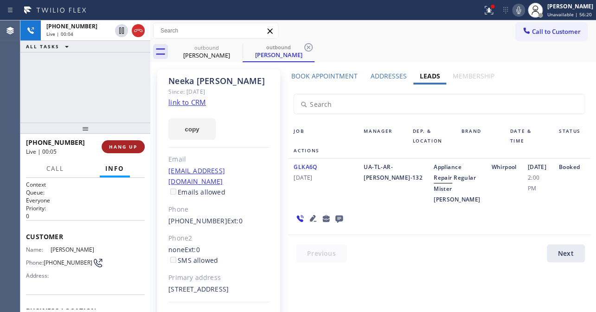
click at [139, 145] on button "HANG UP" at bounding box center [123, 146] width 43 height 13
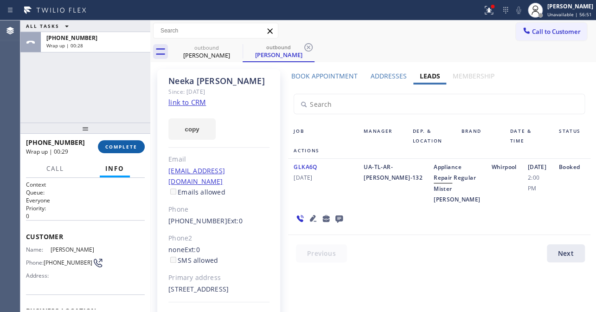
click at [116, 146] on span "COMPLETE" at bounding box center [121, 146] width 32 height 6
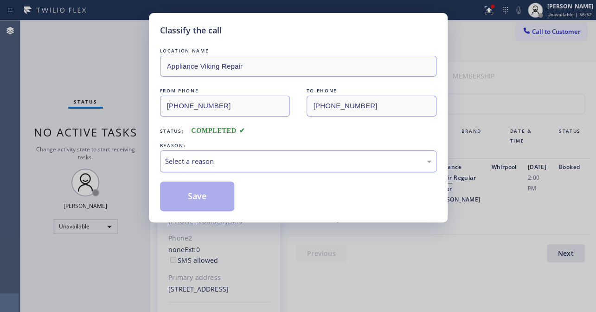
click at [209, 161] on div "Select a reason" at bounding box center [298, 161] width 266 height 11
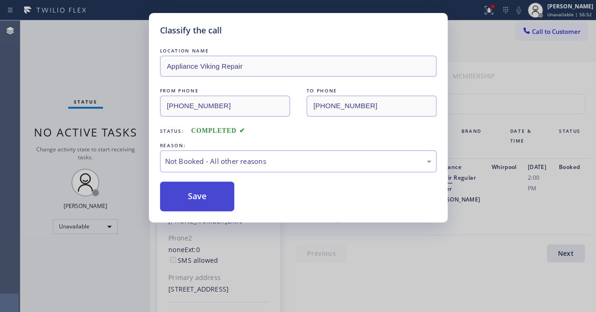
click at [189, 198] on button "Save" at bounding box center [197, 196] width 75 height 30
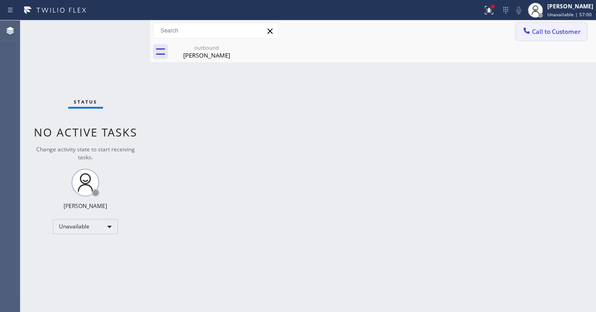
click at [542, 32] on span "Call to Customer" at bounding box center [556, 31] width 49 height 8
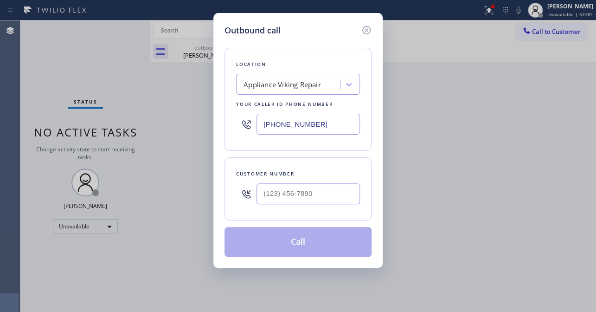
click at [282, 182] on div at bounding box center [307, 193] width 103 height 30
click at [283, 194] on input "(___) ___-____" at bounding box center [307, 193] width 103 height 21
paste input "787) 432-4300"
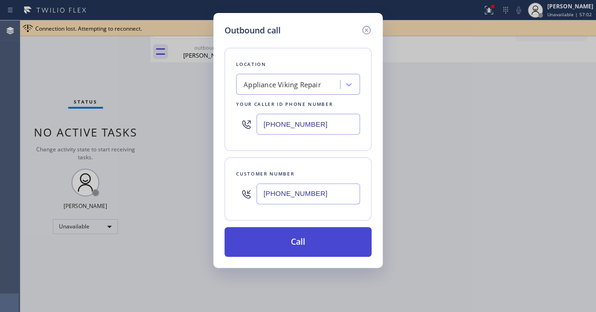
click at [301, 242] on button "Call" at bounding box center [297, 242] width 147 height 30
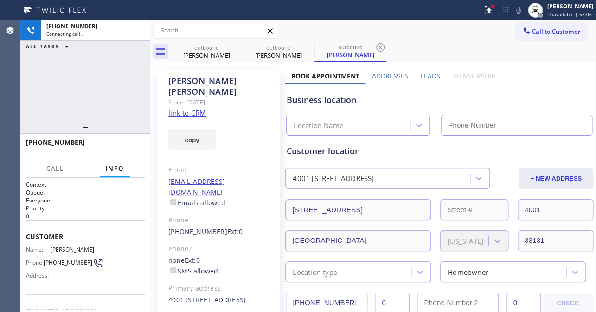
click at [425, 79] on label "Leads" at bounding box center [429, 75] width 19 height 9
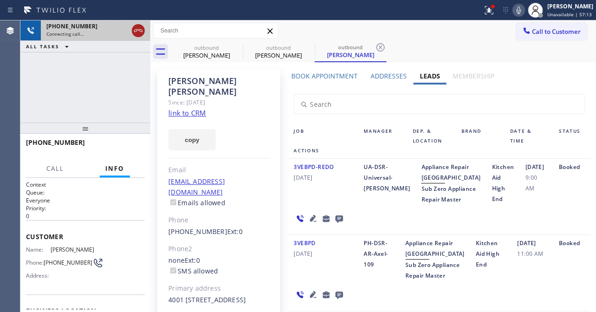
click at [136, 28] on icon at bounding box center [138, 30] width 11 height 11
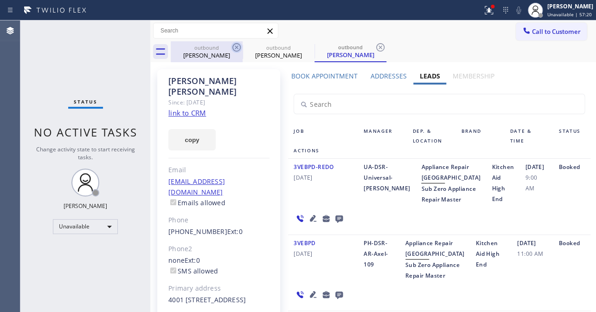
click at [235, 47] on icon at bounding box center [236, 47] width 11 height 11
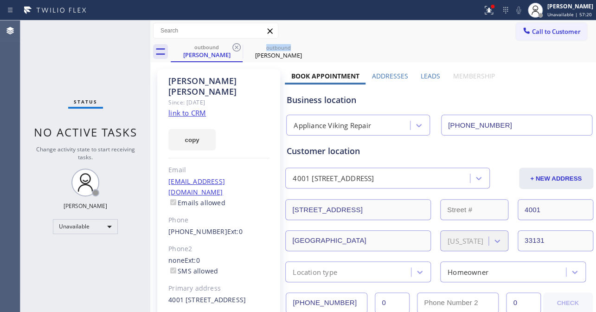
click at [235, 47] on icon at bounding box center [236, 47] width 11 height 11
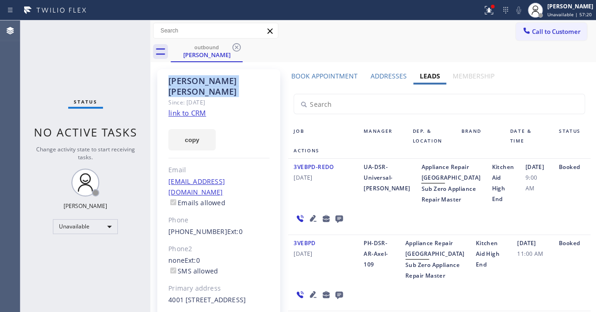
click at [235, 47] on icon at bounding box center [236, 47] width 11 height 11
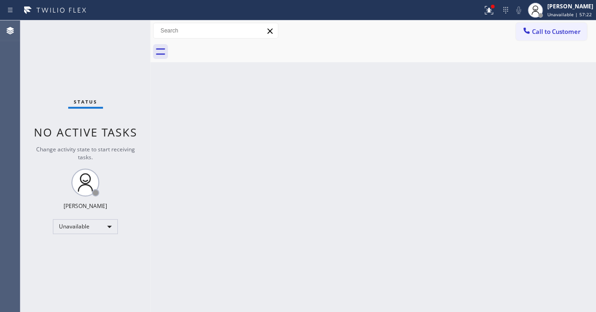
click at [235, 47] on div at bounding box center [383, 51] width 425 height 21
click at [539, 39] on button "Call to Customer" at bounding box center [551, 32] width 71 height 18
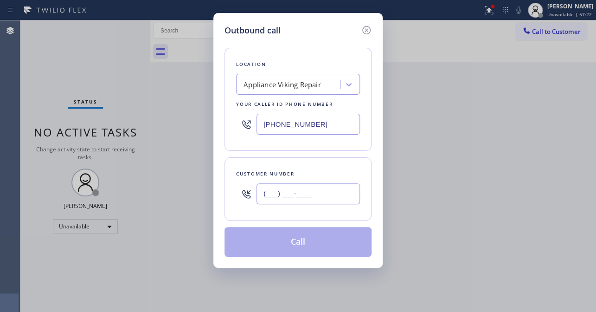
click at [289, 188] on input "(___) ___-____" at bounding box center [307, 193] width 103 height 21
paste input "310) 721-9933"
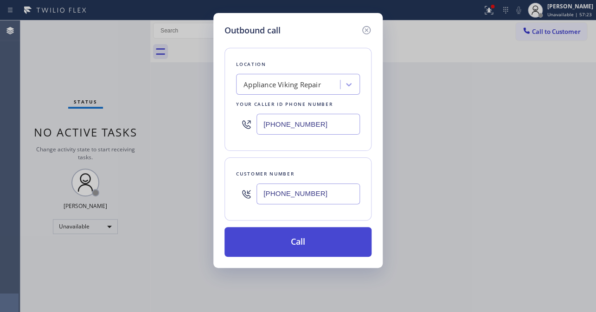
type input "(310) 721-9933"
click at [294, 239] on button "Call" at bounding box center [297, 242] width 147 height 30
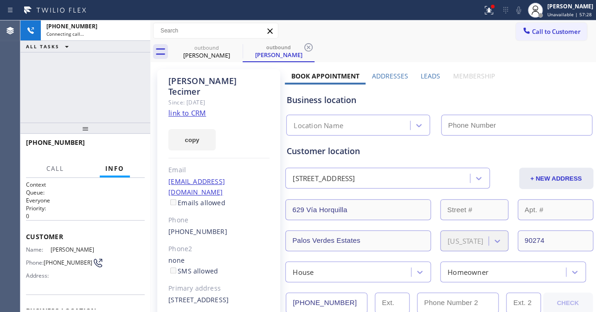
type input "[PHONE_NUMBER]"
click at [513, 11] on icon at bounding box center [518, 10] width 11 height 11
click at [426, 76] on label "Leads" at bounding box center [429, 75] width 19 height 9
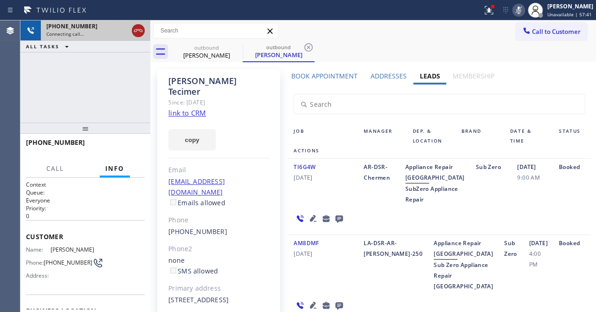
click at [136, 32] on icon at bounding box center [138, 30] width 11 height 11
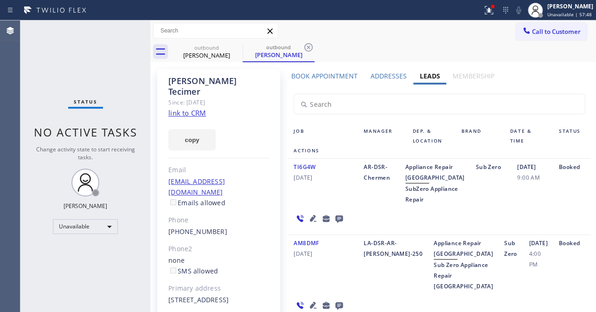
click at [337, 224] on icon at bounding box center [338, 218] width 11 height 12
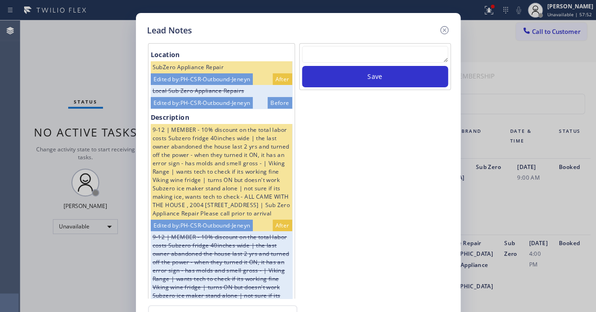
click at [353, 51] on textarea at bounding box center [375, 54] width 146 height 17
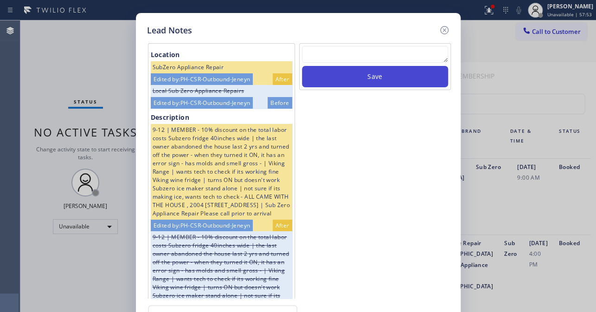
paste textarea "Routed to Voice mail// If CX will call back please transfer to me- Love:*"
type textarea "Routed to Voice mail// If CX will call back please transfer to me- Love:*"
click at [366, 77] on button "Save" at bounding box center [375, 76] width 146 height 21
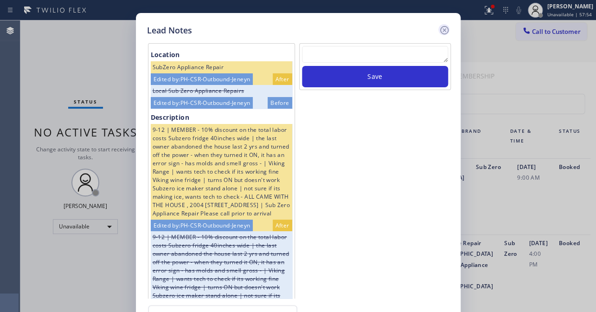
click at [444, 31] on icon at bounding box center [444, 30] width 8 height 8
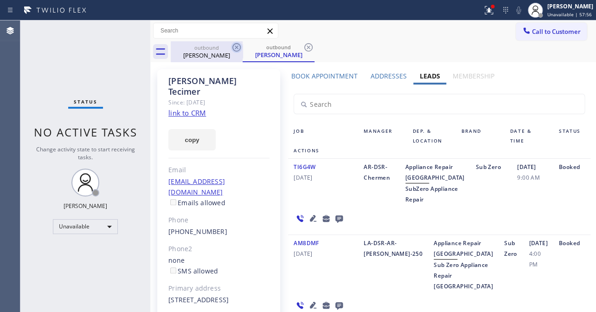
click at [239, 49] on icon at bounding box center [236, 47] width 8 height 8
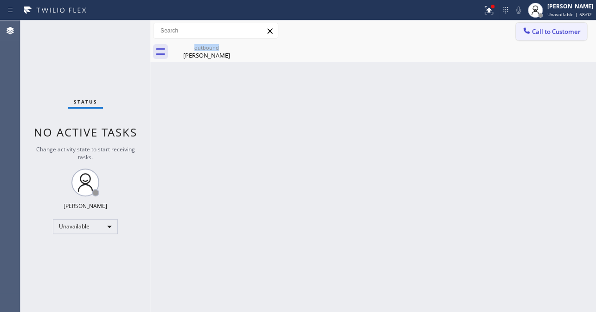
click at [540, 33] on span "Call to Customer" at bounding box center [556, 31] width 49 height 8
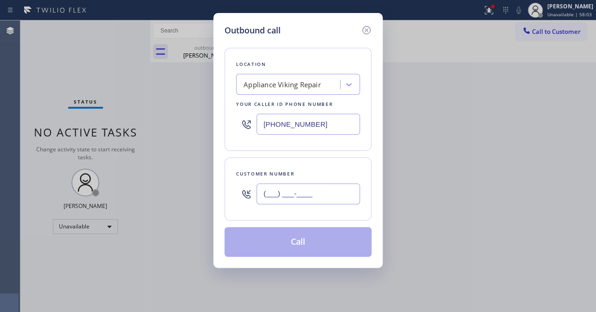
click at [290, 188] on input "(___) ___-____" at bounding box center [307, 193] width 103 height 21
paste input "305) 609-2208"
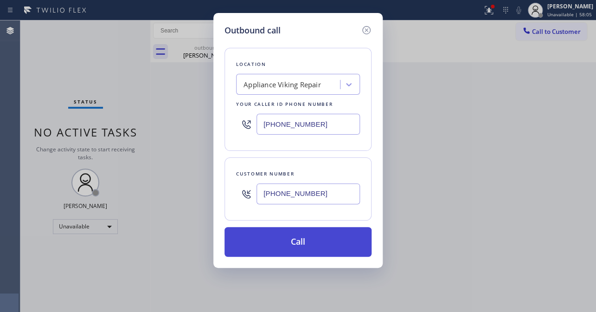
drag, startPoint x: 293, startPoint y: 246, endPoint x: 292, endPoint y: 240, distance: 6.3
click at [293, 246] on button "Call" at bounding box center [297, 242] width 147 height 30
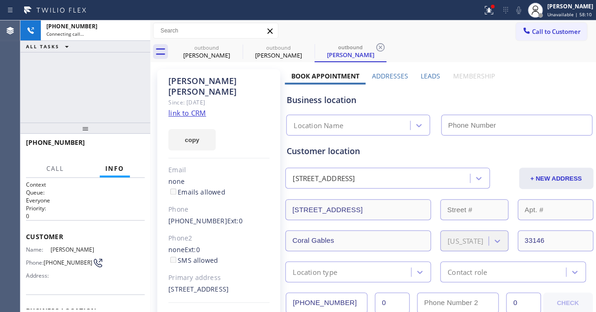
click at [421, 74] on label "Leads" at bounding box center [429, 75] width 19 height 9
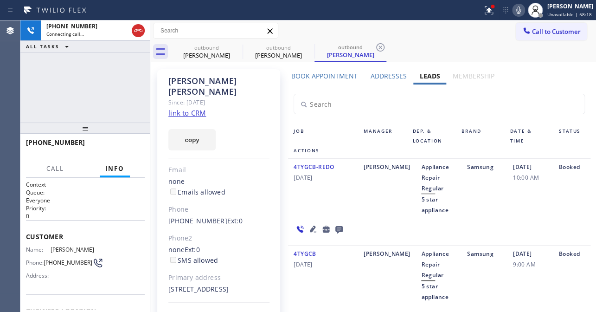
click at [506, 103] on input "text" at bounding box center [439, 103] width 290 height 19
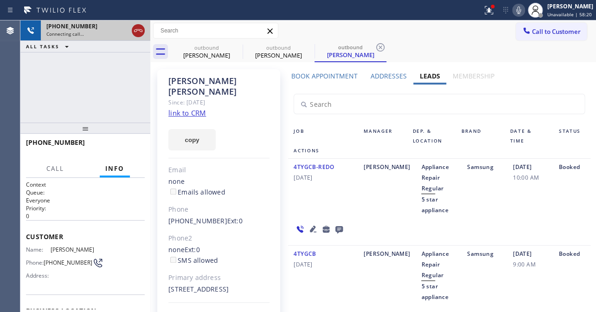
click at [137, 32] on icon at bounding box center [138, 30] width 11 height 11
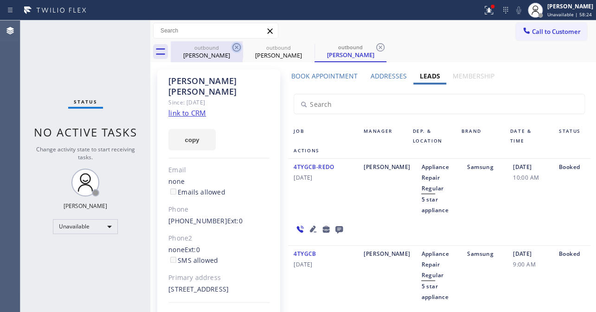
click at [234, 49] on icon at bounding box center [236, 47] width 11 height 11
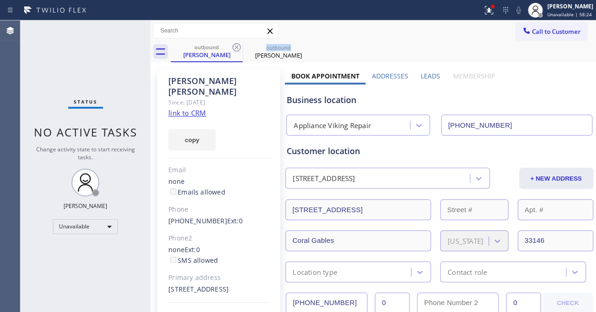
click at [234, 49] on icon at bounding box center [236, 47] width 11 height 11
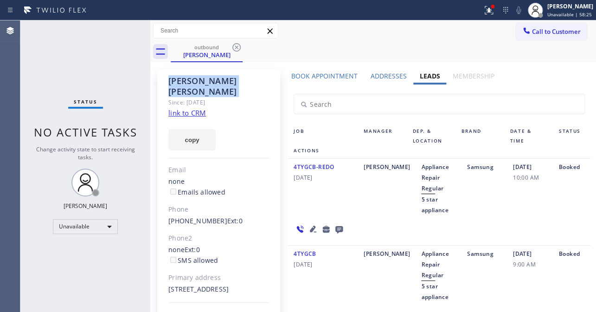
click at [234, 49] on icon at bounding box center [236, 47] width 11 height 11
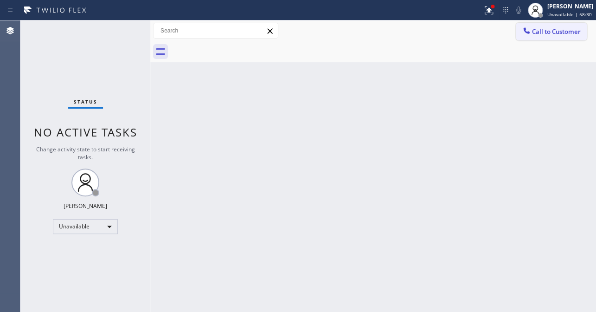
click at [542, 36] on button "Call to Customer" at bounding box center [551, 32] width 71 height 18
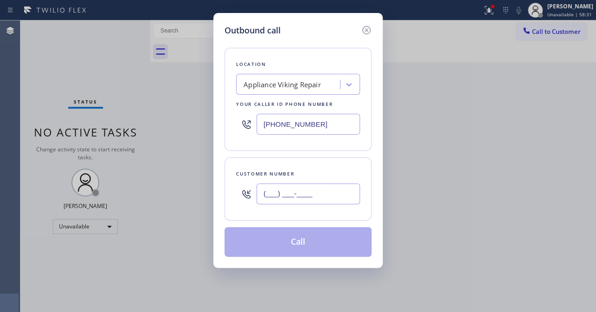
click at [287, 192] on input "(___) ___-____" at bounding box center [307, 193] width 103 height 21
paste input "408) 221-0165"
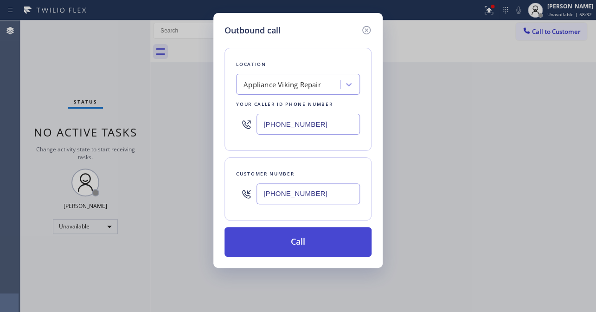
type input "(408) 221-0165"
click at [295, 241] on button "Call" at bounding box center [297, 242] width 147 height 30
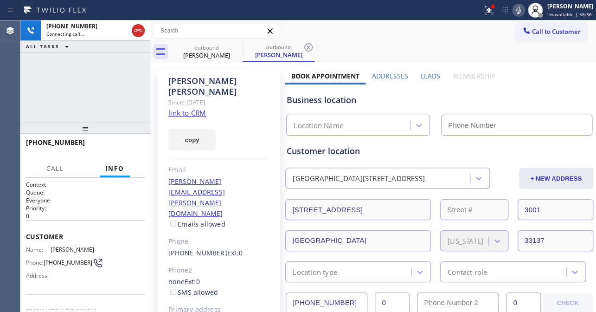
click at [426, 74] on label "Leads" at bounding box center [429, 75] width 19 height 9
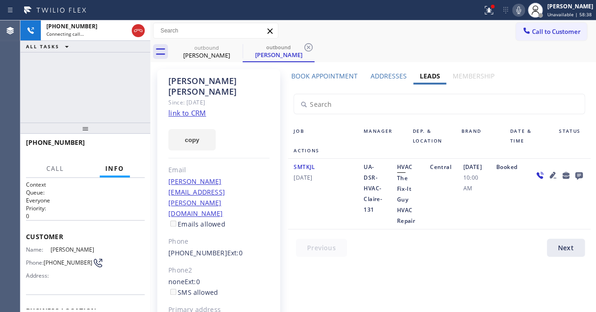
click at [549, 178] on icon at bounding box center [552, 175] width 6 height 6
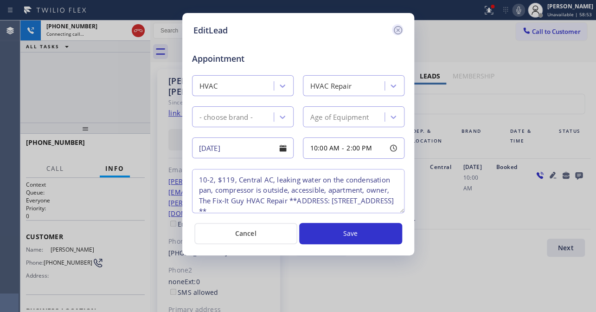
click at [393, 30] on icon at bounding box center [397, 30] width 11 height 11
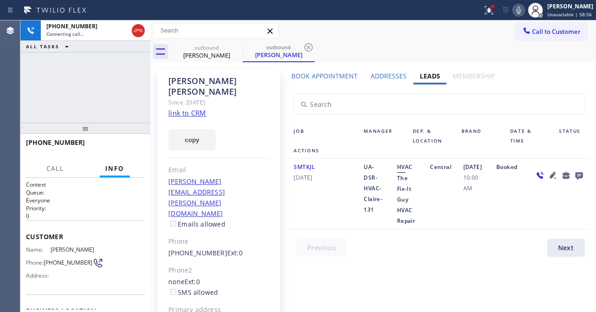
click at [549, 178] on icon at bounding box center [552, 175] width 6 height 6
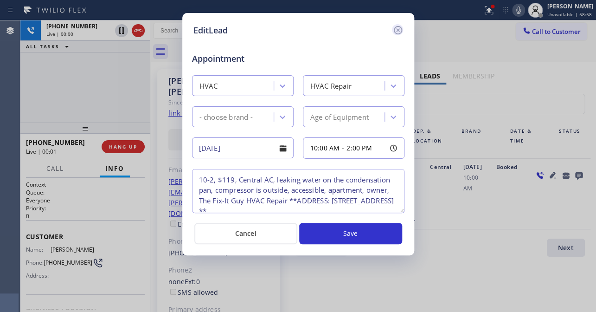
click at [394, 27] on icon at bounding box center [397, 30] width 8 height 8
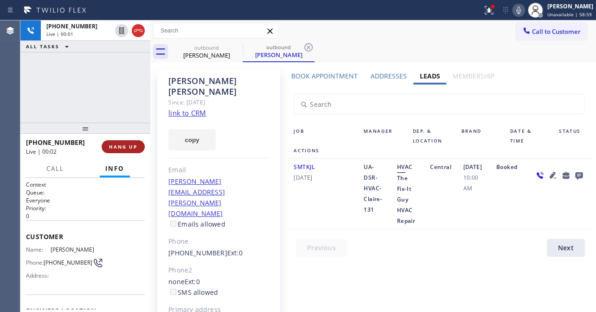
click at [121, 144] on span "HANG UP" at bounding box center [123, 146] width 28 height 6
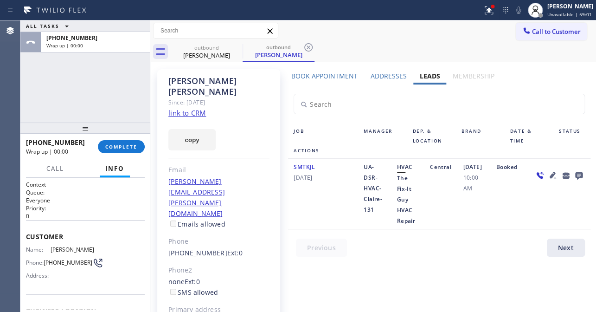
click at [574, 179] on icon at bounding box center [577, 175] width 7 height 7
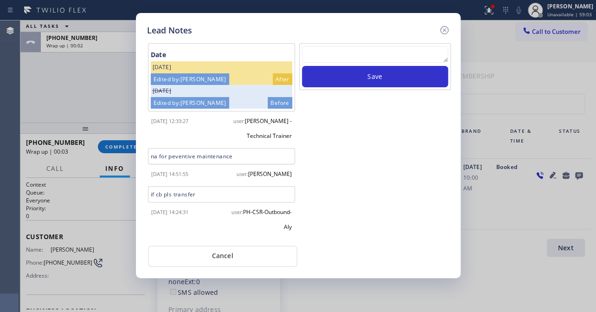
click at [340, 51] on textarea at bounding box center [375, 54] width 146 height 17
paste textarea "Routed to Voice mail// If CX will call back please transfer to me- Love:*"
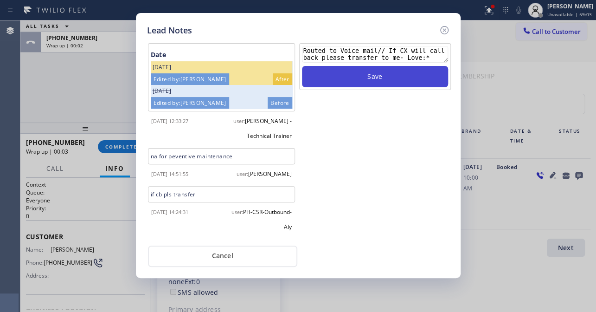
type textarea "Routed to Voice mail// If CX will call back please transfer to me- Love:*"
click at [375, 80] on button "Save" at bounding box center [375, 76] width 146 height 21
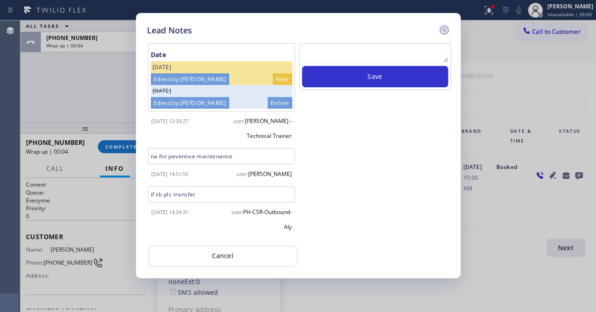
click at [445, 30] on icon at bounding box center [444, 30] width 11 height 11
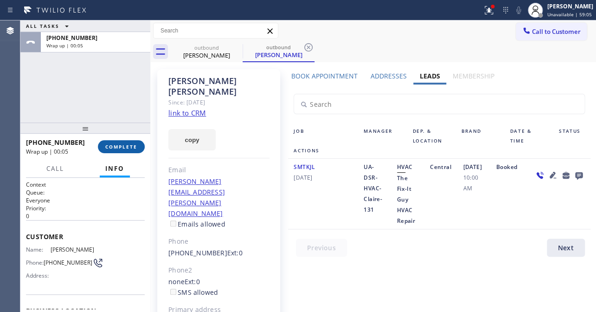
click at [126, 143] on span "COMPLETE" at bounding box center [121, 146] width 32 height 6
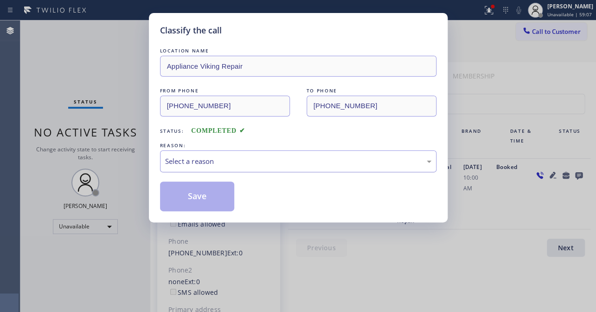
click at [202, 159] on div "Select a reason" at bounding box center [298, 161] width 266 height 11
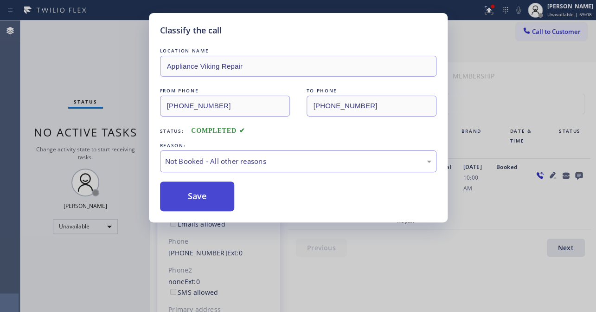
click at [198, 199] on button "Save" at bounding box center [197, 196] width 75 height 30
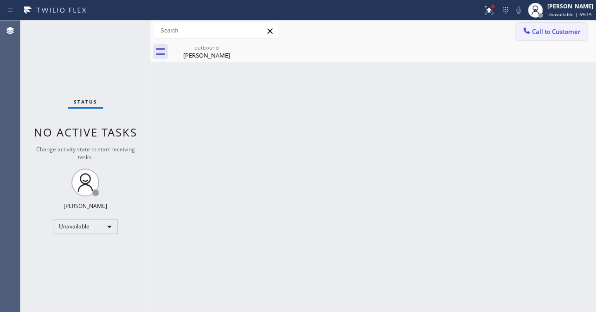
click at [540, 30] on span "Call to Customer" at bounding box center [556, 31] width 49 height 8
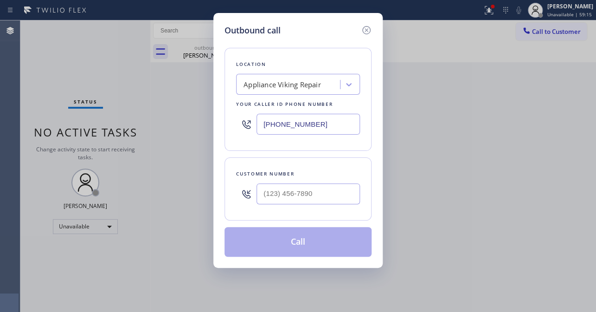
click at [282, 205] on div at bounding box center [307, 193] width 103 height 30
click at [287, 194] on input "(___) ___-____" at bounding box center [307, 193] width 103 height 21
paste input "631) 574-7088"
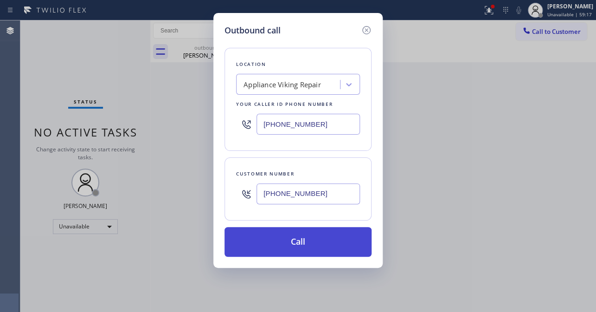
type input "(631) 574-7088"
click at [296, 242] on button "Call" at bounding box center [297, 242] width 147 height 30
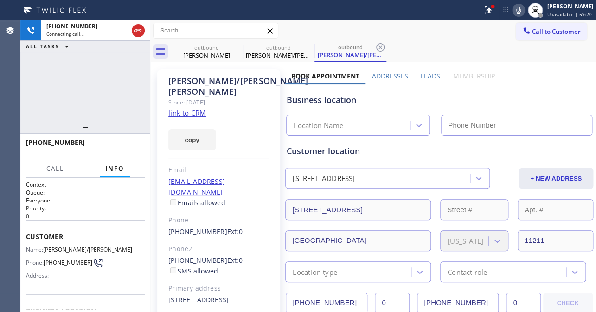
click at [426, 75] on label "Leads" at bounding box center [429, 75] width 19 height 9
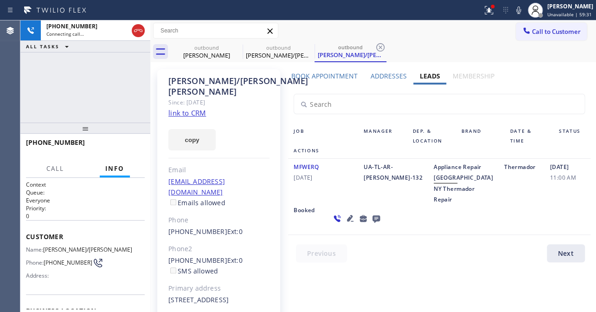
click at [347, 221] on icon at bounding box center [350, 218] width 6 height 6
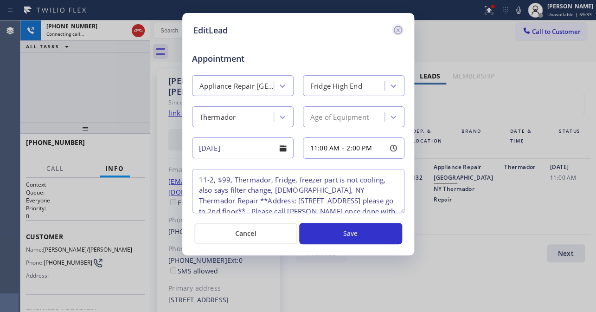
click at [397, 31] on icon at bounding box center [397, 30] width 11 height 11
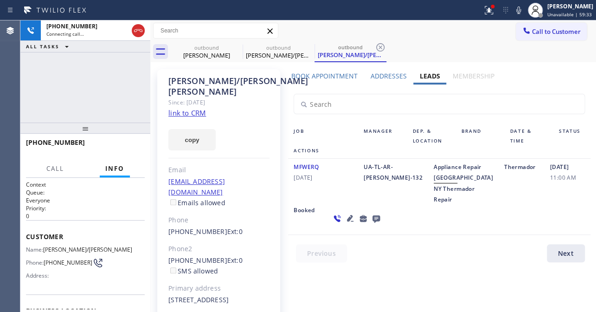
click at [372, 223] on icon at bounding box center [375, 218] width 7 height 7
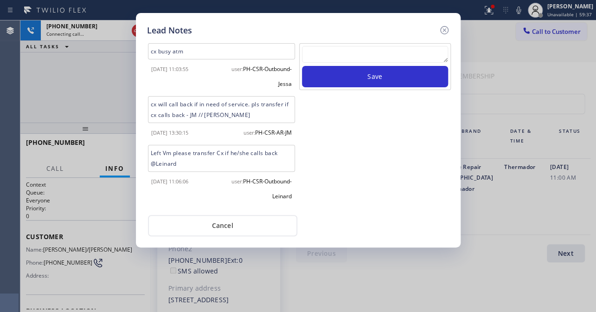
click at [353, 55] on textarea at bounding box center [375, 54] width 146 height 17
paste textarea "Routed to Voice mail// If CX will call back please transfer to me- Love:*"
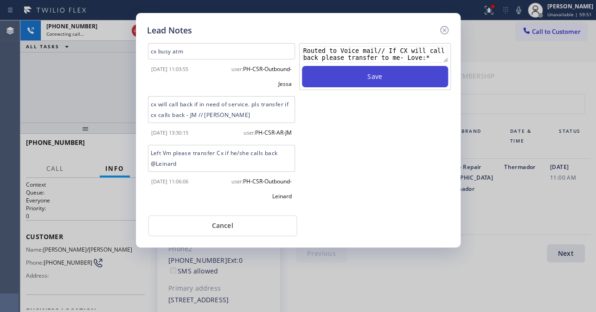
type textarea "Routed to Voice mail// If CX will call back please transfer to me- Love:*"
click at [363, 81] on button "Save" at bounding box center [375, 76] width 146 height 21
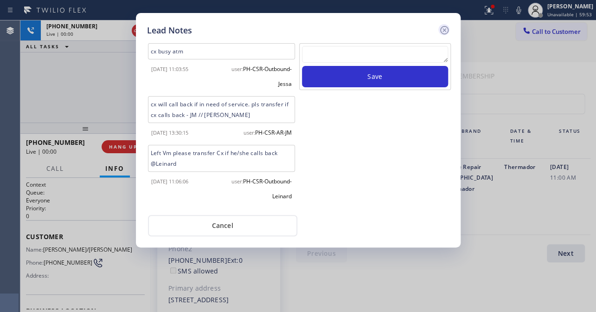
click at [442, 27] on icon at bounding box center [444, 30] width 11 height 11
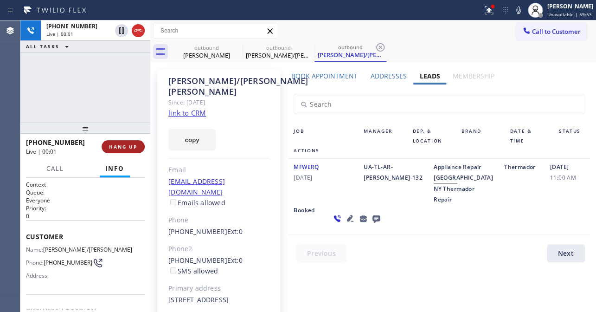
click at [118, 148] on span "HANG UP" at bounding box center [123, 146] width 28 height 6
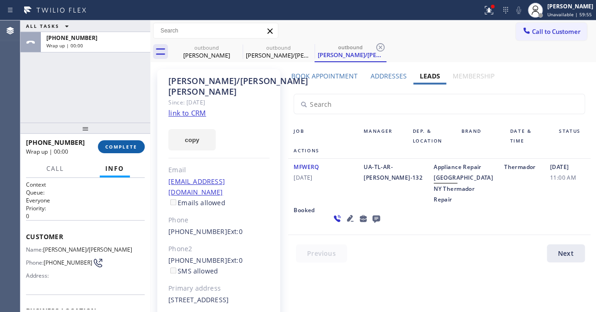
click at [127, 143] on span "COMPLETE" at bounding box center [121, 146] width 32 height 6
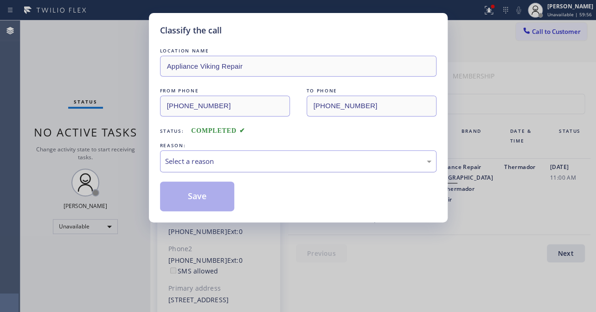
click at [237, 162] on div "Select a reason" at bounding box center [298, 161] width 266 height 11
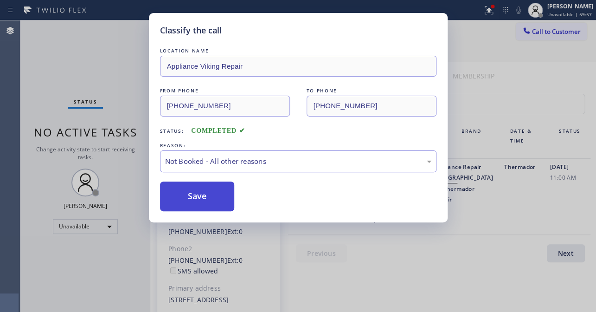
click at [196, 194] on button "Save" at bounding box center [197, 196] width 75 height 30
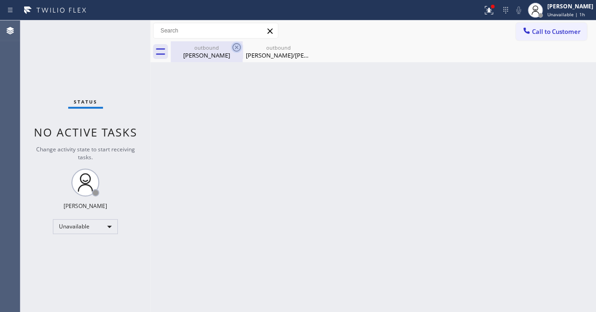
click at [240, 48] on icon at bounding box center [236, 47] width 8 height 8
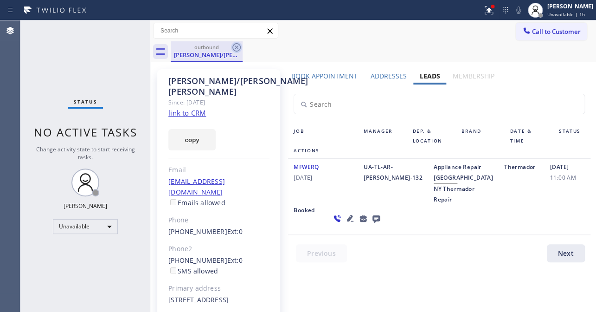
click at [238, 48] on icon at bounding box center [236, 47] width 11 height 11
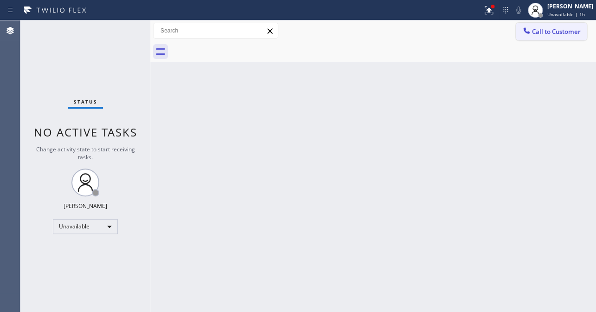
click at [545, 32] on span "Call to Customer" at bounding box center [556, 31] width 49 height 8
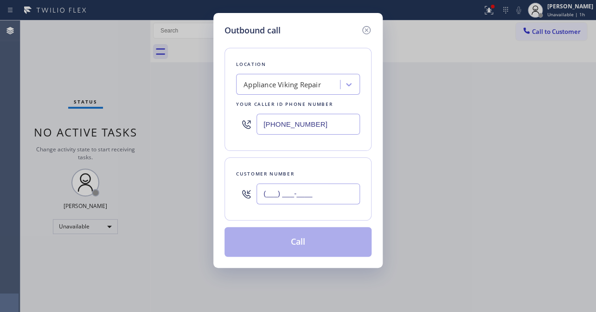
click at [278, 190] on input "(___) ___-____" at bounding box center [307, 193] width 103 height 21
paste input "917) 664-2558"
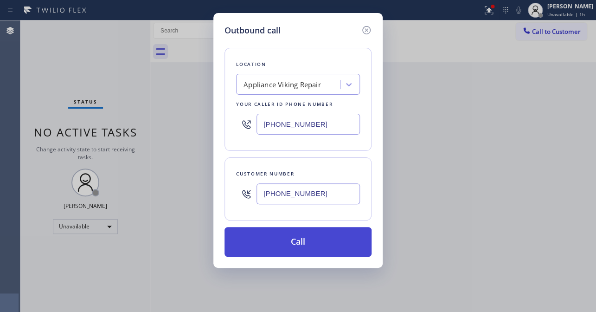
type input "(917) 664-2558"
click at [320, 243] on button "Call" at bounding box center [297, 242] width 147 height 30
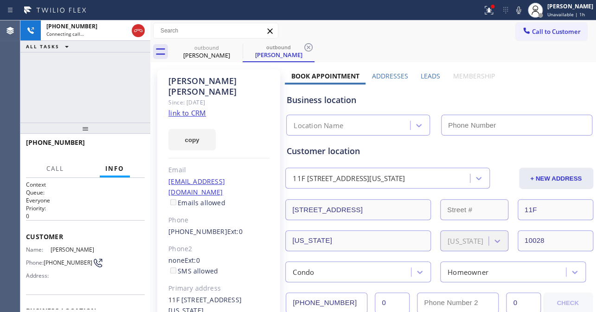
type input "[PHONE_NUMBER]"
click at [427, 72] on label "Leads" at bounding box center [429, 75] width 19 height 9
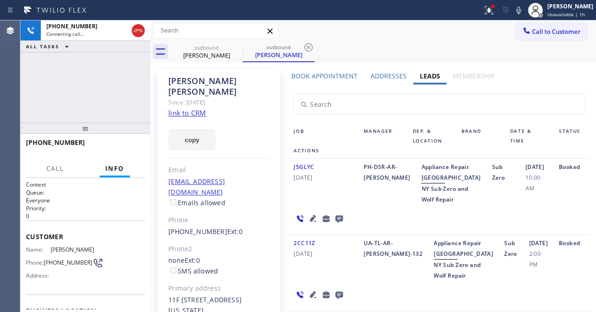
click at [311, 223] on icon at bounding box center [312, 217] width 11 height 11
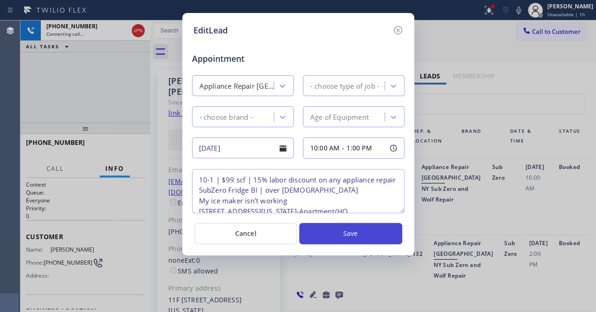
type textarea "10-1 | $99 scf | 15% labor discount on any appliance repair SubZero Fridge BI |…"
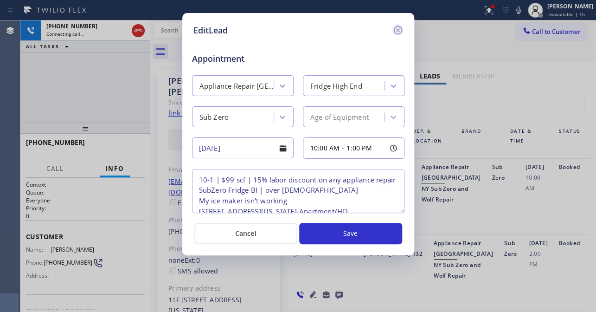
click at [398, 31] on icon at bounding box center [397, 30] width 8 height 8
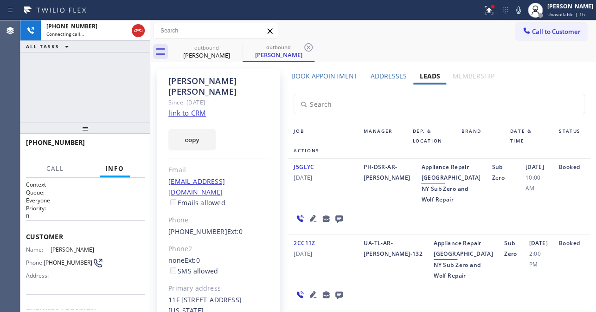
click at [340, 223] on icon at bounding box center [338, 218] width 7 height 7
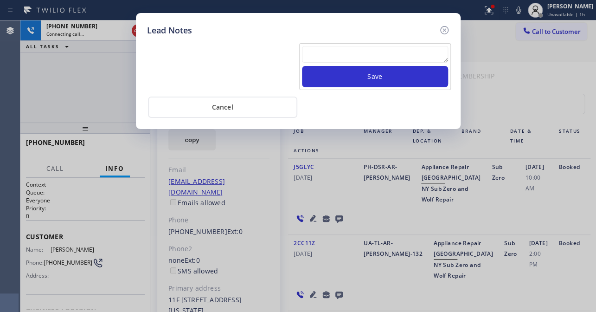
click at [335, 52] on textarea at bounding box center [375, 54] width 146 height 17
paste textarea "Routed to Voice mail// If CX will call back please transfer to me- Love:*"
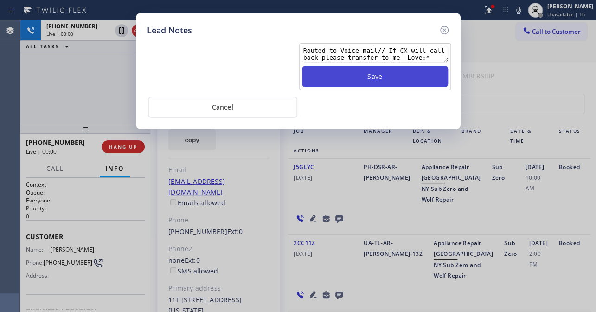
type textarea "Routed to Voice mail// If CX will call back please transfer to me- Love:*"
click at [397, 77] on button "Save" at bounding box center [375, 76] width 146 height 21
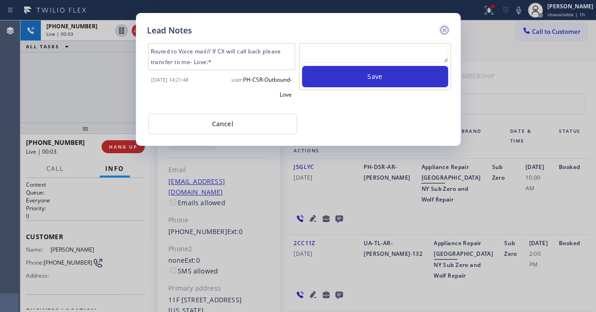
click at [442, 30] on icon at bounding box center [444, 30] width 11 height 11
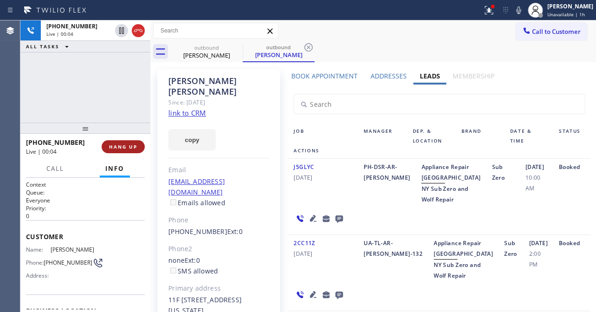
click at [110, 146] on span "HANG UP" at bounding box center [123, 146] width 28 height 6
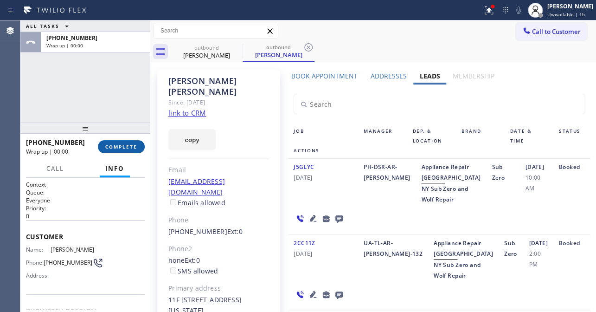
click at [127, 147] on span "COMPLETE" at bounding box center [121, 146] width 32 height 6
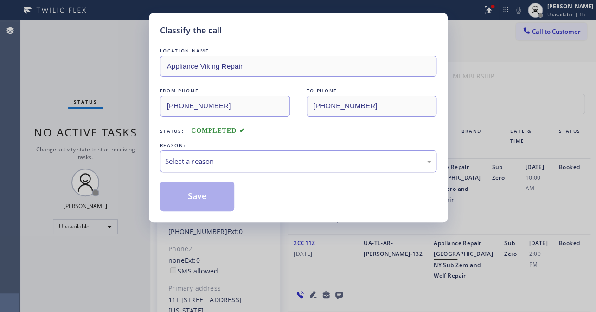
click at [205, 163] on div "Select a reason" at bounding box center [298, 161] width 266 height 11
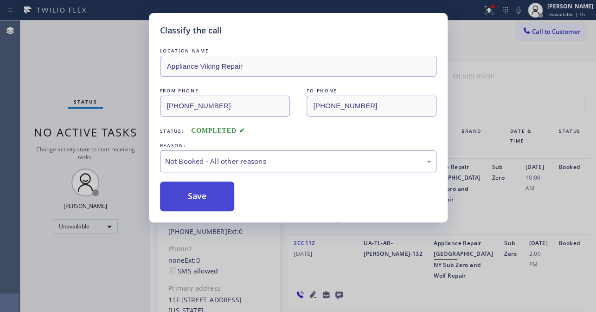
click at [196, 196] on button "Save" at bounding box center [197, 196] width 75 height 30
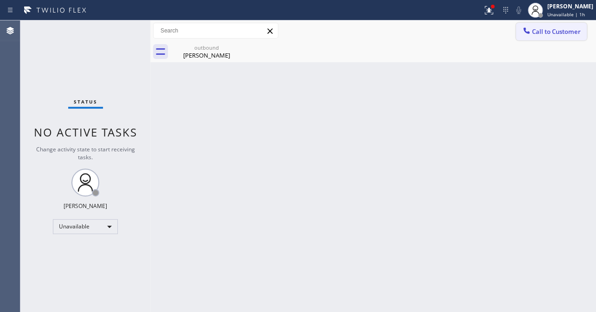
click at [544, 30] on span "Call to Customer" at bounding box center [556, 31] width 49 height 8
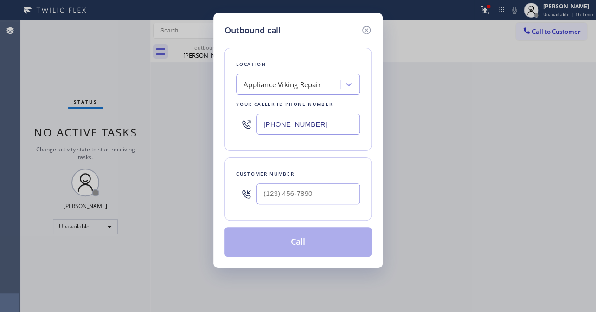
click at [301, 189] on input "text" at bounding box center [307, 193] width 103 height 21
paste input "626) 819-4586"
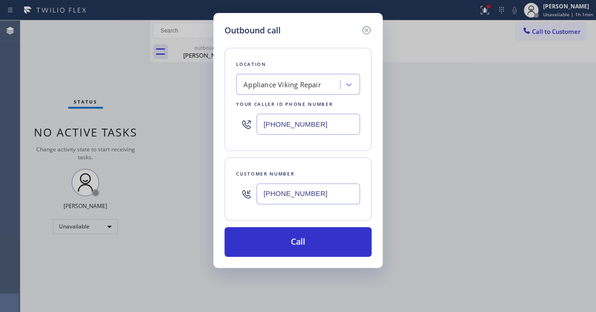
type input "(626) 819-4586"
click at [308, 114] on input "[PHONE_NUMBER]" at bounding box center [307, 124] width 103 height 21
drag, startPoint x: 341, startPoint y: 130, endPoint x: 204, endPoint y: 131, distance: 137.7
click at [204, 131] on div "Outbound call Location Appliance Viking Repair Your caller id phone number (617…" at bounding box center [298, 156] width 596 height 312
paste input "61) 465-2769"
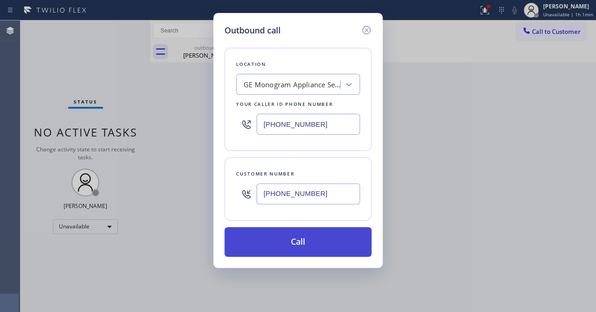
type input "(661) 465-2769"
click at [309, 242] on button "Call" at bounding box center [297, 242] width 147 height 30
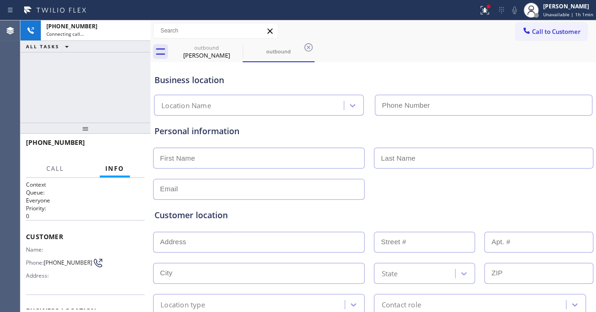
type input "(661) 465-2769"
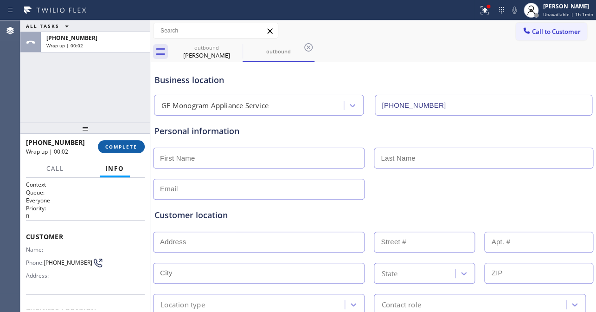
click at [116, 146] on span "COMPLETE" at bounding box center [121, 146] width 32 height 6
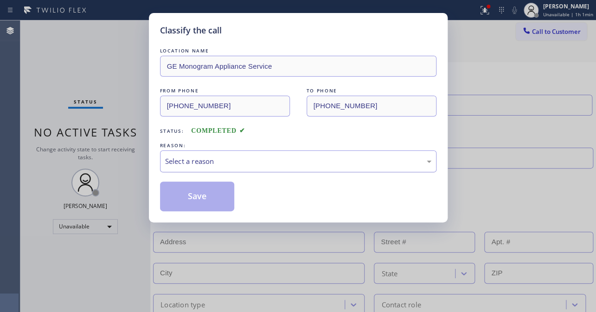
click at [227, 160] on div "Select a reason" at bounding box center [298, 161] width 266 height 11
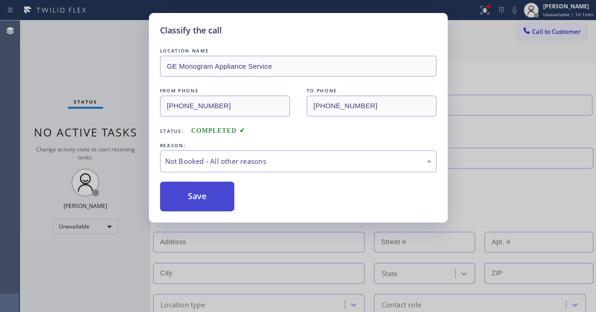
click at [204, 185] on button "Save" at bounding box center [197, 196] width 75 height 30
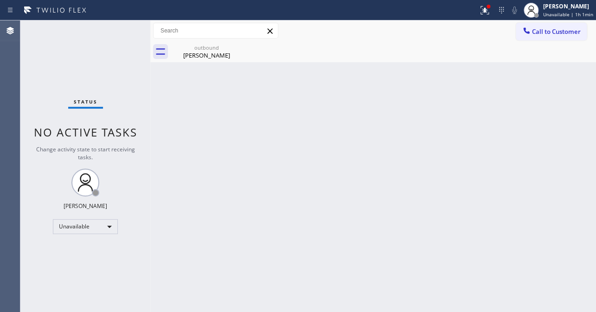
click at [462, 160] on div "Back to Dashboard Change Sender ID Customers Technicians Select a contact Outbo…" at bounding box center [373, 165] width 446 height 291
click at [563, 31] on span "Call to Customer" at bounding box center [556, 31] width 49 height 8
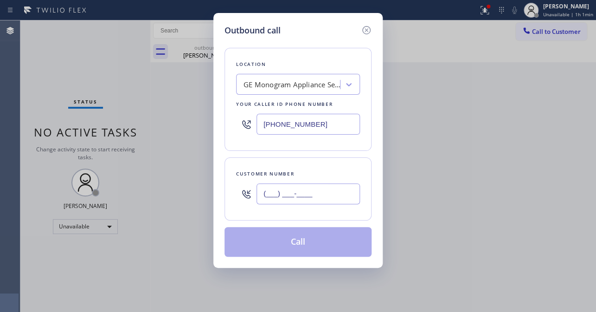
click at [288, 191] on input "(___) ___-____" at bounding box center [307, 193] width 103 height 21
paste input "305) 365-220"
type input "(305) 365-220_"
drag, startPoint x: 225, startPoint y: 120, endPoint x: 204, endPoint y: 140, distance: 29.5
click at [196, 120] on div "Outbound call Location GE Monogram Appliance Service Your caller id phone numbe…" at bounding box center [298, 156] width 596 height 312
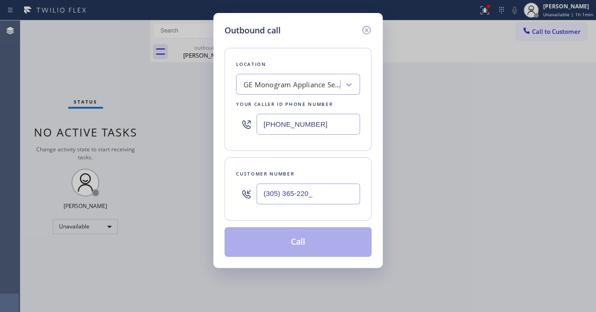
paste input "17) 219-9255"
type input "[PHONE_NUMBER]"
drag, startPoint x: 322, startPoint y: 195, endPoint x: 223, endPoint y: 195, distance: 98.7
click at [223, 195] on div "Outbound call Location Appliance Viking Repair Your caller id phone number (617…" at bounding box center [297, 140] width 169 height 255
paste input "2"
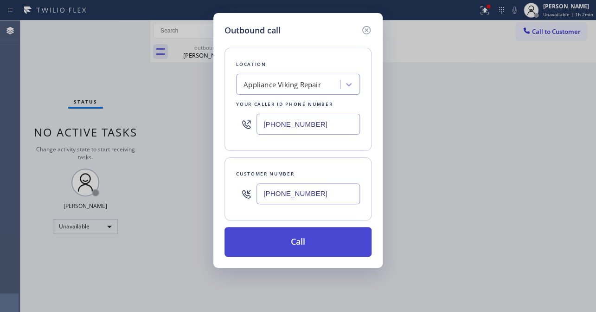
type input "(305) 365-2202"
click at [285, 241] on button "Call" at bounding box center [297, 242] width 147 height 30
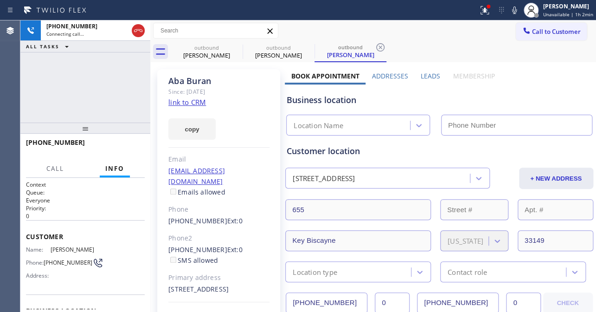
drag, startPoint x: 429, startPoint y: 74, endPoint x: 421, endPoint y: 71, distance: 7.9
click at [428, 73] on label "Leads" at bounding box center [429, 75] width 19 height 9
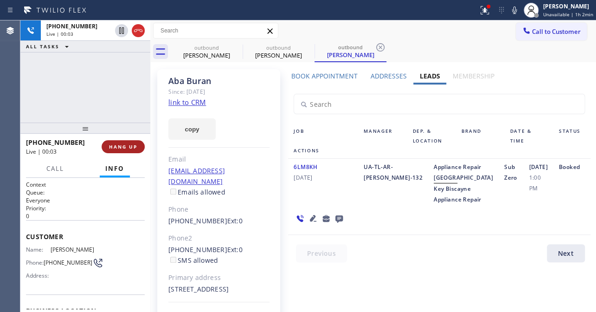
click at [123, 145] on span "HANG UP" at bounding box center [123, 146] width 28 height 6
click at [338, 223] on icon at bounding box center [338, 218] width 7 height 7
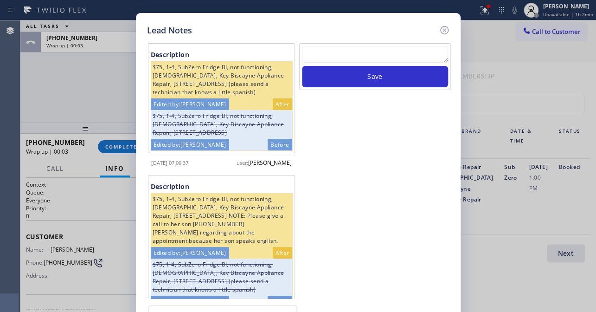
click at [350, 45] on div "Save" at bounding box center [375, 66] width 152 height 47
click at [354, 49] on textarea at bounding box center [375, 54] width 146 height 17
paste textarea "Routed to Voice mail// If CX will call back please transfer to me- Love:*"
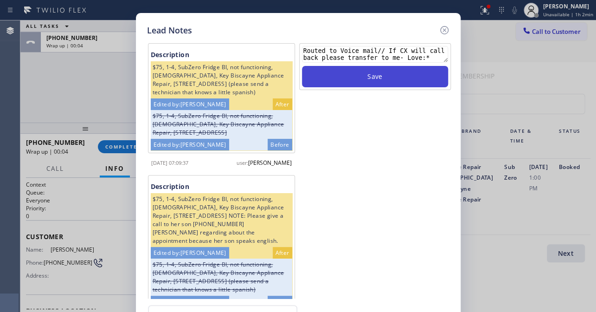
type textarea "Routed to Voice mail// If CX will call back please transfer to me- Love:*"
click at [379, 78] on button "Save" at bounding box center [375, 76] width 146 height 21
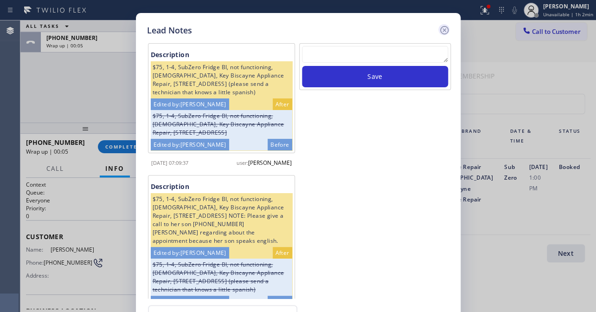
click at [444, 32] on icon at bounding box center [444, 30] width 11 height 11
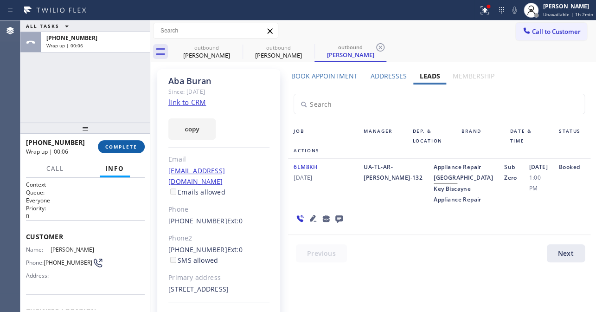
click at [132, 147] on span "COMPLETE" at bounding box center [121, 146] width 32 height 6
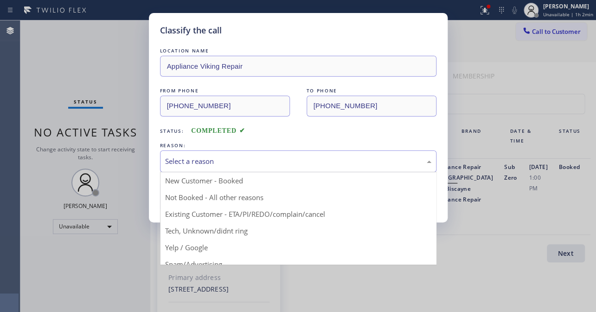
click at [217, 161] on div "Select a reason" at bounding box center [298, 161] width 266 height 11
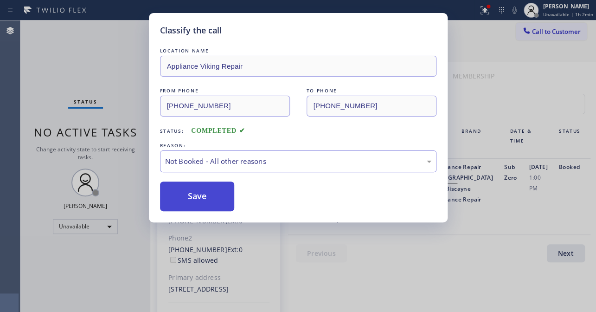
click at [201, 197] on button "Save" at bounding box center [197, 196] width 75 height 30
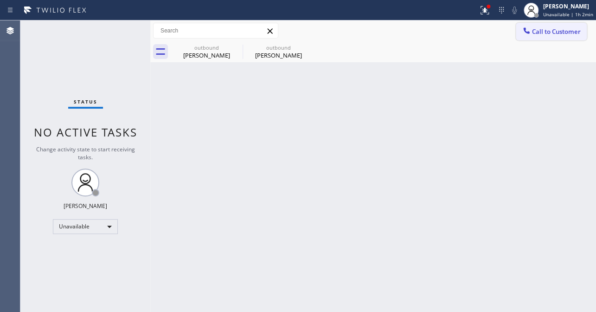
click at [552, 39] on button "Call to Customer" at bounding box center [551, 32] width 71 height 18
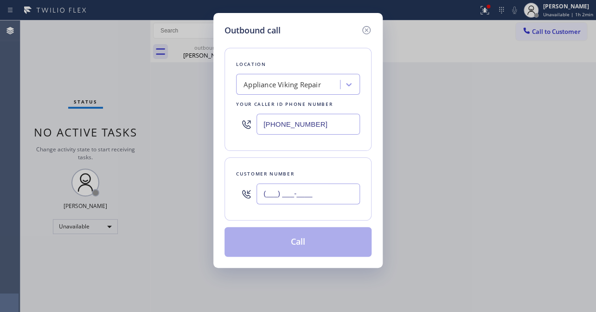
click at [294, 194] on input "(___) ___-____" at bounding box center [307, 193] width 103 height 21
paste input "305) 833-5562"
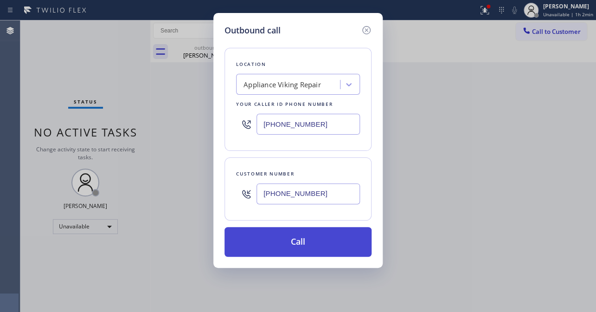
type input "(305) 833-5562"
click at [289, 241] on button "Call" at bounding box center [297, 242] width 147 height 30
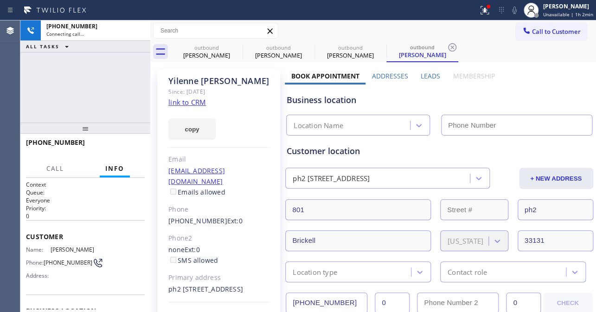
click at [428, 76] on label "Leads" at bounding box center [429, 75] width 19 height 9
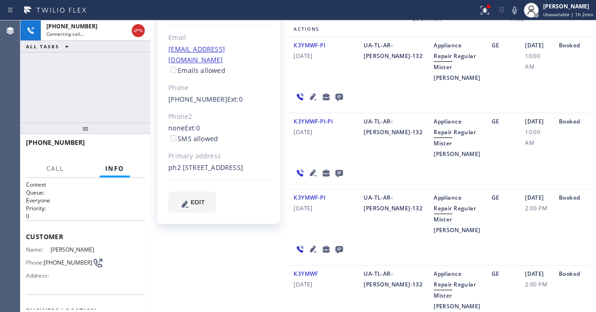
scroll to position [168, 0]
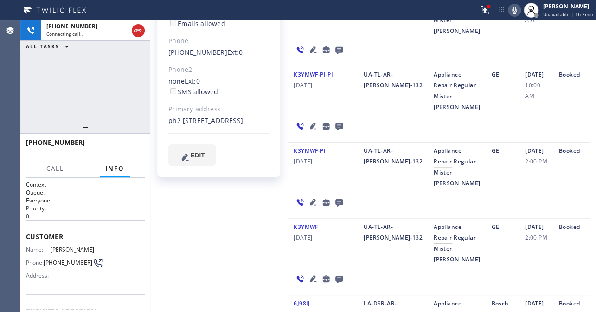
click at [512, 7] on icon at bounding box center [514, 9] width 5 height 7
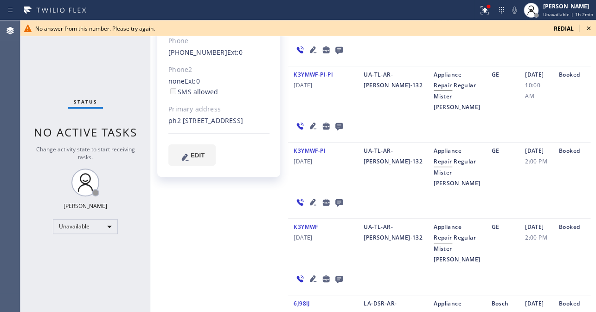
click at [588, 29] on icon at bounding box center [588, 28] width 11 height 11
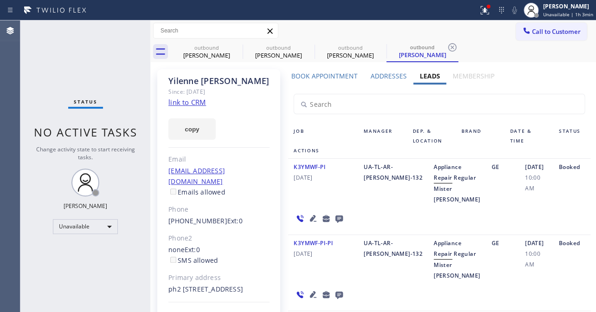
click at [343, 215] on icon at bounding box center [338, 218] width 7 height 7
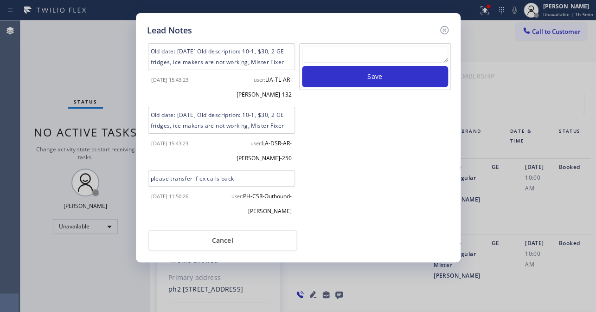
click at [373, 63] on textarea at bounding box center [375, 54] width 146 height 17
paste textarea "Routed to Voice mail// If CX will call back please transfer to me- Love:*"
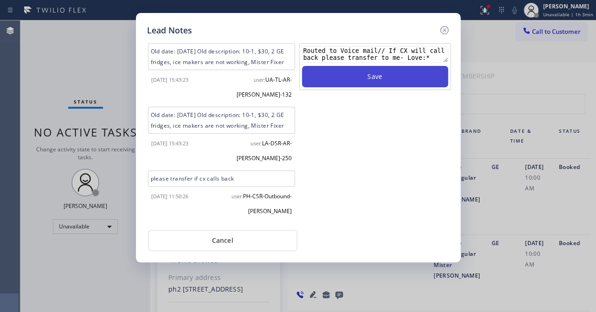
type textarea "Routed to Voice mail// If CX will call back please transfer to me- Love:*"
click at [390, 79] on button "Save" at bounding box center [375, 76] width 146 height 21
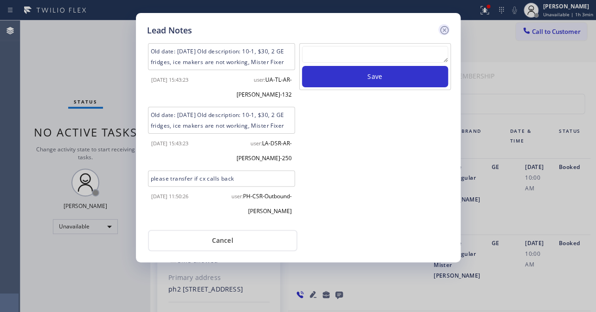
click at [442, 30] on icon at bounding box center [444, 30] width 11 height 11
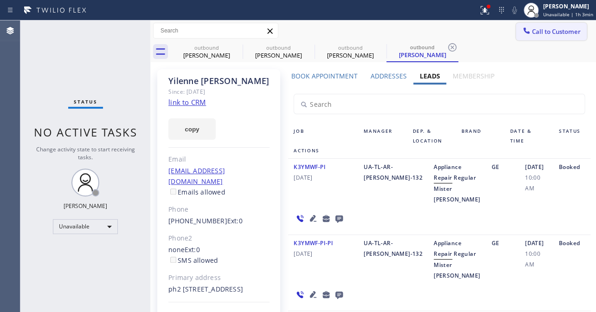
click at [549, 32] on span "Call to Customer" at bounding box center [556, 31] width 49 height 8
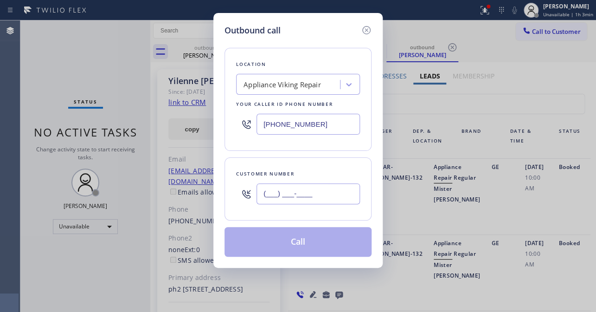
click at [328, 203] on input "(___) ___-____" at bounding box center [307, 193] width 103 height 21
paste input "619) 721-0804"
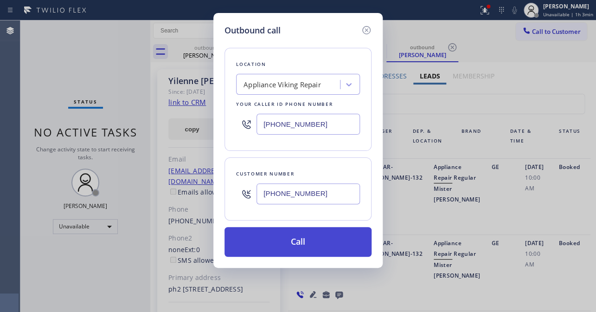
type input "(619) 721-0804"
click at [297, 245] on button "Call" at bounding box center [297, 242] width 147 height 30
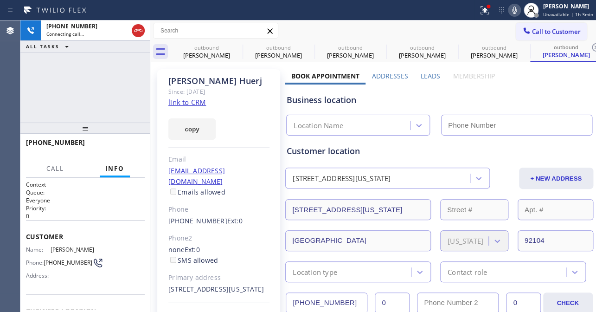
type input "[PHONE_NUMBER]"
click at [509, 5] on icon at bounding box center [514, 10] width 11 height 11
click at [428, 75] on label "Leads" at bounding box center [429, 75] width 19 height 9
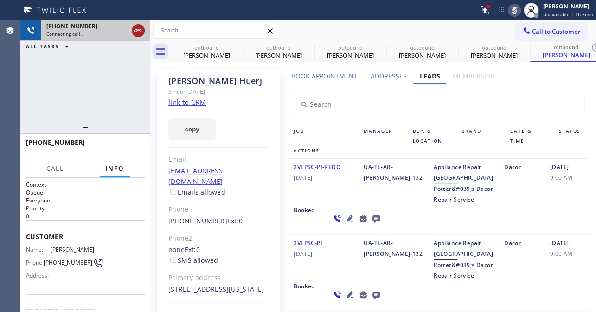
click at [142, 27] on icon at bounding box center [138, 30] width 11 height 11
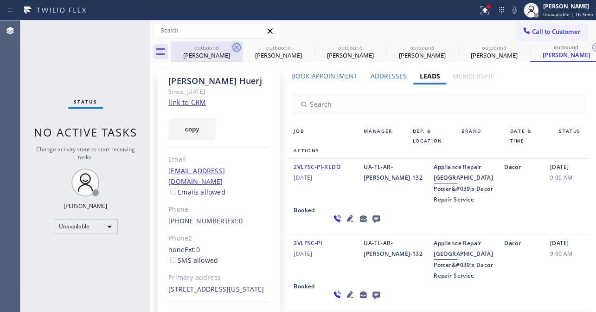
click at [236, 46] on icon at bounding box center [236, 47] width 8 height 8
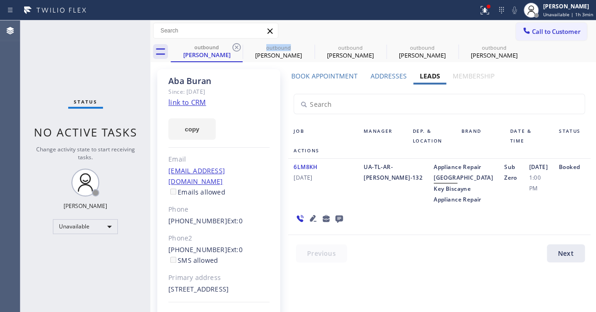
click at [236, 46] on icon at bounding box center [236, 47] width 8 height 8
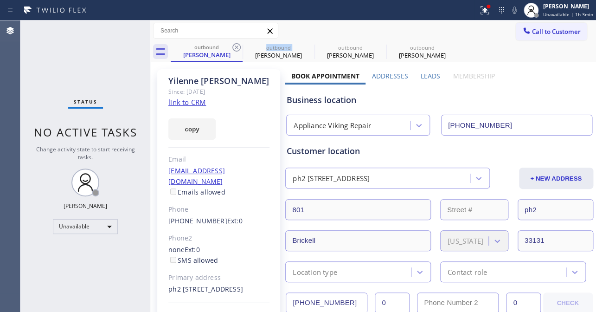
click at [236, 46] on icon at bounding box center [236, 47] width 8 height 8
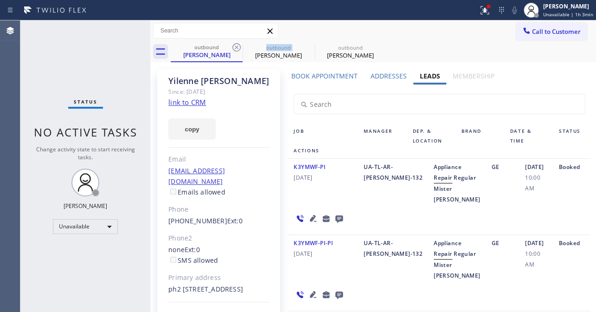
click at [236, 46] on icon at bounding box center [236, 47] width 8 height 8
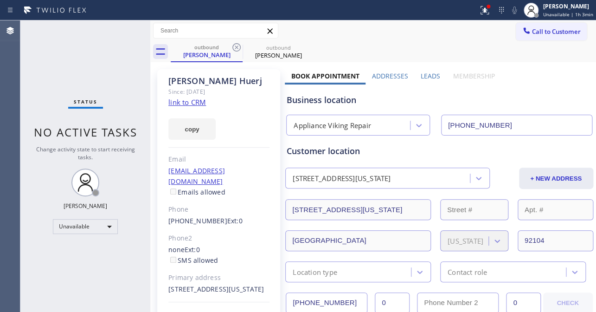
click at [236, 46] on icon at bounding box center [236, 47] width 8 height 8
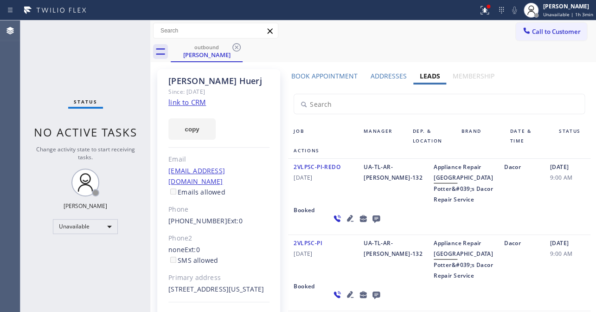
click at [236, 46] on icon at bounding box center [236, 47] width 8 height 8
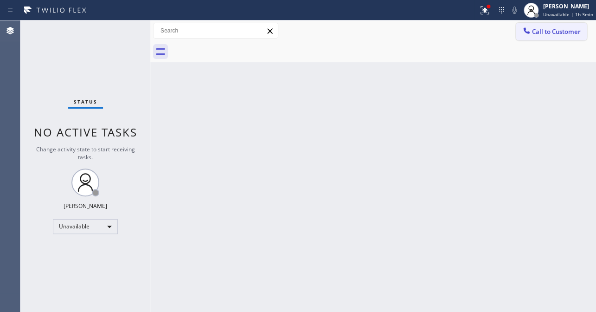
click at [547, 35] on span "Call to Customer" at bounding box center [556, 31] width 49 height 8
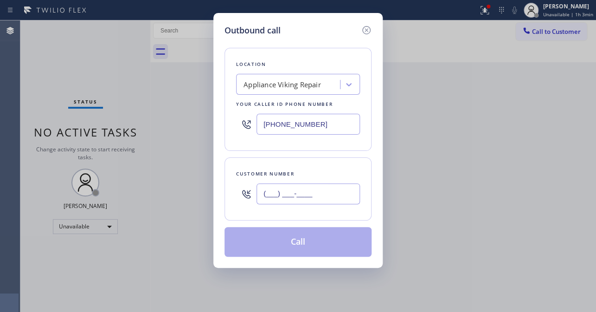
drag, startPoint x: 306, startPoint y: 192, endPoint x: 301, endPoint y: 190, distance: 5.6
click at [306, 192] on input "(___) ___-____" at bounding box center [307, 193] width 103 height 21
paste input "253) 432-4667"
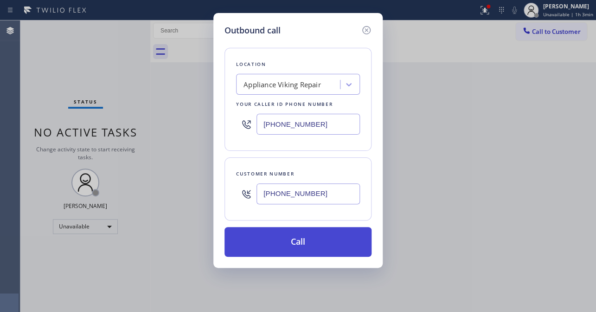
click at [302, 238] on button "Call" at bounding box center [297, 242] width 147 height 30
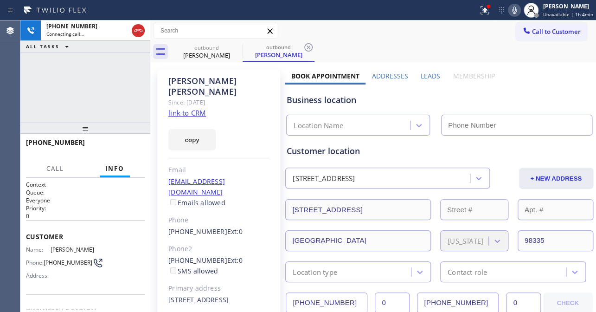
click at [430, 73] on label "Leads" at bounding box center [429, 75] width 19 height 9
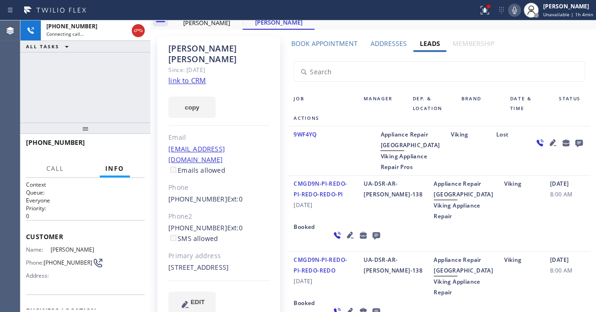
scroll to position [42, 0]
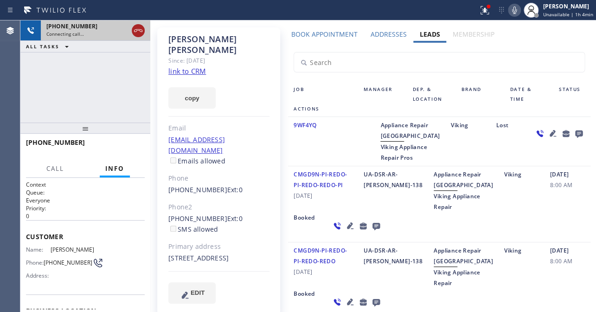
click at [137, 30] on icon at bounding box center [138, 30] width 8 height 3
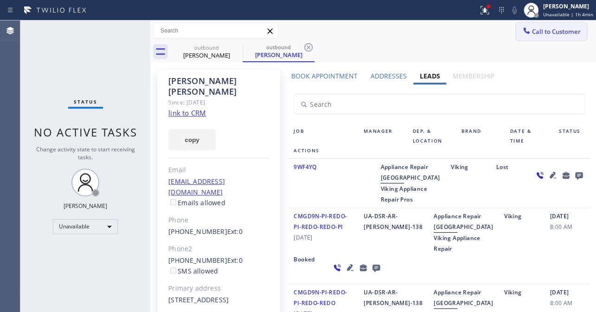
click at [543, 31] on span "Call to Customer" at bounding box center [556, 31] width 49 height 8
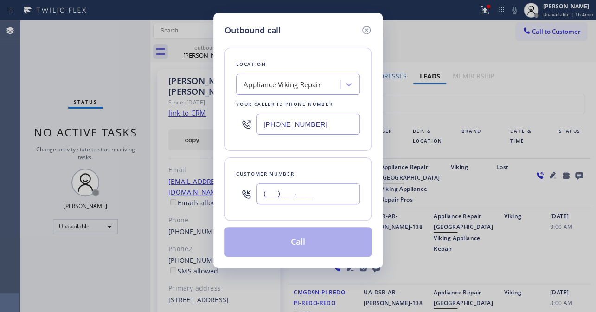
click at [303, 196] on input "(___) ___-____" at bounding box center [307, 193] width 103 height 21
paste input "415) 265-9036"
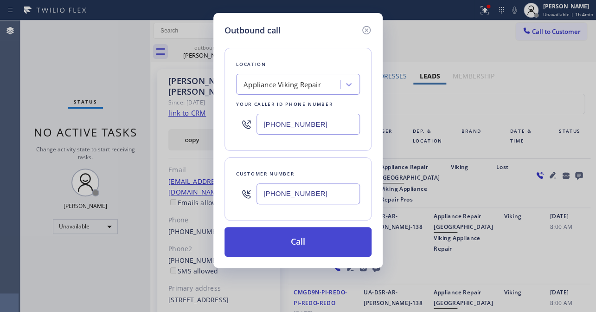
type input "(415) 265-9036"
click at [298, 240] on button "Call" at bounding box center [297, 242] width 147 height 30
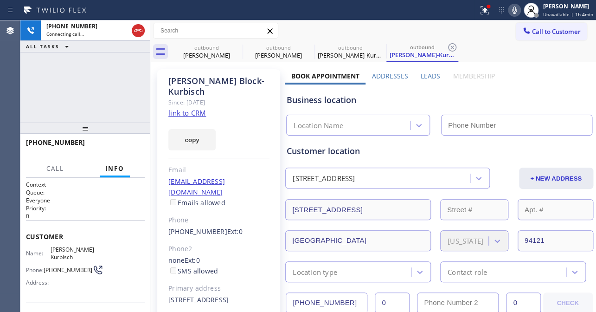
click at [428, 75] on label "Leads" at bounding box center [429, 75] width 19 height 9
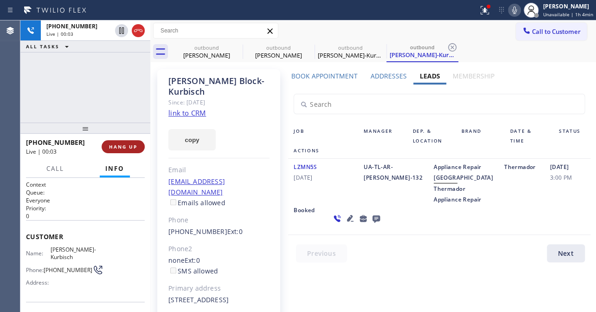
click at [117, 147] on span "HANG UP" at bounding box center [123, 146] width 28 height 6
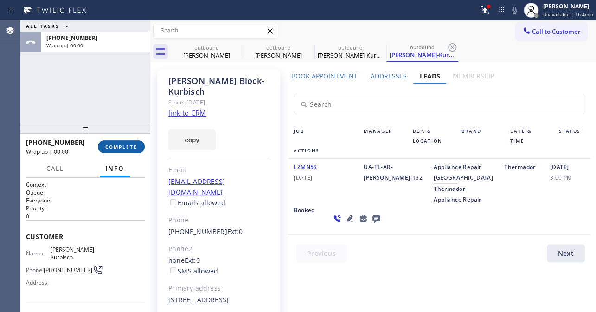
click at [115, 144] on span "COMPLETE" at bounding box center [121, 146] width 32 height 6
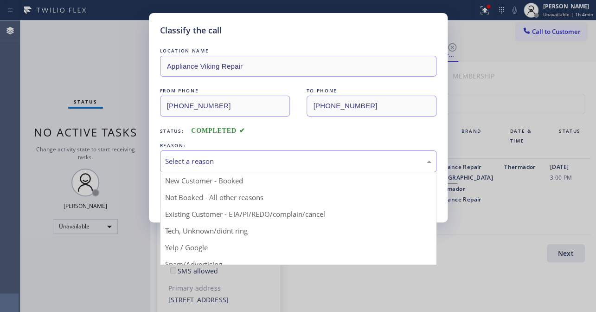
click at [256, 164] on div "Select a reason" at bounding box center [298, 161] width 266 height 11
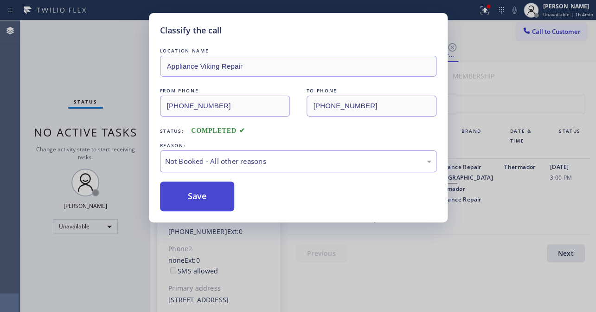
click at [194, 191] on button "Save" at bounding box center [197, 196] width 75 height 30
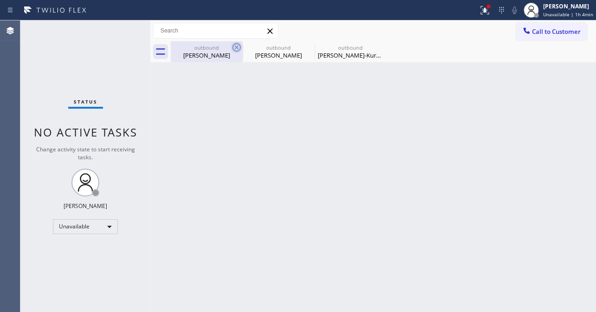
click at [238, 48] on icon at bounding box center [236, 47] width 11 height 11
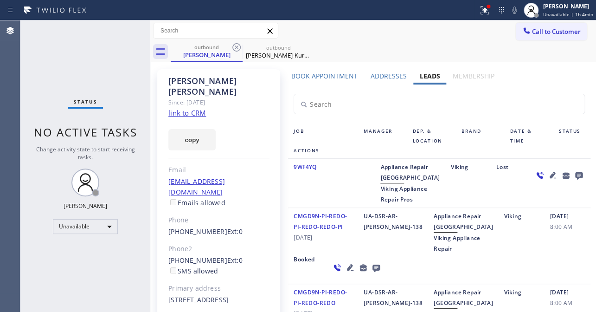
click at [238, 48] on icon at bounding box center [236, 47] width 11 height 11
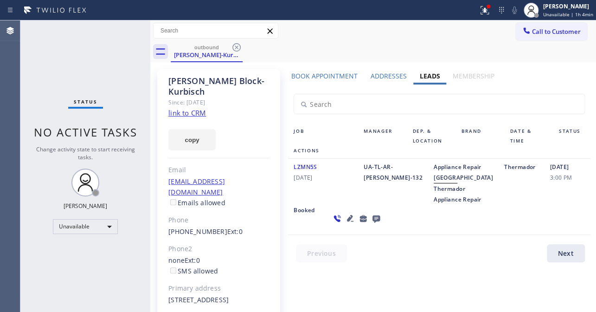
click at [238, 48] on icon at bounding box center [236, 47] width 11 height 11
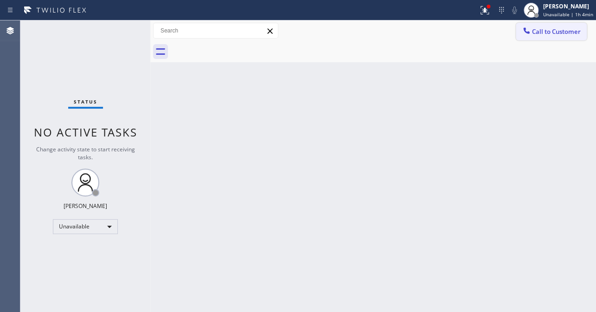
click at [575, 30] on span "Call to Customer" at bounding box center [556, 31] width 49 height 8
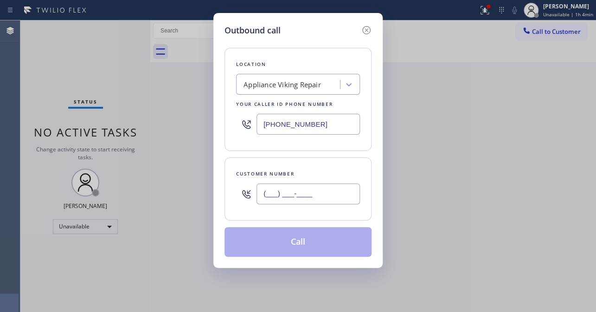
click at [311, 191] on input "(___) ___-____" at bounding box center [307, 193] width 103 height 21
paste input "310) 663-2329"
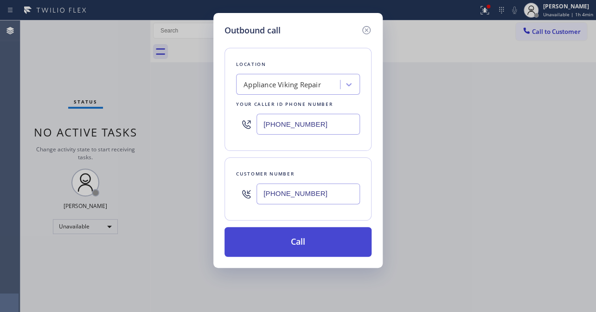
click at [285, 247] on button "Call" at bounding box center [297, 242] width 147 height 30
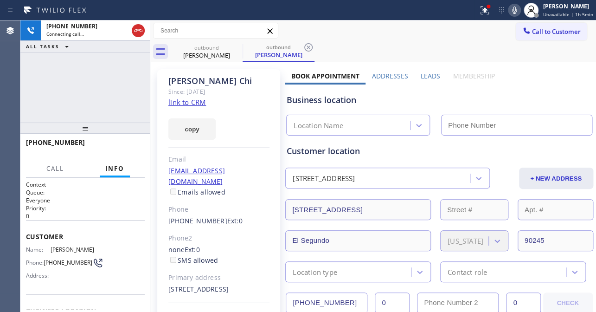
click at [426, 75] on label "Leads" at bounding box center [429, 75] width 19 height 9
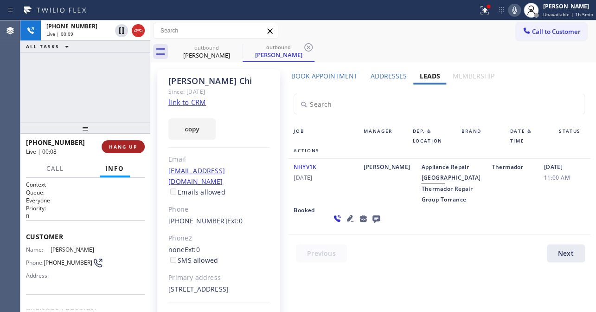
click at [125, 148] on span "HANG UP" at bounding box center [123, 146] width 28 height 6
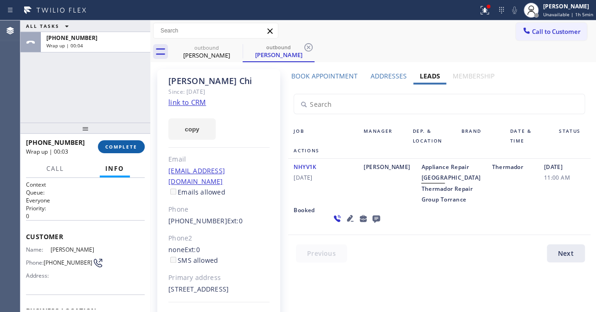
click at [129, 147] on span "COMPLETE" at bounding box center [121, 146] width 32 height 6
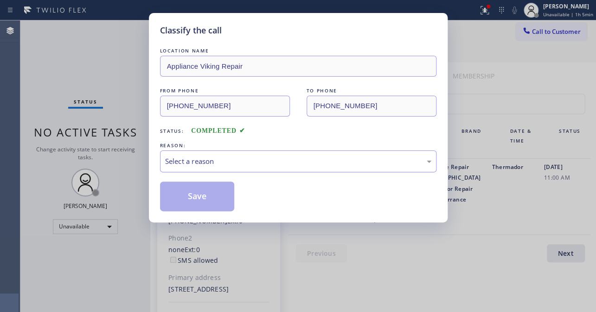
click at [209, 159] on div "Select a reason" at bounding box center [298, 161] width 266 height 11
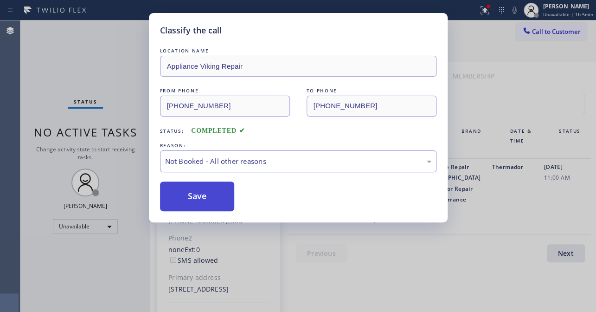
click at [186, 195] on button "Save" at bounding box center [197, 196] width 75 height 30
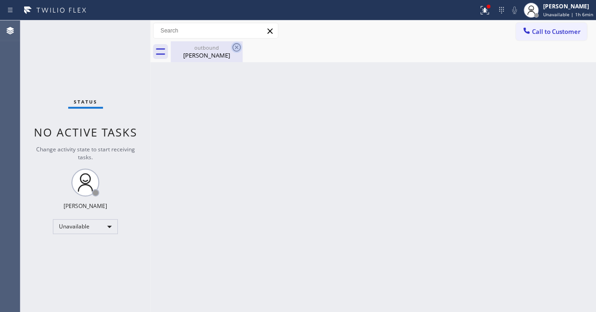
click at [235, 46] on icon at bounding box center [236, 47] width 11 height 11
click at [541, 34] on span "Call to Customer" at bounding box center [556, 31] width 49 height 8
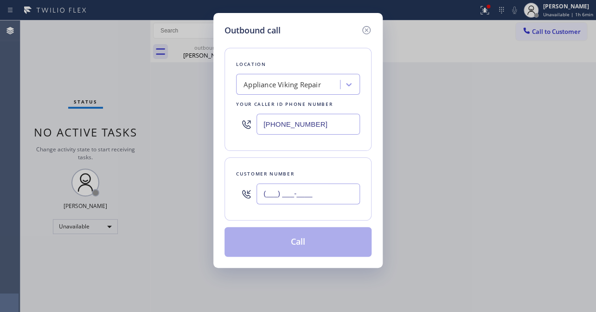
click at [300, 194] on input "(___) ___-____" at bounding box center [307, 193] width 103 height 21
paste input "661) 210-9595"
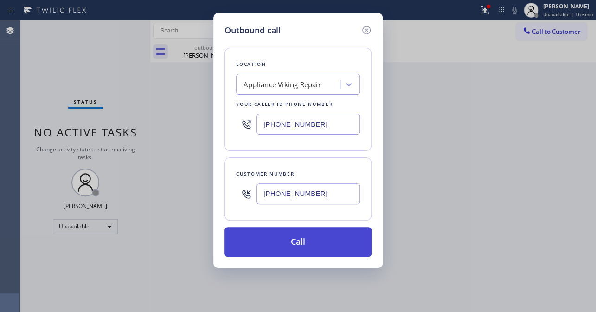
click at [300, 237] on button "Call" at bounding box center [297, 242] width 147 height 30
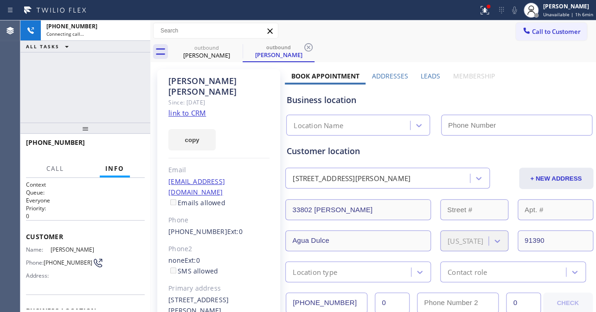
click at [425, 77] on label "Leads" at bounding box center [429, 75] width 19 height 9
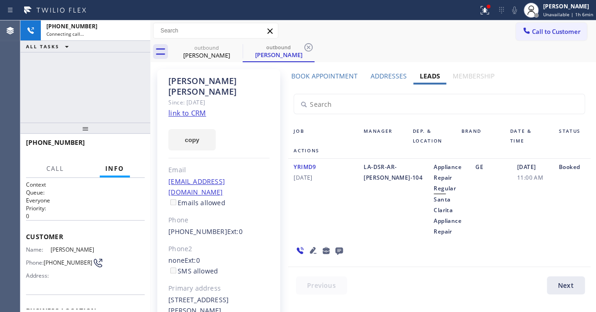
click at [310, 246] on icon at bounding box center [312, 249] width 11 height 11
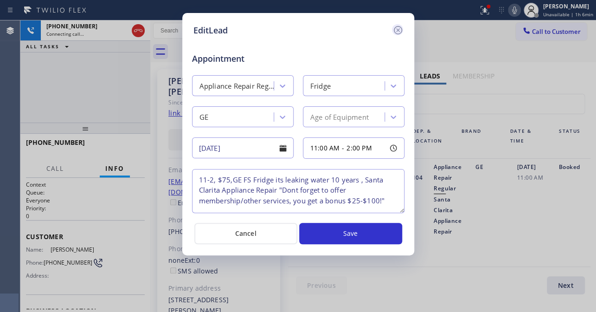
click at [394, 28] on icon at bounding box center [397, 30] width 8 height 8
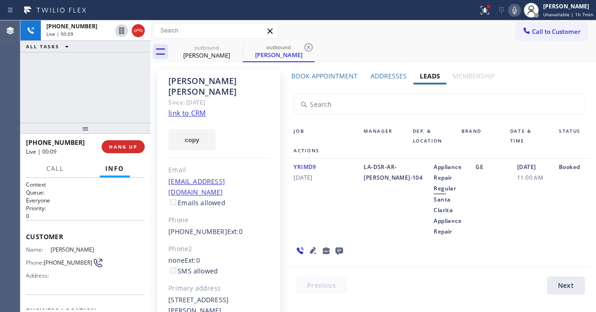
click at [307, 250] on icon at bounding box center [312, 249] width 11 height 11
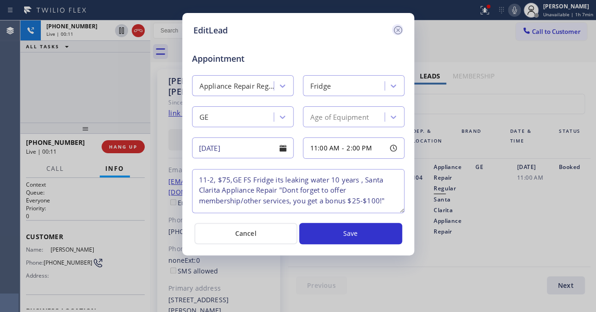
click at [397, 29] on icon at bounding box center [397, 30] width 11 height 11
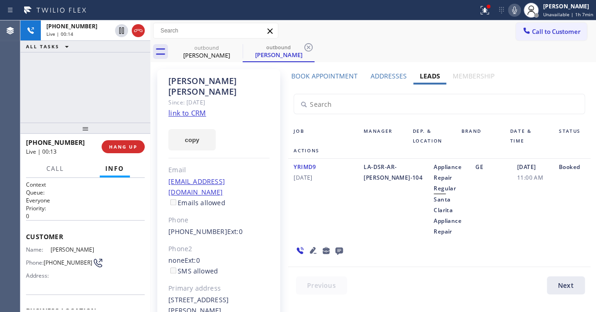
click at [310, 253] on icon at bounding box center [312, 249] width 11 height 11
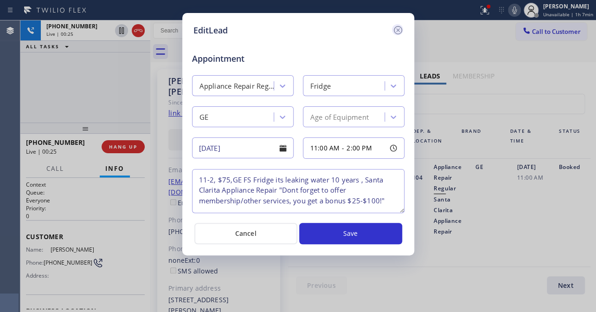
click at [394, 30] on icon at bounding box center [397, 30] width 8 height 8
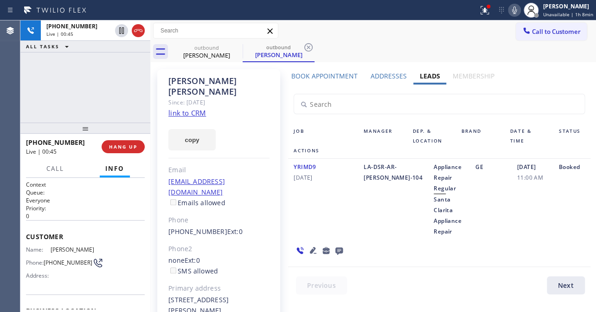
click at [321, 224] on div "YRIMD9 09/30/2019" at bounding box center [323, 198] width 70 height 75
click at [311, 250] on icon at bounding box center [313, 250] width 6 height 6
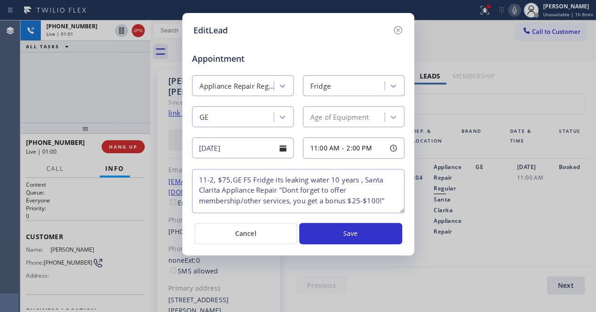
drag, startPoint x: 302, startPoint y: 19, endPoint x: 340, endPoint y: 16, distance: 38.2
click at [340, 16] on div "EditLead Appointment Appliance Repair Regular Fridge GE Age of Equipment 09/30/…" at bounding box center [298, 134] width 232 height 242
click at [398, 32] on icon at bounding box center [397, 30] width 11 height 11
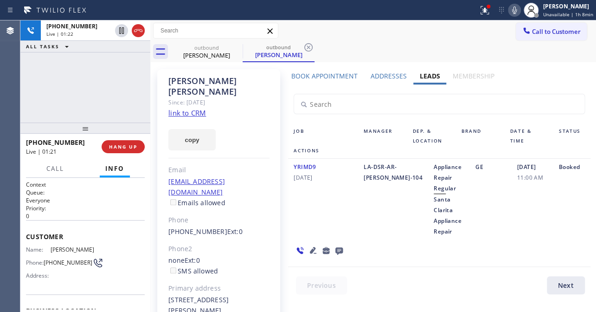
click at [345, 212] on div "YRIMD9 09/30/2019" at bounding box center [323, 198] width 70 height 75
click at [299, 197] on div "YRIMD9 09/30/2019" at bounding box center [323, 198] width 70 height 75
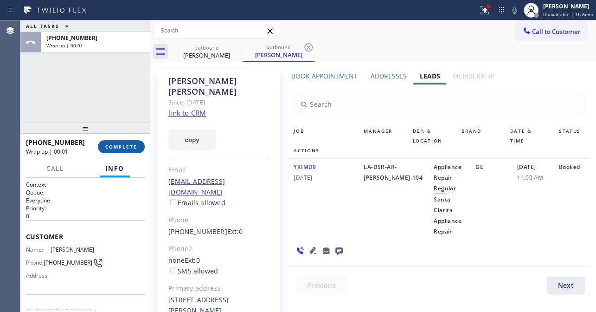
click at [114, 146] on span "COMPLETE" at bounding box center [121, 146] width 32 height 6
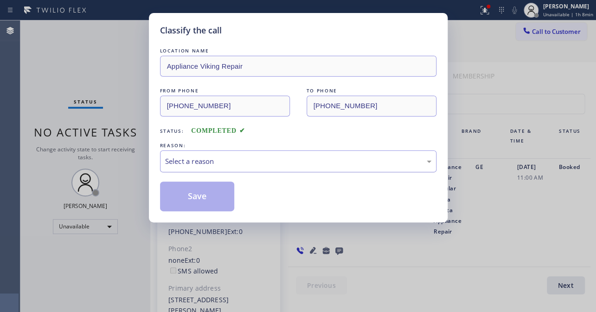
click at [297, 162] on div "Select a reason" at bounding box center [298, 161] width 266 height 11
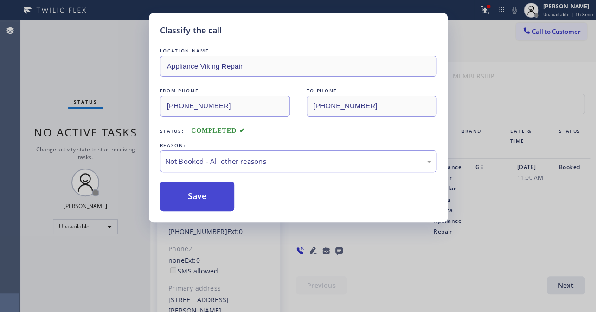
click at [193, 197] on button "Save" at bounding box center [197, 196] width 75 height 30
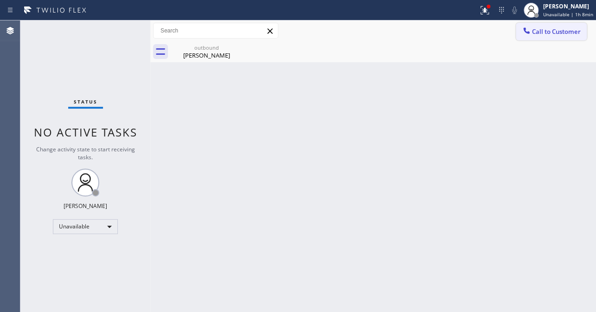
click at [569, 32] on span "Call to Customer" at bounding box center [556, 31] width 49 height 8
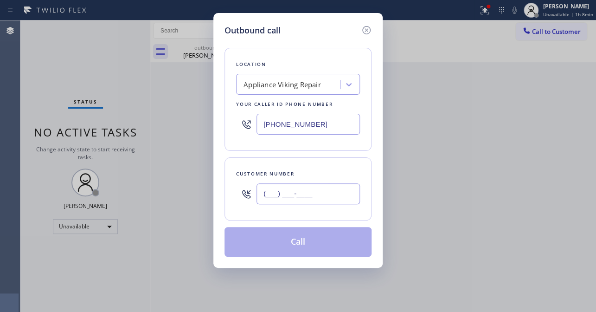
click at [307, 192] on input "(___) ___-____" at bounding box center [307, 193] width 103 height 21
paste input "310) 714-4286"
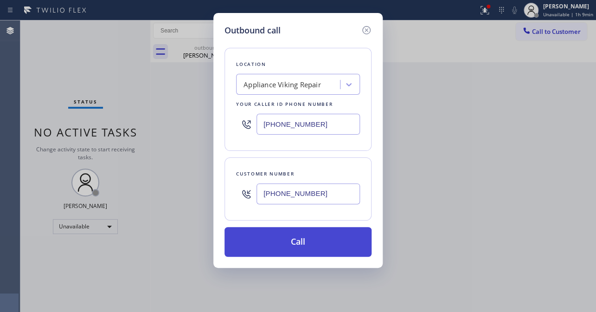
click at [296, 244] on button "Call" at bounding box center [297, 242] width 147 height 30
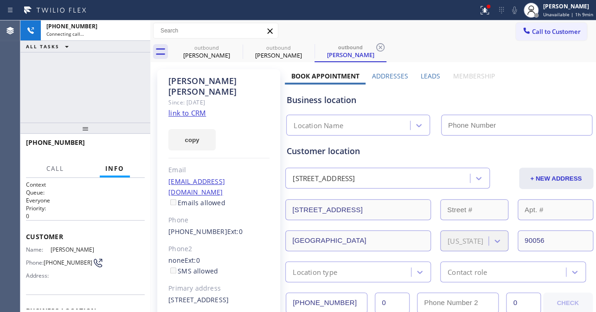
click at [425, 74] on label "Leads" at bounding box center [429, 75] width 19 height 9
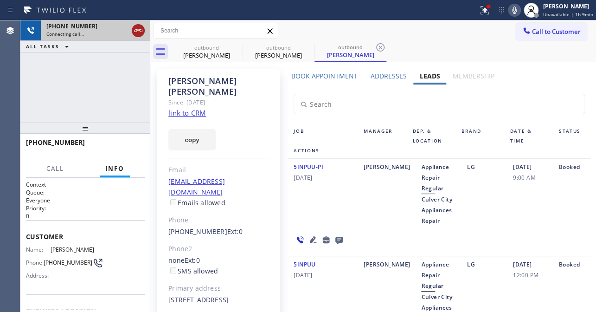
click at [134, 31] on icon at bounding box center [138, 30] width 11 height 11
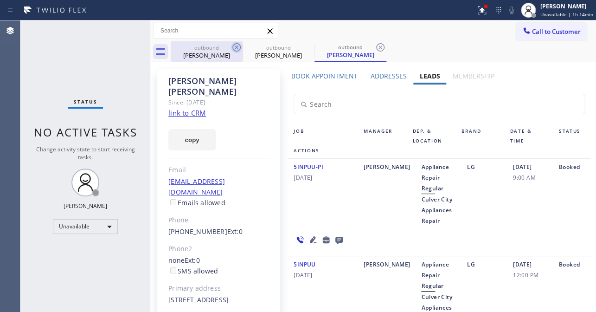
click at [237, 47] on icon at bounding box center [236, 47] width 11 height 11
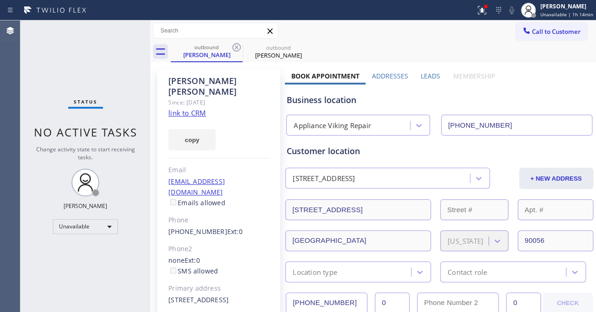
click at [237, 47] on icon at bounding box center [236, 47] width 11 height 11
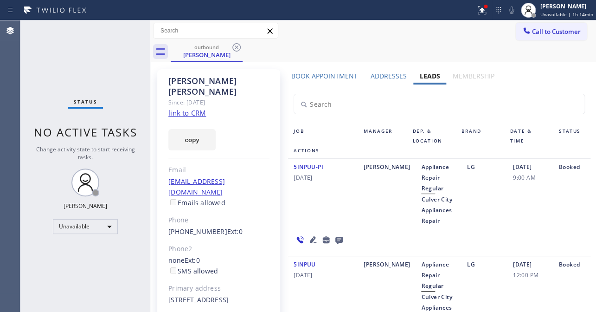
click at [237, 47] on icon at bounding box center [236, 47] width 11 height 11
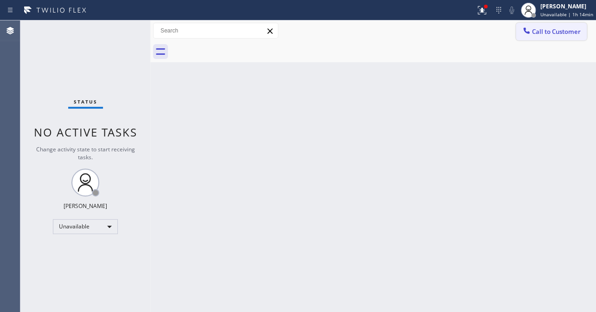
click at [548, 28] on span "Call to Customer" at bounding box center [556, 31] width 49 height 8
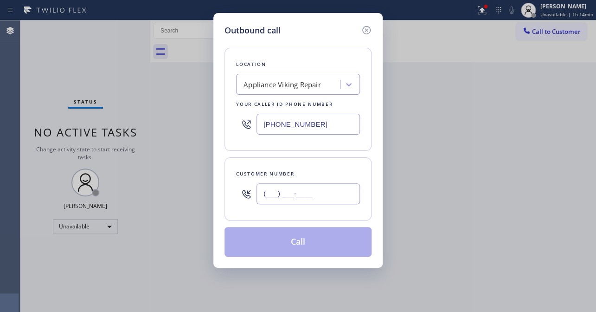
click at [315, 200] on input "(___) ___-____" at bounding box center [307, 193] width 103 height 21
paste input "954) 477-5572"
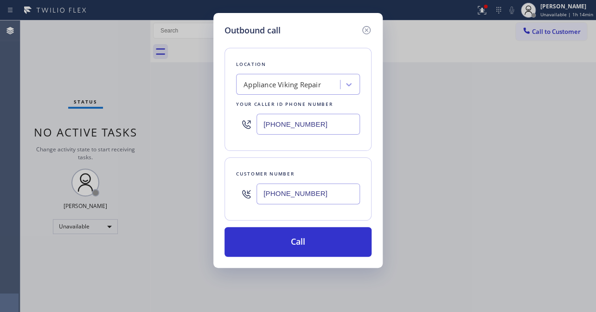
type input "[PHONE_NUMBER]"
drag, startPoint x: 338, startPoint y: 125, endPoint x: 153, endPoint y: 140, distance: 185.6
click at [153, 140] on div "Outbound call Location Appliance Viking Repair Your caller id phone number (617…" at bounding box center [298, 156] width 596 height 312
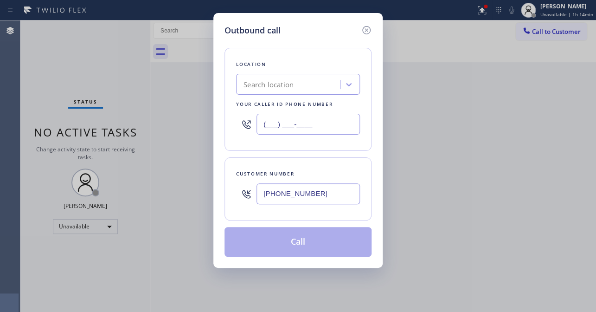
click at [280, 128] on input "(___) ___-____" at bounding box center [307, 124] width 103 height 21
paste input "text"
click at [259, 123] on input "(___) ___-____" at bounding box center [307, 124] width 103 height 21
type input "(___) ___-____"
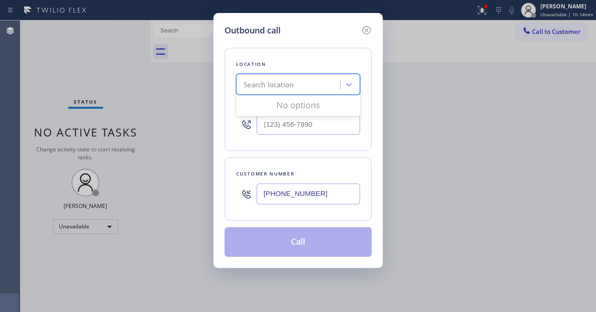
click at [265, 87] on div "Search location" at bounding box center [268, 84] width 50 height 11
paste input "Appliance Repair [GEOGRAPHIC_DATA]"
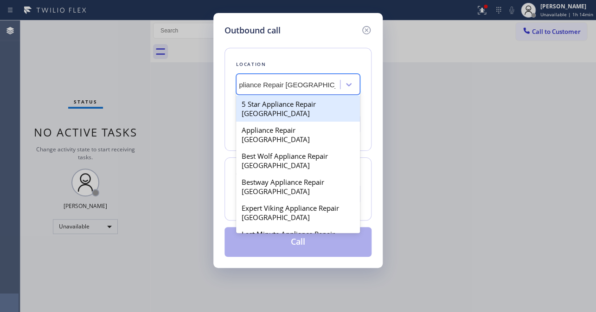
scroll to position [0, 13]
type input "Appliance Repair [GEOGRAPHIC_DATA]"
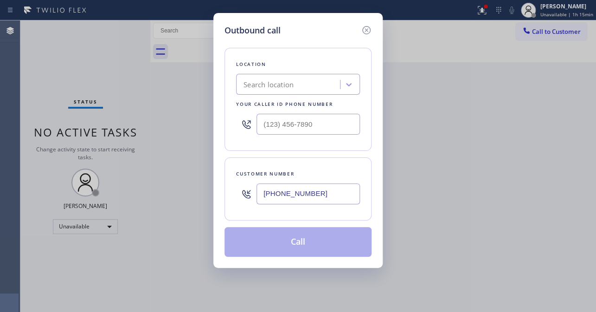
drag, startPoint x: 529, startPoint y: 196, endPoint x: 457, endPoint y: 180, distance: 73.2
click at [529, 196] on div "Outbound call Location Search location Your caller id phone number Customer num…" at bounding box center [298, 156] width 596 height 312
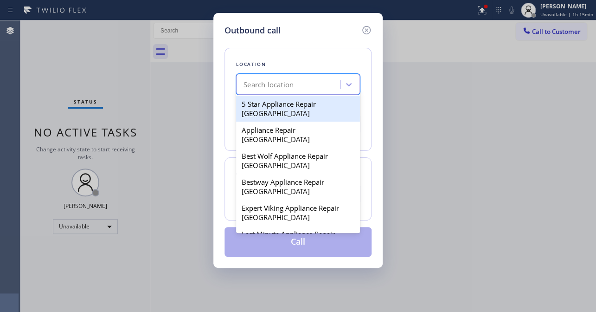
click at [278, 82] on div "Search location" at bounding box center [268, 84] width 50 height 11
paste input "Appliance Repair [GEOGRAPHIC_DATA]"
type input "Appliance Repair [GEOGRAPHIC_DATA]"
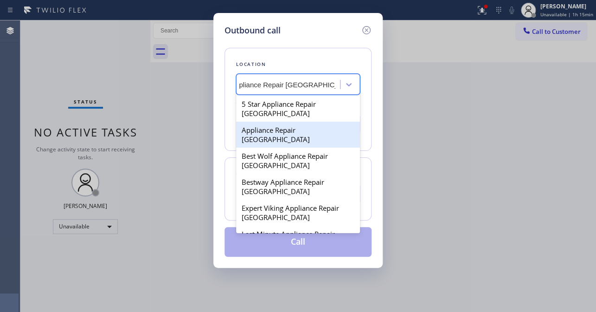
click at [274, 133] on div "Appliance Repair [GEOGRAPHIC_DATA]" at bounding box center [298, 134] width 124 height 26
type input "[PHONE_NUMBER]"
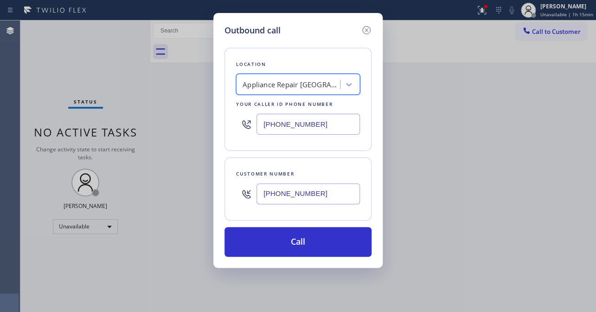
scroll to position [0, 0]
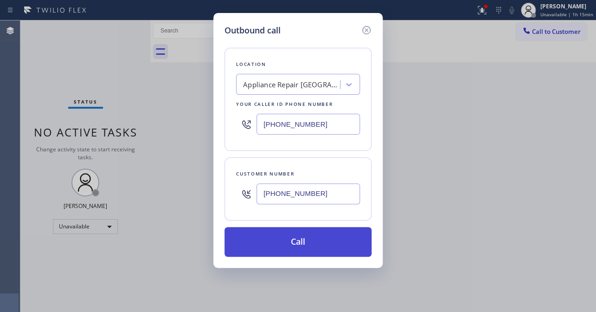
click at [297, 247] on button "Call" at bounding box center [297, 242] width 147 height 30
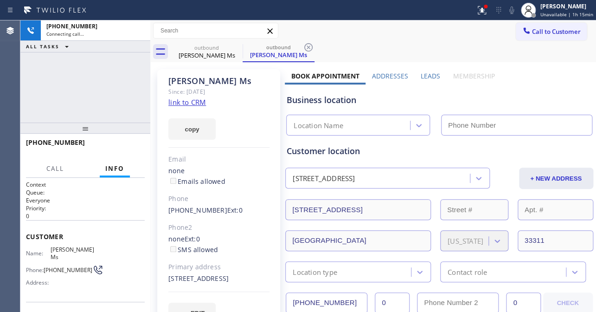
type input "[PHONE_NUMBER]"
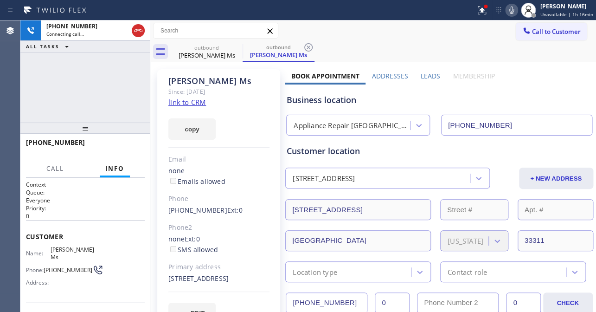
click at [195, 101] on link "link to CRM" at bounding box center [187, 101] width 38 height 9
click at [427, 76] on label "Leads" at bounding box center [429, 75] width 19 height 9
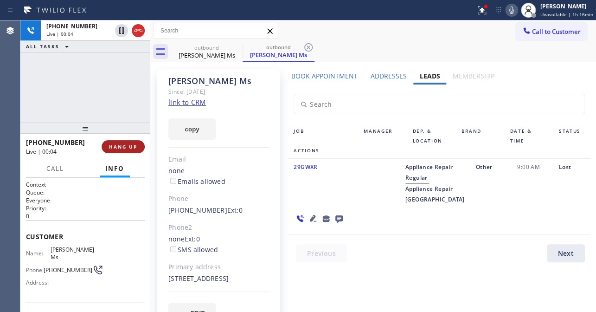
click at [125, 152] on button "HANG UP" at bounding box center [123, 146] width 43 height 13
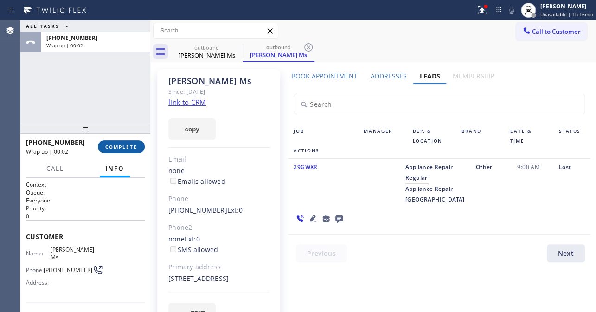
click at [135, 144] on span "COMPLETE" at bounding box center [121, 146] width 32 height 6
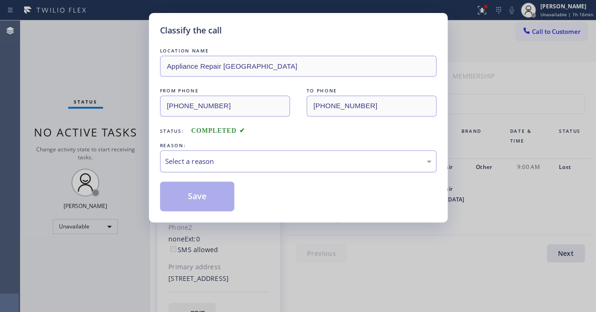
click at [178, 156] on div "Select a reason" at bounding box center [298, 161] width 266 height 11
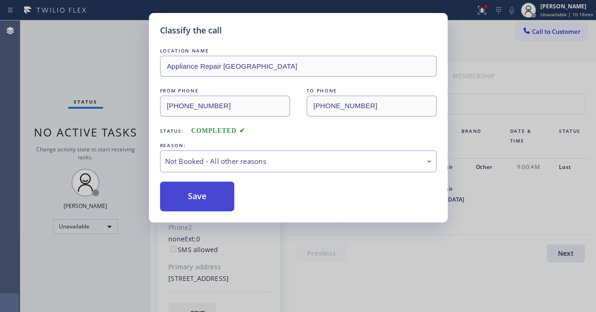
click at [180, 196] on button "Save" at bounding box center [197, 196] width 75 height 30
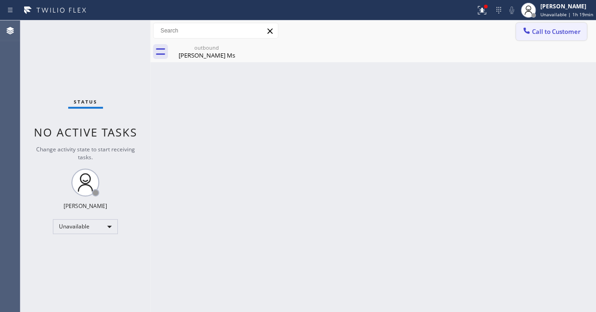
click at [567, 32] on span "Call to Customer" at bounding box center [556, 31] width 49 height 8
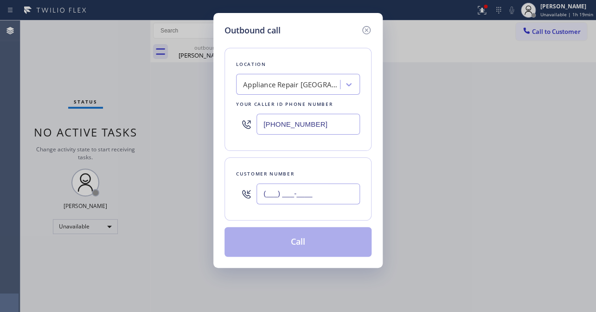
click at [292, 200] on input "(___) ___-____" at bounding box center [307, 193] width 103 height 21
paste input "310) 666-6316"
type input "[PHONE_NUMBER]"
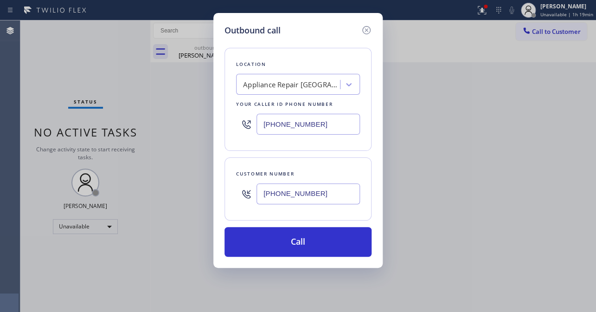
click at [318, 123] on input "[PHONE_NUMBER]" at bounding box center [307, 124] width 103 height 21
drag, startPoint x: 337, startPoint y: 116, endPoint x: 228, endPoint y: 116, distance: 109.4
click at [228, 116] on div "Location Appliance Repair Fort Lauderdale Your caller id phone number (754) 212…" at bounding box center [297, 99] width 147 height 103
paste input "617) 219-9255"
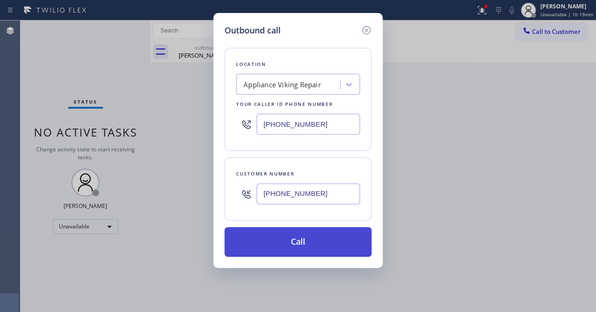
type input "[PHONE_NUMBER]"
click at [307, 236] on button "Call" at bounding box center [297, 242] width 147 height 30
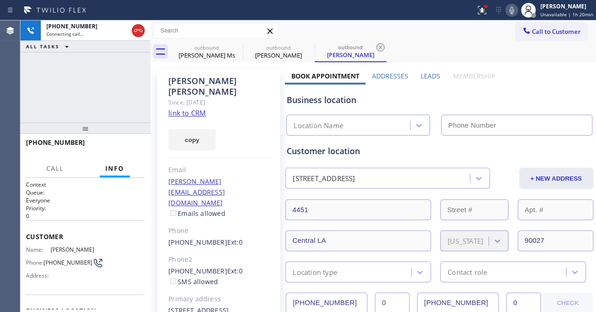
click at [506, 9] on icon at bounding box center [511, 10] width 11 height 11
type input "[PHONE_NUMBER]"
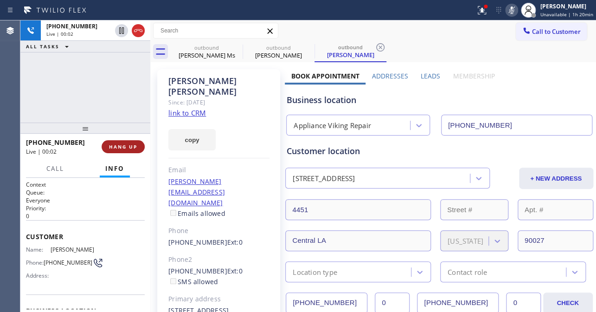
click at [115, 142] on button "HANG UP" at bounding box center [123, 146] width 43 height 13
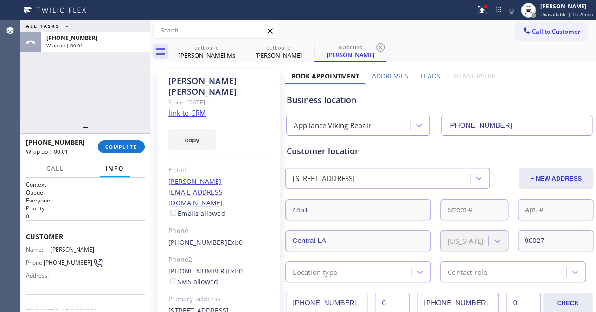
click at [431, 75] on label "Leads" at bounding box center [429, 75] width 19 height 9
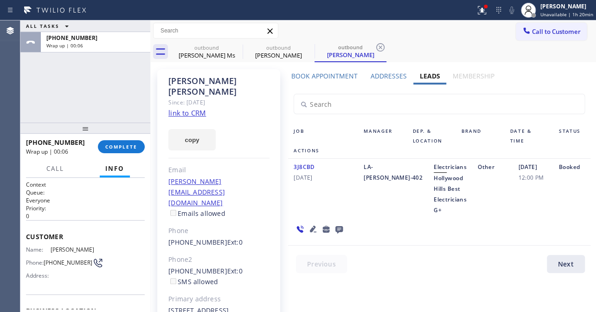
click at [337, 227] on icon at bounding box center [338, 229] width 11 height 12
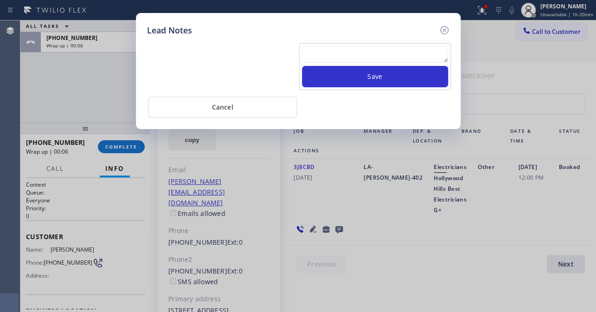
click at [334, 54] on textarea at bounding box center [375, 54] width 146 height 17
paste textarea "Routed to Voice mail// If CX will call back please transfer to me- Love:*"
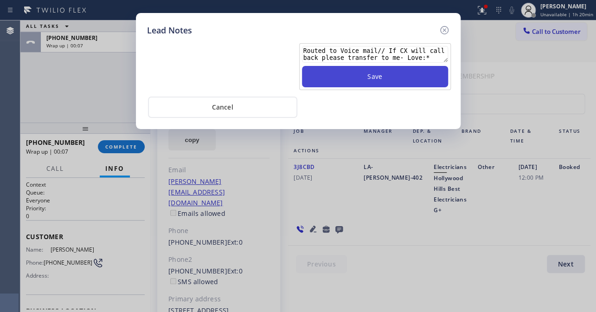
type textarea "Routed to Voice mail// If CX will call back please transfer to me- Love:*"
click at [367, 76] on button "Save" at bounding box center [375, 76] width 146 height 21
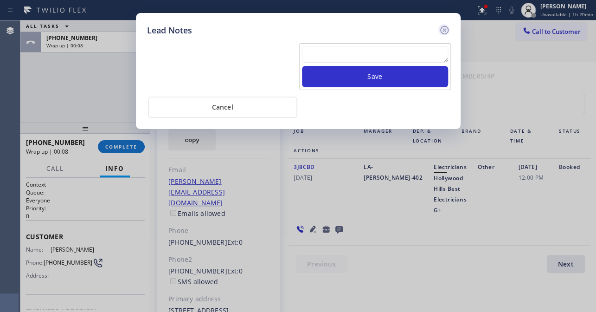
click at [442, 30] on icon at bounding box center [444, 30] width 11 height 11
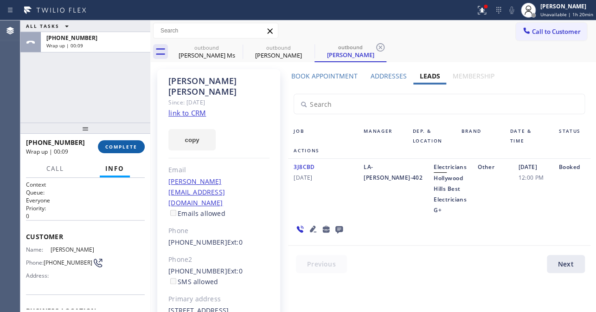
click at [126, 148] on span "COMPLETE" at bounding box center [121, 146] width 32 height 6
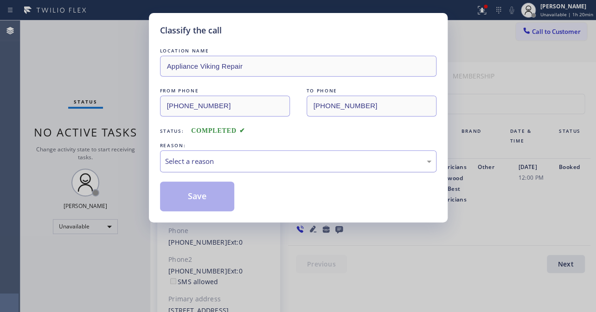
click at [217, 153] on div "Select a reason" at bounding box center [298, 161] width 276 height 22
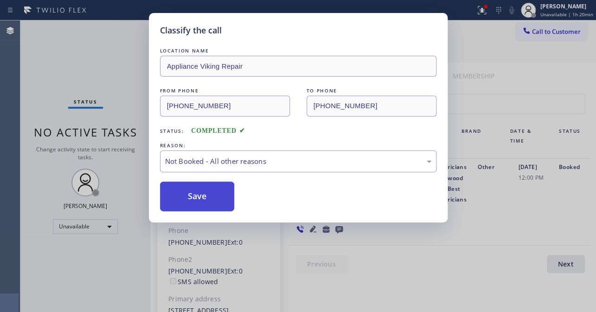
click at [195, 197] on button "Save" at bounding box center [197, 196] width 75 height 30
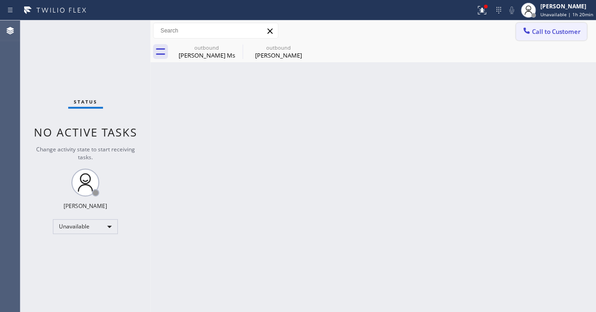
click at [539, 28] on span "Call to Customer" at bounding box center [556, 31] width 49 height 8
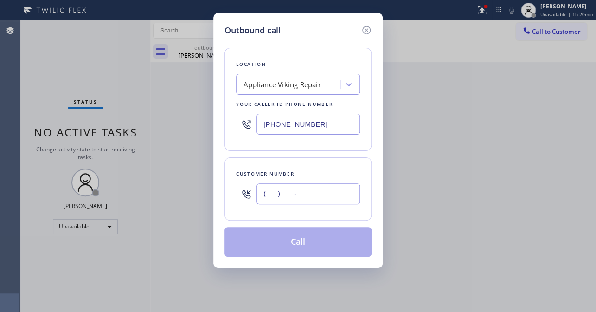
click at [286, 201] on input "(___) ___-____" at bounding box center [307, 193] width 103 height 21
paste input "650) 804-1446"
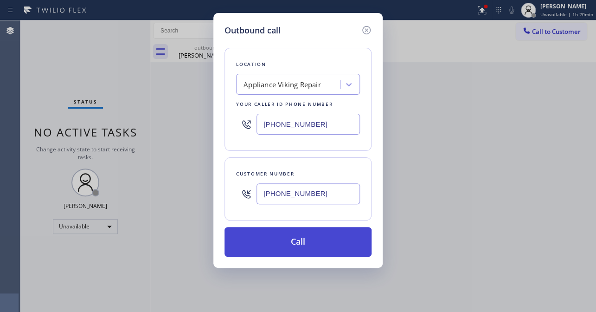
type input "[PHONE_NUMBER]"
click at [297, 242] on button "Call" at bounding box center [297, 242] width 147 height 30
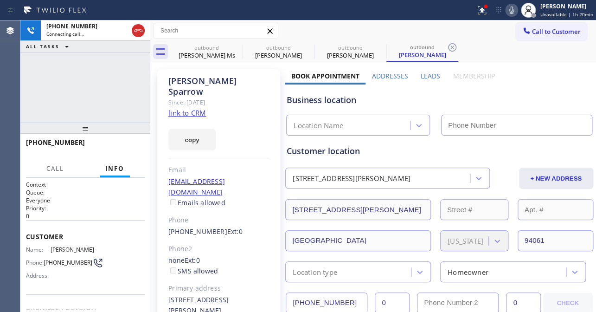
click at [427, 76] on label "Leads" at bounding box center [429, 75] width 19 height 9
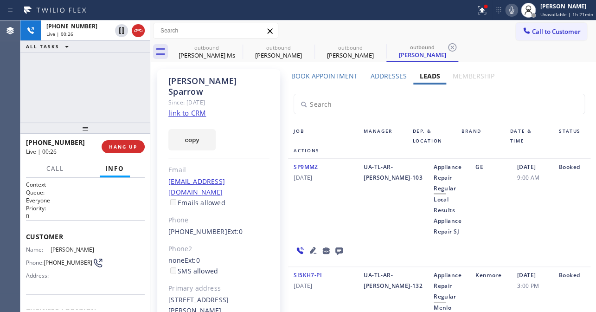
click at [307, 250] on icon at bounding box center [312, 249] width 11 height 11
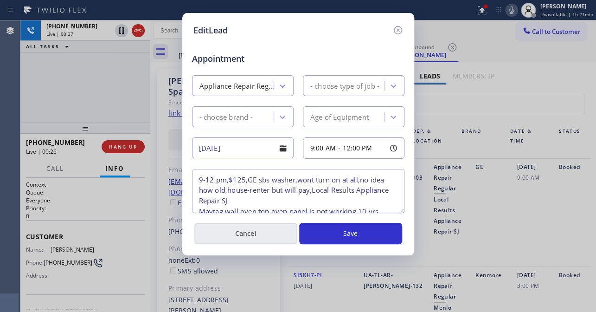
type textarea "9-12 pm,$125,GE sbs washer,wont turn on at all,no idea how old,house-renter but…"
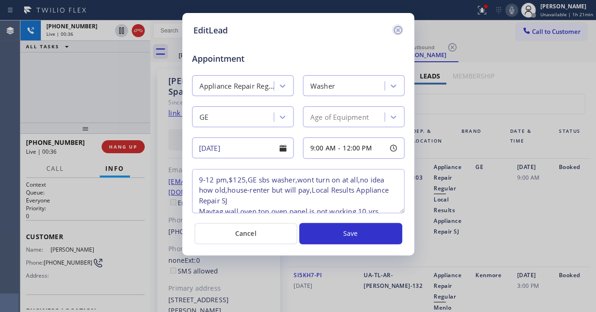
click at [397, 33] on icon at bounding box center [397, 30] width 8 height 8
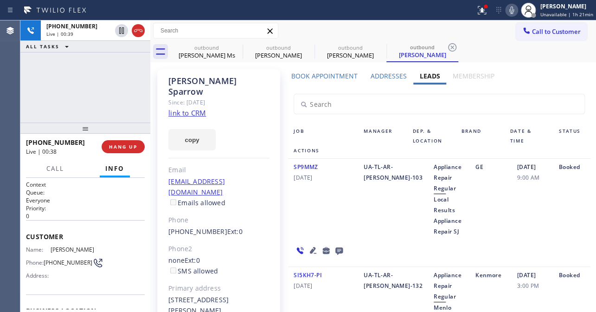
click at [361, 216] on div "UA-TL-AR-[PERSON_NAME]-103" at bounding box center [393, 198] width 70 height 75
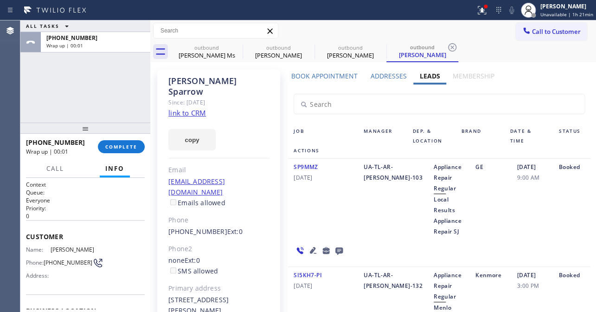
click at [338, 246] on icon at bounding box center [338, 250] width 11 height 12
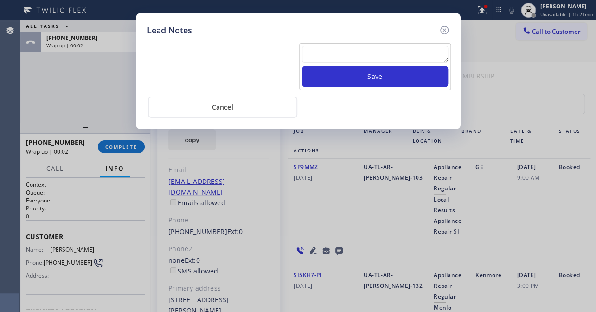
click at [334, 52] on textarea at bounding box center [375, 54] width 146 height 17
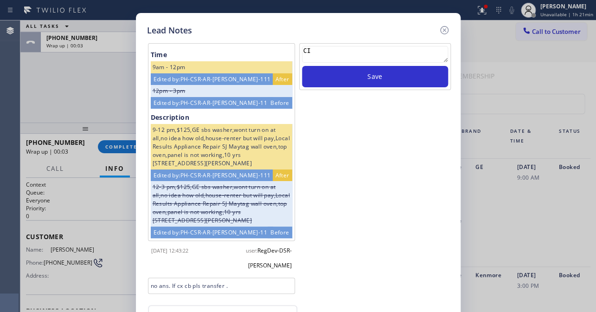
type textarea "C"
type textarea "l"
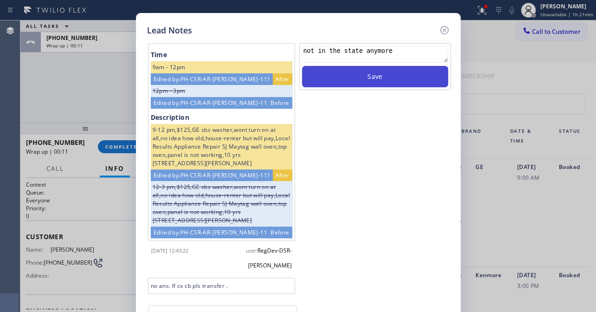
type textarea "not in the state anymore"
click at [384, 77] on button "Save" at bounding box center [375, 76] width 146 height 21
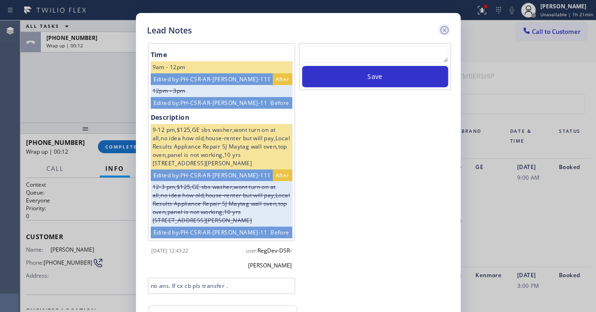
click at [442, 33] on icon at bounding box center [444, 30] width 8 height 8
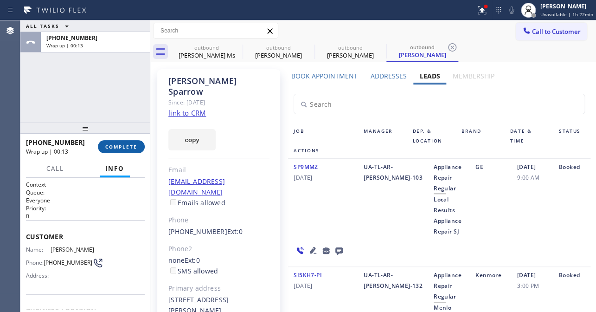
click at [123, 151] on button "COMPLETE" at bounding box center [121, 146] width 47 height 13
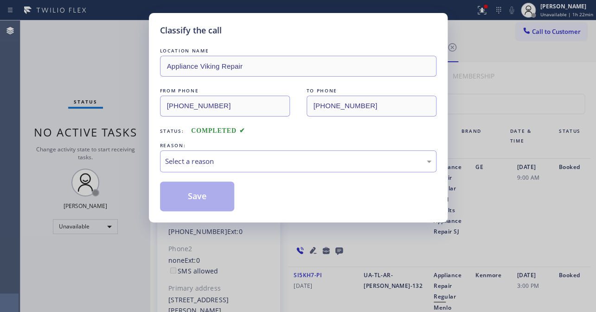
click at [195, 156] on div "Select a reason" at bounding box center [298, 161] width 266 height 11
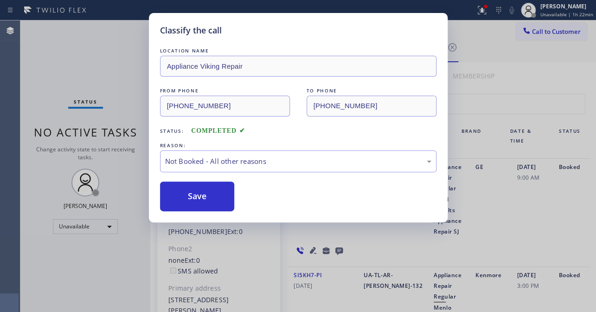
click at [192, 197] on button "Save" at bounding box center [197, 196] width 75 height 30
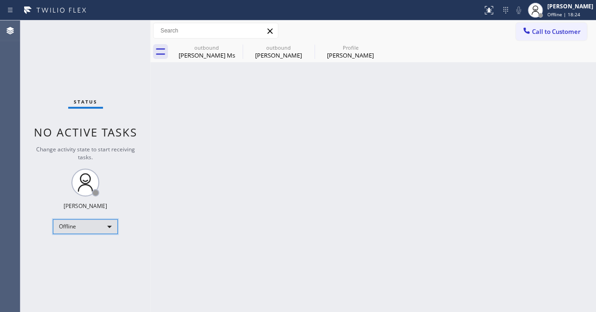
click at [85, 227] on div "Offline" at bounding box center [85, 226] width 65 height 15
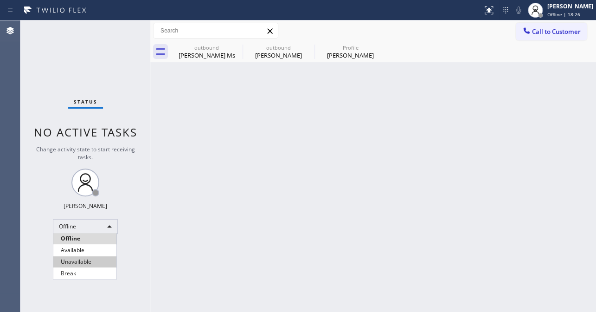
click at [88, 259] on li "Unavailable" at bounding box center [84, 261] width 63 height 11
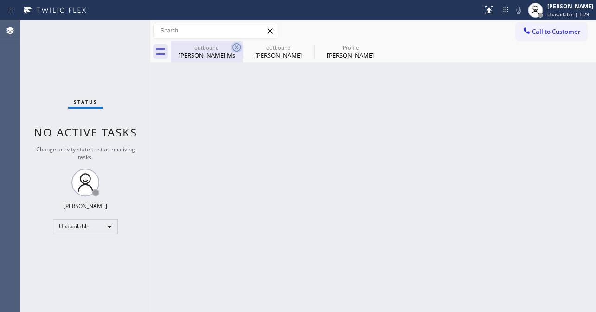
click at [236, 47] on icon at bounding box center [236, 47] width 8 height 8
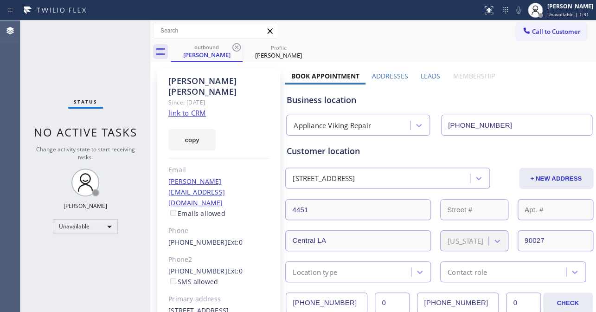
click at [236, 47] on icon at bounding box center [236, 47] width 8 height 8
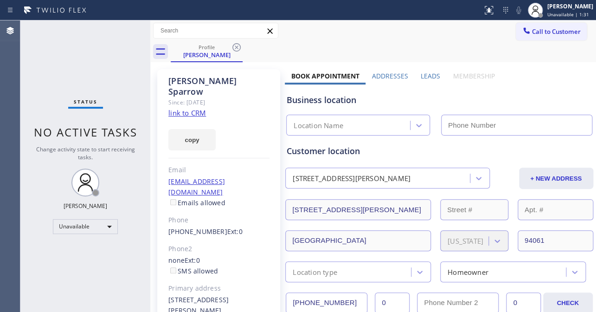
click at [236, 47] on icon at bounding box center [236, 47] width 8 height 8
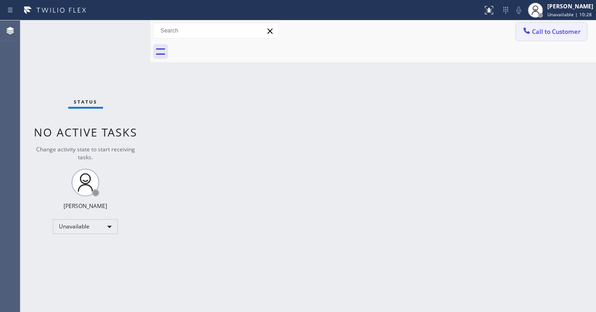
click at [528, 37] on button "Call to Customer" at bounding box center [551, 32] width 71 height 18
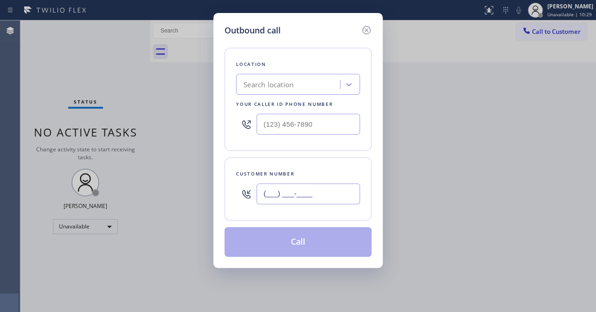
click at [306, 198] on input "(___) ___-____" at bounding box center [307, 193] width 103 height 21
paste input "250) 516-6392"
type input "[PHONE_NUMBER]"
click at [492, 183] on div "Outbound call Location Search location Your caller id phone number Customer num…" at bounding box center [298, 156] width 596 height 312
click at [300, 124] on input "(___) ___-____" at bounding box center [307, 124] width 103 height 21
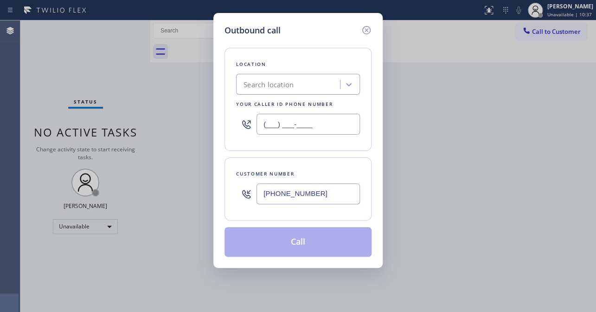
paste input "855) 731-4952"
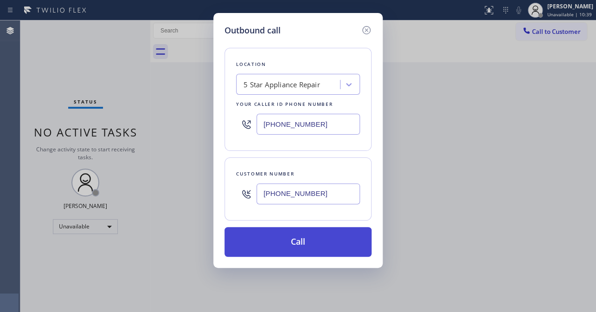
type input "[PHONE_NUMBER]"
click at [283, 246] on button "Call" at bounding box center [297, 242] width 147 height 30
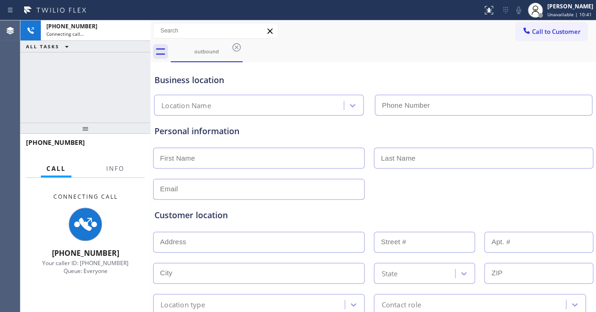
type input "[PHONE_NUMBER]"
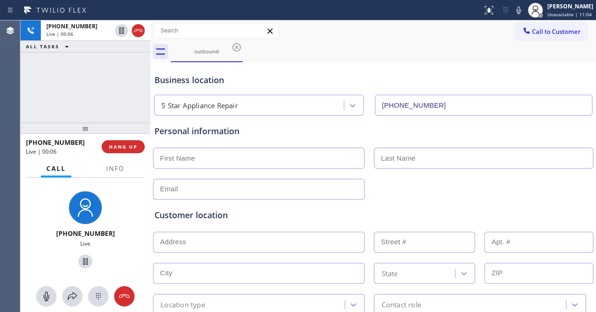
click at [481, 74] on div "Business location" at bounding box center [372, 80] width 437 height 13
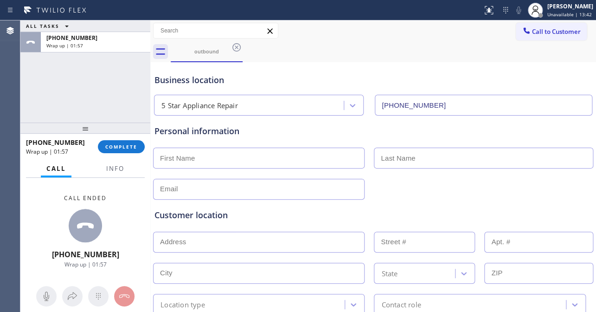
click at [496, 130] on div "Personal information" at bounding box center [372, 131] width 437 height 13
click at [98, 148] on button "COMPLETE" at bounding box center [121, 146] width 47 height 13
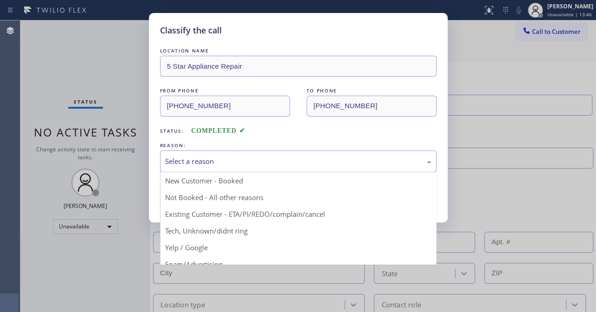
click at [205, 156] on div "Select a reason" at bounding box center [298, 161] width 266 height 11
drag, startPoint x: 206, startPoint y: 196, endPoint x: 214, endPoint y: 195, distance: 7.5
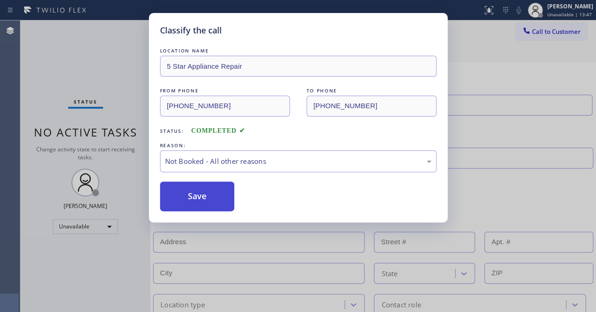
click at [177, 205] on button "Save" at bounding box center [197, 196] width 75 height 30
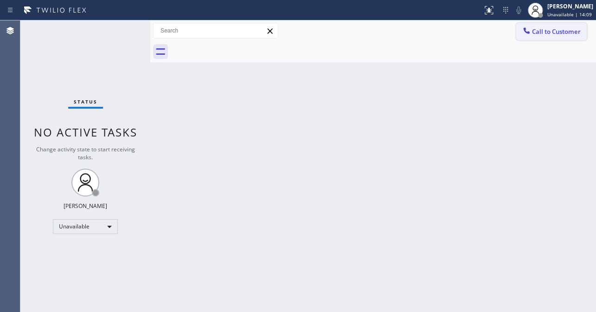
click at [543, 27] on span "Call to Customer" at bounding box center [556, 31] width 49 height 8
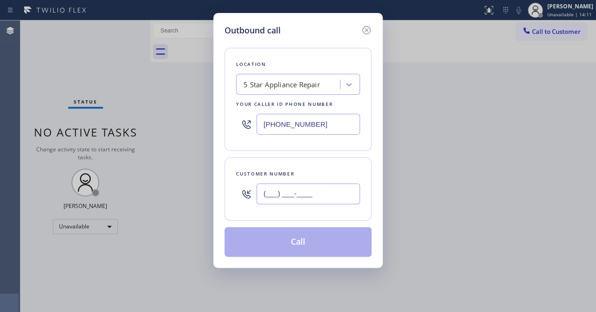
click at [287, 199] on input "(___) ___-____" at bounding box center [307, 193] width 103 height 21
paste input "818) 357-1152"
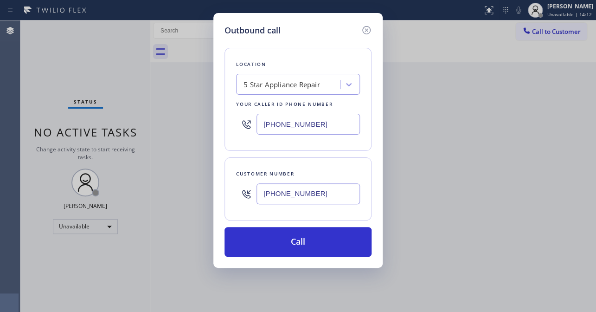
type input "[PHONE_NUMBER]"
drag, startPoint x: 329, startPoint y: 118, endPoint x: 185, endPoint y: 139, distance: 144.8
click at [185, 139] on div "Outbound call Location 5 Star Appliance Repair Your caller id phone number [PHO…" at bounding box center [298, 156] width 596 height 312
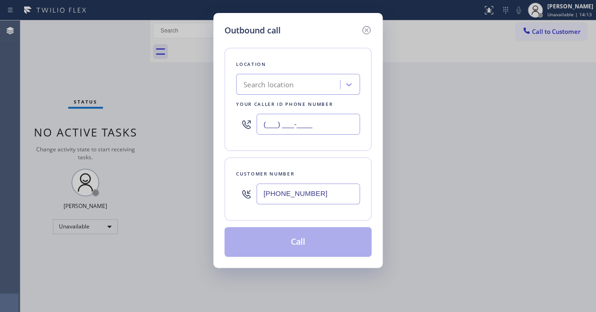
type input "(___) ___-____"
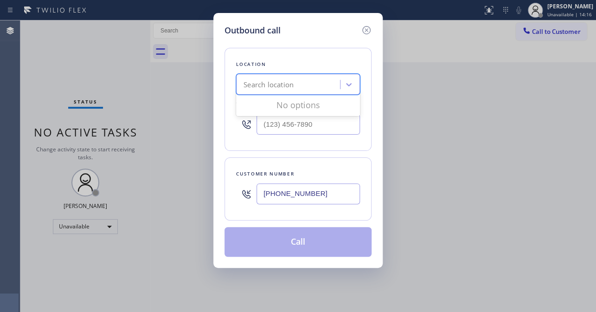
click at [292, 80] on div "Search location" at bounding box center [268, 84] width 50 height 11
paste input "West Hills Appliance Repair Service"
type input "West Hills Appliance Repair Service"
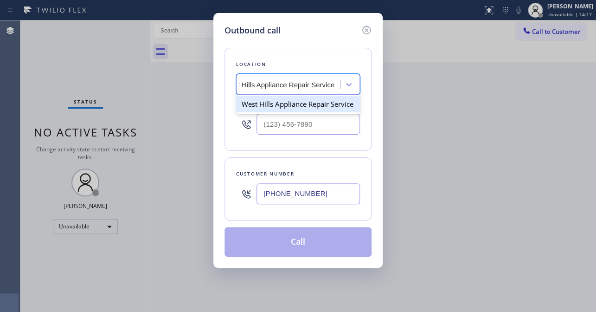
scroll to position [0, 19]
click at [329, 106] on div "West Hills Appliance Repair Service" at bounding box center [298, 104] width 124 height 17
type input "[PHONE_NUMBER]"
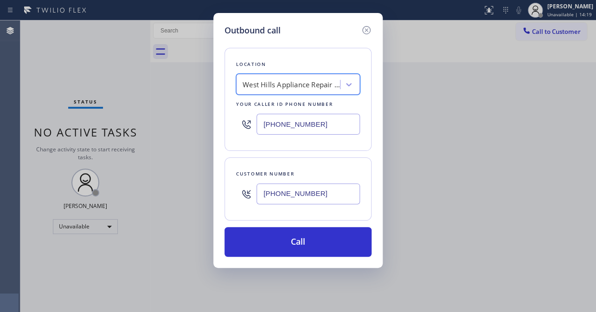
scroll to position [0, 0]
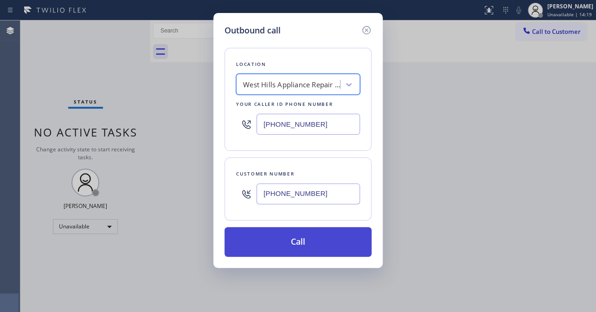
click at [301, 245] on button "Call" at bounding box center [297, 242] width 147 height 30
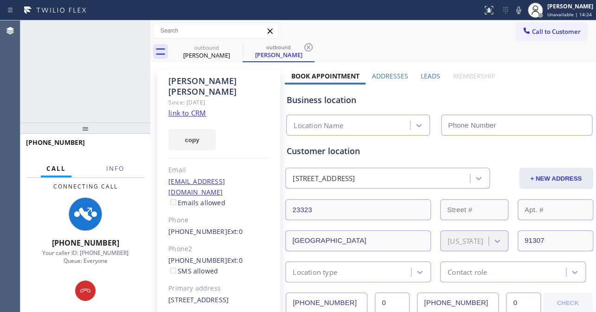
type input "[PHONE_NUMBER]"
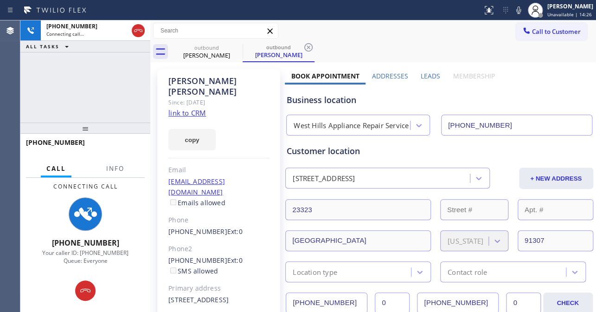
click at [430, 75] on label "Leads" at bounding box center [429, 75] width 19 height 9
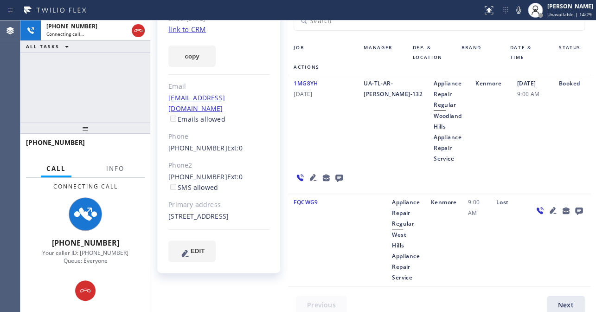
scroll to position [84, 0]
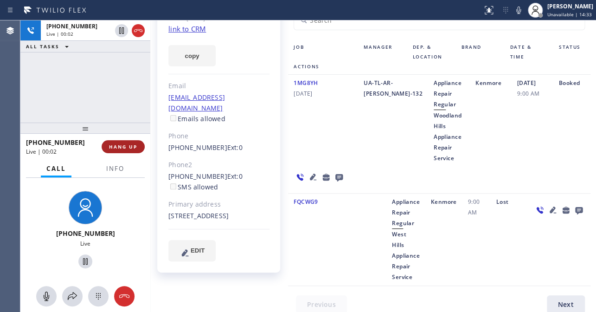
click at [109, 144] on span "HANG UP" at bounding box center [123, 146] width 28 height 6
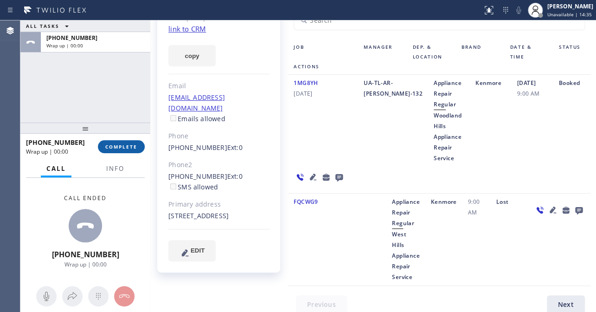
click at [121, 140] on button "COMPLETE" at bounding box center [121, 146] width 47 height 13
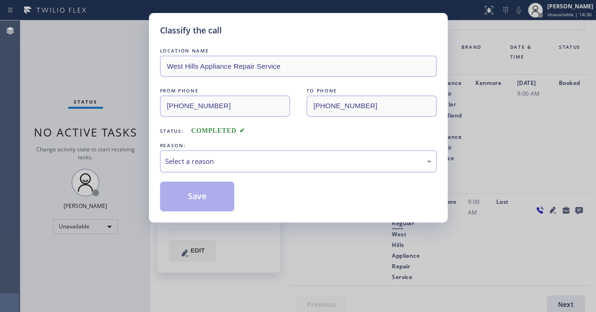
click at [242, 157] on div "Select a reason" at bounding box center [298, 161] width 266 height 11
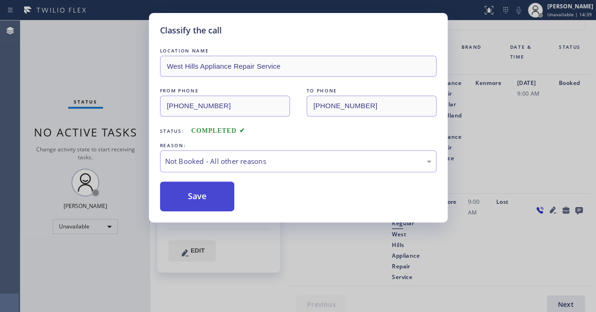
click at [205, 198] on button "Save" at bounding box center [197, 196] width 75 height 30
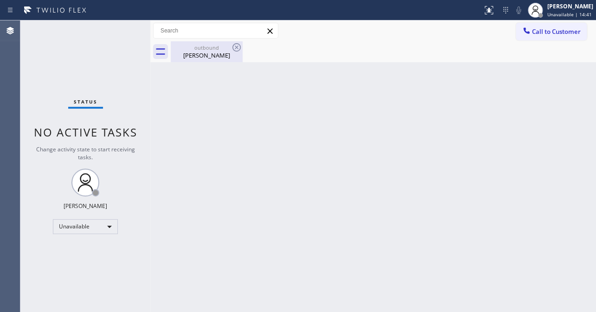
click at [213, 55] on div "[PERSON_NAME]" at bounding box center [207, 55] width 70 height 8
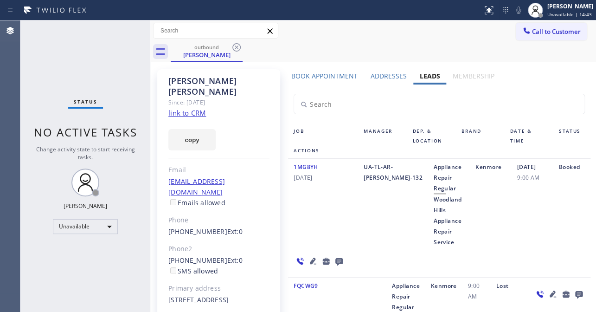
click at [336, 260] on icon at bounding box center [338, 261] width 11 height 12
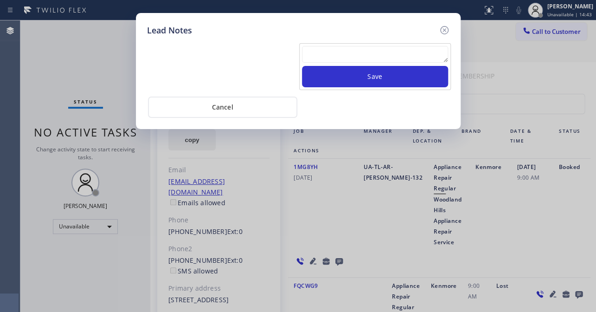
click at [333, 56] on textarea at bounding box center [375, 54] width 146 height 17
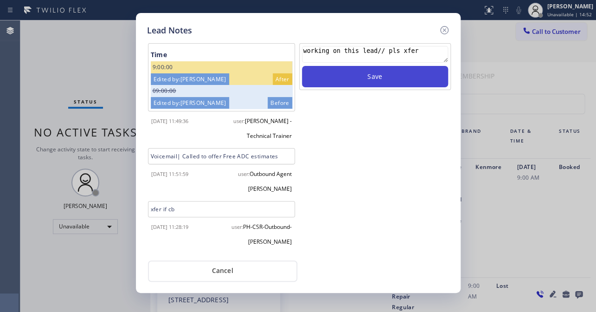
type textarea "working on this lead// pls xfer"
click at [387, 77] on button "Save" at bounding box center [375, 76] width 146 height 21
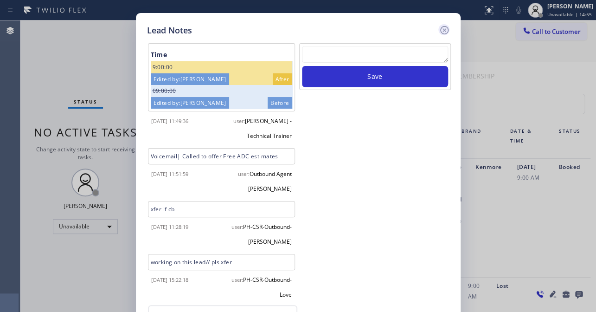
click at [442, 28] on icon at bounding box center [444, 30] width 8 height 8
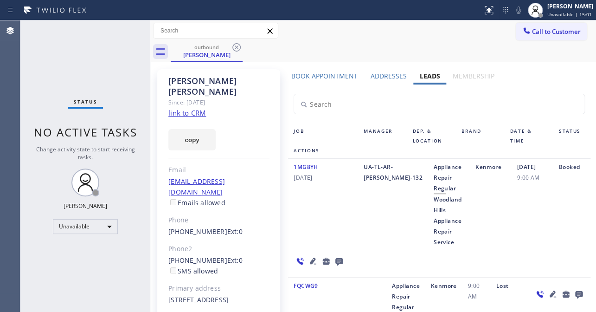
click at [306, 213] on div "1MG8YH [DATE]" at bounding box center [323, 204] width 70 height 86
click at [236, 47] on icon at bounding box center [236, 47] width 8 height 8
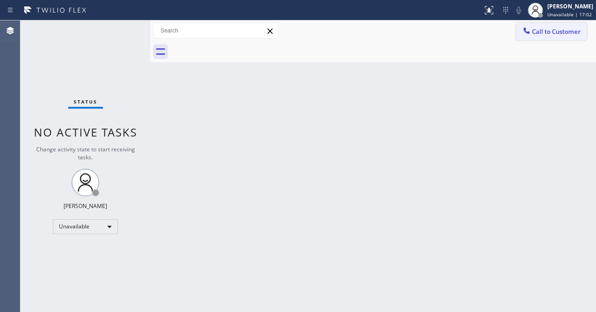
click at [562, 30] on span "Call to Customer" at bounding box center [556, 31] width 49 height 8
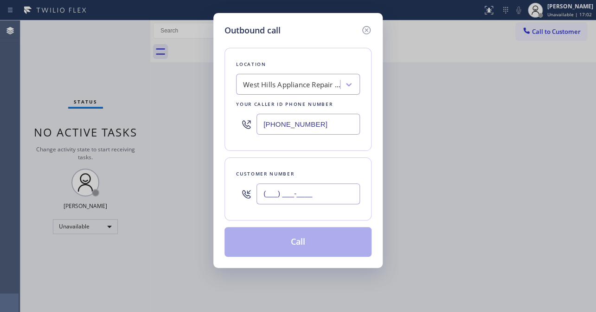
click at [306, 193] on input "(___) ___-____" at bounding box center [307, 193] width 103 height 21
paste input "626) 482-0085"
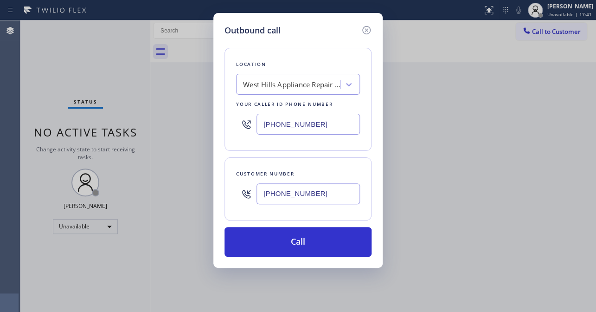
click at [511, 180] on div "Outbound call Location [GEOGRAPHIC_DATA] Appliance Repair Service Your caller i…" at bounding box center [298, 156] width 596 height 312
drag, startPoint x: 343, startPoint y: 195, endPoint x: 195, endPoint y: 195, distance: 147.4
click at [195, 195] on div "Outbound call Location [GEOGRAPHIC_DATA] Appliance Repair Service Your caller i…" at bounding box center [298, 156] width 596 height 312
paste input "818) 357-1152"
type input "[PHONE_NUMBER]"
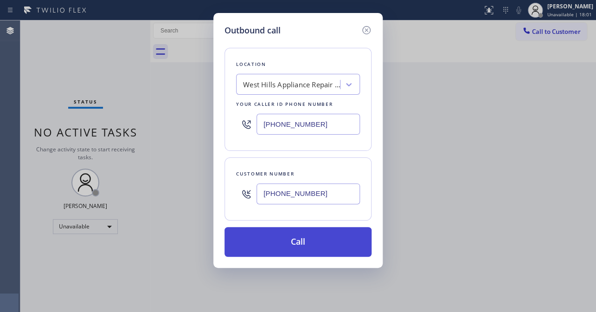
click at [312, 250] on button "Call" at bounding box center [297, 242] width 147 height 30
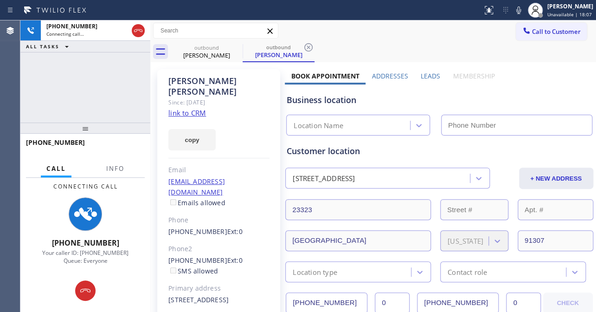
type input "[PHONE_NUMBER]"
click at [425, 76] on label "Leads" at bounding box center [429, 75] width 19 height 9
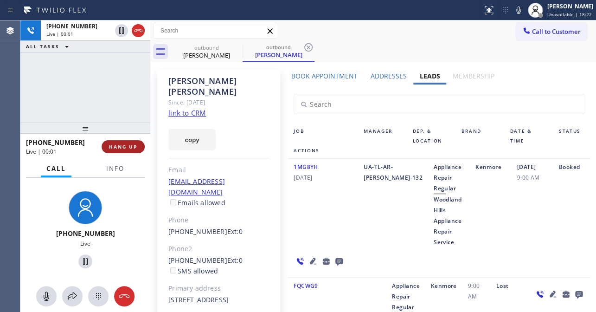
click at [125, 146] on span "HANG UP" at bounding box center [123, 146] width 28 height 6
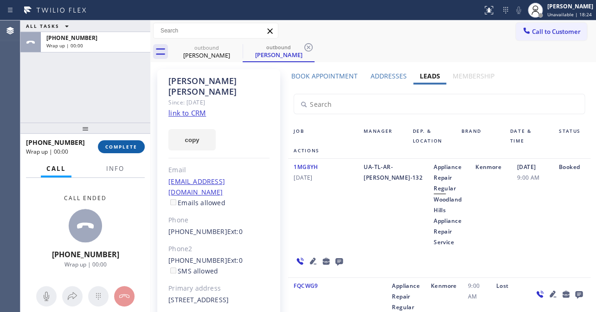
click at [134, 142] on button "COMPLETE" at bounding box center [121, 146] width 47 height 13
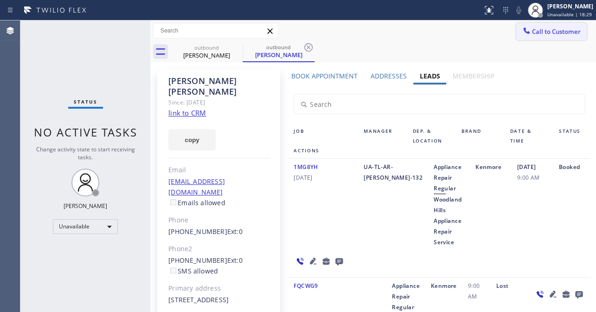
click at [549, 34] on span "Call to Customer" at bounding box center [556, 31] width 49 height 8
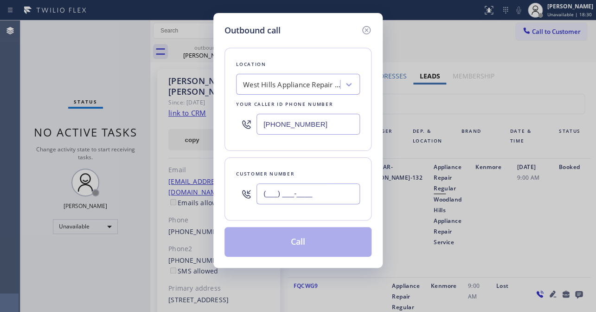
click at [313, 194] on input "(___) ___-____" at bounding box center [307, 193] width 103 height 21
paste input "626) 482-0085"
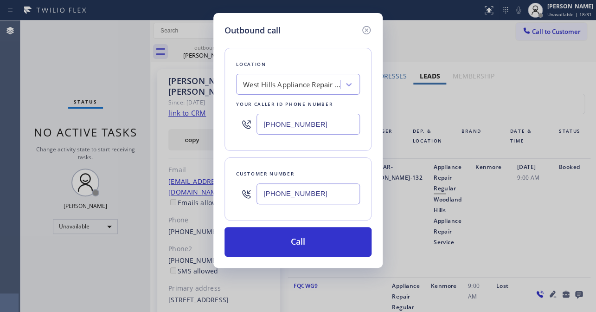
type input "[PHONE_NUMBER]"
drag, startPoint x: 323, startPoint y: 131, endPoint x: 167, endPoint y: 133, distance: 155.3
click at [172, 123] on div "Outbound call Location [GEOGRAPHIC_DATA] Appliance Repair Service Your caller i…" at bounding box center [298, 156] width 596 height 312
paste input "617) 219-9255"
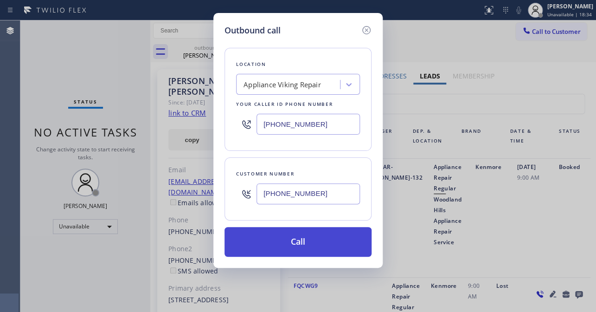
type input "[PHONE_NUMBER]"
click at [305, 241] on button "Call" at bounding box center [297, 242] width 147 height 30
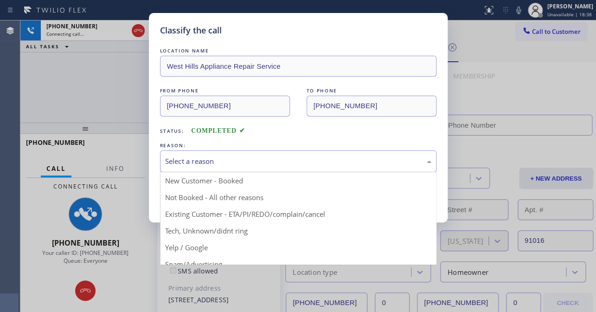
drag, startPoint x: 279, startPoint y: 165, endPoint x: 274, endPoint y: 165, distance: 5.1
click at [279, 165] on div "Select a reason" at bounding box center [298, 161] width 266 height 11
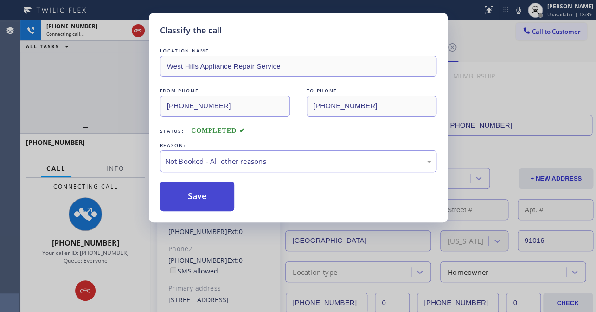
click at [195, 199] on button "Save" at bounding box center [197, 196] width 75 height 30
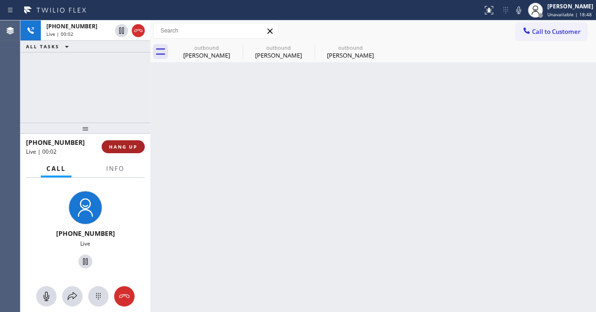
click at [116, 140] on button "HANG UP" at bounding box center [123, 146] width 43 height 13
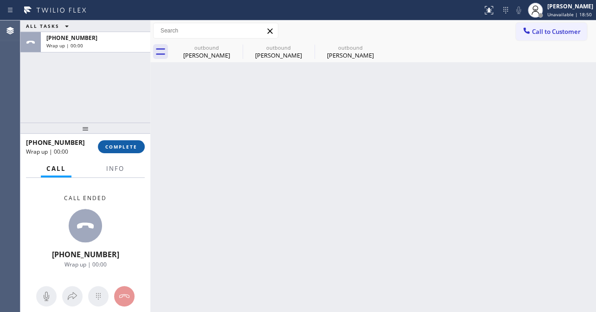
click at [125, 142] on button "COMPLETE" at bounding box center [121, 146] width 47 height 13
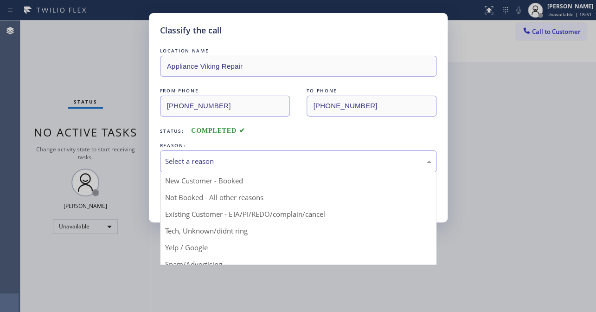
click at [181, 162] on div "Select a reason" at bounding box center [298, 161] width 266 height 11
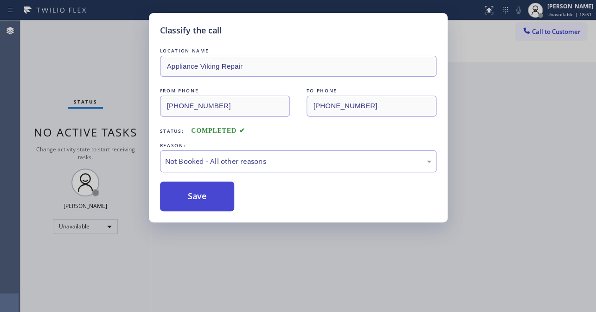
click at [176, 195] on button "Save" at bounding box center [197, 196] width 75 height 30
type input "[PHONE_NUMBER]"
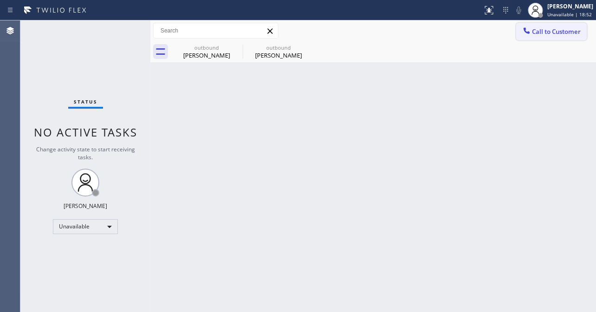
click at [542, 31] on span "Call to Customer" at bounding box center [556, 31] width 49 height 8
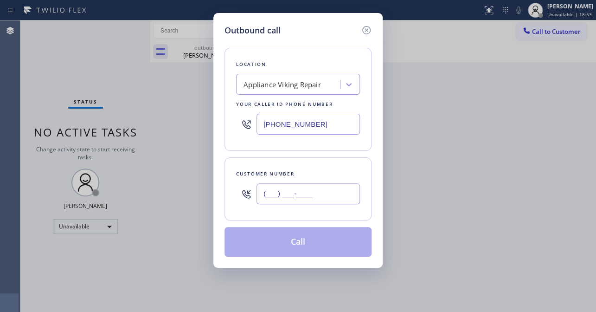
click at [271, 191] on input "(___) ___-____" at bounding box center [307, 193] width 103 height 21
paste input "714) 264-3603"
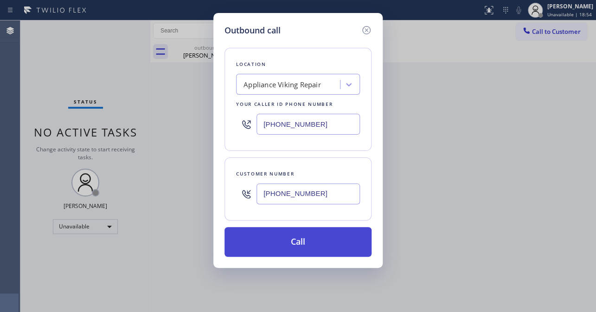
click at [297, 245] on button "Call" at bounding box center [297, 242] width 147 height 30
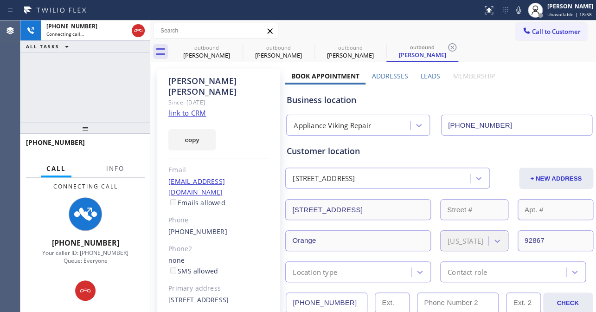
click at [429, 74] on label "Leads" at bounding box center [429, 75] width 19 height 9
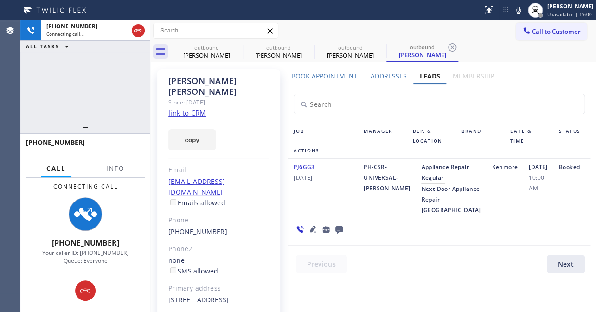
click at [310, 234] on icon at bounding box center [312, 228] width 11 height 11
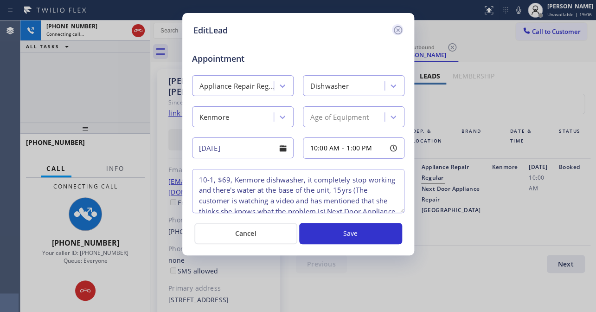
click at [396, 30] on icon at bounding box center [397, 30] width 11 height 11
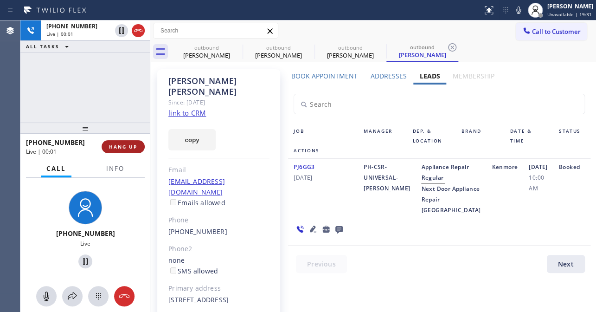
click at [118, 144] on span "HANG UP" at bounding box center [123, 146] width 28 height 6
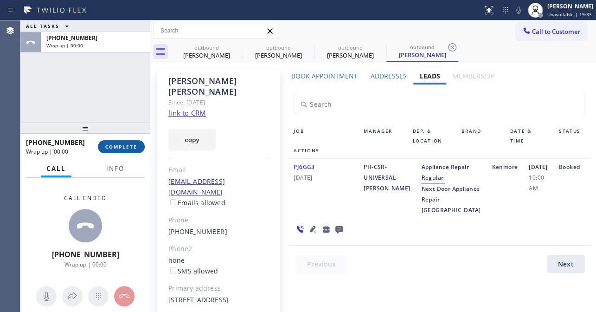
click at [121, 148] on span "COMPLETE" at bounding box center [121, 146] width 32 height 6
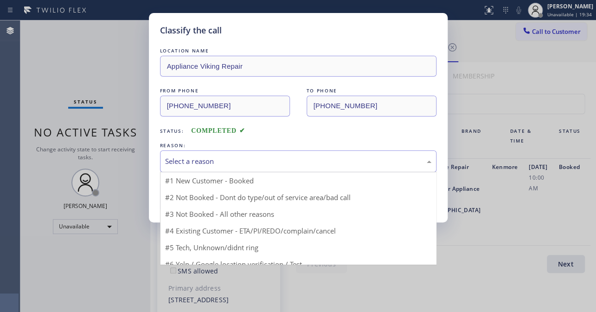
click at [213, 156] on div "Select a reason" at bounding box center [298, 161] width 266 height 11
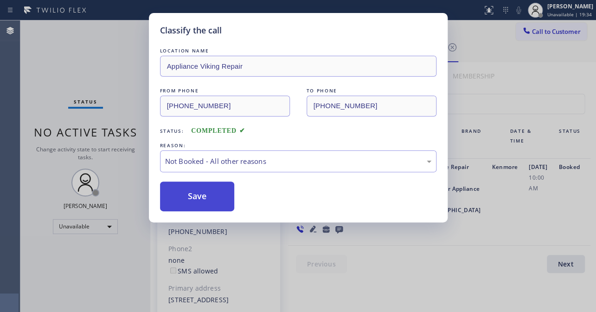
click at [190, 194] on button "Save" at bounding box center [197, 196] width 75 height 30
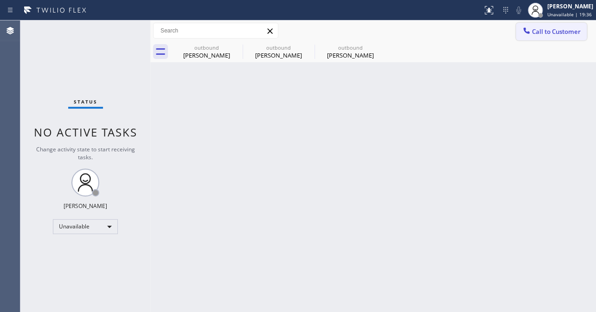
click at [519, 33] on button "Call to Customer" at bounding box center [551, 32] width 71 height 18
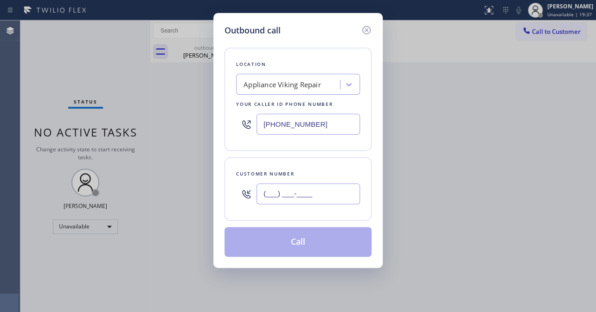
click at [314, 191] on input "(___) ___-____" at bounding box center [307, 193] width 103 height 21
paste input "424) 489-3096"
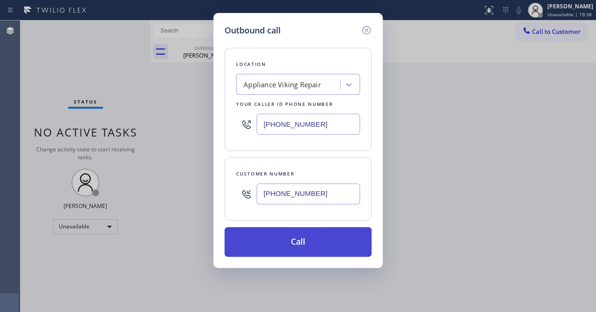
type input "[PHONE_NUMBER]"
click at [284, 240] on button "Call" at bounding box center [297, 242] width 147 height 30
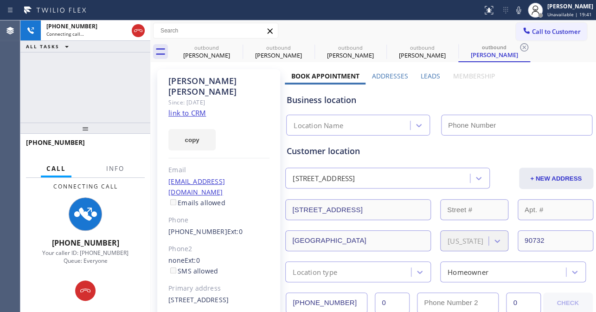
click at [427, 78] on label "Leads" at bounding box center [429, 75] width 19 height 9
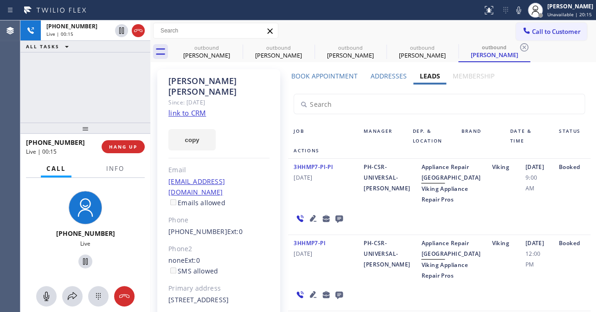
click at [309, 223] on icon at bounding box center [312, 217] width 11 height 11
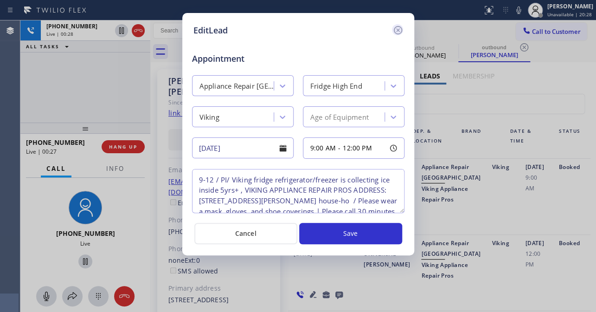
click at [396, 26] on icon at bounding box center [397, 30] width 8 height 8
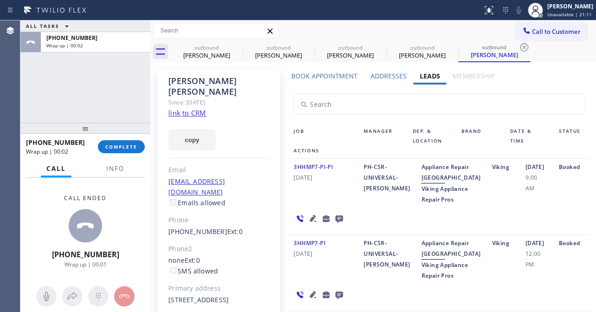
click at [337, 223] on icon at bounding box center [338, 218] width 7 height 7
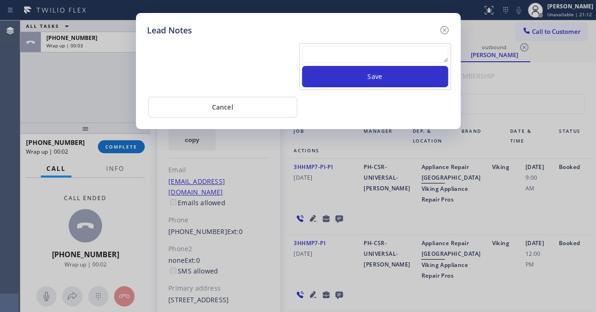
click at [321, 52] on textarea at bounding box center [375, 54] width 146 height 17
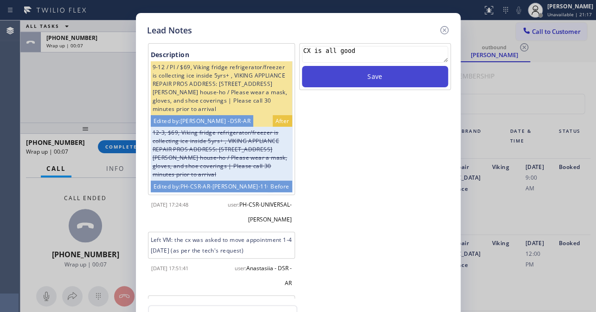
type textarea "CX is all good"
click at [401, 74] on button "Save" at bounding box center [375, 76] width 146 height 21
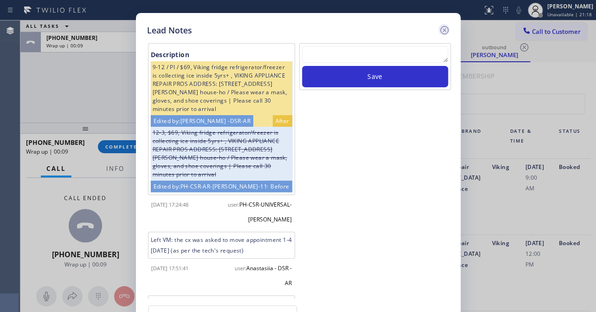
click at [439, 31] on icon at bounding box center [444, 30] width 11 height 11
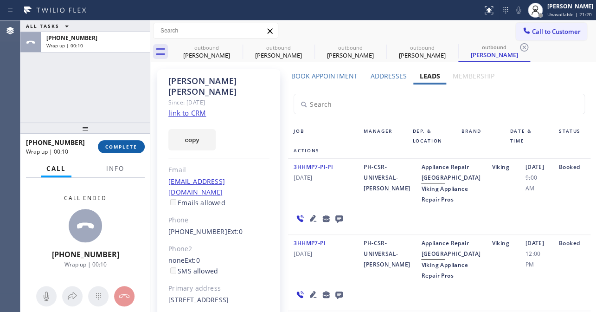
click at [115, 148] on span "COMPLETE" at bounding box center [121, 146] width 32 height 6
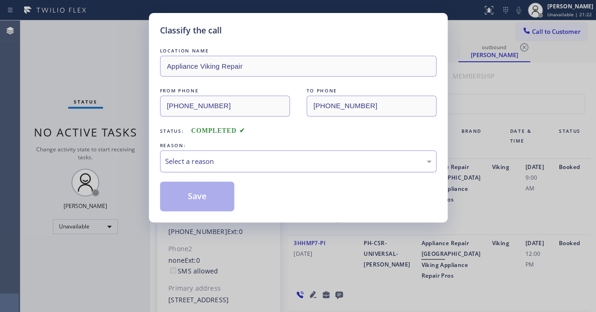
click at [243, 157] on div "Select a reason" at bounding box center [298, 161] width 266 height 11
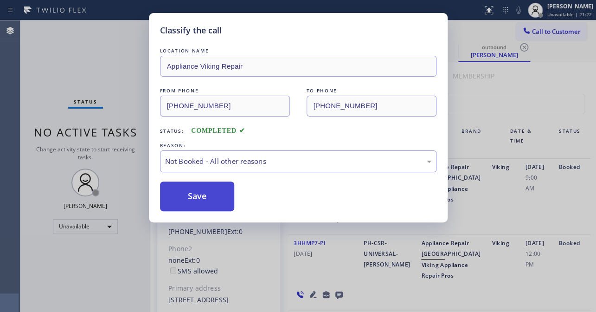
drag, startPoint x: 219, startPoint y: 194, endPoint x: 202, endPoint y: 194, distance: 17.2
click at [202, 194] on button "Save" at bounding box center [197, 196] width 75 height 30
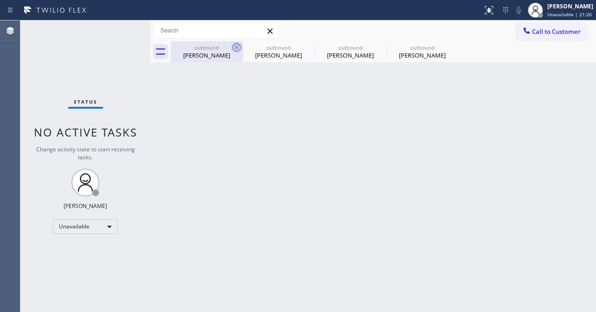
click at [236, 46] on icon at bounding box center [236, 47] width 11 height 11
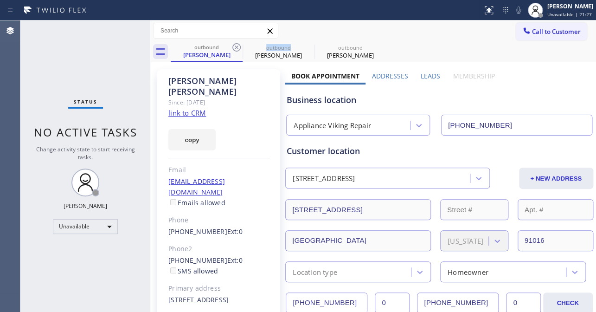
click at [236, 46] on icon at bounding box center [236, 47] width 11 height 11
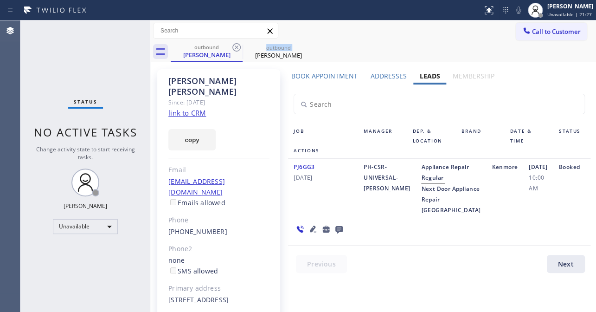
click at [236, 46] on icon at bounding box center [236, 47] width 11 height 11
click at [0, 0] on icon at bounding box center [0, 0] width 0 height 0
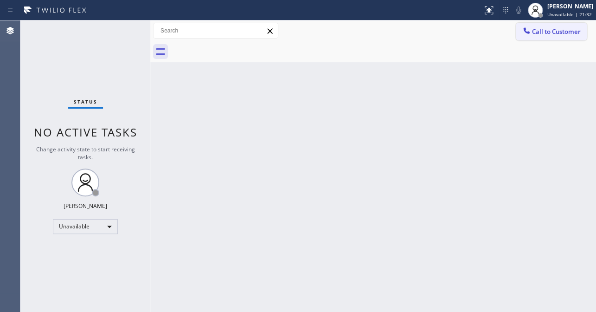
click at [584, 27] on button "Call to Customer" at bounding box center [551, 32] width 71 height 18
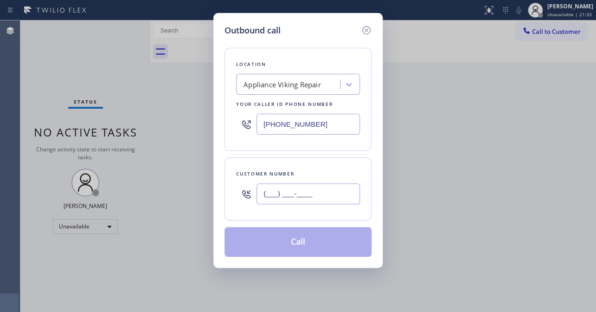
click at [308, 190] on input "(___) ___-____" at bounding box center [307, 193] width 103 height 21
paste input "408) 391-1983"
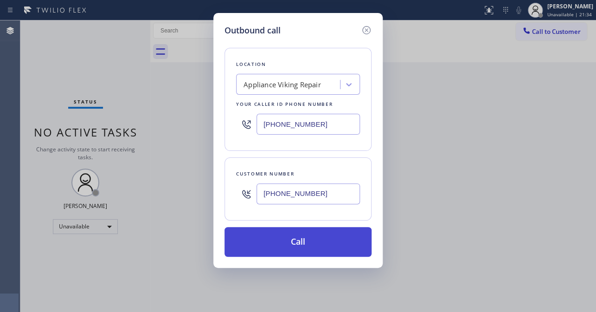
type input "[PHONE_NUMBER]"
click at [301, 249] on button "Call" at bounding box center [297, 242] width 147 height 30
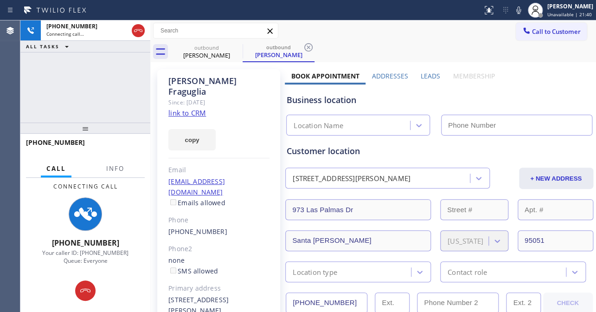
type input "[PHONE_NUMBER]"
click at [425, 79] on label "Leads" at bounding box center [429, 75] width 19 height 9
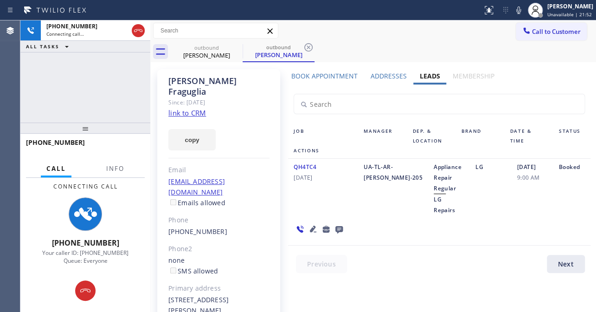
click at [312, 225] on icon at bounding box center [313, 228] width 6 height 6
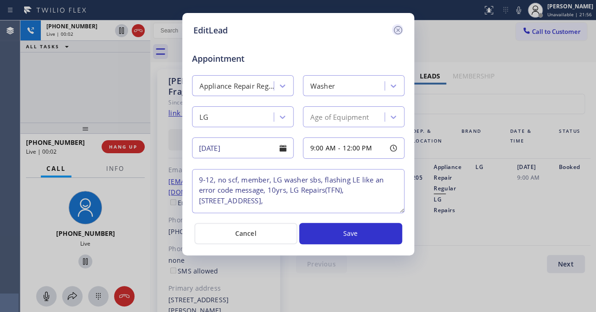
click at [394, 26] on icon at bounding box center [397, 30] width 11 height 11
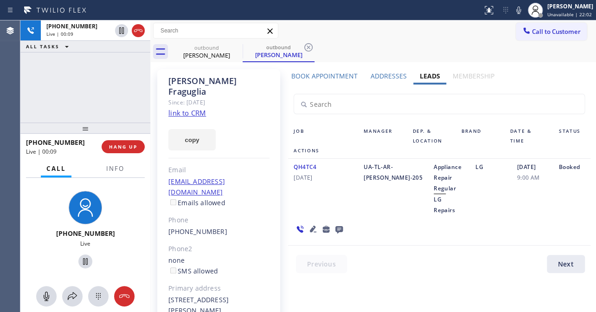
click at [310, 225] on icon at bounding box center [313, 228] width 6 height 6
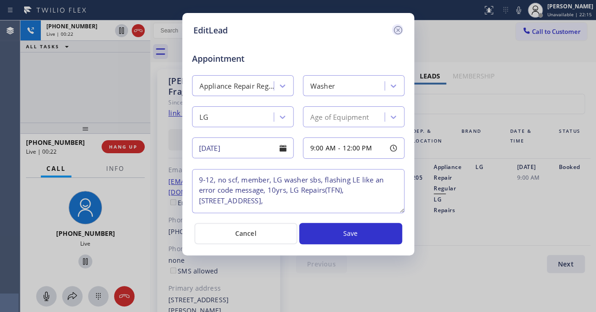
click at [398, 25] on icon at bounding box center [397, 30] width 11 height 11
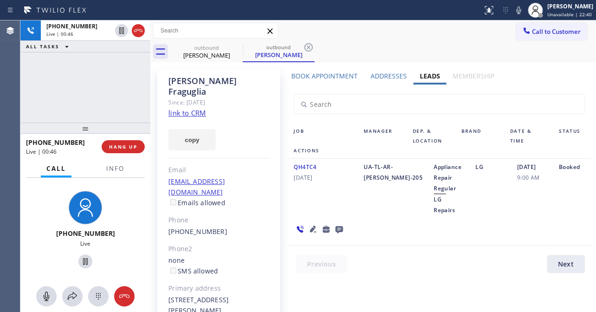
click at [311, 225] on icon at bounding box center [313, 228] width 6 height 6
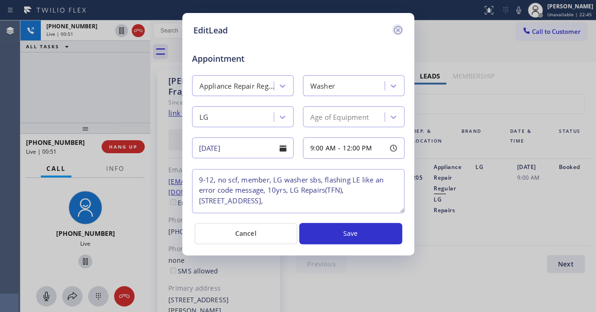
click at [399, 30] on icon at bounding box center [397, 30] width 11 height 11
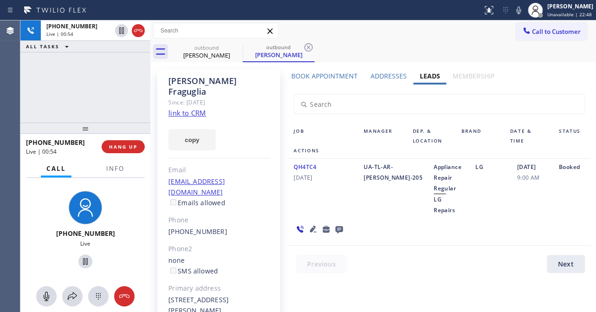
click at [360, 288] on div "Book Appointment Addresses Leads Membership Business location Appliance Viking …" at bounding box center [439, 220] width 308 height 299
click at [419, 285] on div "Book Appointment Addresses Leads Membership Business location Appliance Viking …" at bounding box center [439, 220] width 308 height 299
click at [119, 149] on span "HANG UP" at bounding box center [123, 146] width 28 height 6
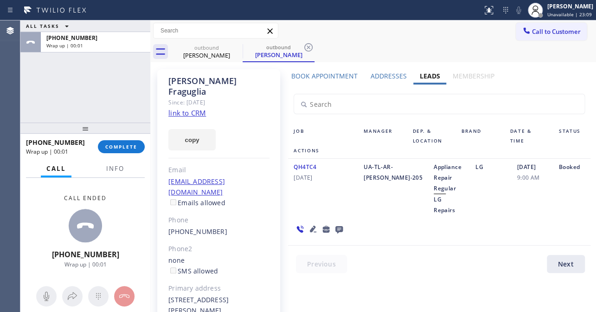
click at [336, 226] on icon at bounding box center [338, 229] width 7 height 7
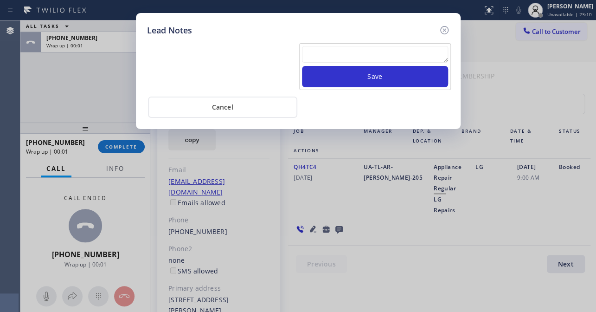
click at [333, 51] on textarea at bounding box center [375, 54] width 146 height 17
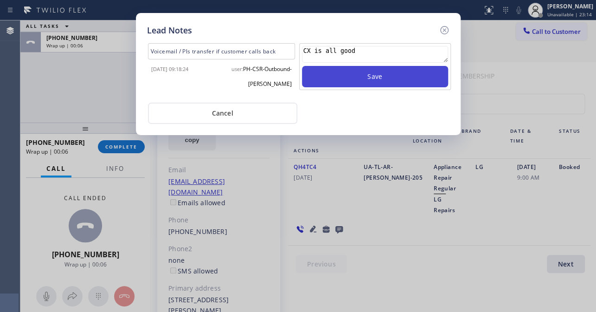
type textarea "CX is all good"
click at [336, 76] on button "Save" at bounding box center [375, 76] width 146 height 21
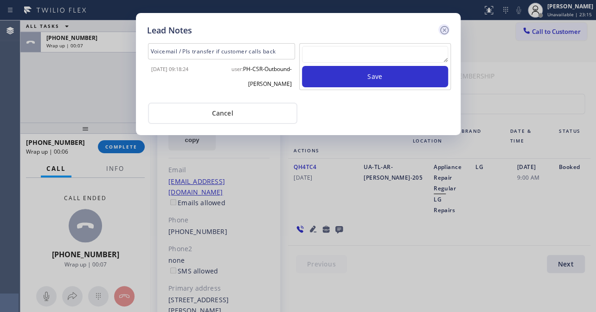
click at [442, 30] on icon at bounding box center [444, 30] width 11 height 11
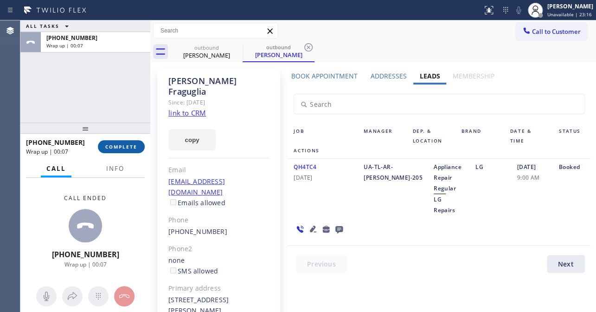
click at [107, 150] on button "COMPLETE" at bounding box center [121, 146] width 47 height 13
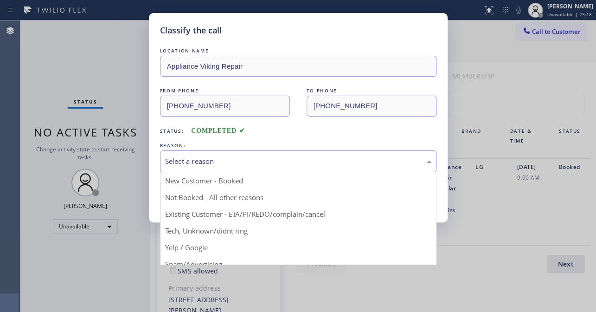
click at [216, 162] on div "Select a reason" at bounding box center [298, 161] width 266 height 11
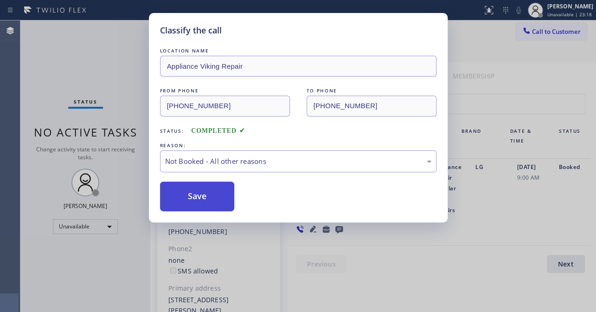
click at [200, 196] on button "Save" at bounding box center [197, 196] width 75 height 30
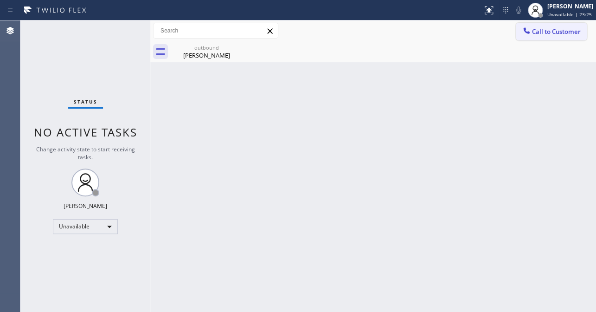
click at [558, 24] on button "Call to Customer" at bounding box center [551, 32] width 71 height 18
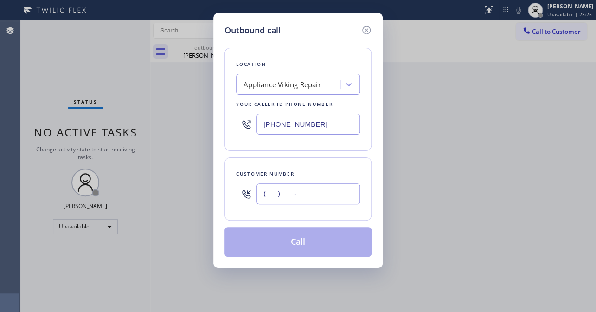
click at [294, 196] on input "(___) ___-____" at bounding box center [307, 193] width 103 height 21
paste input "425) 979-8132"
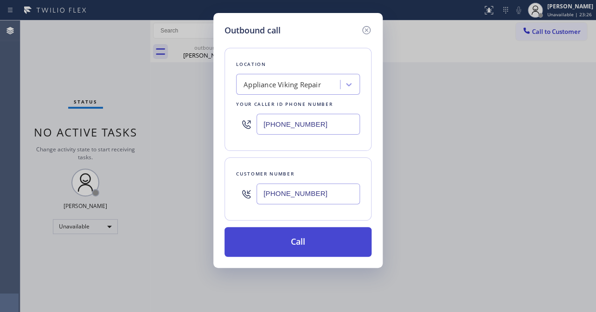
type input "[PHONE_NUMBER]"
click at [305, 237] on button "Call" at bounding box center [297, 242] width 147 height 30
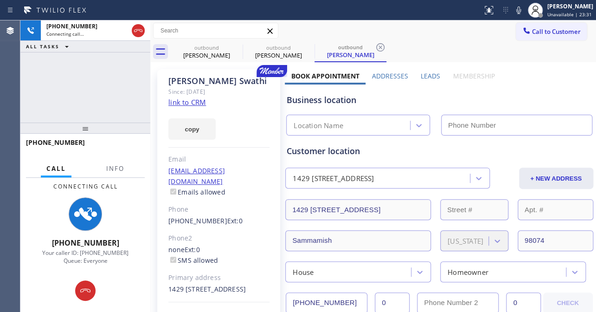
click at [429, 77] on label "Leads" at bounding box center [429, 75] width 19 height 9
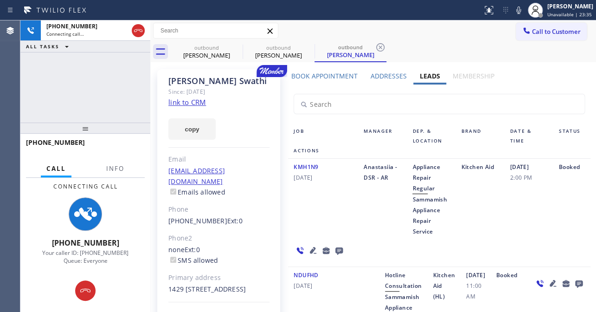
click at [312, 248] on icon at bounding box center [313, 250] width 6 height 6
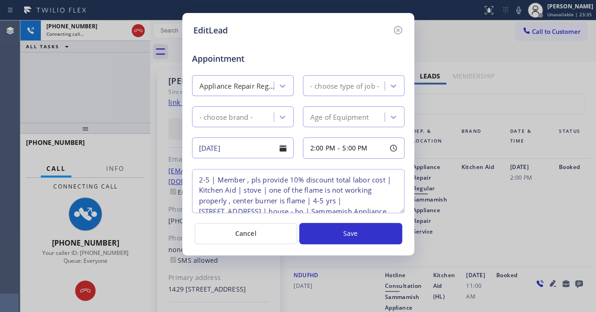
type textarea "2-5 | Member , pls provide 10% discount total labor cost | Kitchen Aid | stove …"
click at [395, 29] on icon at bounding box center [397, 30] width 11 height 11
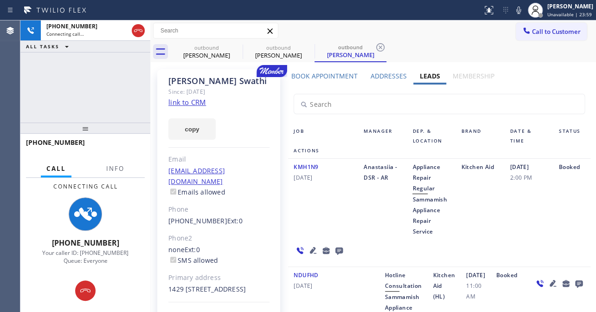
click at [340, 252] on icon at bounding box center [338, 250] width 11 height 12
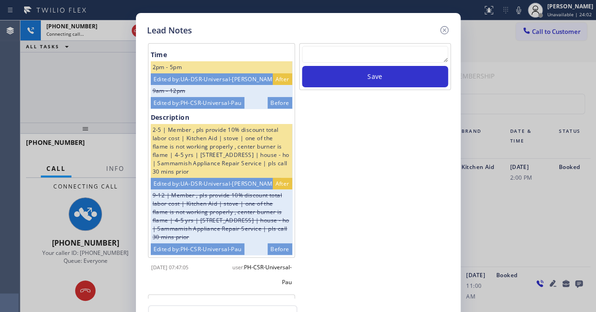
click at [447, 26] on icon at bounding box center [444, 30] width 11 height 11
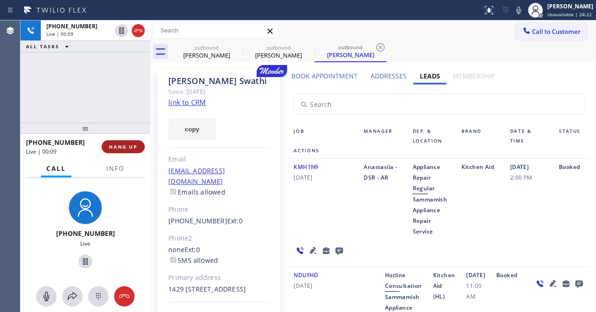
click at [119, 150] on button "HANG UP" at bounding box center [123, 146] width 43 height 13
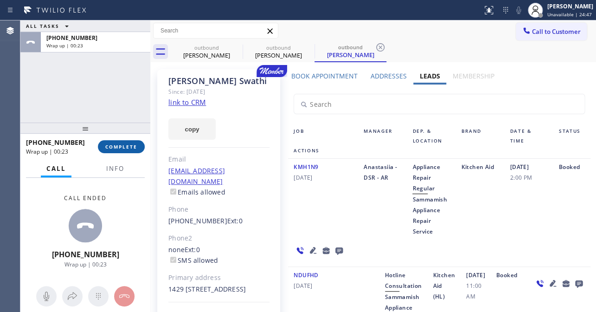
click at [128, 148] on span "COMPLETE" at bounding box center [121, 146] width 32 height 6
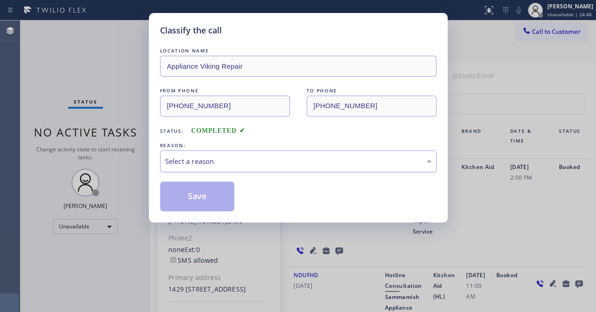
click at [227, 161] on div "Select a reason" at bounding box center [298, 161] width 266 height 11
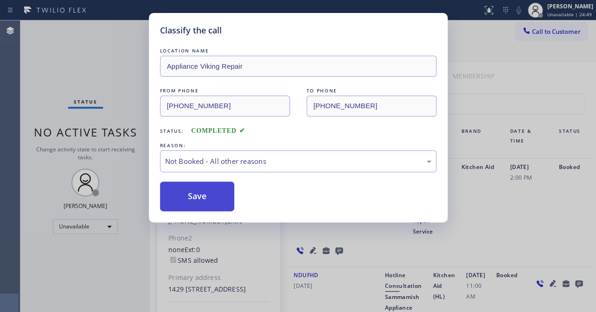
click at [201, 198] on button "Save" at bounding box center [197, 196] width 75 height 30
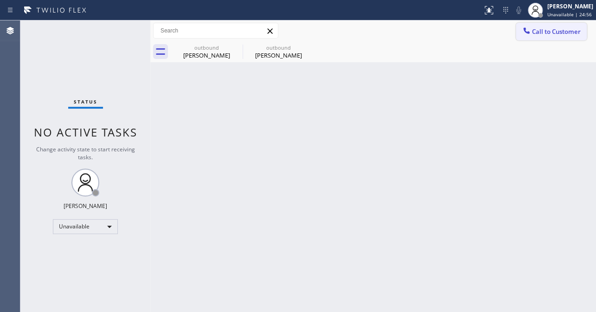
click at [554, 34] on span "Call to Customer" at bounding box center [556, 31] width 49 height 8
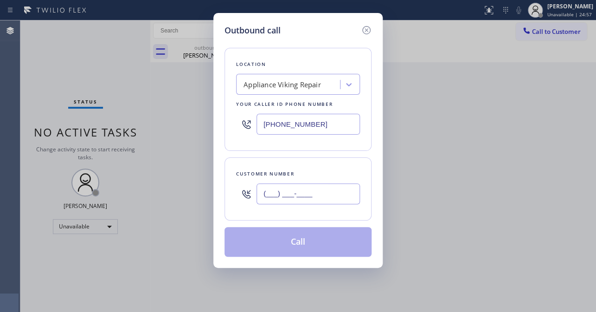
click at [278, 193] on input "(___) ___-____" at bounding box center [307, 193] width 103 height 21
paste input "415) 609-0197"
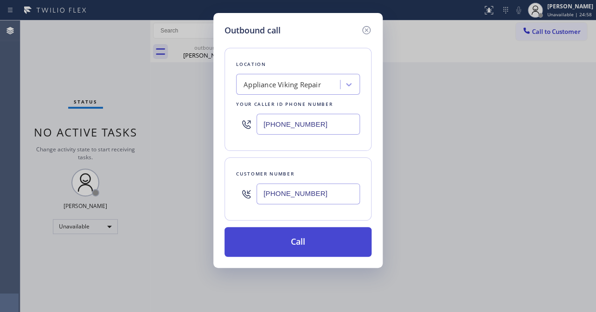
click at [297, 239] on button "Call" at bounding box center [297, 242] width 147 height 30
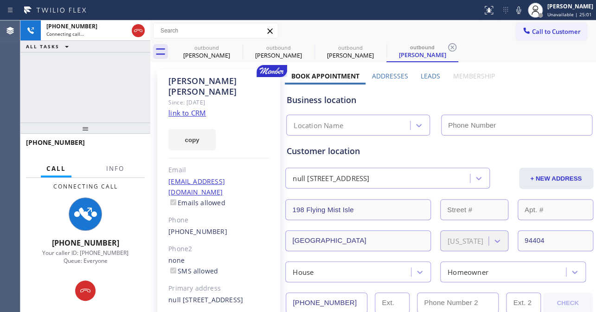
click at [423, 77] on label "Leads" at bounding box center [429, 75] width 19 height 9
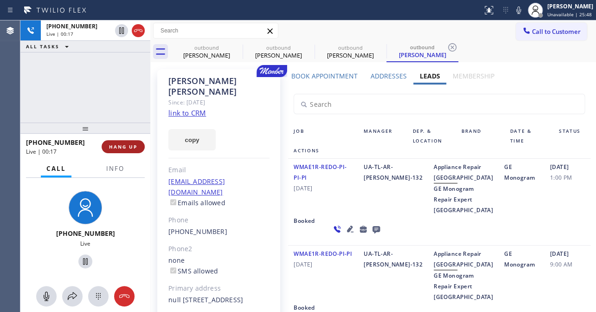
click at [133, 144] on span "HANG UP" at bounding box center [123, 146] width 28 height 6
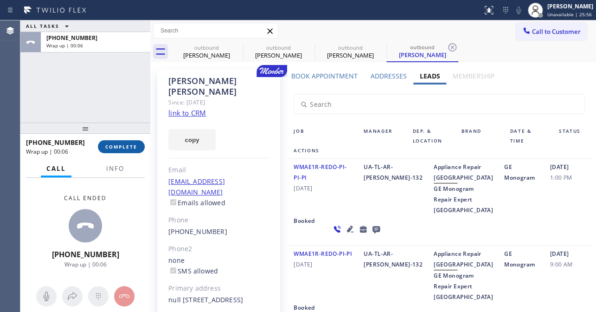
click at [108, 141] on button "COMPLETE" at bounding box center [121, 146] width 47 height 13
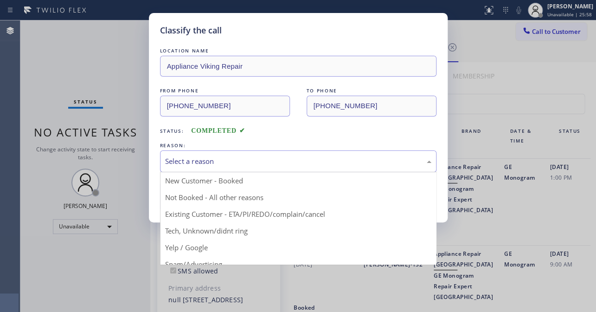
click at [236, 161] on div "Select a reason" at bounding box center [298, 161] width 266 height 11
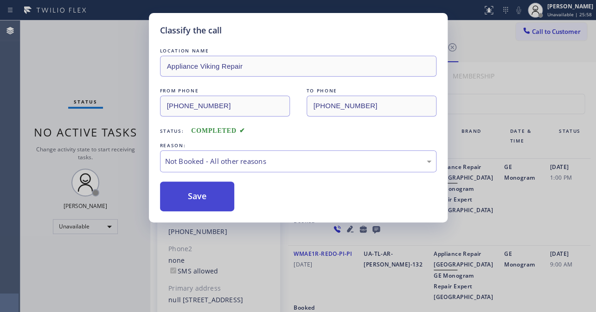
click at [201, 194] on button "Save" at bounding box center [197, 196] width 75 height 30
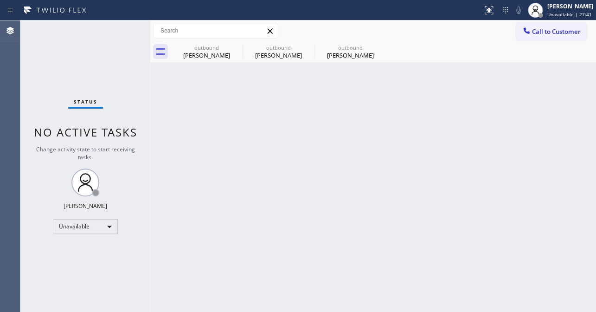
click at [521, 148] on div "Back to Dashboard Change Sender ID Customers Technicians Select a contact Outbo…" at bounding box center [373, 165] width 446 height 291
click at [83, 232] on div "Unavailable" at bounding box center [85, 226] width 65 height 15
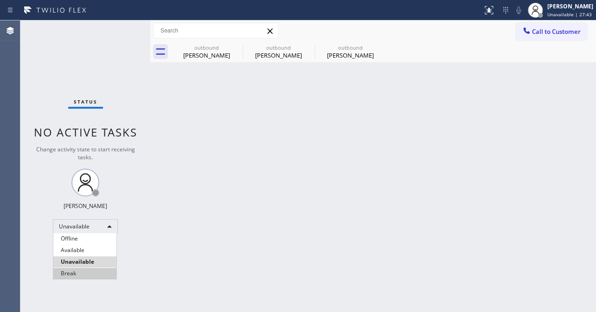
click at [83, 269] on li "Break" at bounding box center [84, 273] width 63 height 11
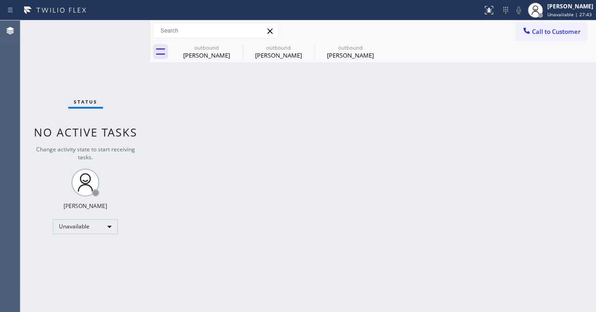
click at [299, 231] on div "Back to Dashboard Change Sender ID Customers Technicians Select a contact Outbo…" at bounding box center [373, 165] width 446 height 291
click at [82, 220] on div "Break" at bounding box center [85, 226] width 65 height 15
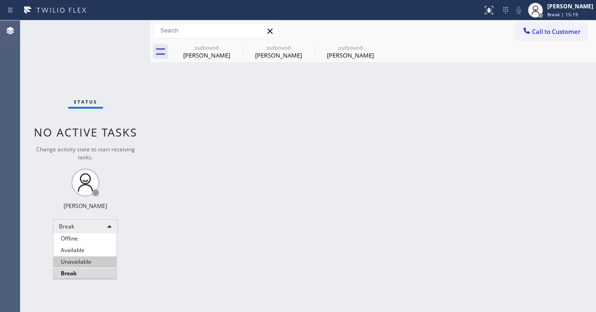
click at [86, 257] on li "Unavailable" at bounding box center [84, 261] width 63 height 11
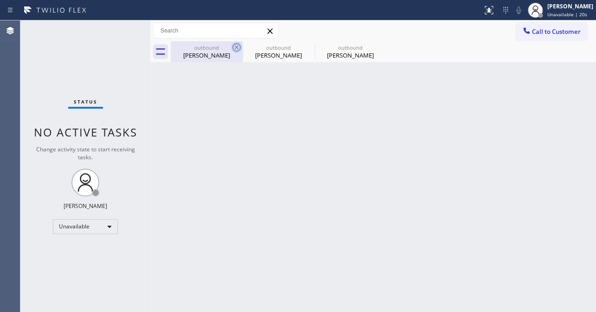
click at [240, 47] on icon at bounding box center [236, 47] width 8 height 8
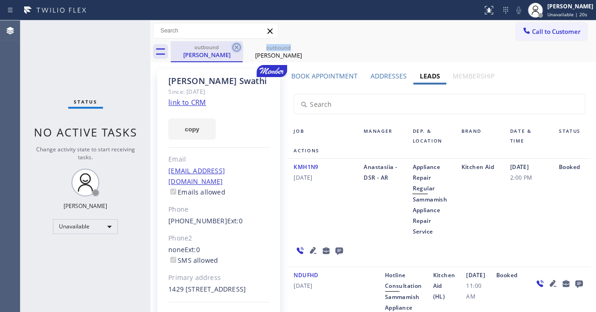
click at [240, 47] on icon at bounding box center [236, 47] width 11 height 11
click at [0, 0] on icon at bounding box center [0, 0] width 0 height 0
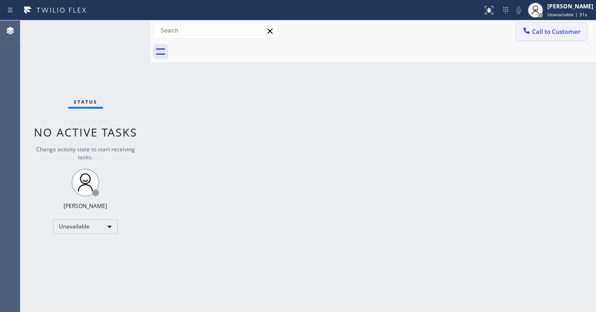
click at [532, 31] on span "Call to Customer" at bounding box center [556, 31] width 49 height 8
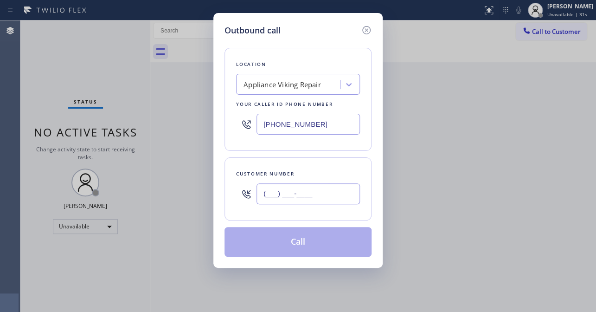
click at [265, 185] on input "(___) ___-____" at bounding box center [307, 193] width 103 height 21
paste input "415) 271-0051"
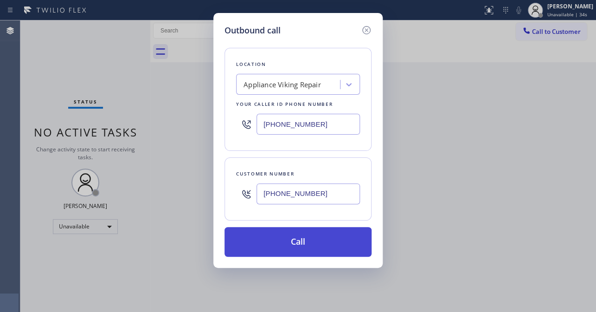
type input "[PHONE_NUMBER]"
click at [278, 237] on button "Call" at bounding box center [297, 242] width 147 height 30
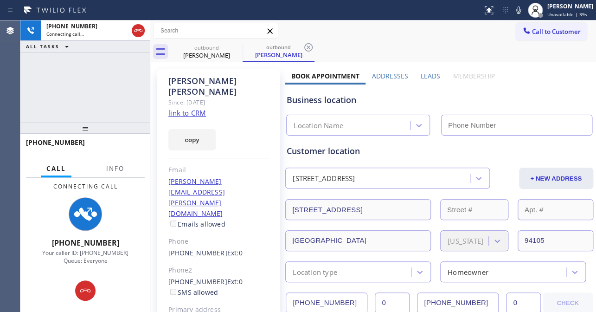
type input "[PHONE_NUMBER]"
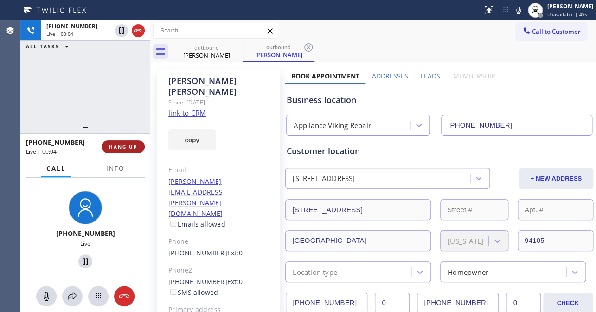
click at [131, 150] on button "HANG UP" at bounding box center [123, 146] width 43 height 13
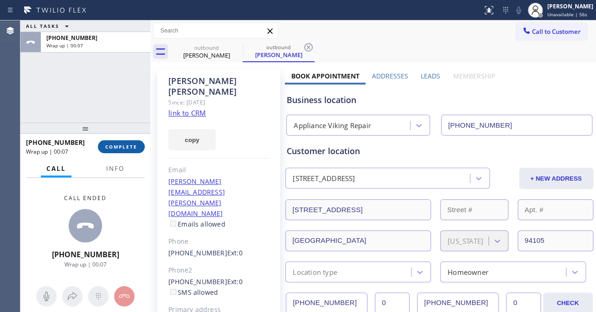
click at [115, 142] on button "COMPLETE" at bounding box center [121, 146] width 47 height 13
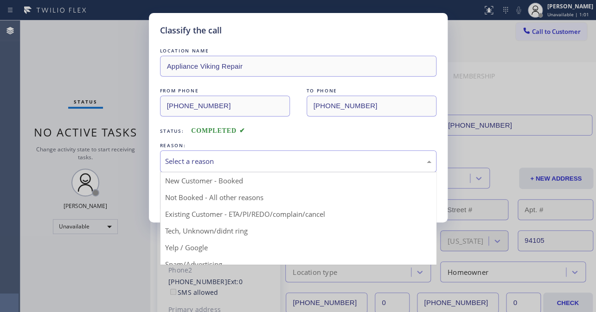
click at [241, 162] on div "Select a reason" at bounding box center [298, 161] width 266 height 11
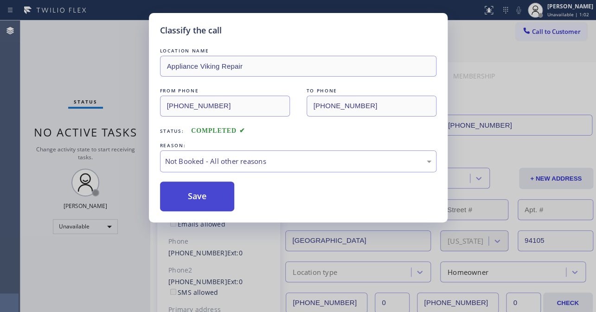
click at [210, 195] on button "Save" at bounding box center [197, 196] width 75 height 30
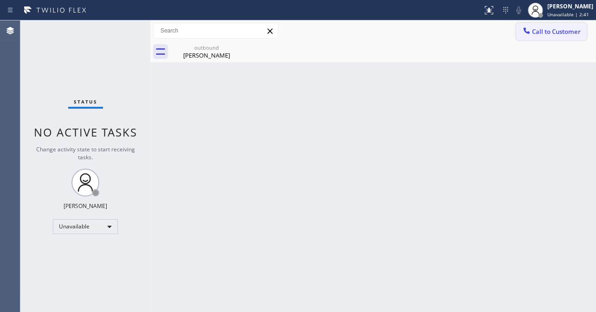
click at [559, 33] on span "Call to Customer" at bounding box center [556, 31] width 49 height 8
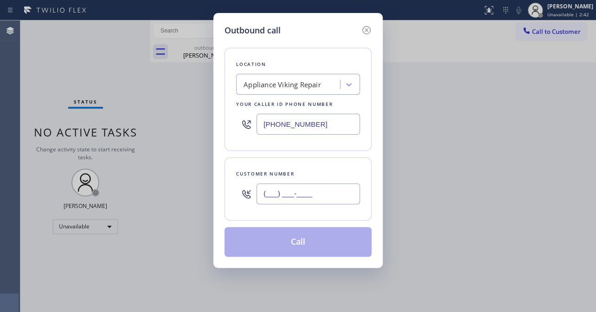
click at [292, 191] on input "(___) ___-____" at bounding box center [307, 193] width 103 height 21
paste input "310) 213-1527"
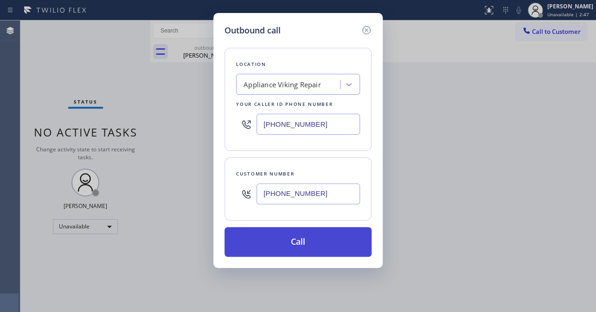
type input "[PHONE_NUMBER]"
click at [318, 234] on button "Call" at bounding box center [297, 242] width 147 height 30
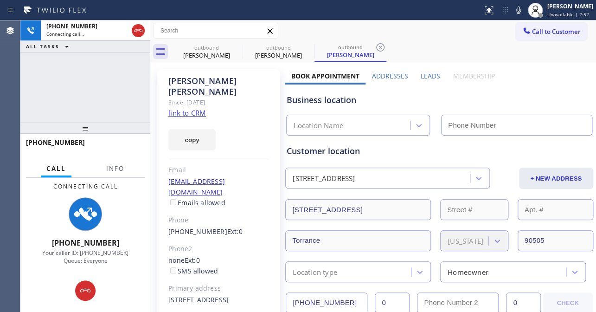
type input "[PHONE_NUMBER]"
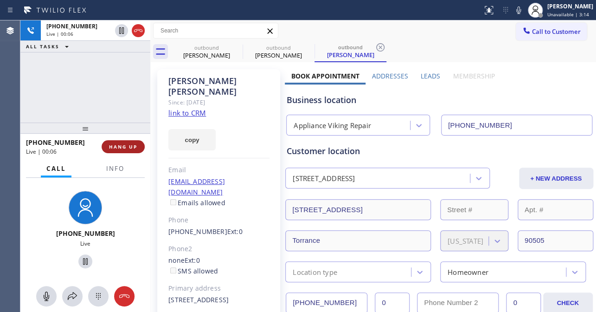
click at [125, 143] on span "HANG UP" at bounding box center [123, 146] width 28 height 6
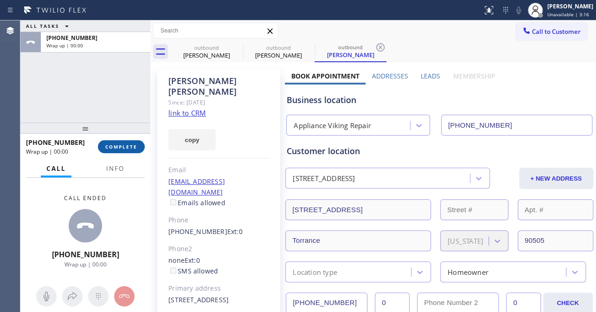
click at [123, 150] on button "COMPLETE" at bounding box center [121, 146] width 47 height 13
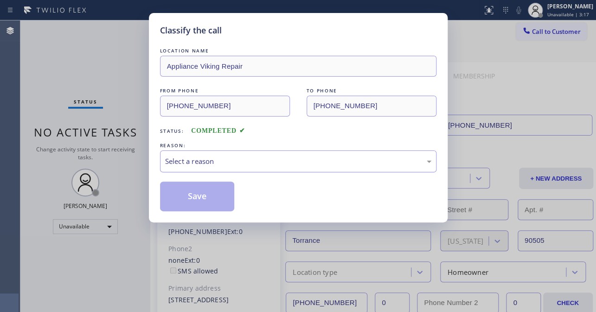
click at [230, 161] on div "Select a reason" at bounding box center [298, 161] width 266 height 11
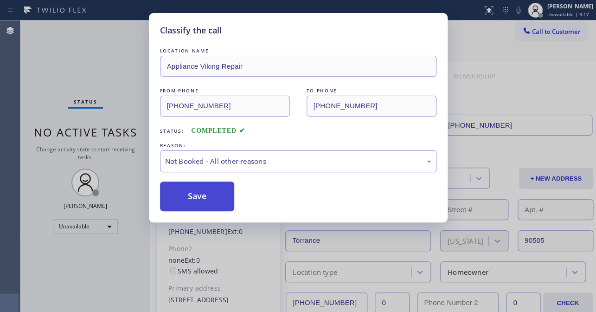
click at [200, 198] on button "Save" at bounding box center [197, 196] width 75 height 30
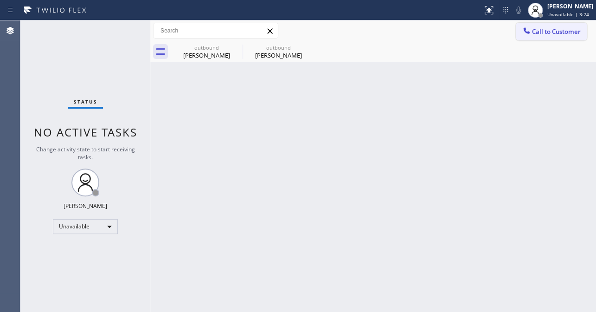
drag, startPoint x: 545, startPoint y: 37, endPoint x: 535, endPoint y: 32, distance: 11.0
click at [544, 36] on button "Call to Customer" at bounding box center [551, 32] width 71 height 18
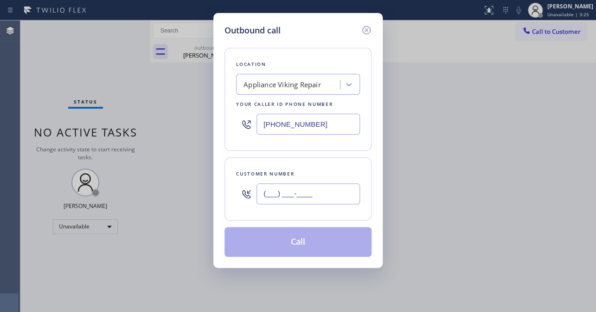
click at [283, 191] on input "(___) ___-____" at bounding box center [307, 193] width 103 height 21
paste input "562) 756-7238"
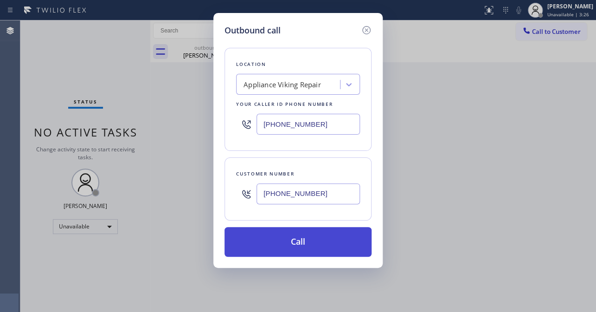
click at [283, 237] on button "Call" at bounding box center [297, 242] width 147 height 30
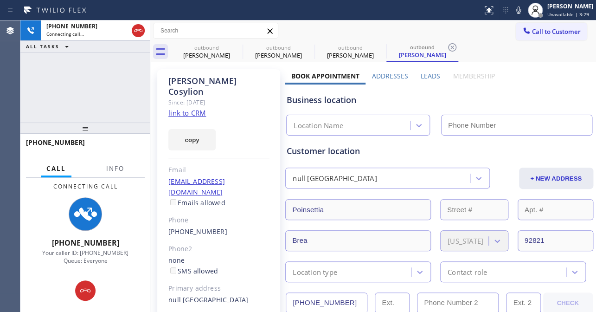
click at [424, 76] on label "Leads" at bounding box center [429, 75] width 19 height 9
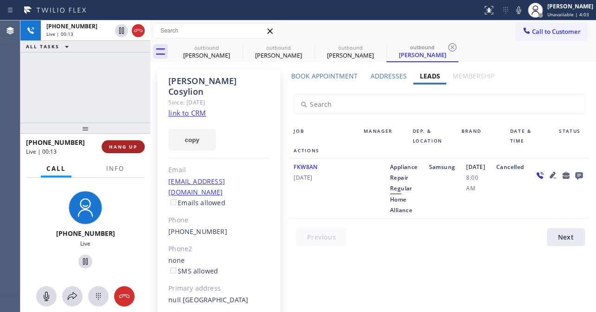
click at [114, 144] on span "HANG UP" at bounding box center [123, 146] width 28 height 6
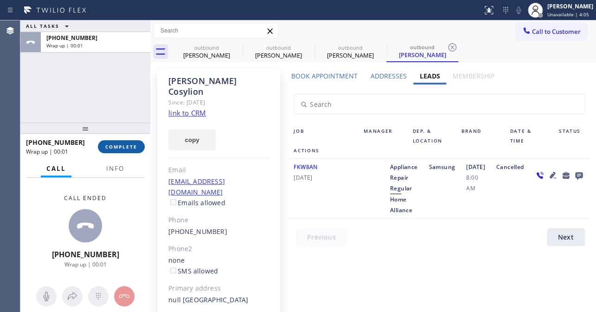
click at [125, 150] on button "COMPLETE" at bounding box center [121, 146] width 47 height 13
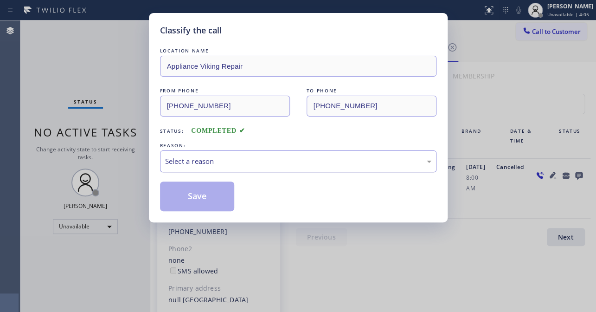
click at [241, 156] on div "Select a reason" at bounding box center [298, 161] width 266 height 11
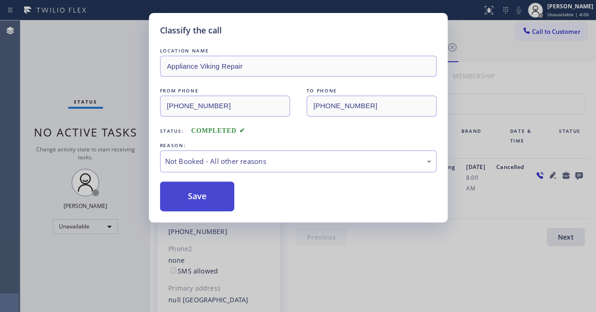
click at [201, 194] on button "Save" at bounding box center [197, 196] width 75 height 30
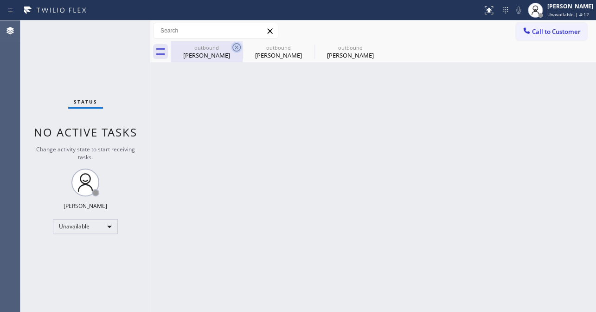
click at [235, 50] on icon at bounding box center [236, 47] width 11 height 11
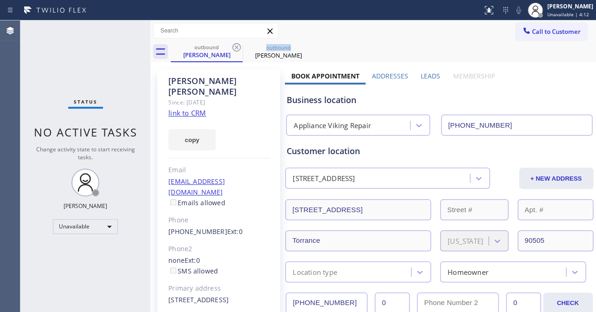
click at [235, 50] on icon at bounding box center [236, 47] width 11 height 11
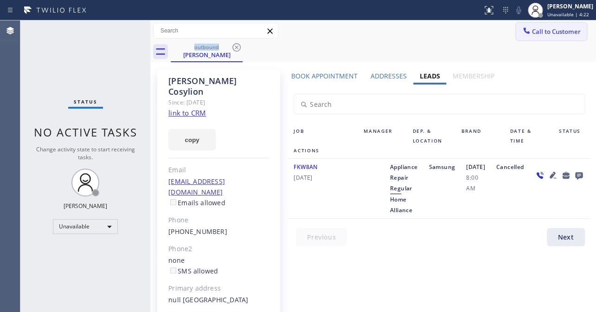
click at [533, 35] on span "Call to Customer" at bounding box center [556, 31] width 49 height 8
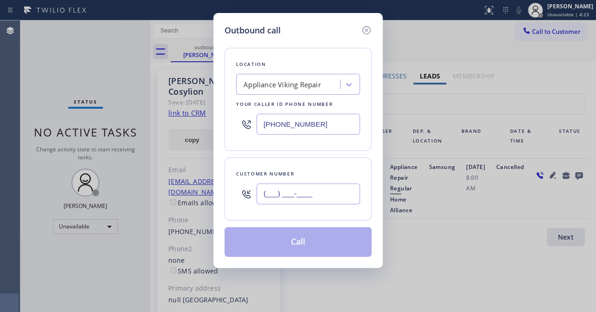
click at [270, 194] on input "(___) ___-____" at bounding box center [307, 193] width 103 height 21
paste input "424) 332-2206"
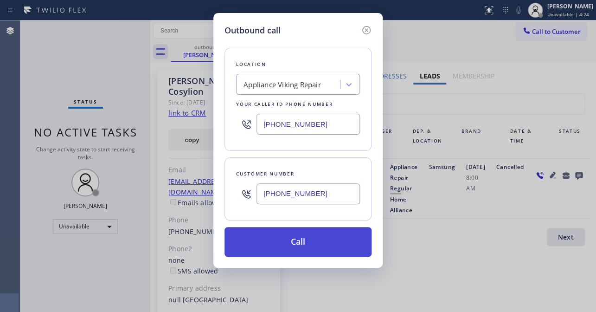
type input "[PHONE_NUMBER]"
click at [317, 240] on button "Call" at bounding box center [297, 242] width 147 height 30
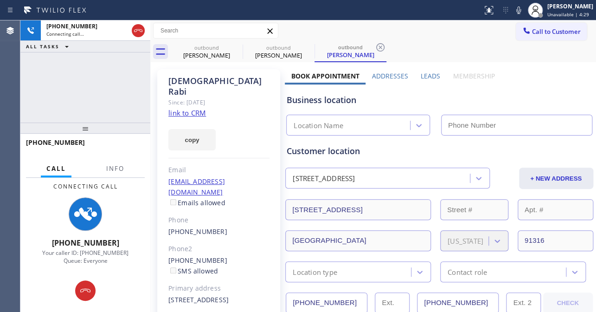
type input "[PHONE_NUMBER]"
click at [134, 32] on icon at bounding box center [138, 30] width 11 height 11
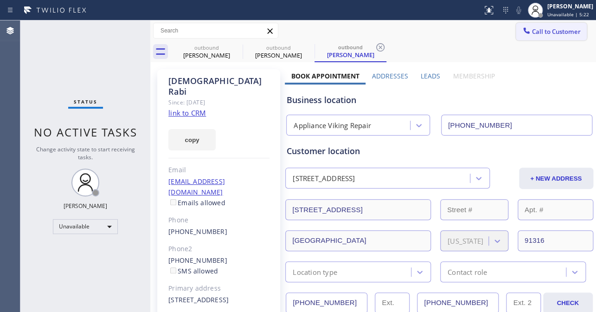
click at [535, 32] on span "Call to Customer" at bounding box center [556, 31] width 49 height 8
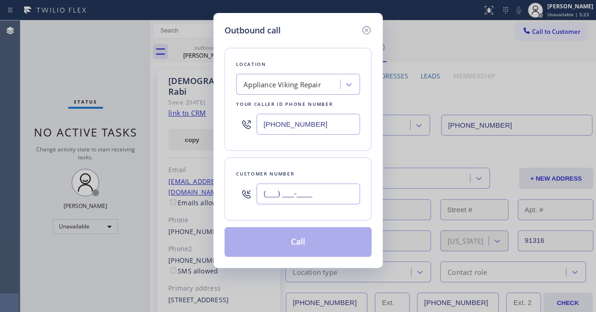
click at [303, 196] on input "(___) ___-____" at bounding box center [307, 193] width 103 height 21
paste input "310) 619-6082"
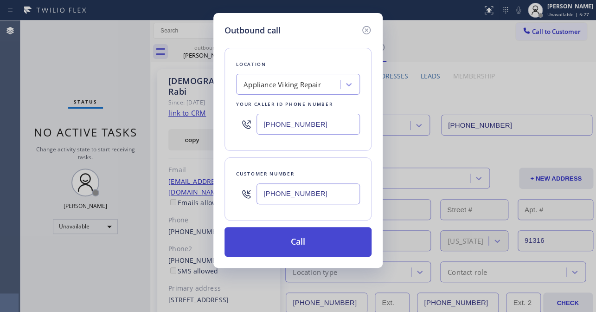
click at [307, 241] on button "Call" at bounding box center [297, 242] width 147 height 30
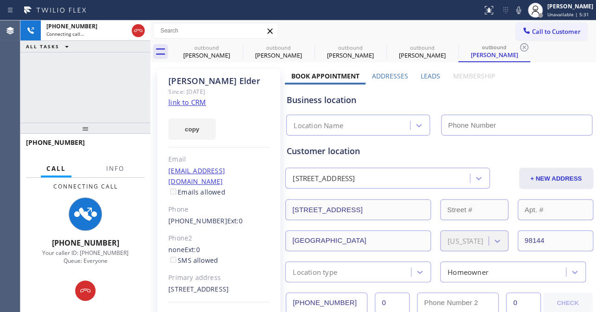
click at [432, 73] on label "Leads" at bounding box center [429, 75] width 19 height 9
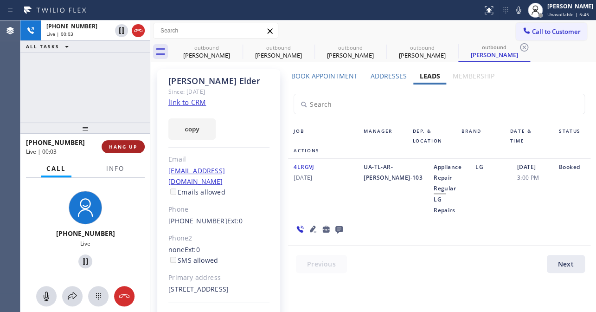
click at [130, 140] on button "HANG UP" at bounding box center [123, 146] width 43 height 13
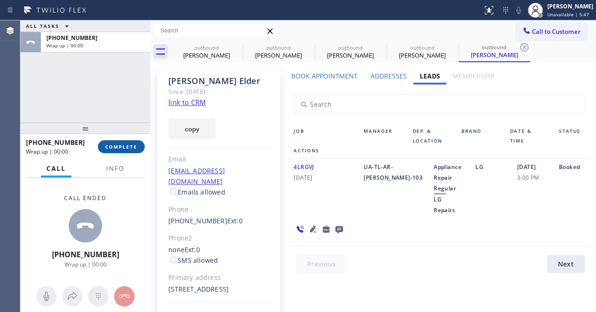
click at [127, 144] on span "COMPLETE" at bounding box center [121, 146] width 32 height 6
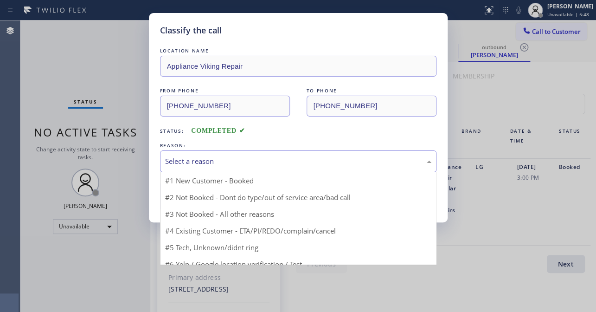
click at [209, 153] on div "Select a reason" at bounding box center [298, 161] width 276 height 22
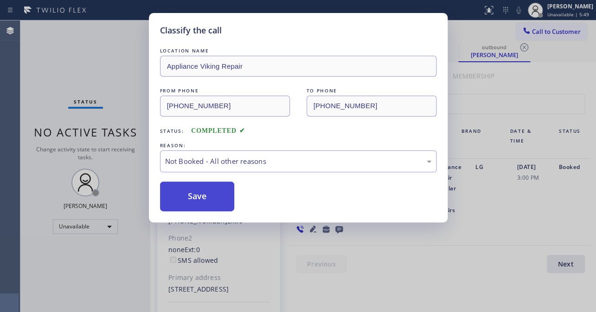
click at [201, 194] on button "Save" at bounding box center [197, 196] width 75 height 30
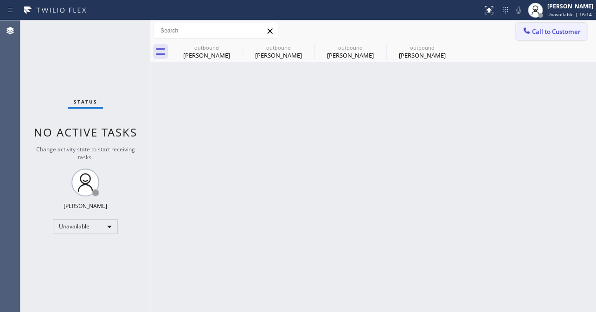
click at [578, 25] on button "Call to Customer" at bounding box center [551, 32] width 71 height 18
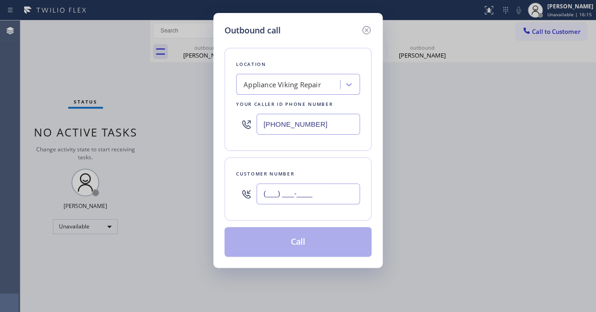
click at [297, 197] on input "(___) ___-____" at bounding box center [307, 193] width 103 height 21
paste input "310) 780-0755"
type input "[PHONE_NUMBER]"
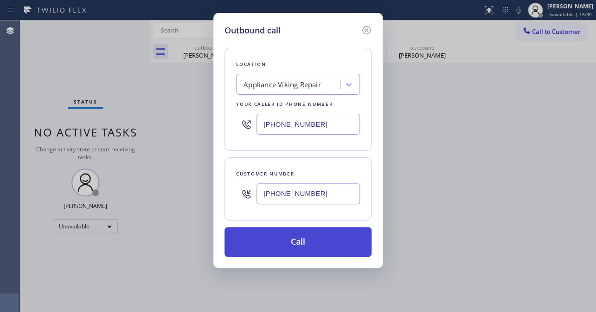
click at [311, 236] on button "Call" at bounding box center [297, 242] width 147 height 30
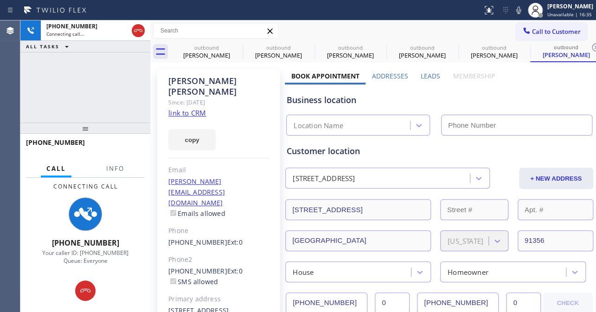
type input "[PHONE_NUMBER]"
click at [426, 76] on label "Leads" at bounding box center [429, 75] width 19 height 9
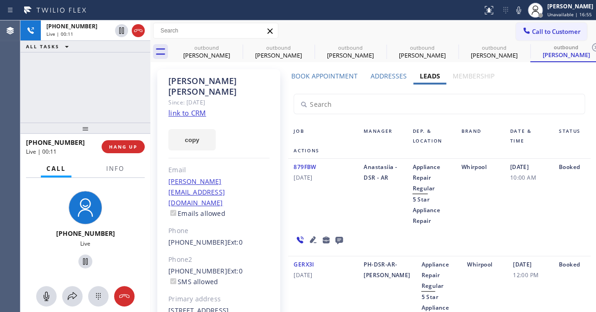
click at [310, 236] on icon at bounding box center [312, 239] width 11 height 11
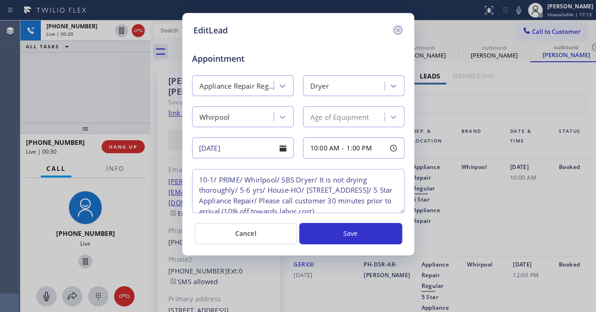
click at [402, 31] on icon at bounding box center [397, 30] width 11 height 11
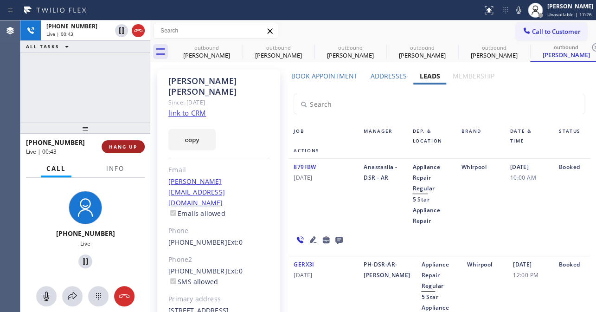
click at [127, 150] on button "HANG UP" at bounding box center [123, 146] width 43 height 13
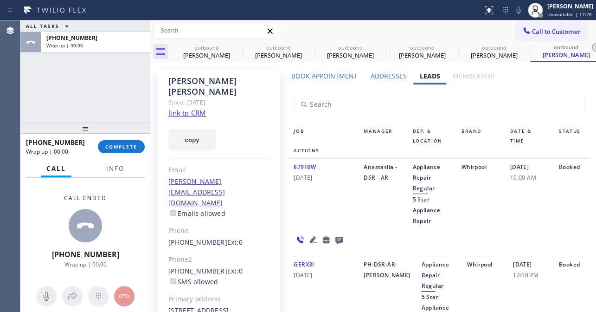
click at [338, 240] on icon at bounding box center [338, 239] width 7 height 7
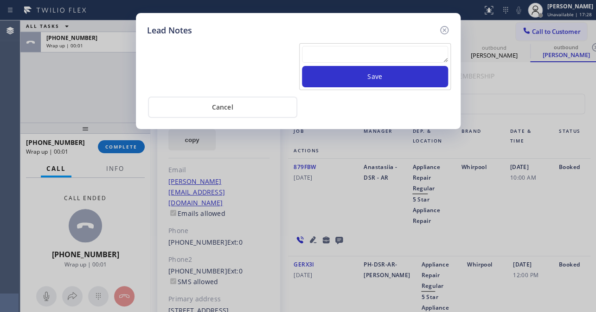
click at [353, 54] on textarea at bounding box center [375, 54] width 146 height 17
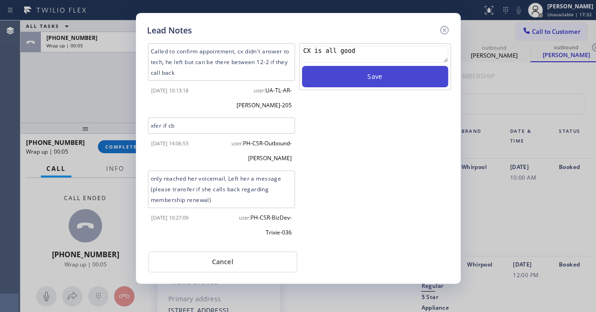
type textarea "CX is all good"
click at [359, 74] on button "Save" at bounding box center [375, 76] width 146 height 21
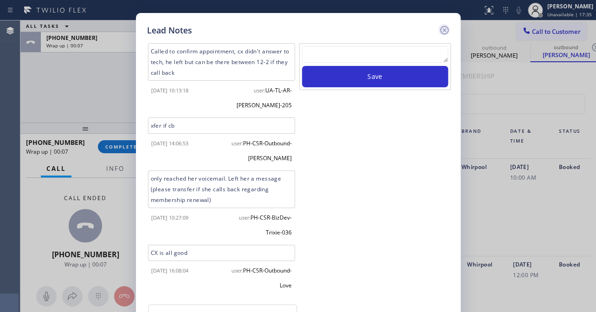
click at [440, 32] on icon at bounding box center [444, 30] width 8 height 8
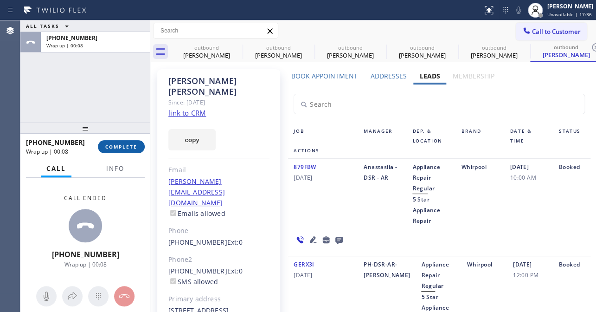
click at [120, 142] on button "COMPLETE" at bounding box center [121, 146] width 47 height 13
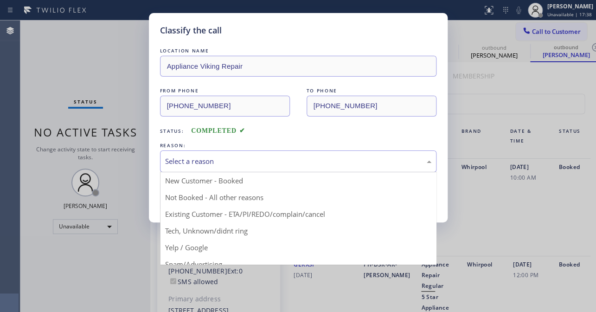
click at [285, 156] on div "Select a reason" at bounding box center [298, 161] width 266 height 11
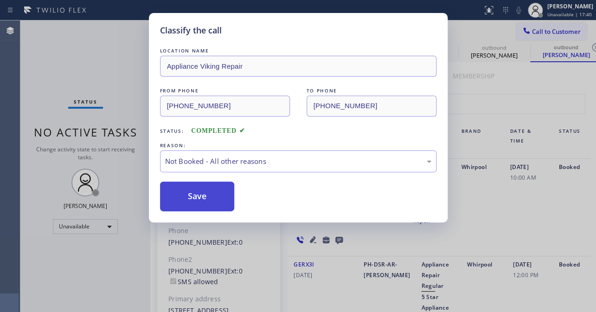
click at [212, 192] on button "Save" at bounding box center [197, 196] width 75 height 30
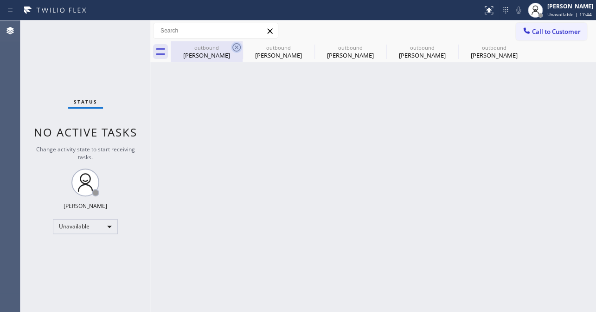
click at [239, 48] on icon at bounding box center [236, 47] width 11 height 11
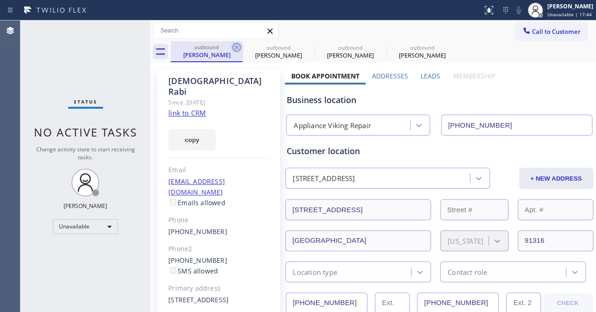
click at [238, 48] on icon at bounding box center [236, 47] width 11 height 11
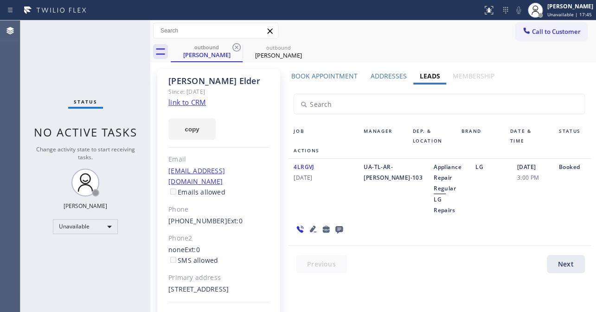
click at [238, 48] on icon at bounding box center [236, 47] width 11 height 11
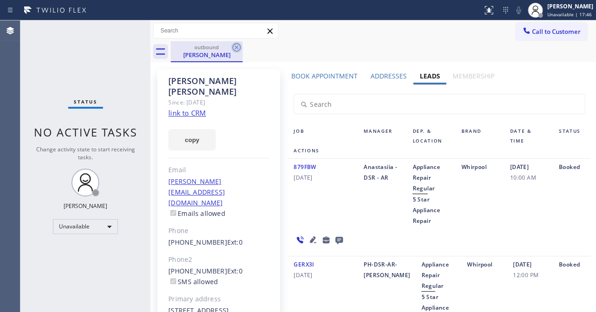
click at [237, 47] on icon at bounding box center [236, 47] width 11 height 11
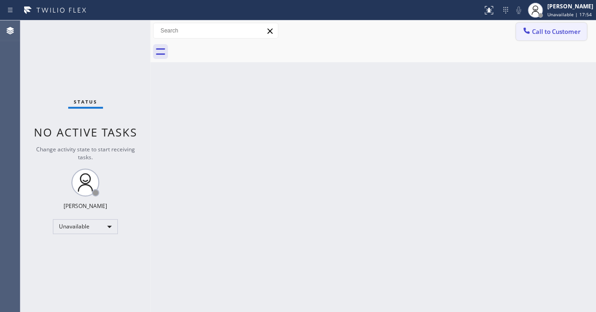
click at [546, 31] on span "Call to Customer" at bounding box center [556, 31] width 49 height 8
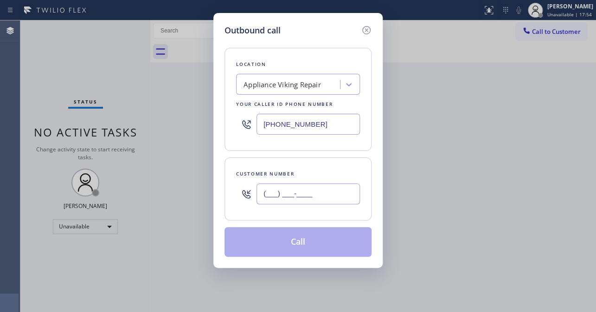
click at [308, 193] on input "(___) ___-____" at bounding box center [307, 193] width 103 height 21
paste input "661) 341-1453"
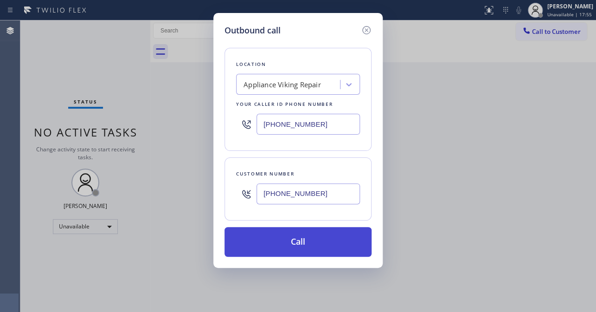
type input "[PHONE_NUMBER]"
click at [299, 239] on button "Call" at bounding box center [297, 242] width 147 height 30
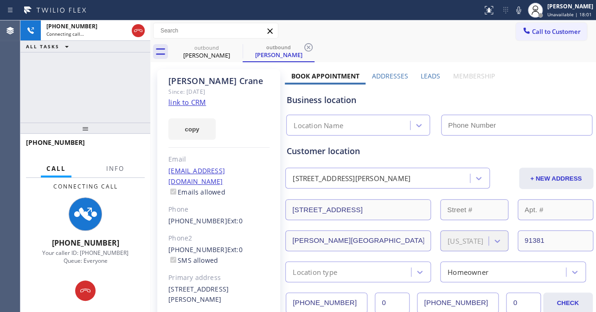
type input "[PHONE_NUMBER]"
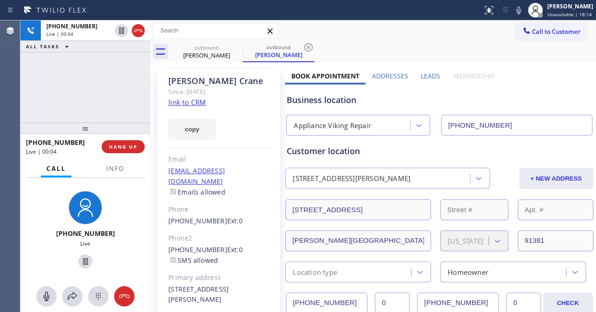
click at [433, 77] on label "Leads" at bounding box center [429, 75] width 19 height 9
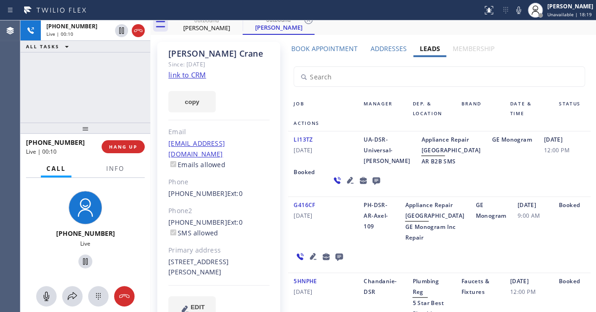
scroll to position [42, 0]
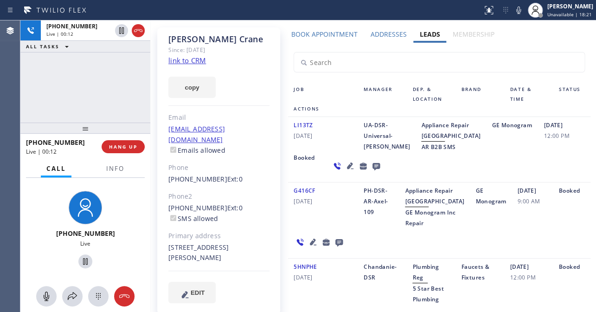
click at [310, 245] on icon at bounding box center [313, 241] width 6 height 6
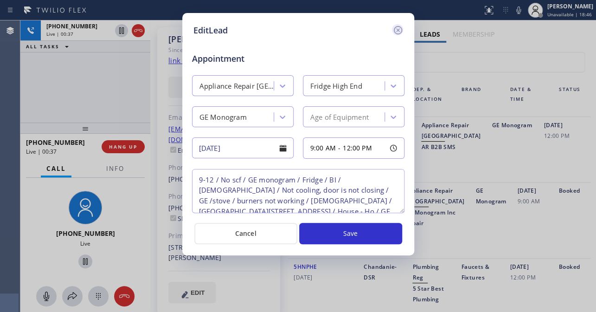
click at [396, 31] on icon at bounding box center [397, 30] width 8 height 8
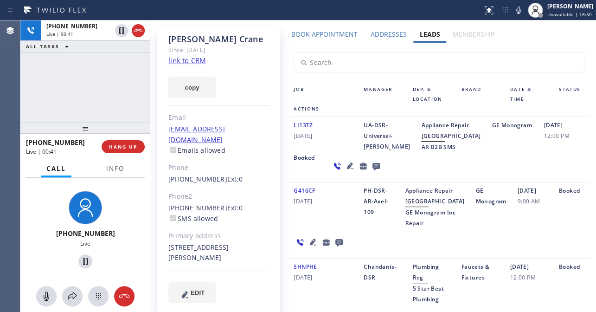
click at [321, 147] on div "LI13TZ [DATE]" at bounding box center [323, 136] width 70 height 32
click at [355, 228] on div "G416CF [DATE]" at bounding box center [323, 206] width 70 height 43
click at [114, 144] on span "HANG UP" at bounding box center [123, 146] width 28 height 6
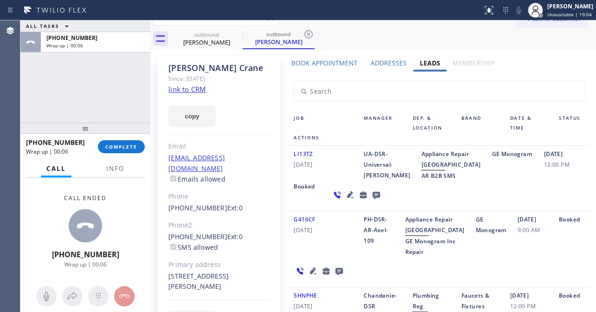
scroll to position [0, 0]
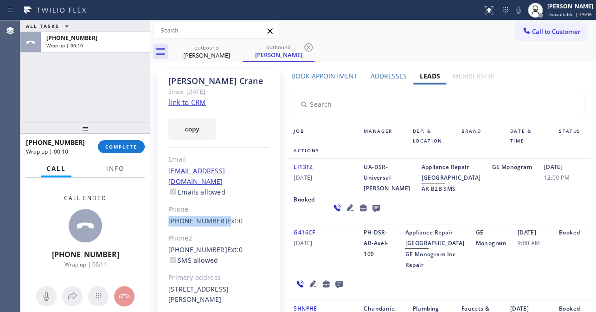
drag, startPoint x: 215, startPoint y: 208, endPoint x: 166, endPoint y: 209, distance: 49.2
click at [166, 209] on div "[PERSON_NAME] Since: [DATE] link to CRM copy Email [EMAIL_ADDRESS][DOMAIN_NAME]…" at bounding box center [218, 212] width 123 height 287
copy div "[PHONE_NUMBER]"
click at [319, 77] on label "Book Appointment" at bounding box center [324, 75] width 66 height 9
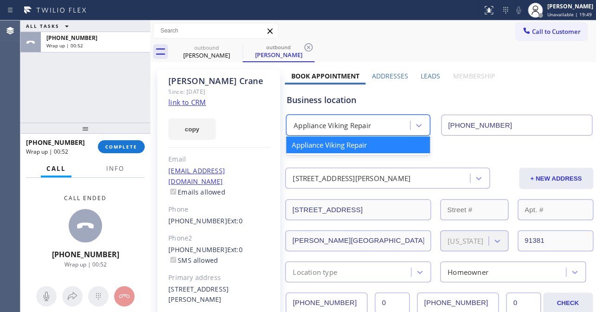
drag, startPoint x: 368, startPoint y: 125, endPoint x: 280, endPoint y: 135, distance: 88.2
click at [422, 76] on label "Leads" at bounding box center [429, 75] width 19 height 9
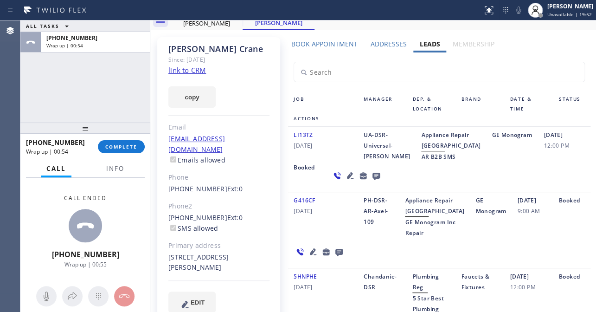
scroll to position [126, 0]
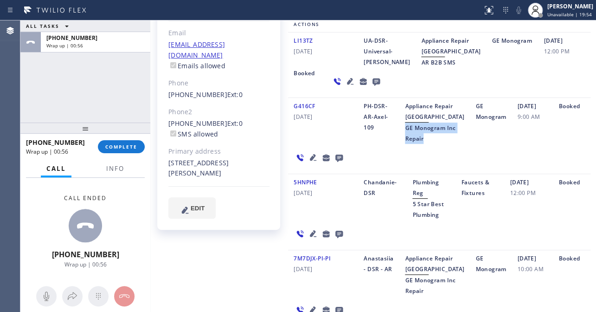
drag, startPoint x: 405, startPoint y: 149, endPoint x: 442, endPoint y: 177, distance: 46.5
click at [442, 174] on div "G416CF [DATE] PH-DSR-AR-Axel-109 Appliance Repair High End GE Monogram Inc Repa…" at bounding box center [439, 136] width 302 height 76
copy span "GE Monogram Inc Repair"
click at [118, 144] on span "COMPLETE" at bounding box center [121, 146] width 32 height 6
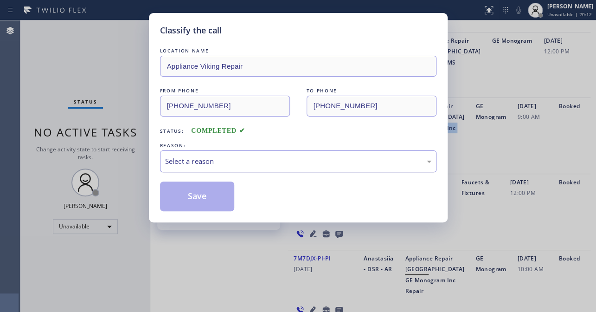
click at [224, 161] on div "Select a reason" at bounding box center [298, 161] width 266 height 11
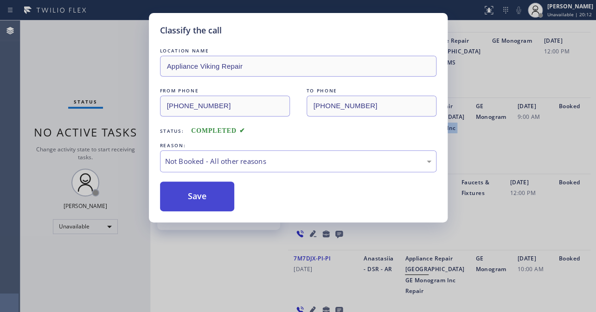
click at [202, 195] on button "Save" at bounding box center [197, 196] width 75 height 30
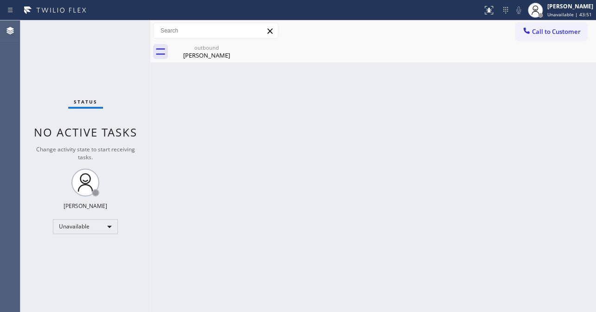
click at [317, 203] on div "Back to Dashboard Change Sender ID Customers Technicians Select a contact Outbo…" at bounding box center [373, 165] width 446 height 291
click at [560, 10] on div "[PERSON_NAME]" at bounding box center [566, 6] width 53 height 8
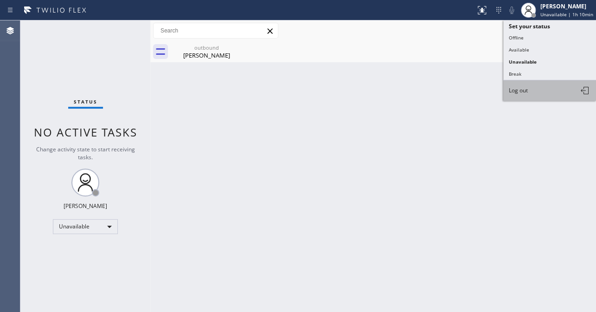
click at [527, 90] on span "Log out" at bounding box center [518, 90] width 19 height 8
